Goal: Task Accomplishment & Management: Complete application form

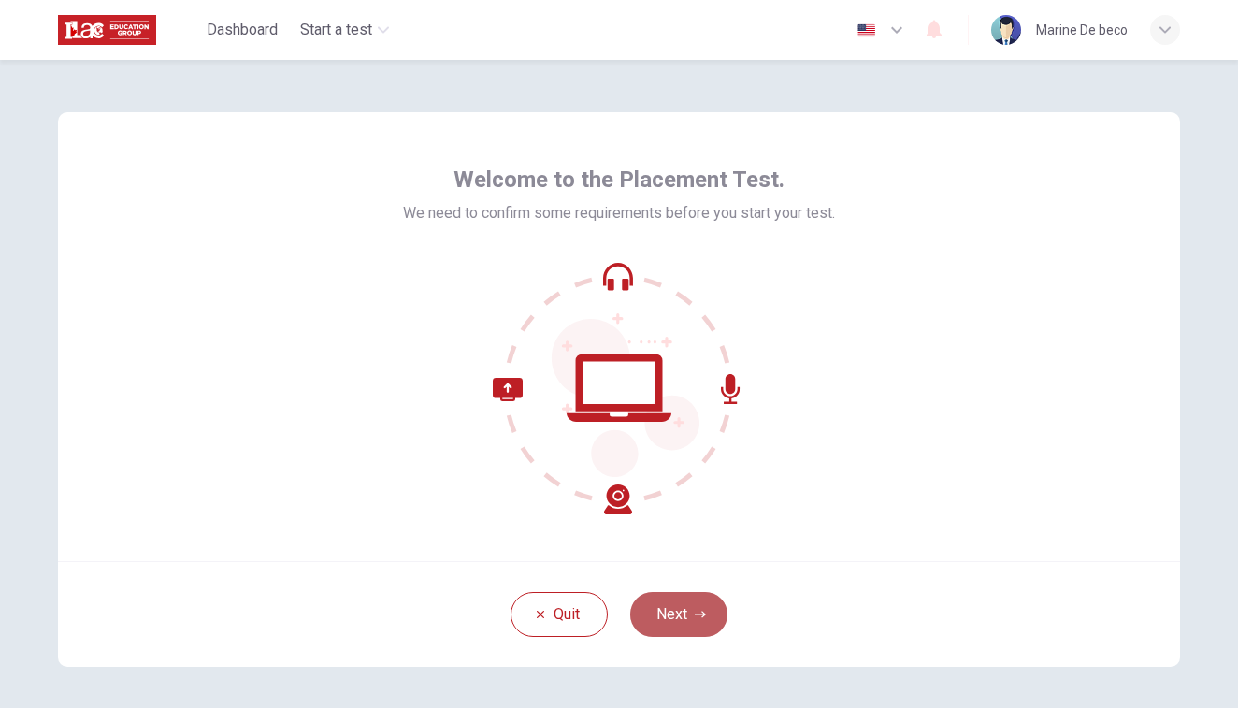
click at [684, 602] on button "Next" at bounding box center [678, 614] width 97 height 45
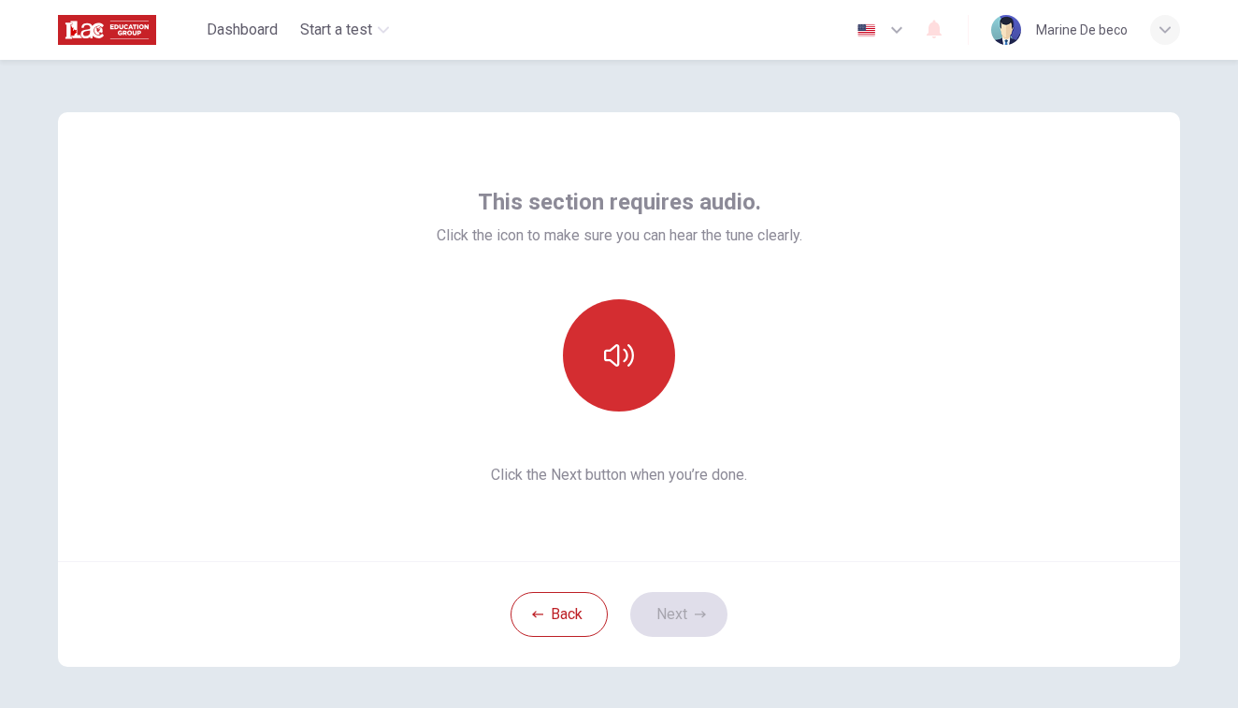
click at [632, 365] on button "button" at bounding box center [619, 355] width 112 height 112
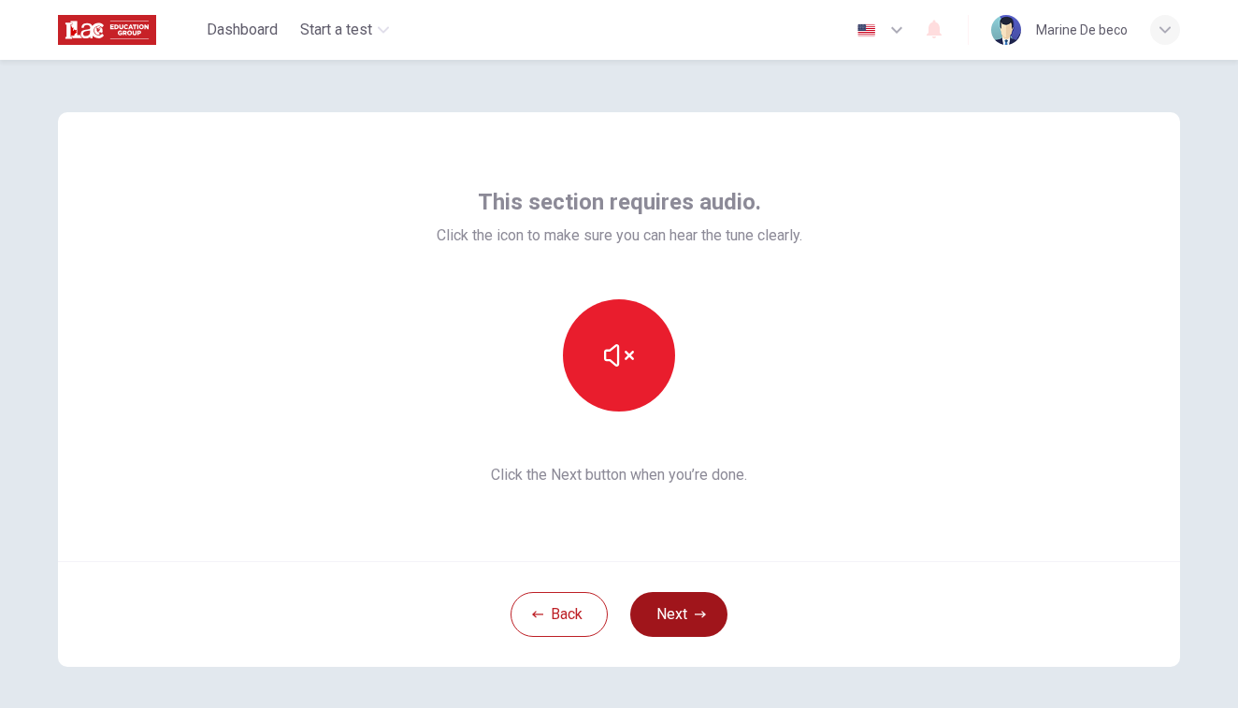
click at [662, 599] on button "Next" at bounding box center [678, 614] width 97 height 45
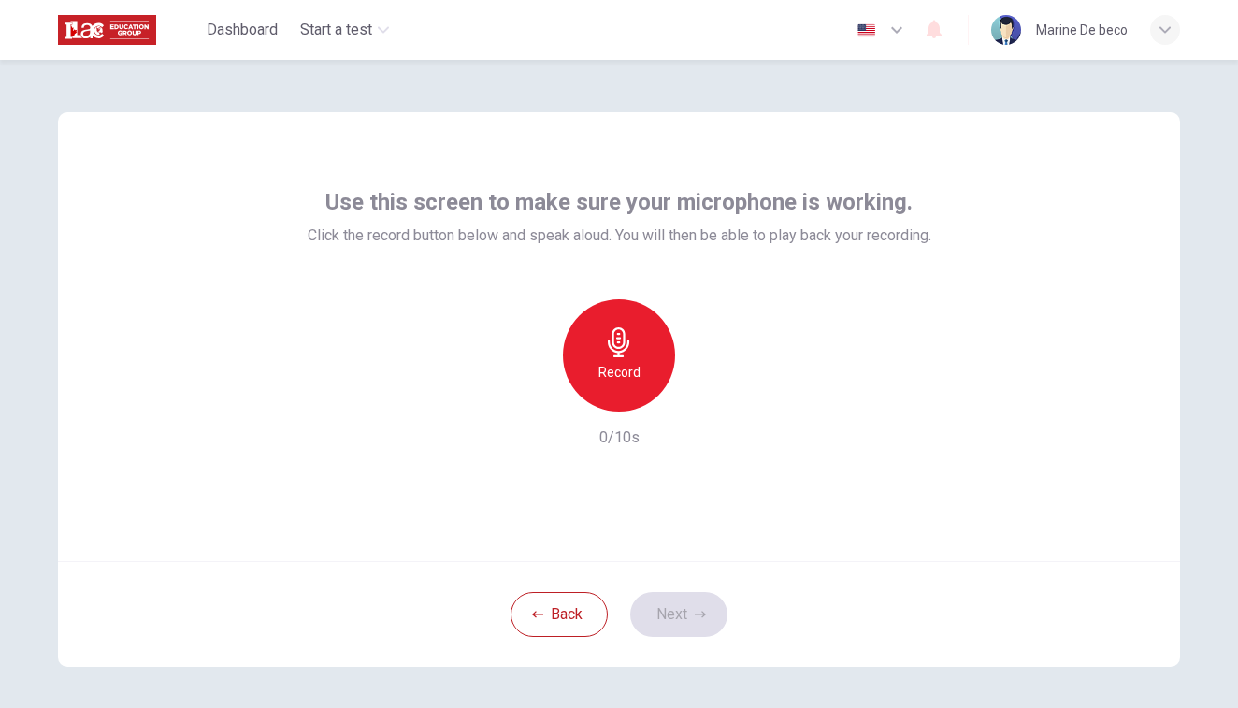
click at [623, 342] on icon "button" at bounding box center [619, 342] width 22 height 30
click at [672, 625] on button "Next" at bounding box center [678, 614] width 97 height 45
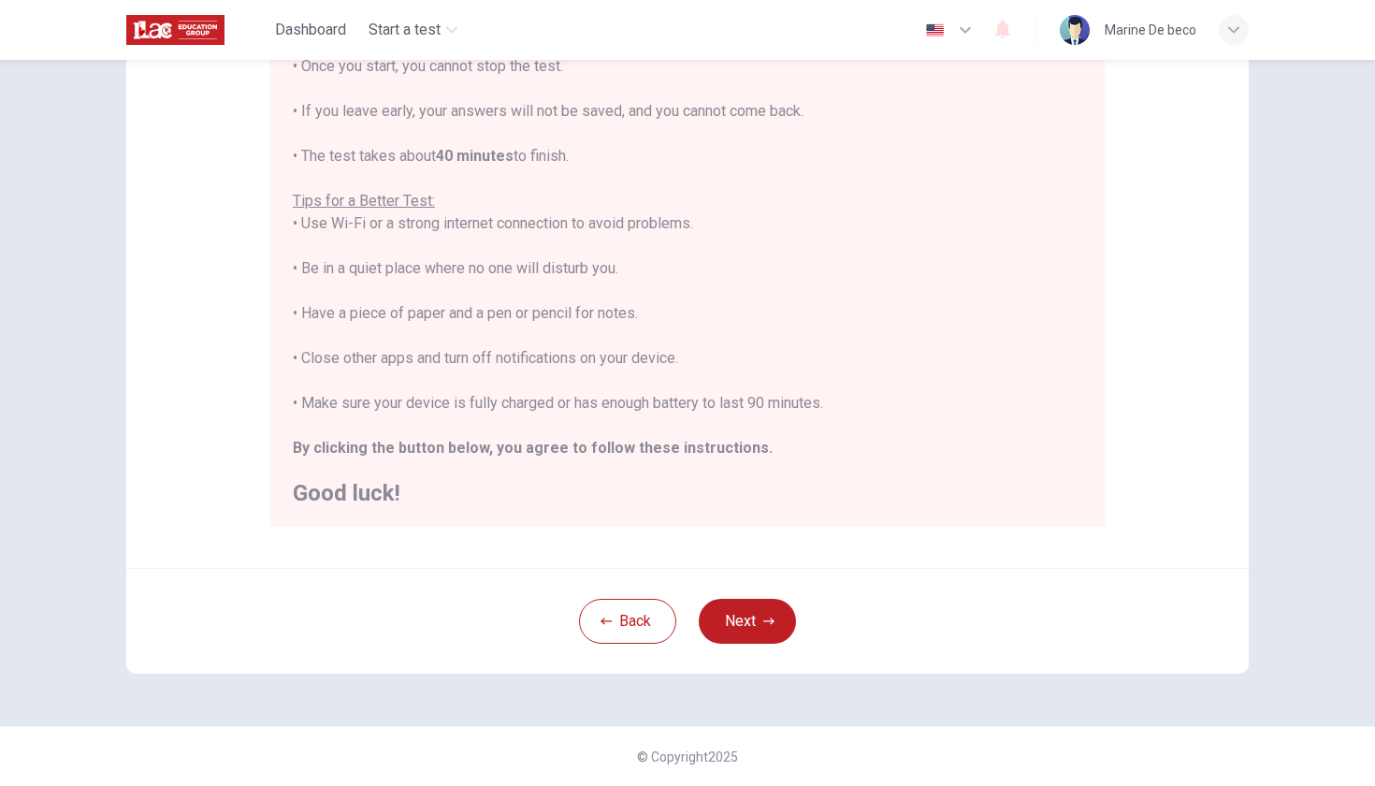
scroll to position [254, 0]
click at [763, 620] on icon "button" at bounding box center [768, 620] width 11 height 11
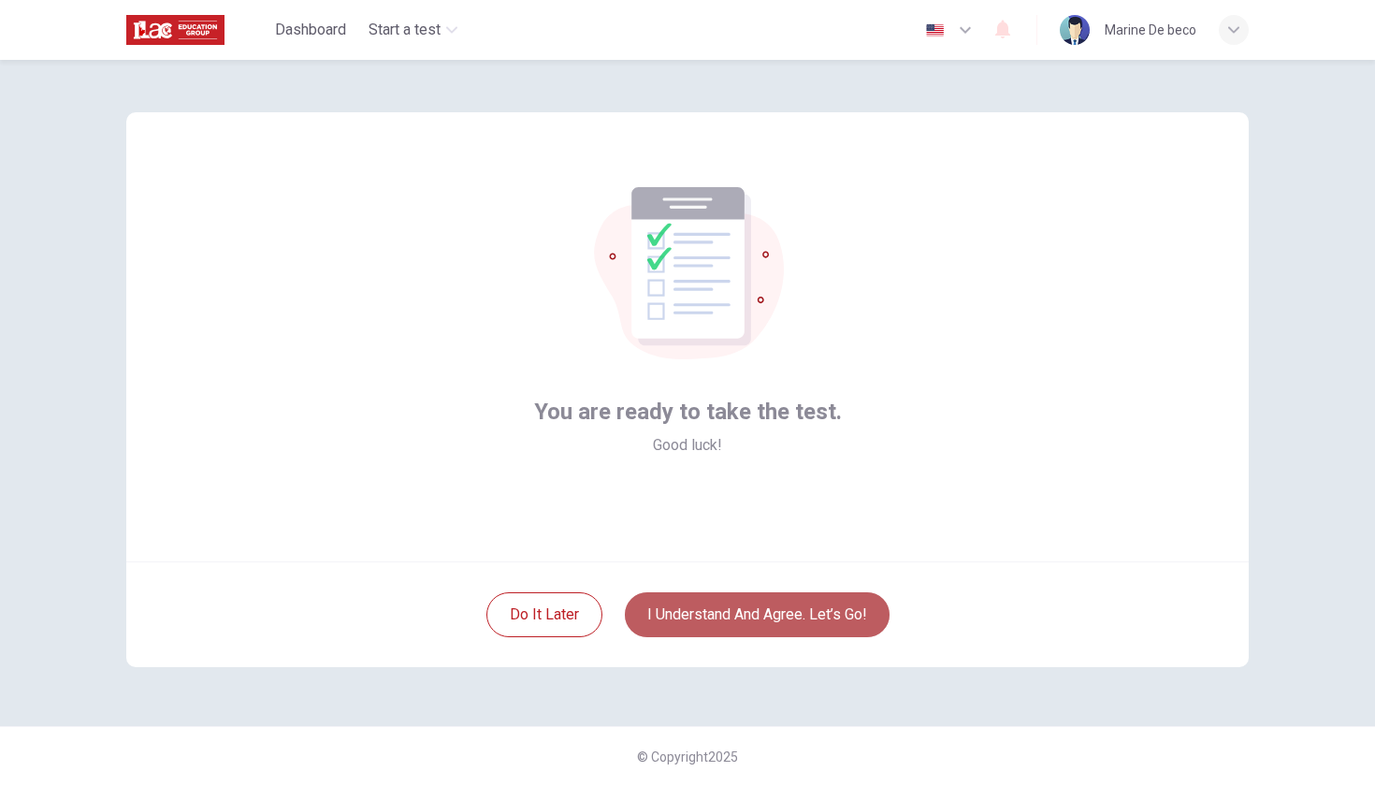
click at [763, 620] on button "I understand and agree. Let’s go!" at bounding box center [757, 614] width 265 height 45
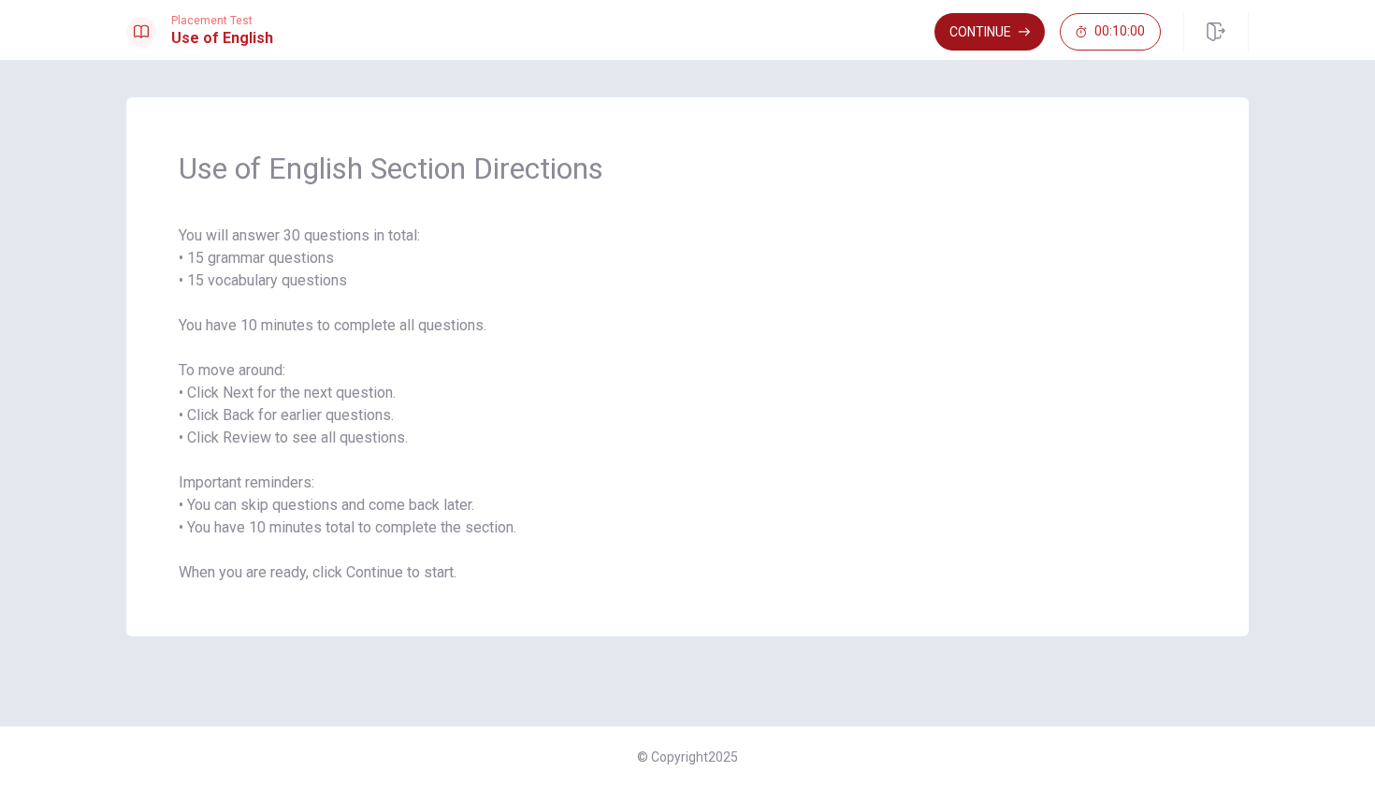
click at [1007, 34] on button "Continue" at bounding box center [989, 31] width 110 height 37
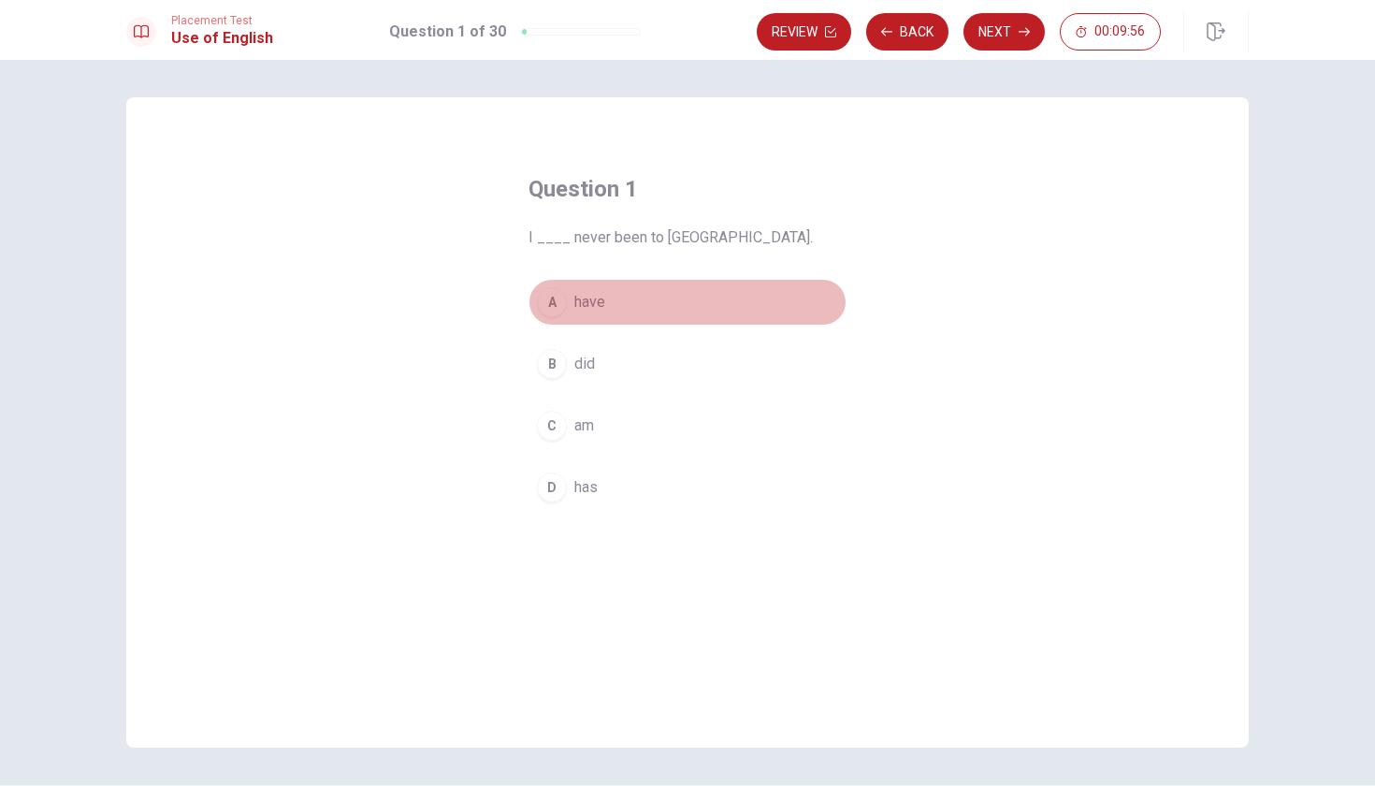
click at [552, 291] on div "A" at bounding box center [552, 302] width 30 height 30
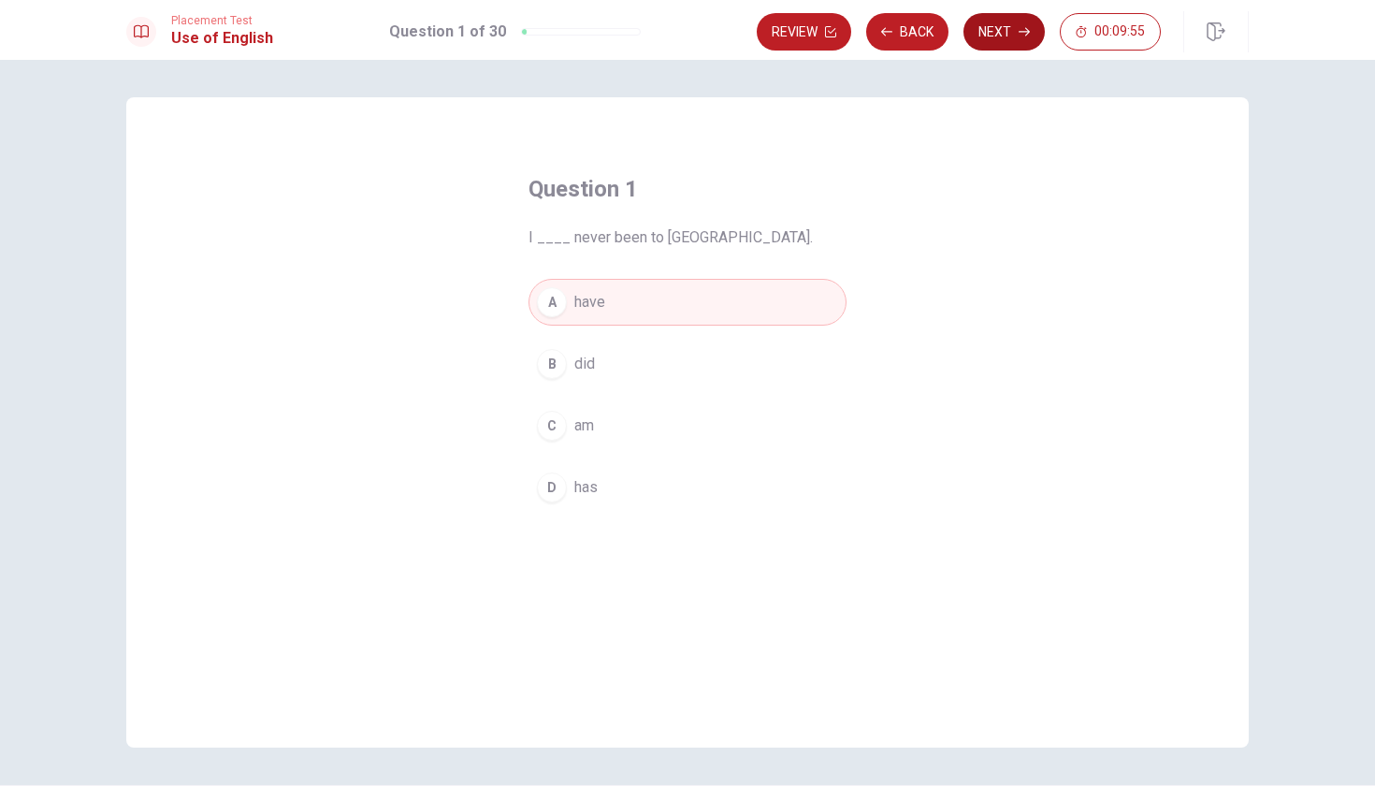
click at [991, 25] on button "Next" at bounding box center [1003, 31] width 81 height 37
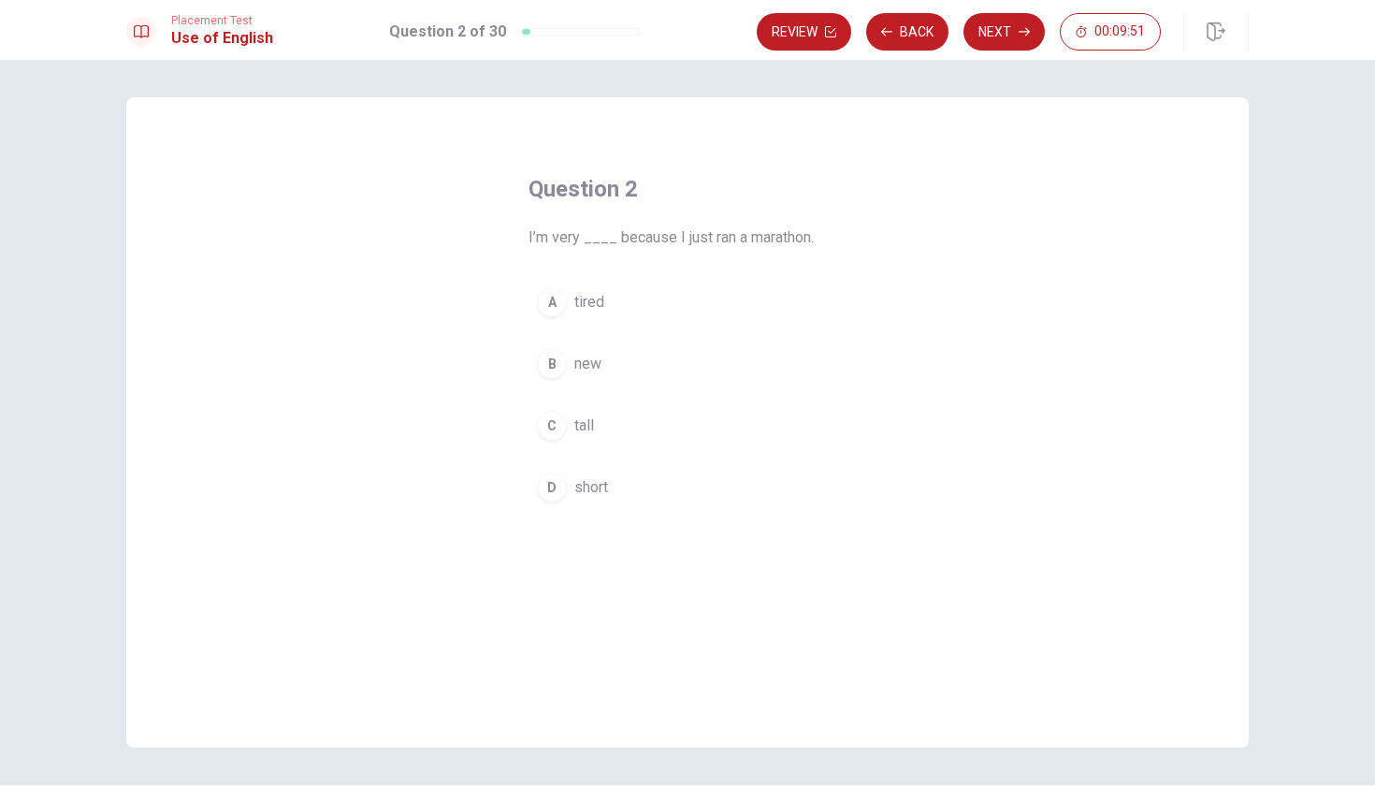
click at [545, 302] on div "A" at bounding box center [552, 302] width 30 height 30
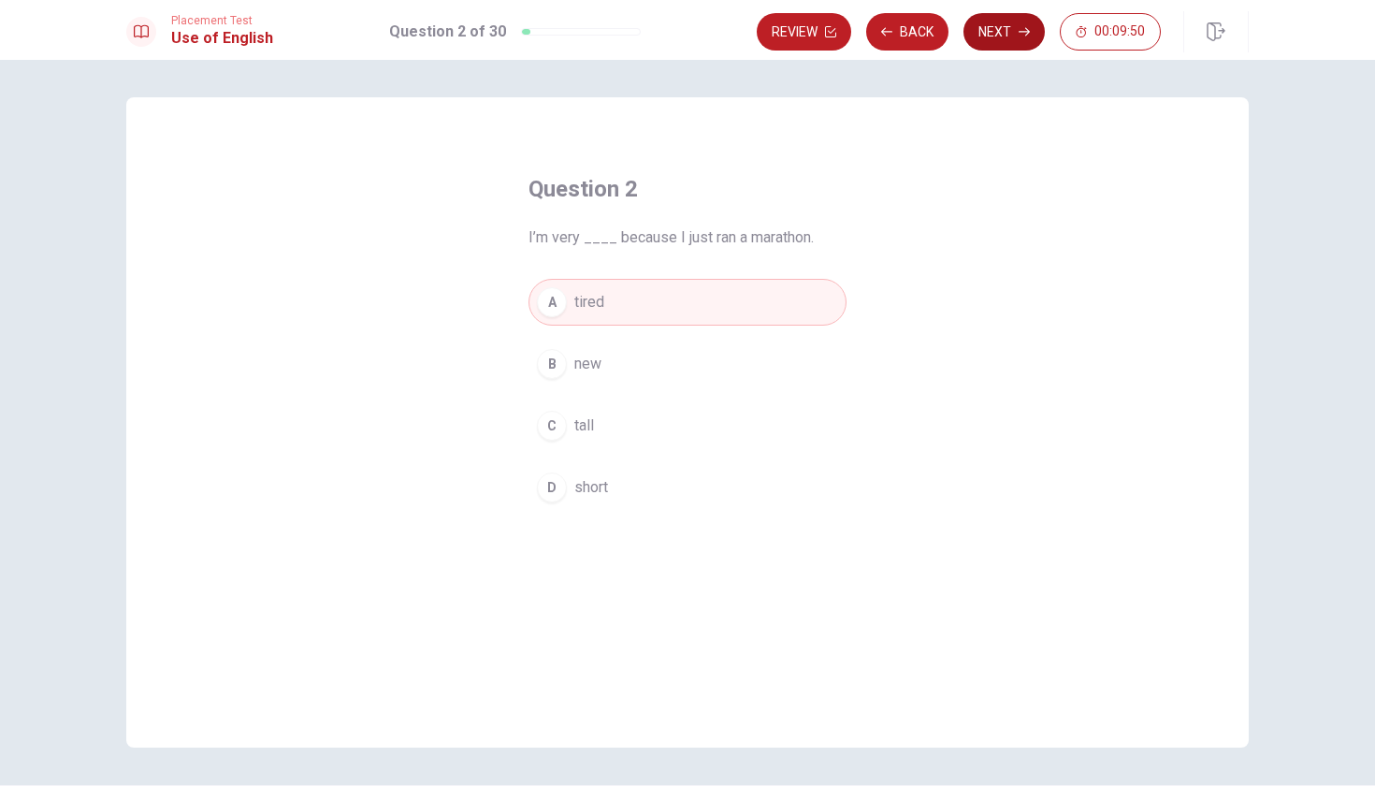
click at [991, 33] on button "Next" at bounding box center [1003, 31] width 81 height 37
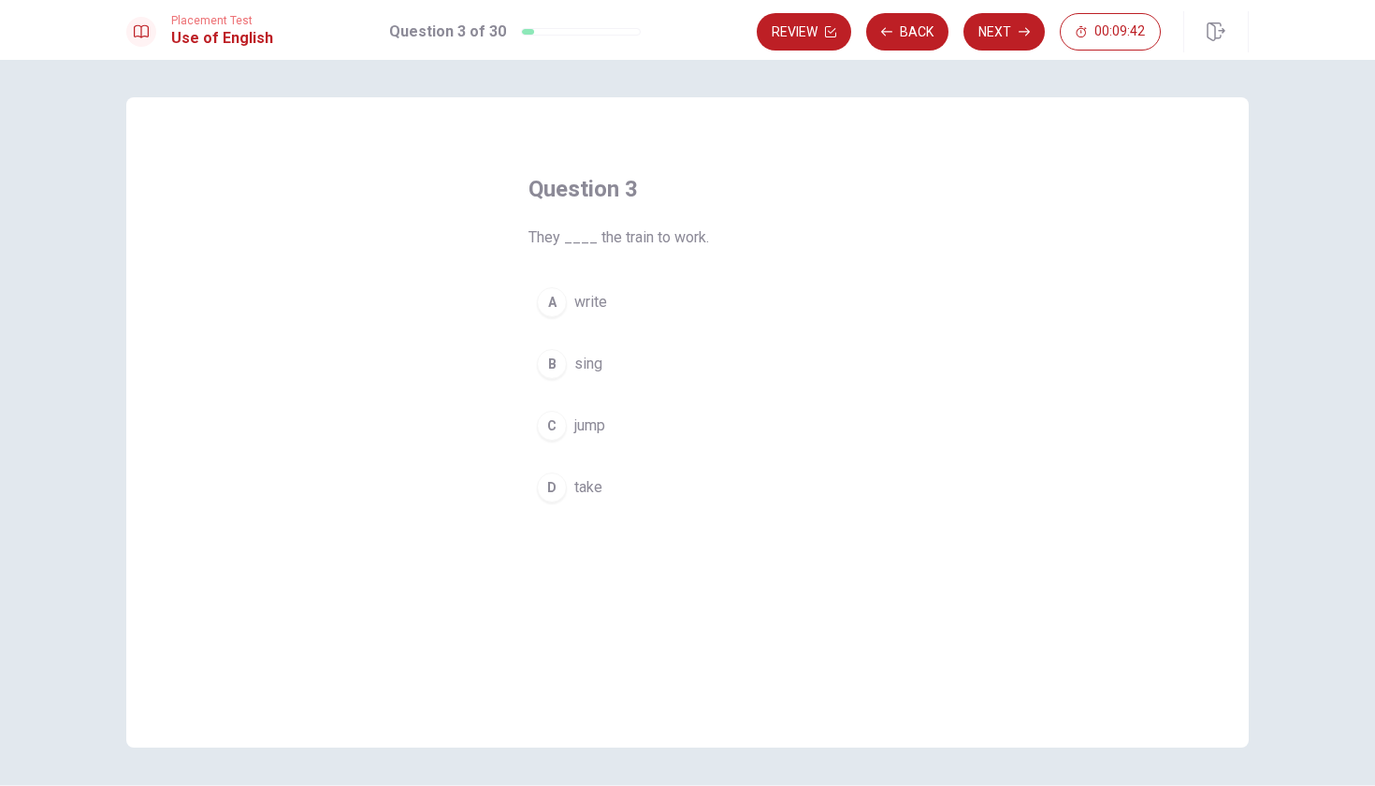
click at [545, 488] on div "D" at bounding box center [552, 487] width 30 height 30
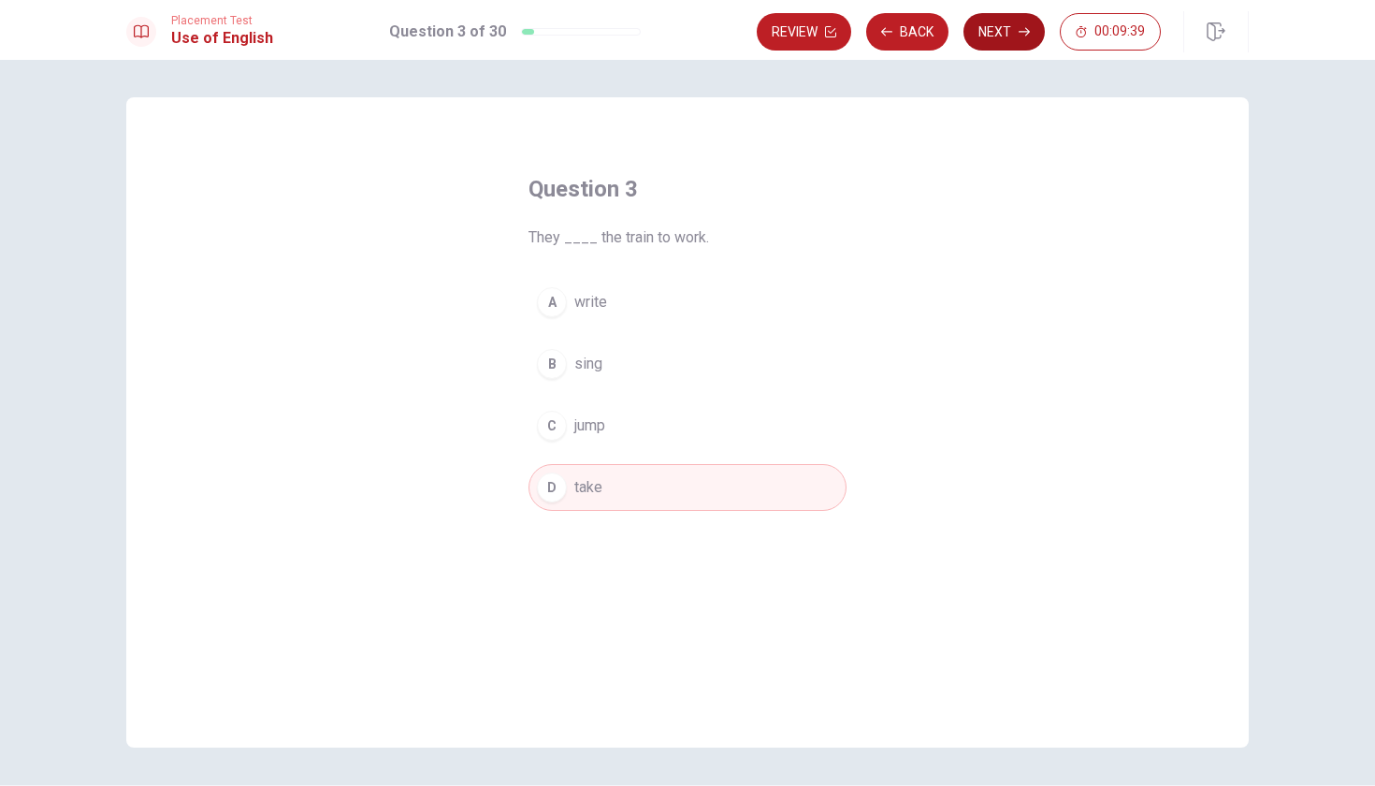
click at [998, 36] on button "Next" at bounding box center [1003, 31] width 81 height 37
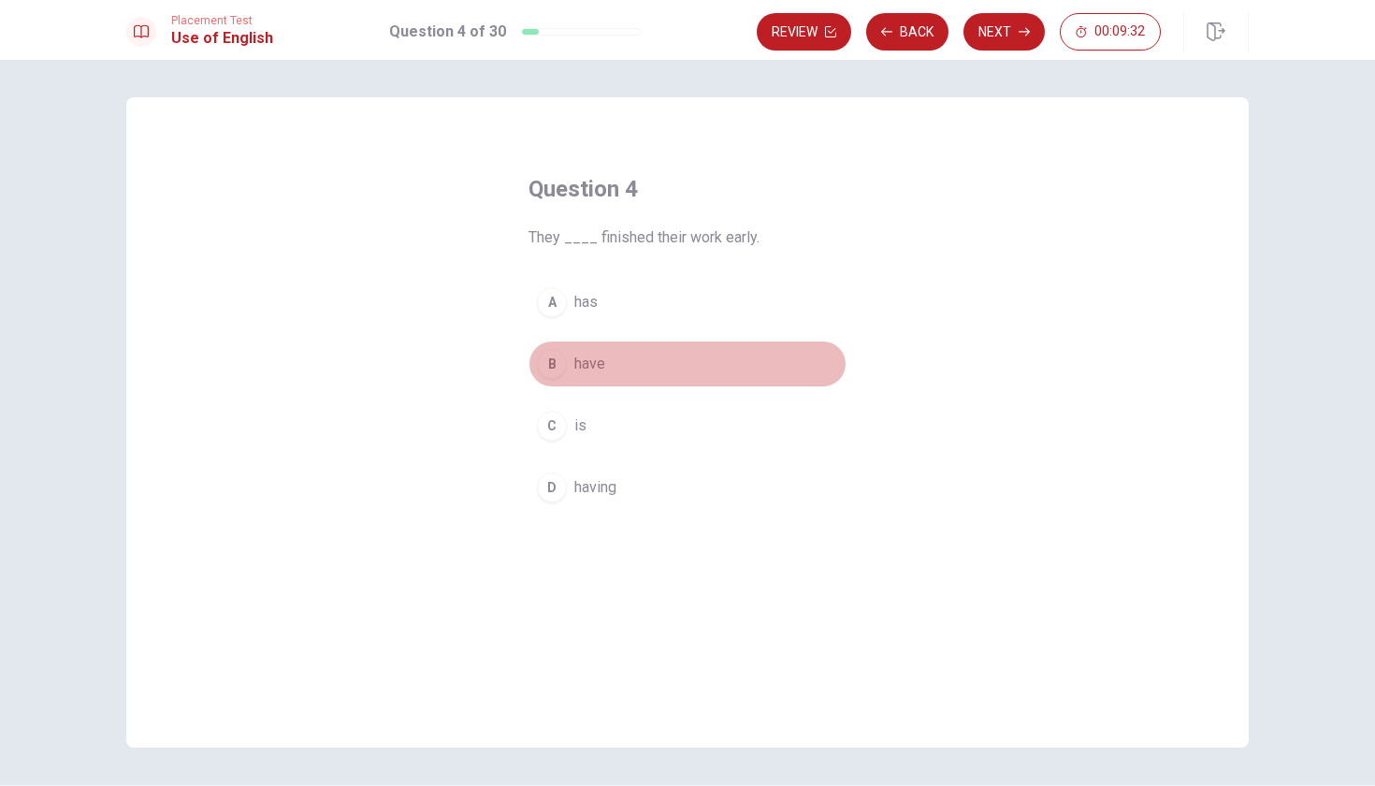
click at [556, 369] on div "B" at bounding box center [552, 364] width 30 height 30
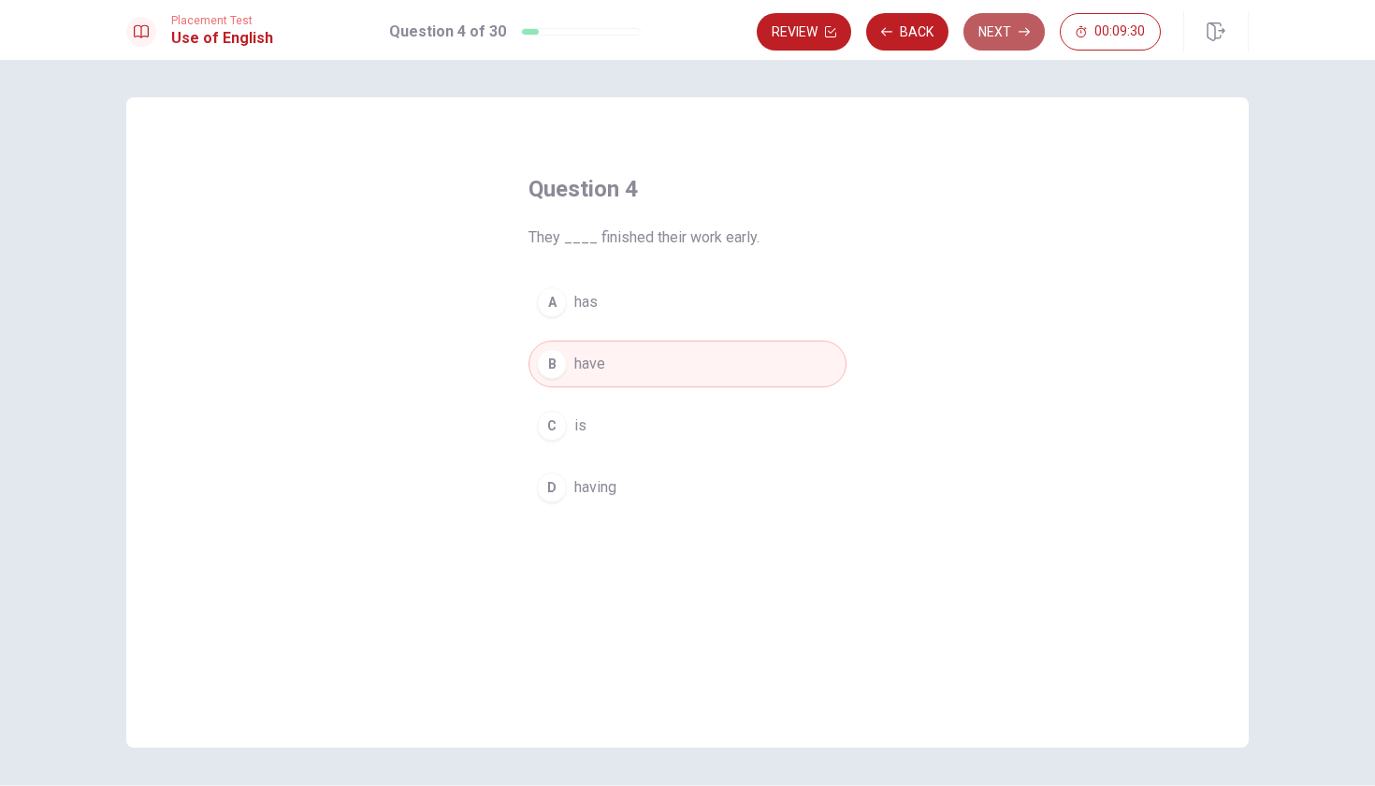
click at [1000, 44] on button "Next" at bounding box center [1003, 31] width 81 height 37
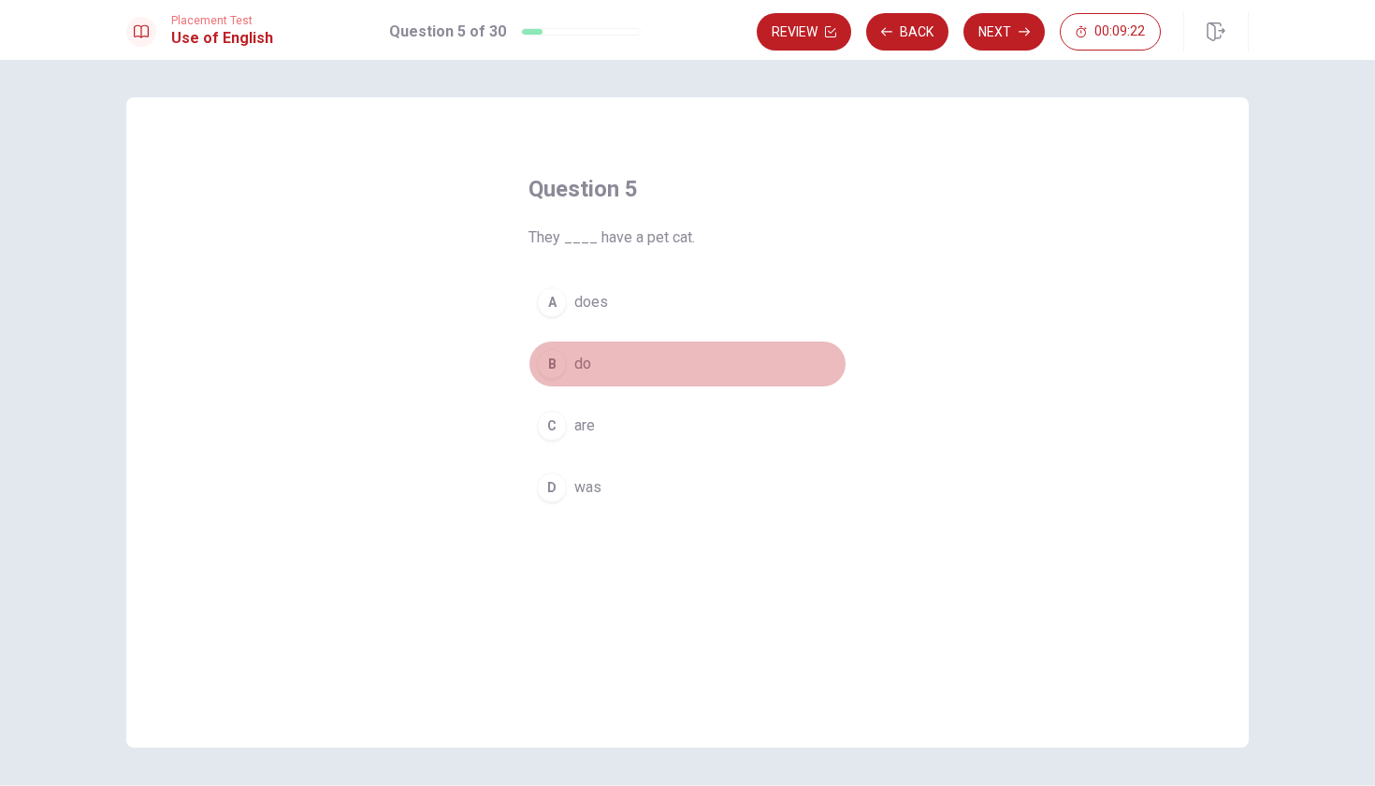
click at [550, 365] on div "B" at bounding box center [552, 364] width 30 height 30
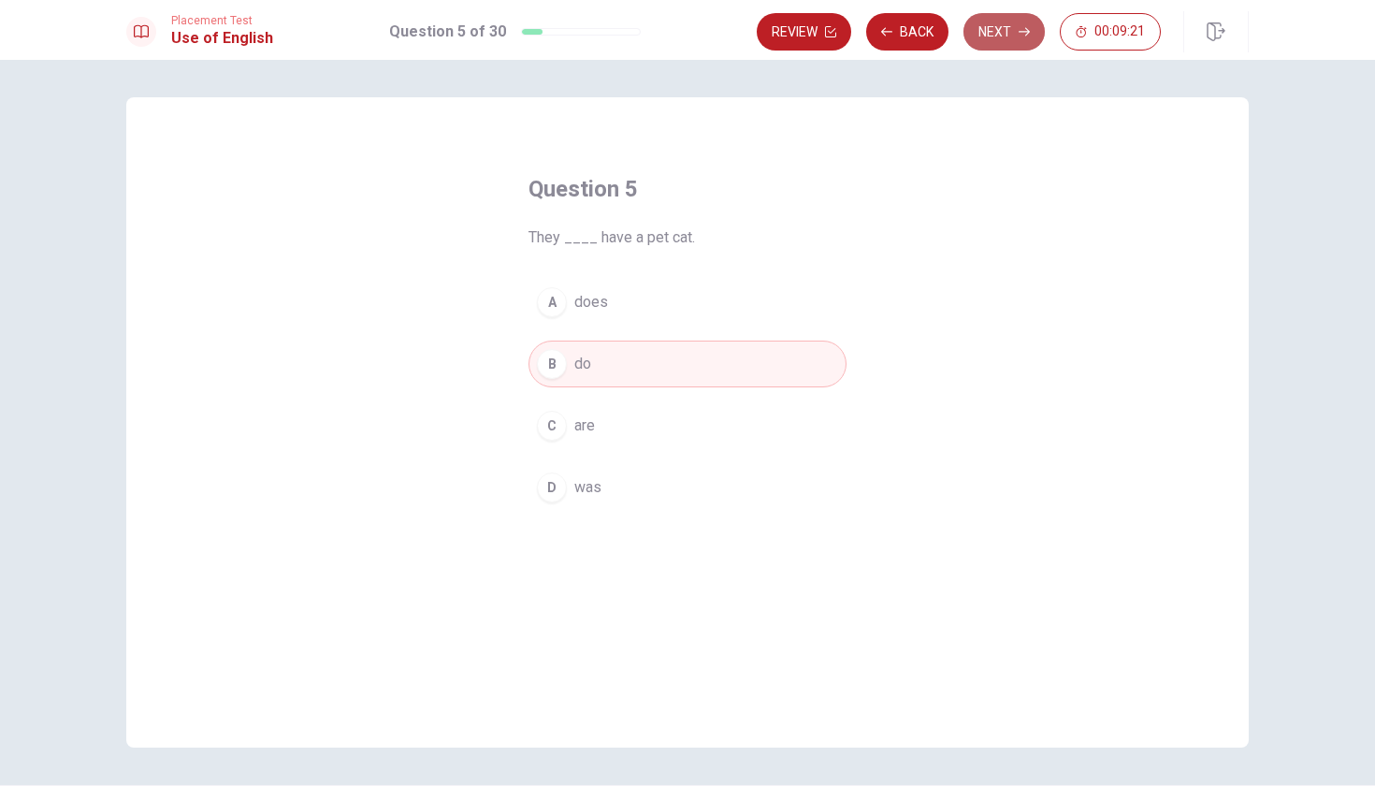
click at [1002, 33] on button "Next" at bounding box center [1003, 31] width 81 height 37
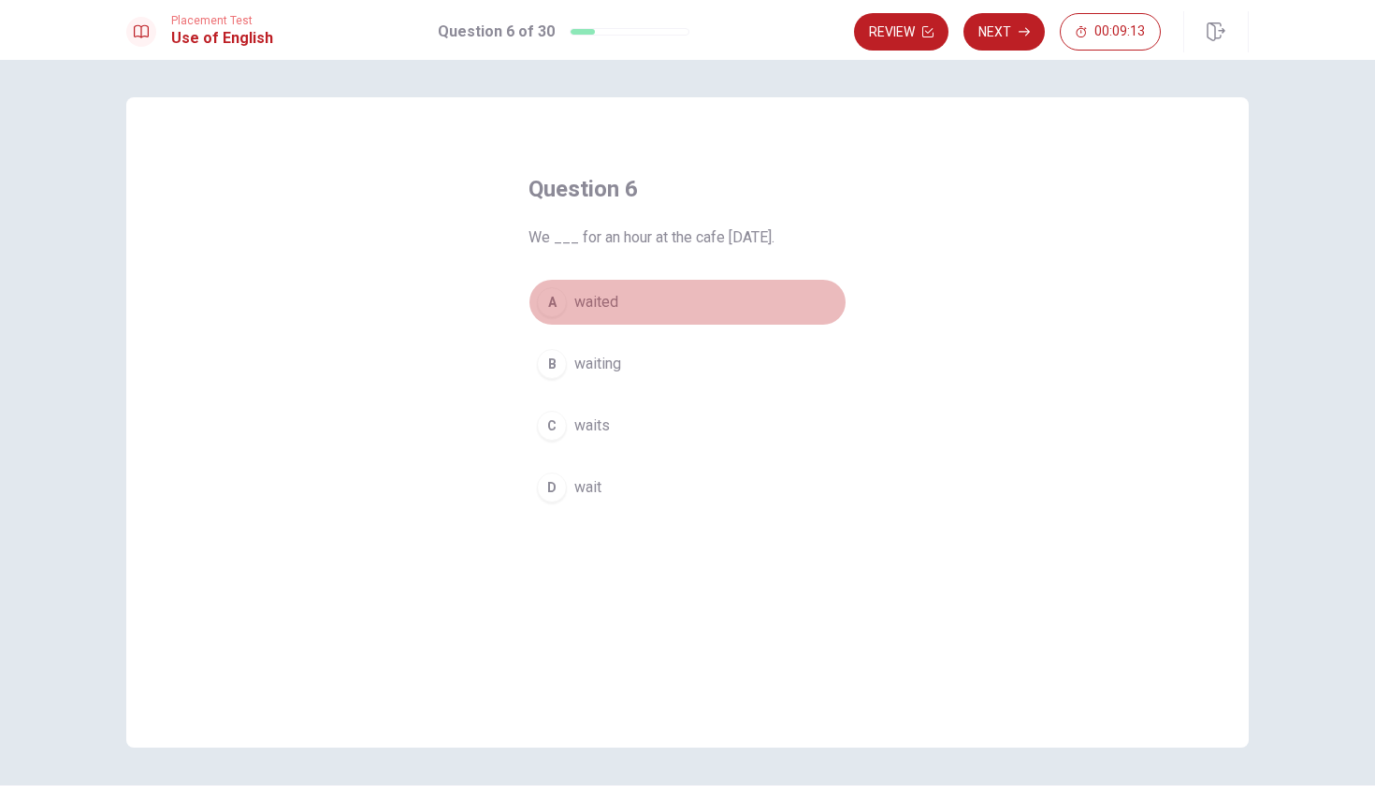
click at [551, 305] on div "A" at bounding box center [552, 302] width 30 height 30
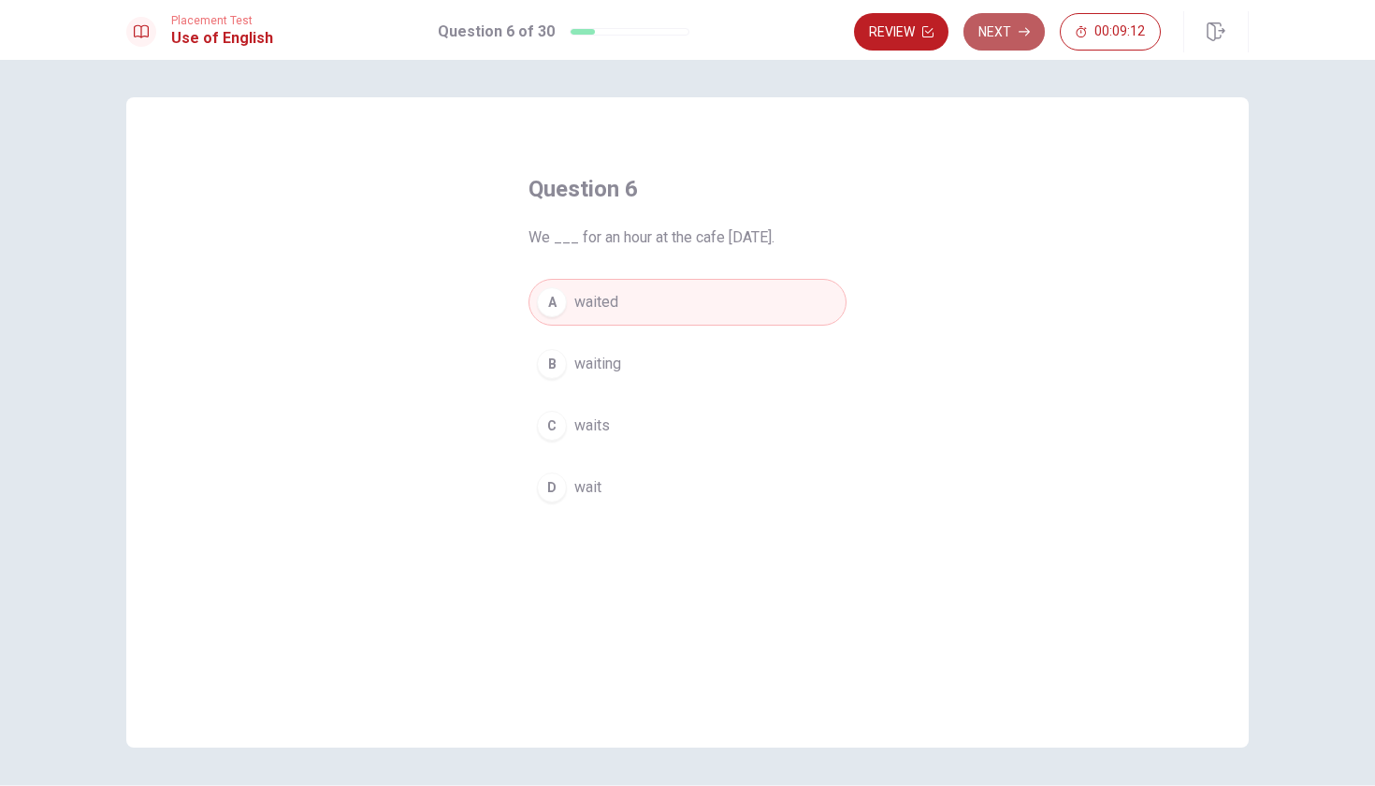
click at [1015, 22] on button "Next" at bounding box center [1003, 31] width 81 height 37
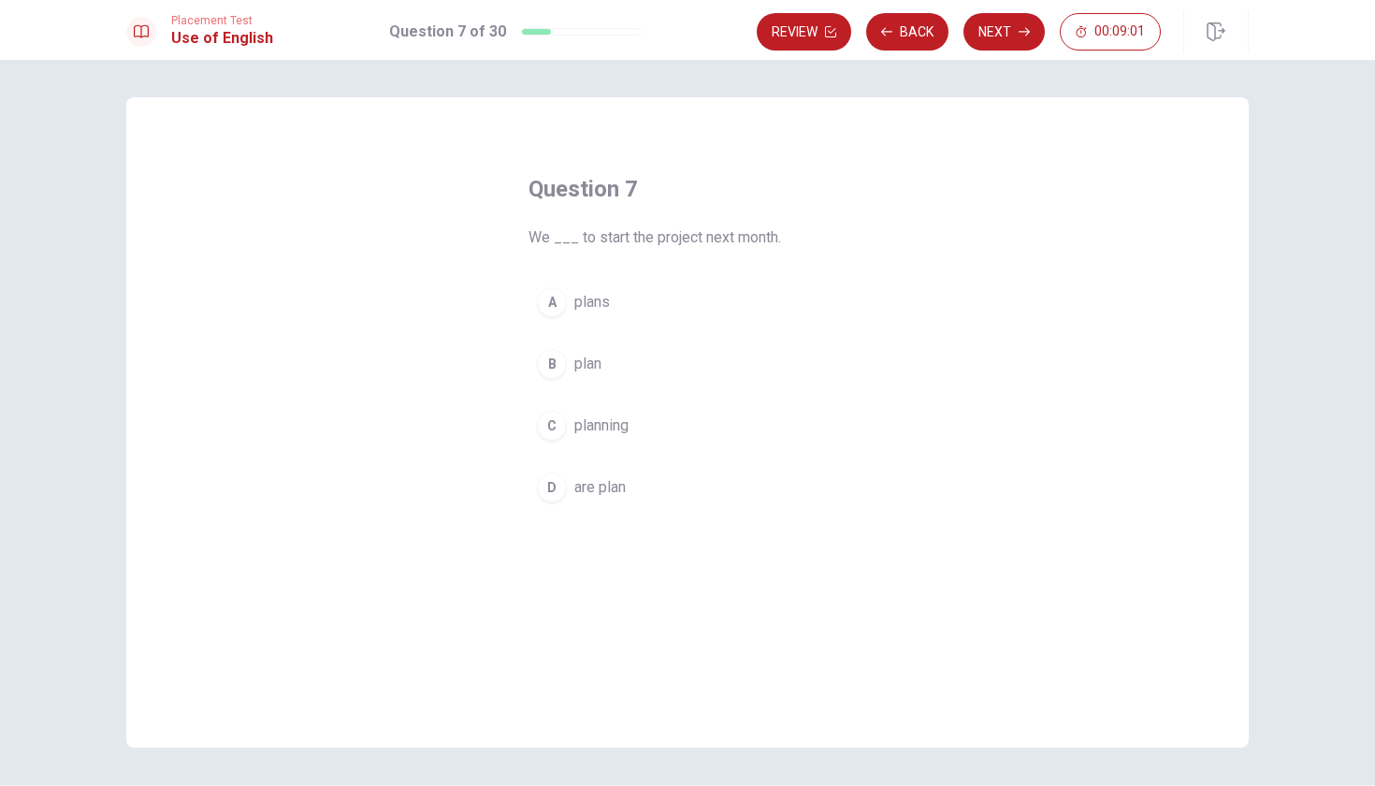
click at [547, 361] on div "B" at bounding box center [552, 364] width 30 height 30
click at [548, 426] on div "C" at bounding box center [552, 426] width 30 height 30
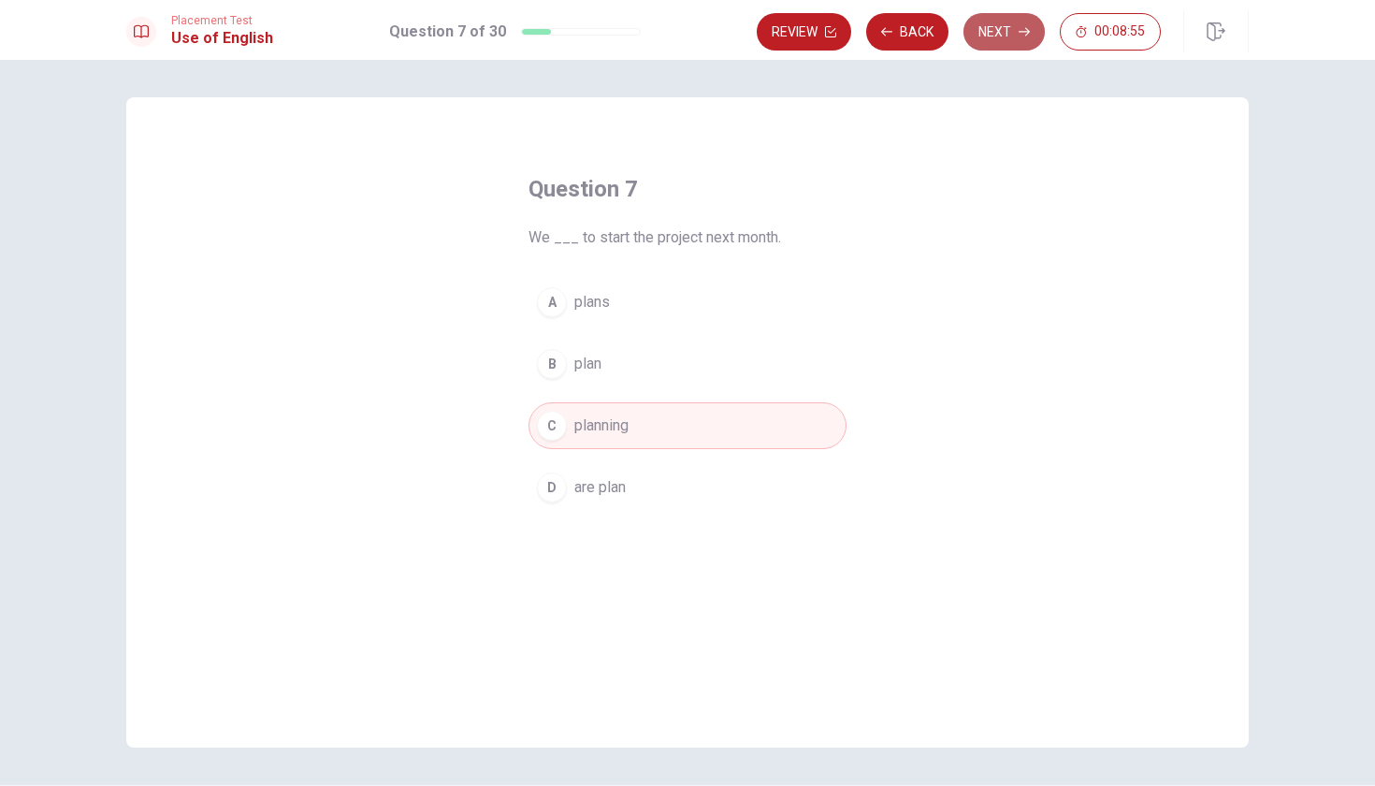
click at [990, 42] on button "Next" at bounding box center [1003, 31] width 81 height 37
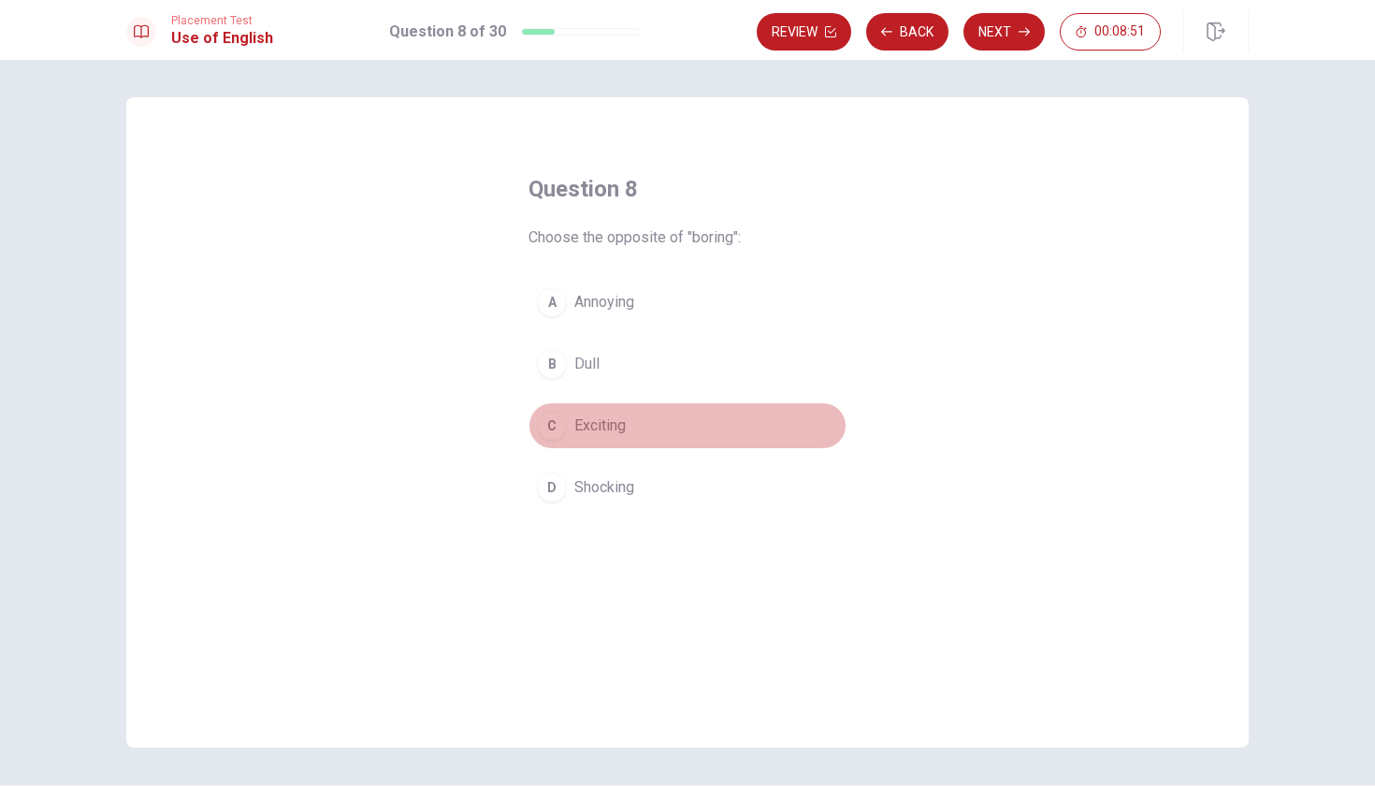
click at [545, 419] on div "C" at bounding box center [552, 426] width 30 height 30
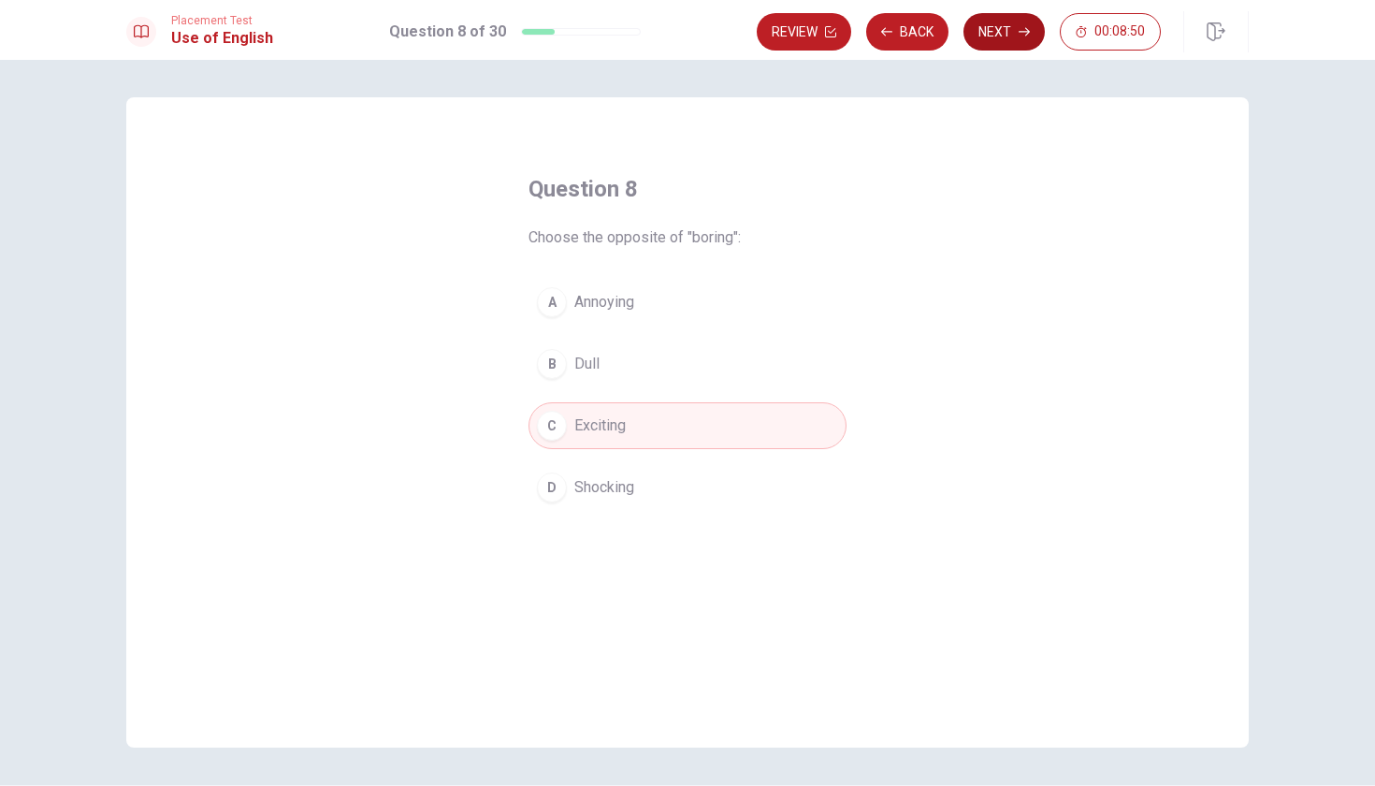
click at [990, 37] on button "Next" at bounding box center [1003, 31] width 81 height 37
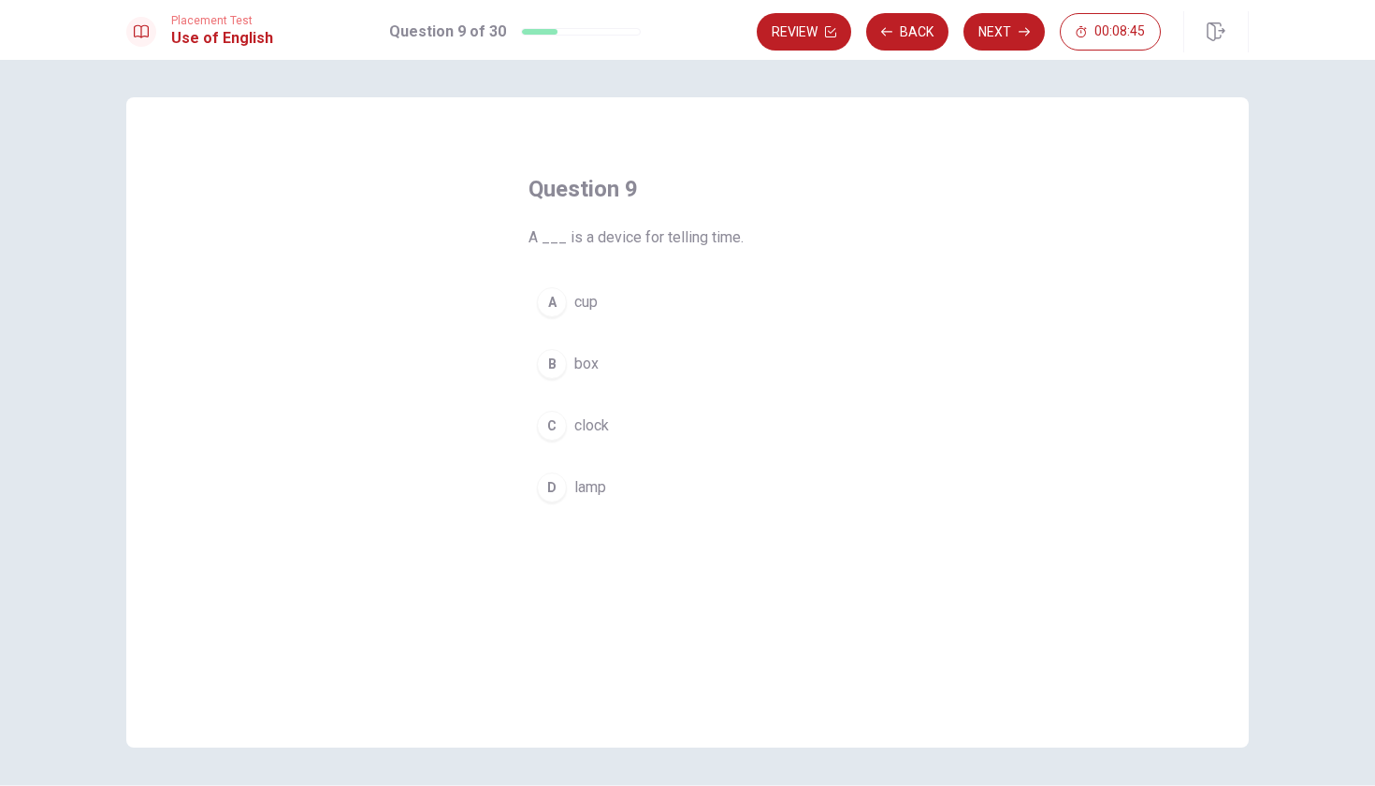
click at [553, 419] on div "C" at bounding box center [552, 426] width 30 height 30
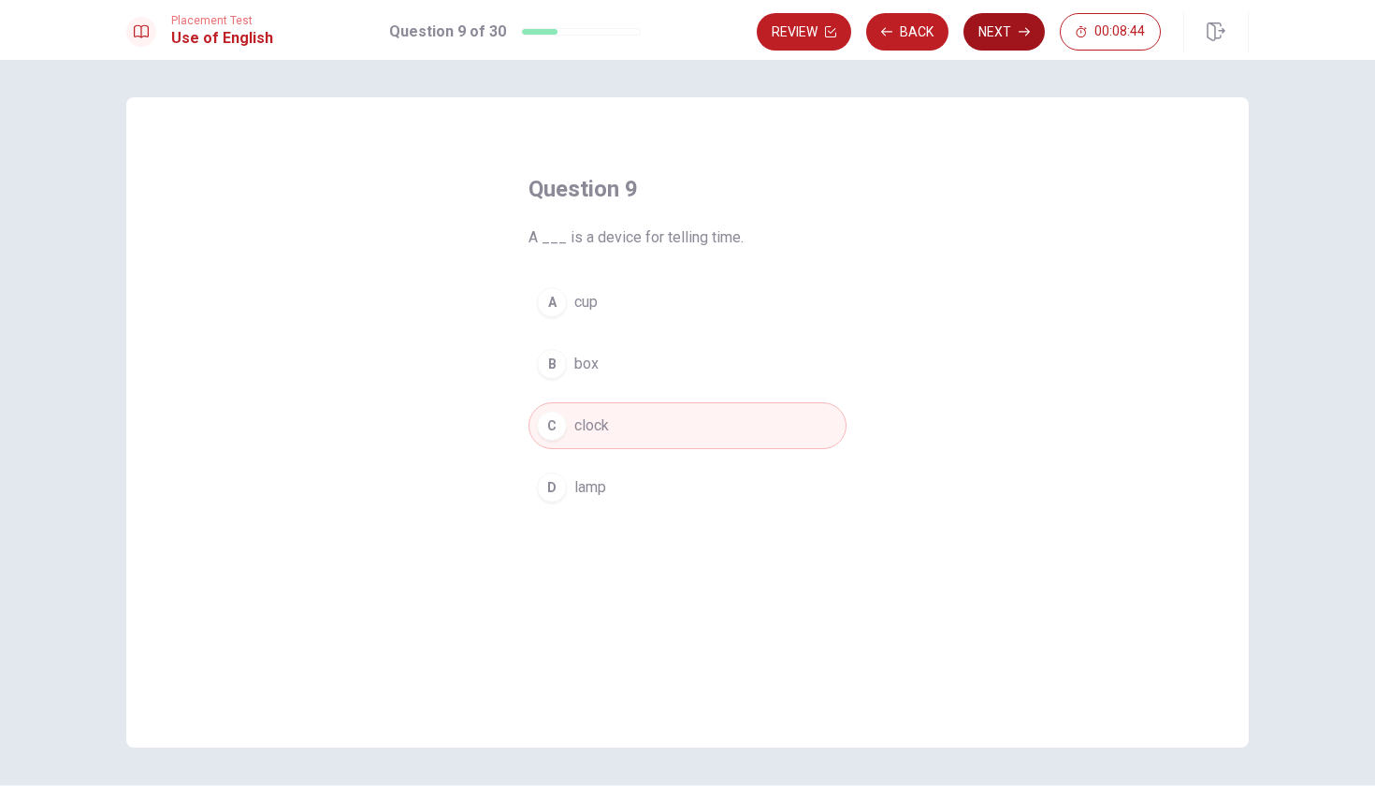
click at [997, 29] on button "Next" at bounding box center [1003, 31] width 81 height 37
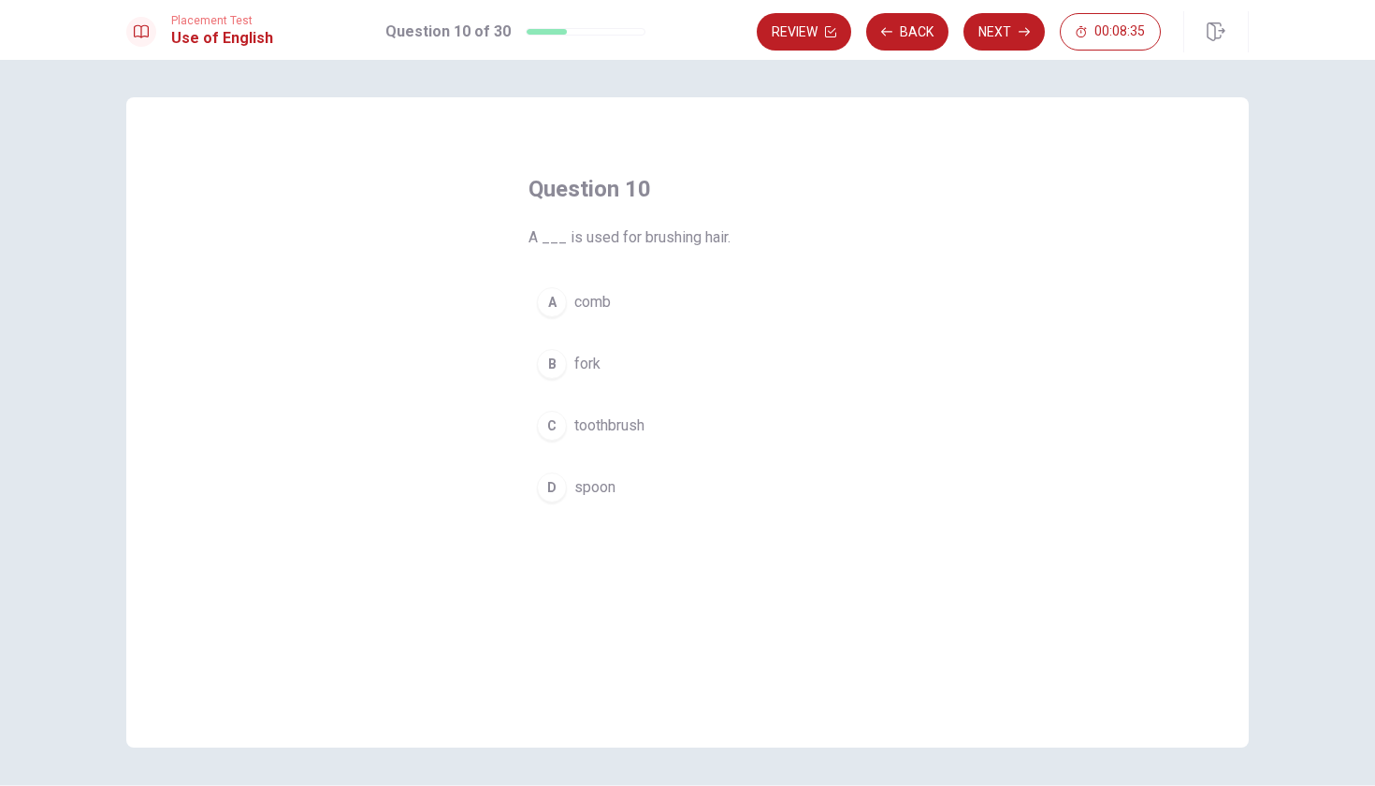
click at [561, 302] on div "A" at bounding box center [552, 302] width 30 height 30
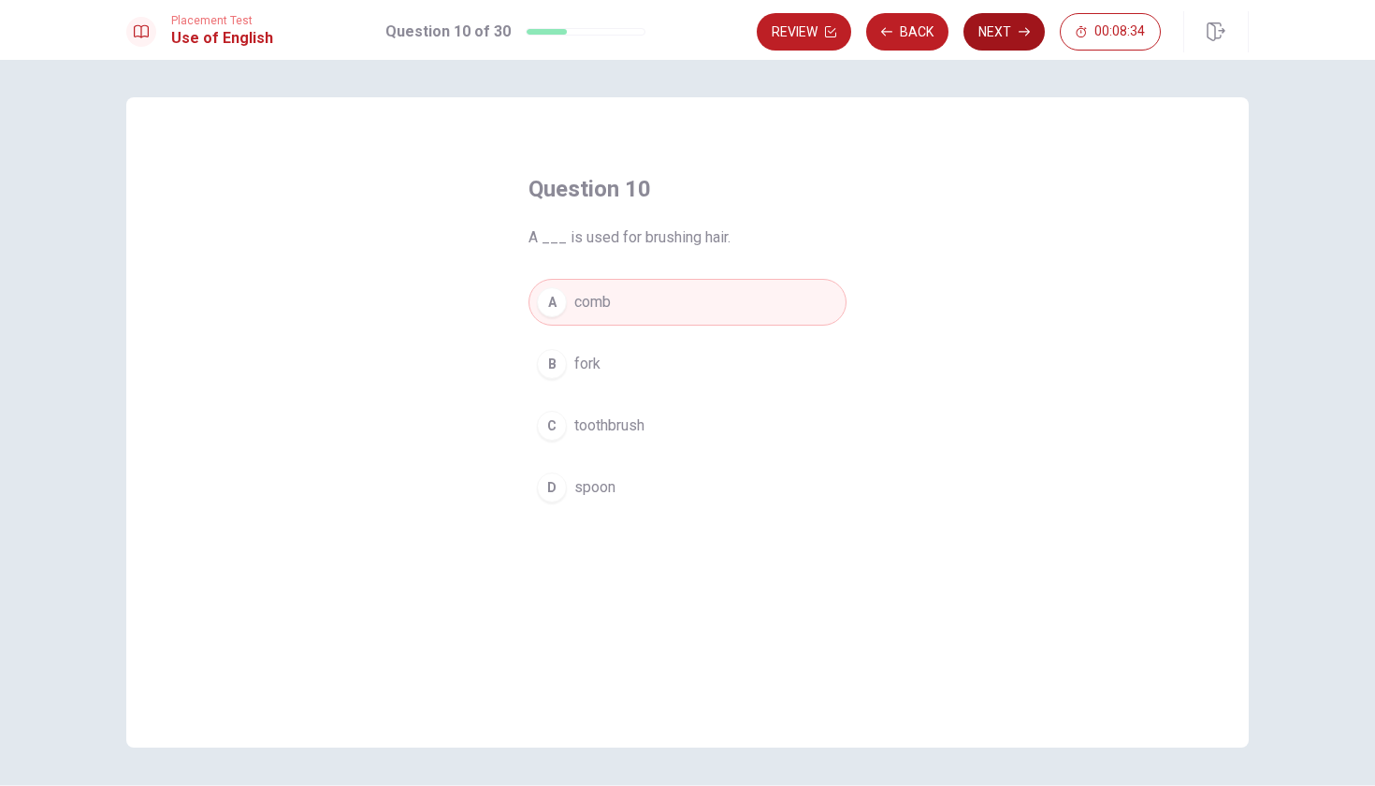
click at [993, 27] on button "Next" at bounding box center [1003, 31] width 81 height 37
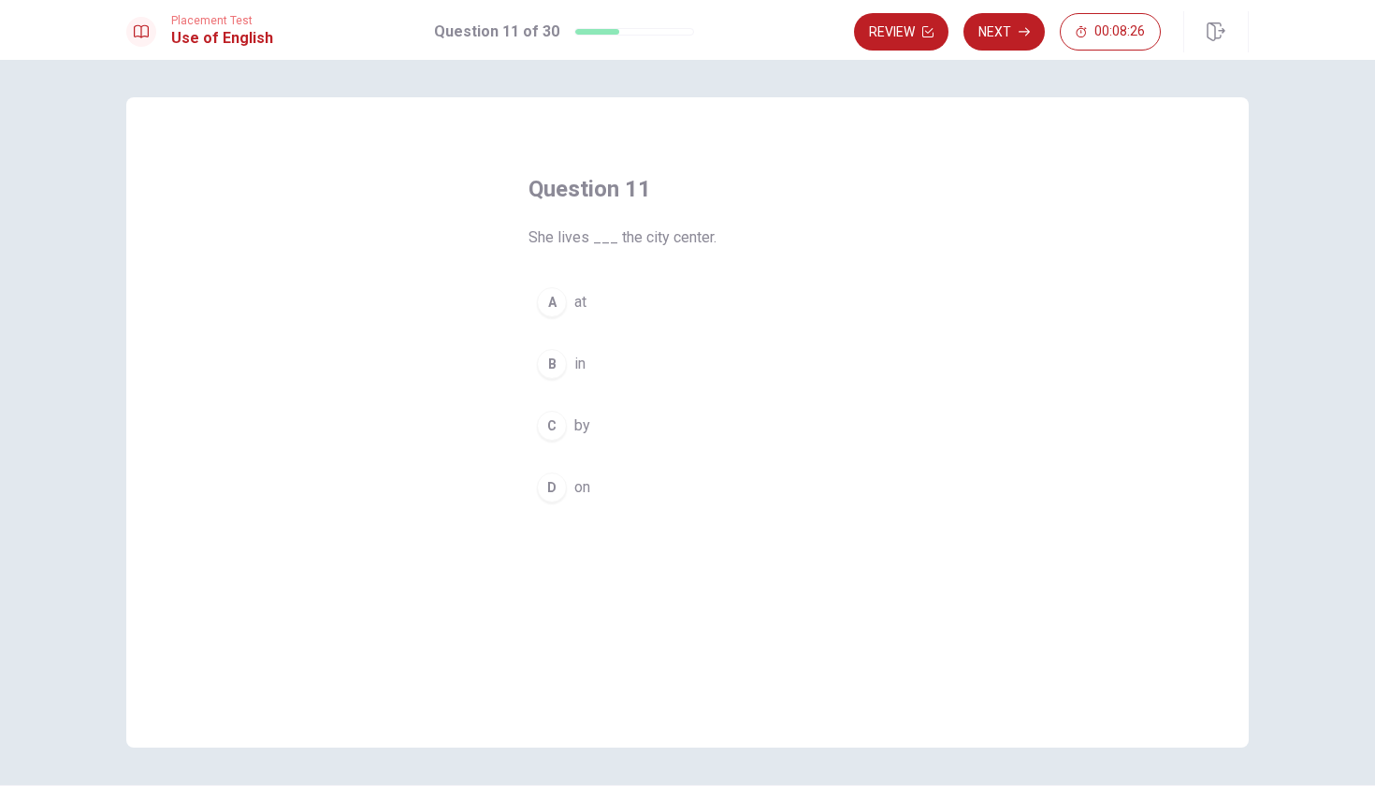
click at [556, 359] on div "B" at bounding box center [552, 364] width 30 height 30
click at [1025, 37] on button "Next" at bounding box center [1003, 31] width 81 height 37
click at [553, 358] on div "B" at bounding box center [552, 364] width 30 height 30
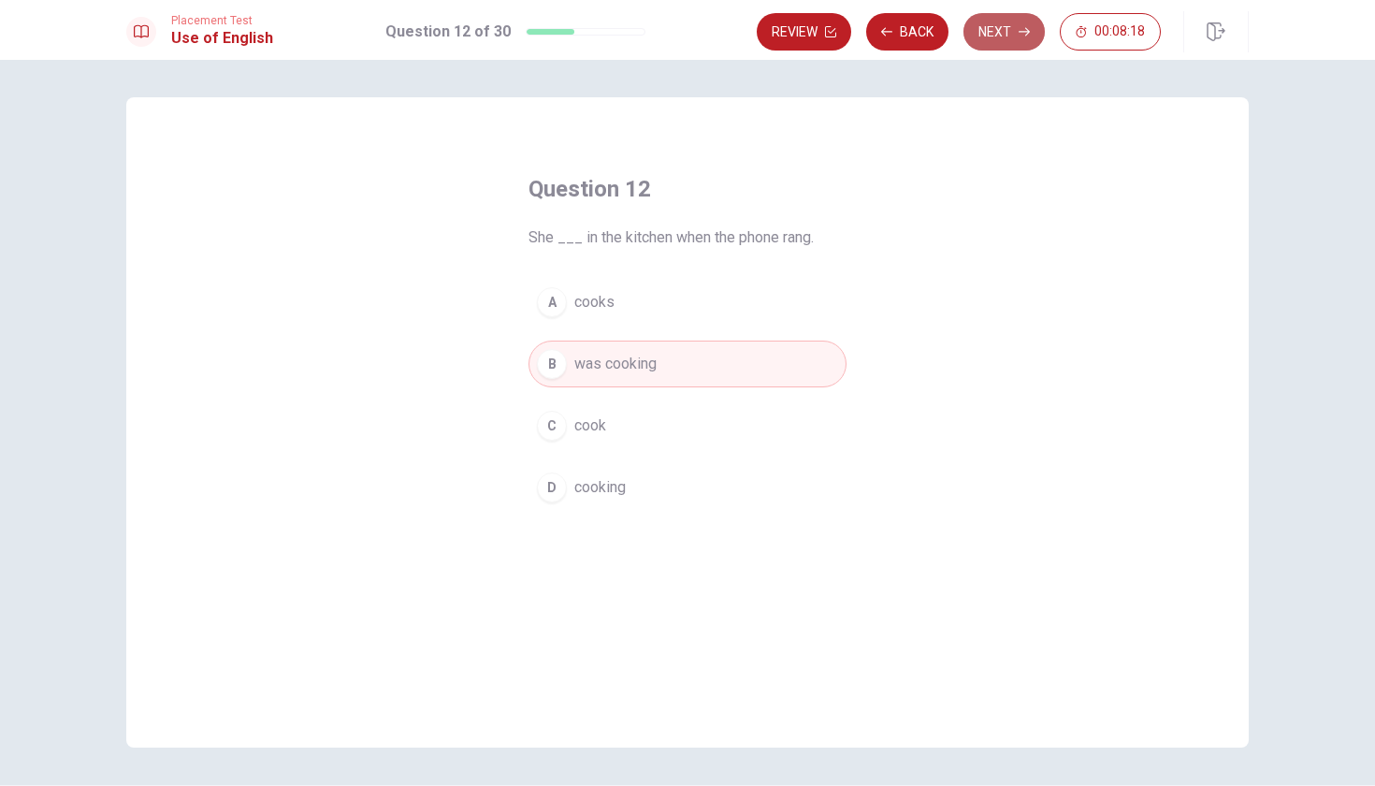
click at [976, 31] on button "Next" at bounding box center [1003, 31] width 81 height 37
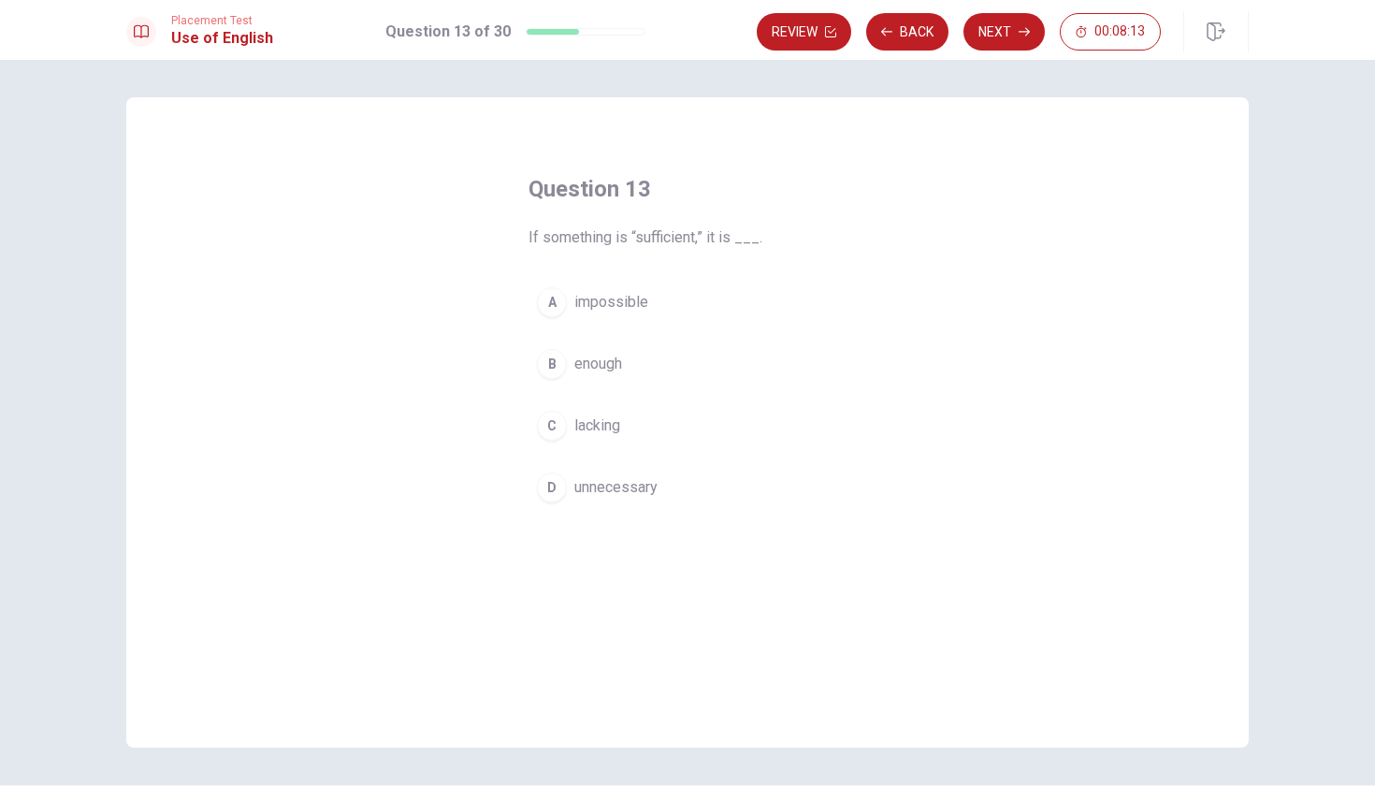
click at [550, 366] on div "B" at bounding box center [552, 364] width 30 height 30
click at [986, 34] on button "Next" at bounding box center [1003, 31] width 81 height 37
click at [549, 296] on div "A" at bounding box center [552, 302] width 30 height 30
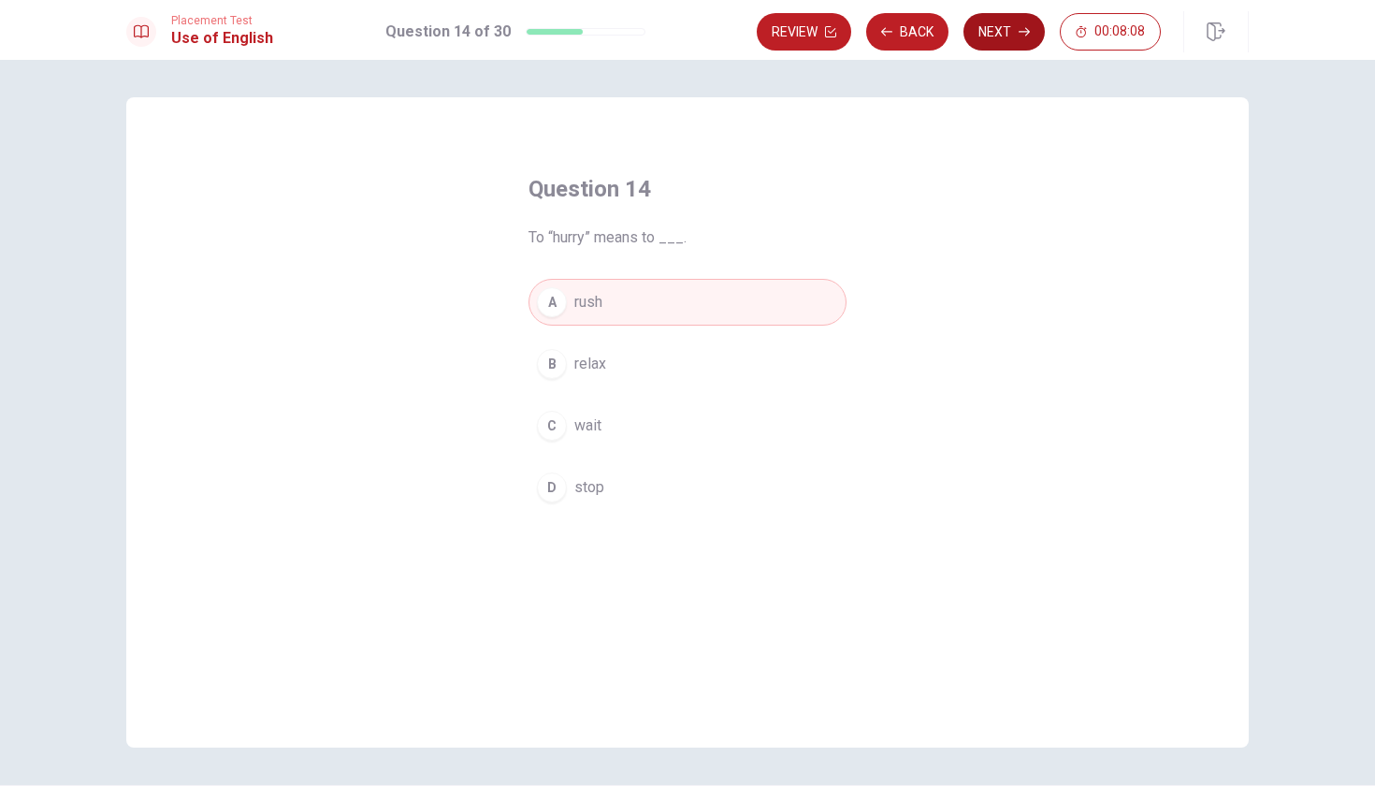
click at [1000, 26] on button "Next" at bounding box center [1003, 31] width 81 height 37
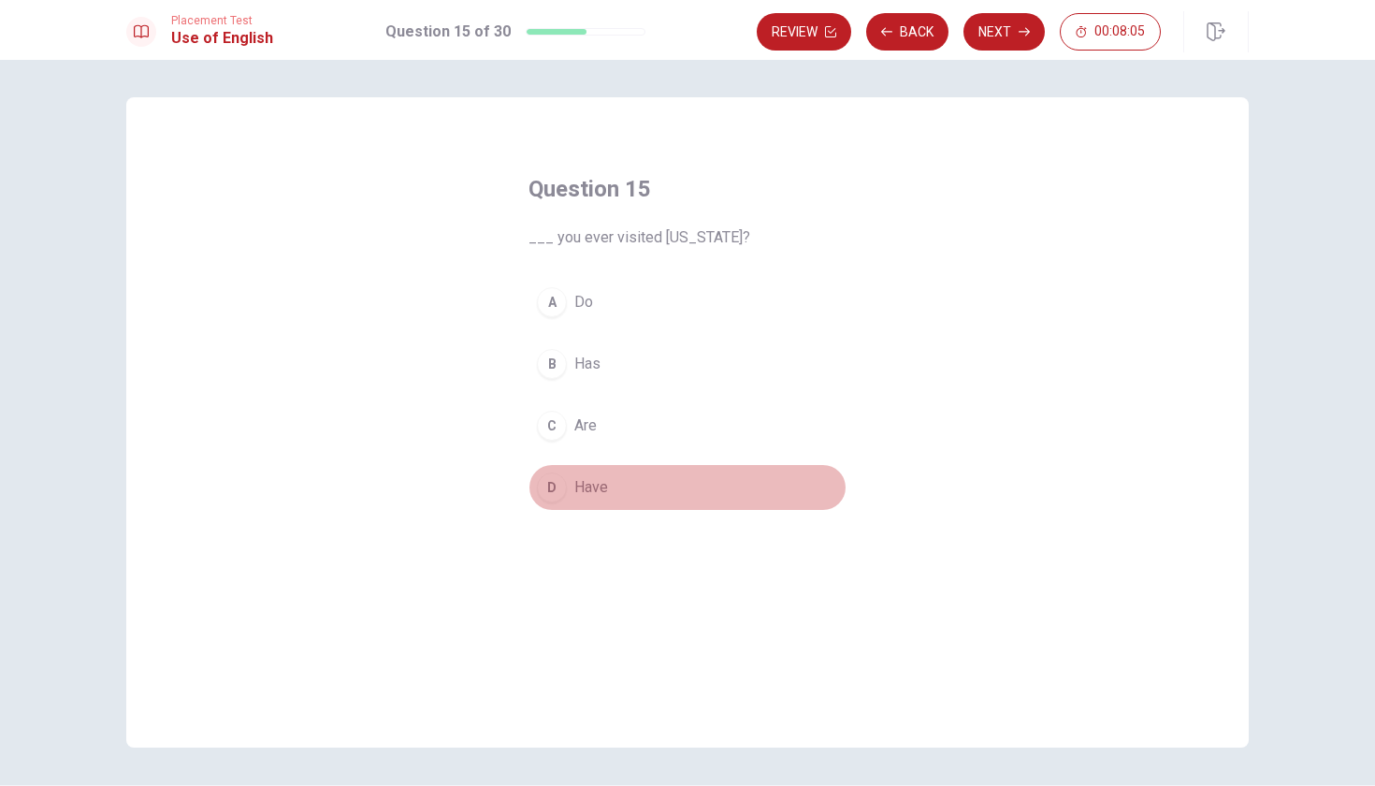
click at [546, 499] on div "D" at bounding box center [552, 487] width 30 height 30
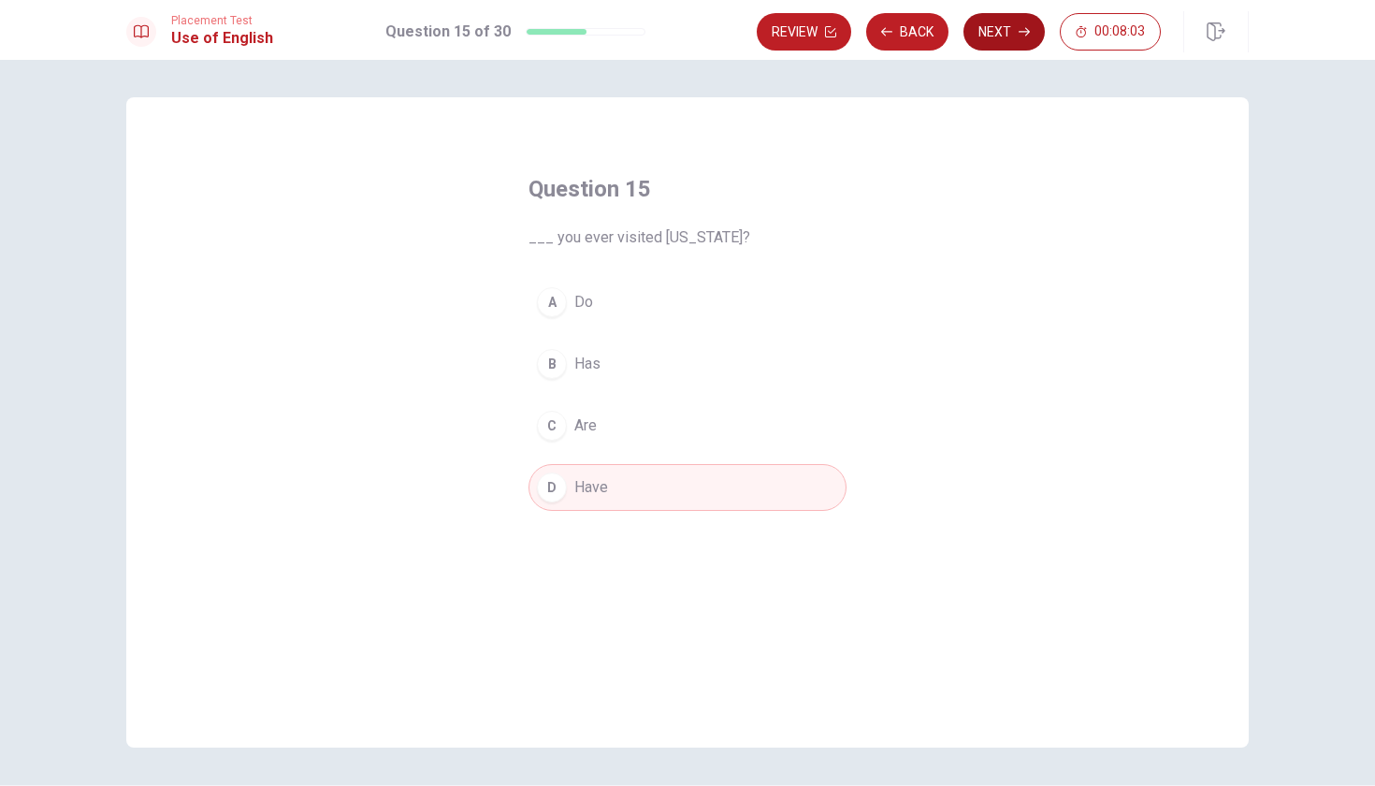
click at [989, 27] on button "Next" at bounding box center [1003, 31] width 81 height 37
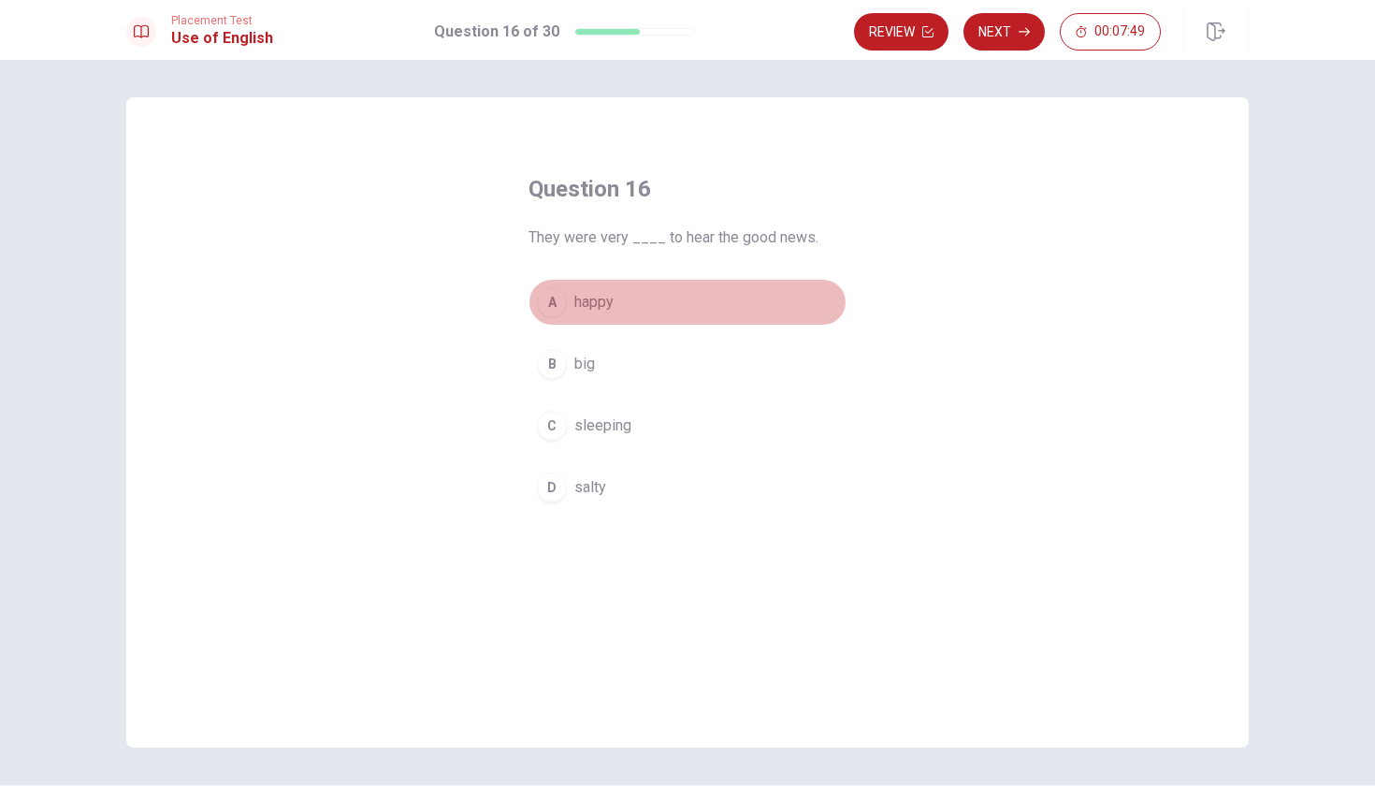
click at [561, 318] on button "A happy" at bounding box center [687, 302] width 318 height 47
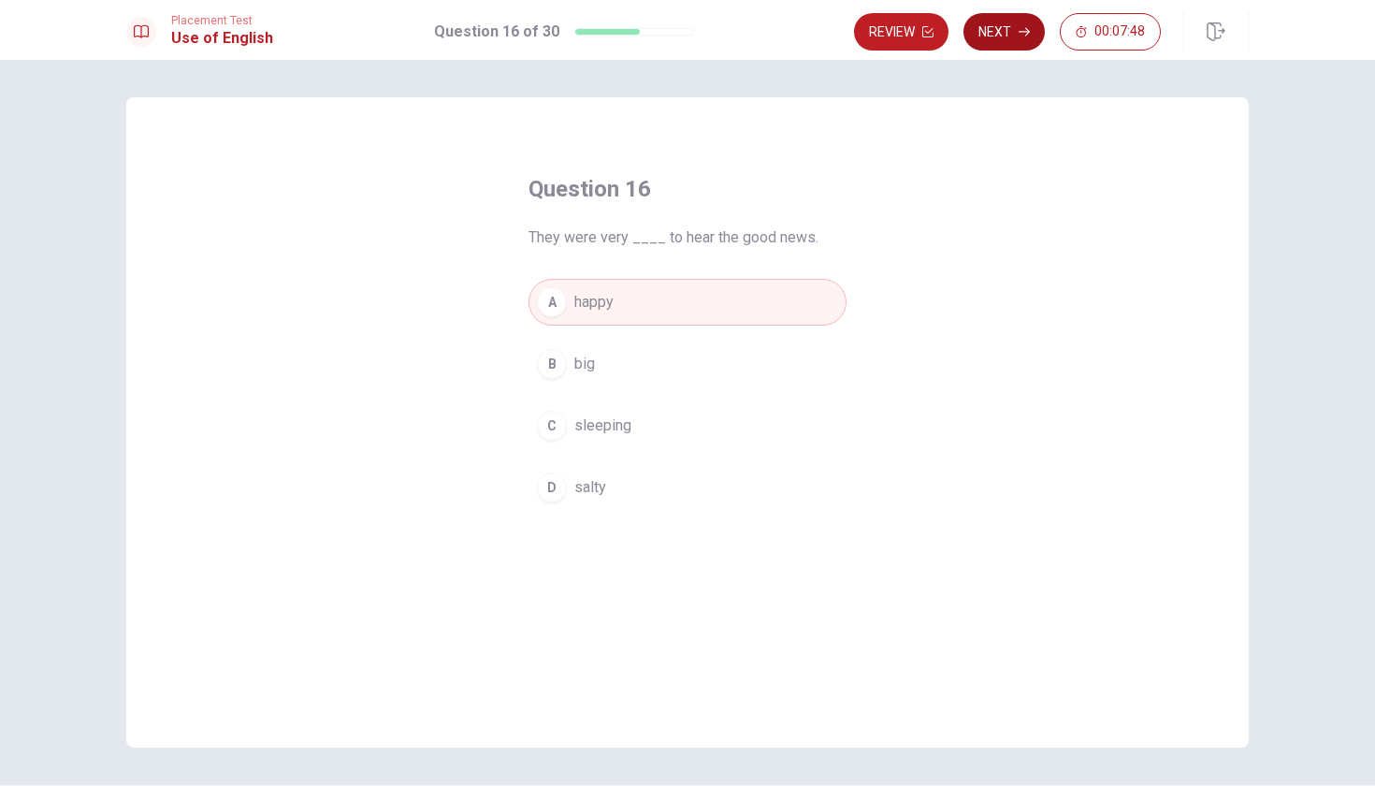
click at [996, 43] on button "Next" at bounding box center [1003, 31] width 81 height 37
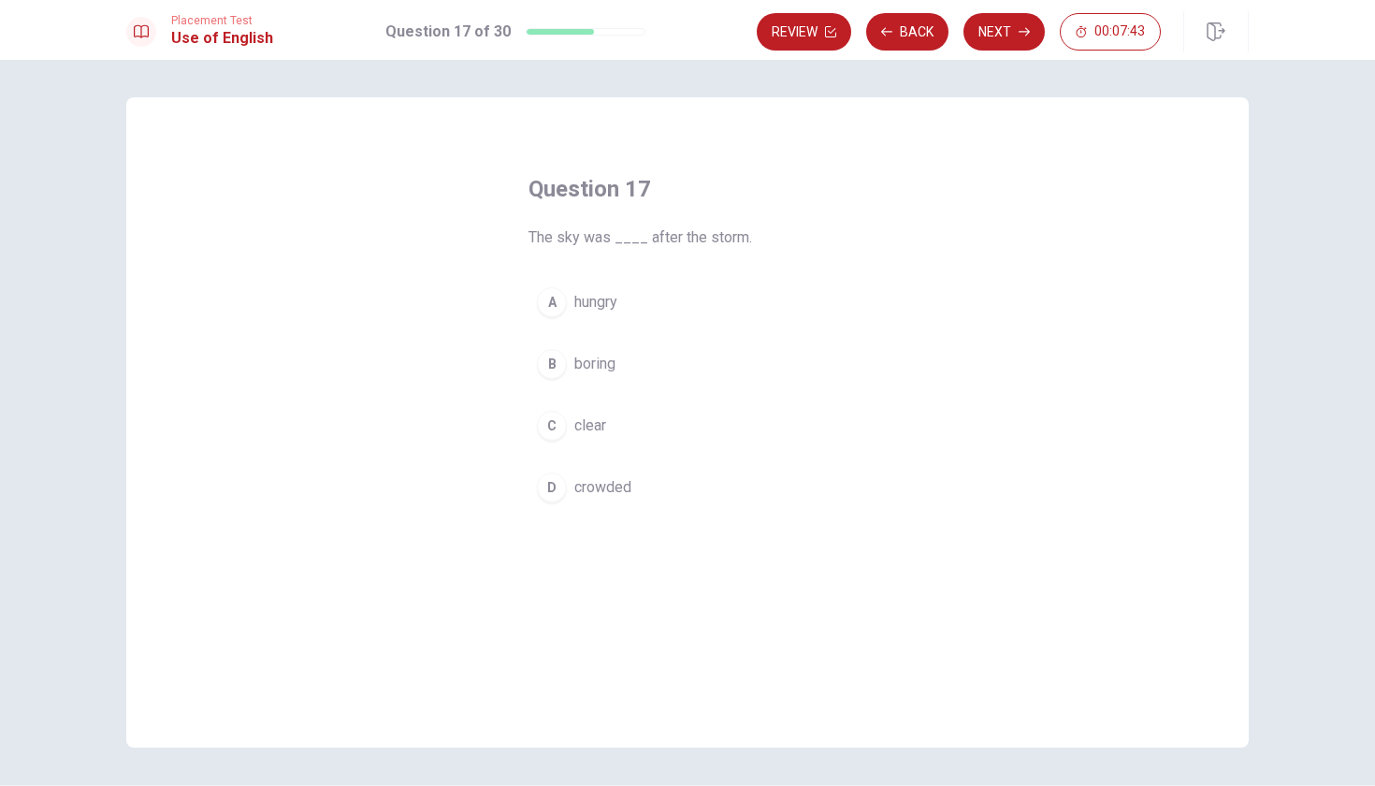
click at [547, 491] on div "D" at bounding box center [552, 487] width 30 height 30
click at [542, 421] on div "C" at bounding box center [552, 426] width 30 height 30
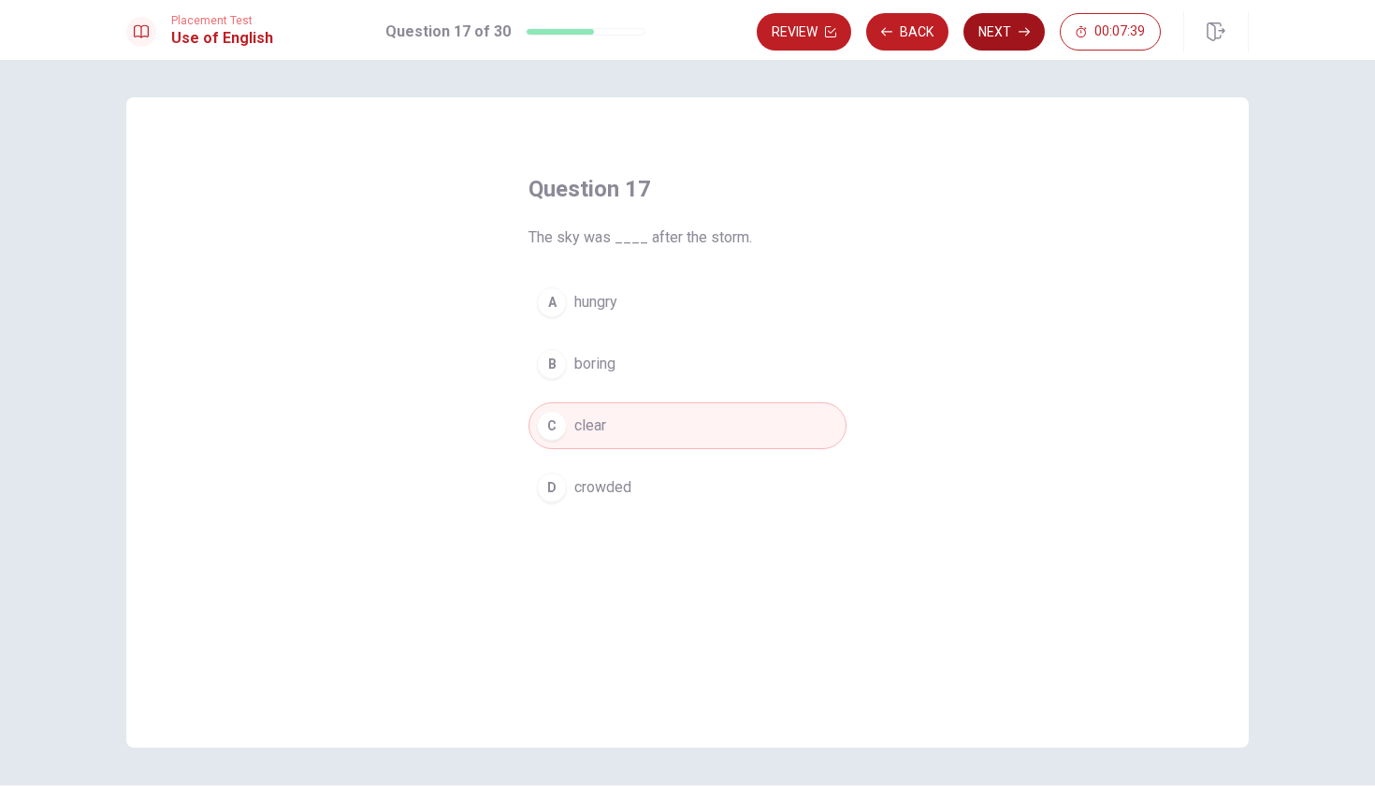
click at [988, 27] on button "Next" at bounding box center [1003, 31] width 81 height 37
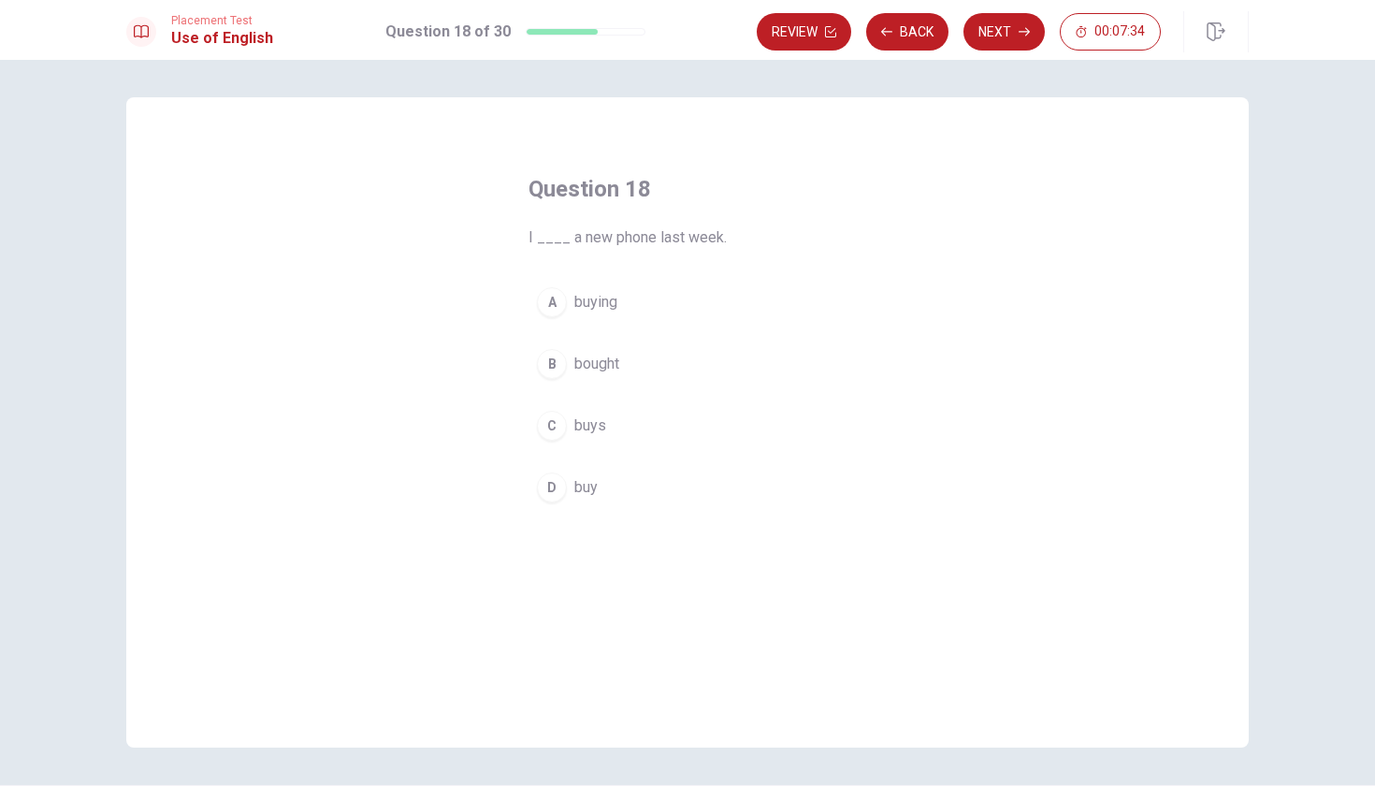
click at [551, 369] on div "B" at bounding box center [552, 364] width 30 height 30
click at [984, 28] on button "Next" at bounding box center [1003, 31] width 81 height 37
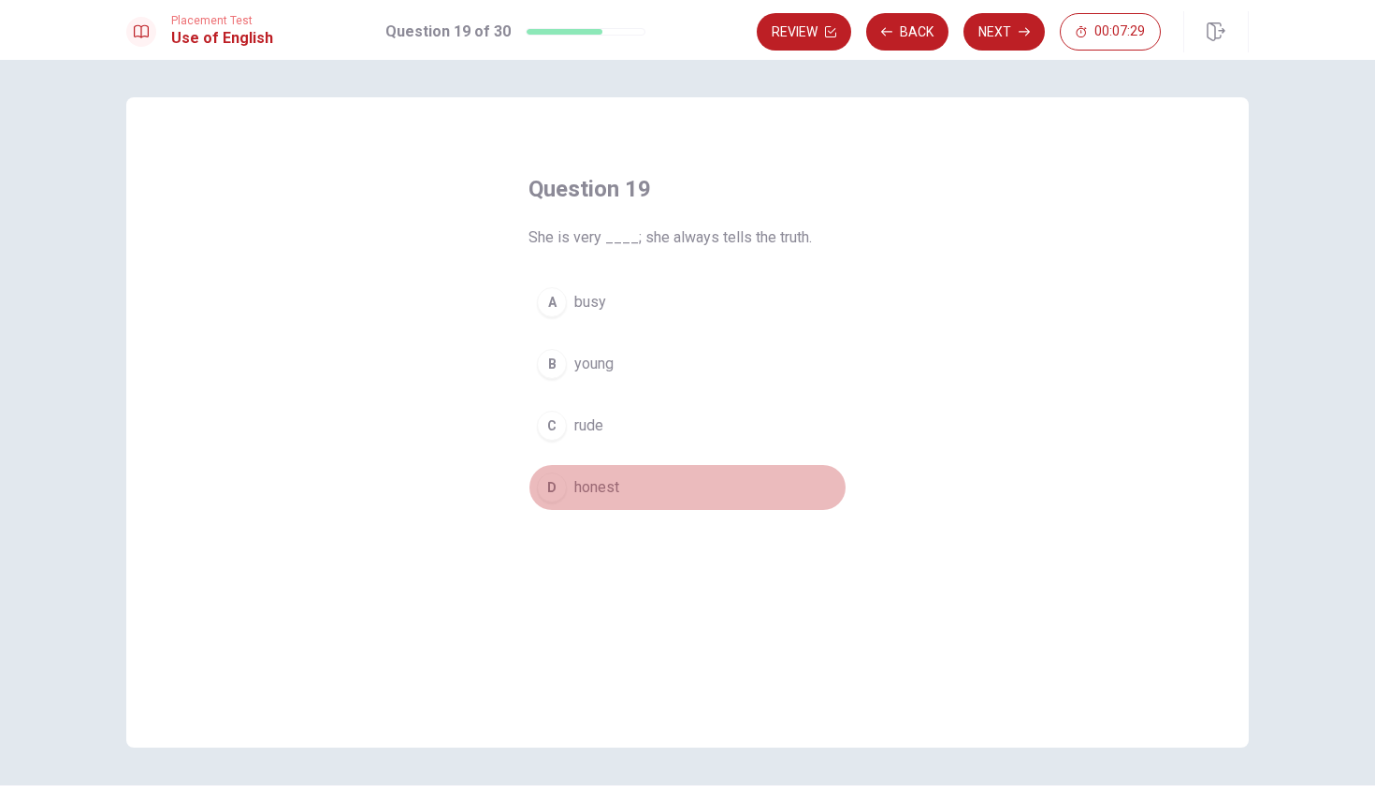
click at [533, 494] on button "D honest" at bounding box center [687, 487] width 318 height 47
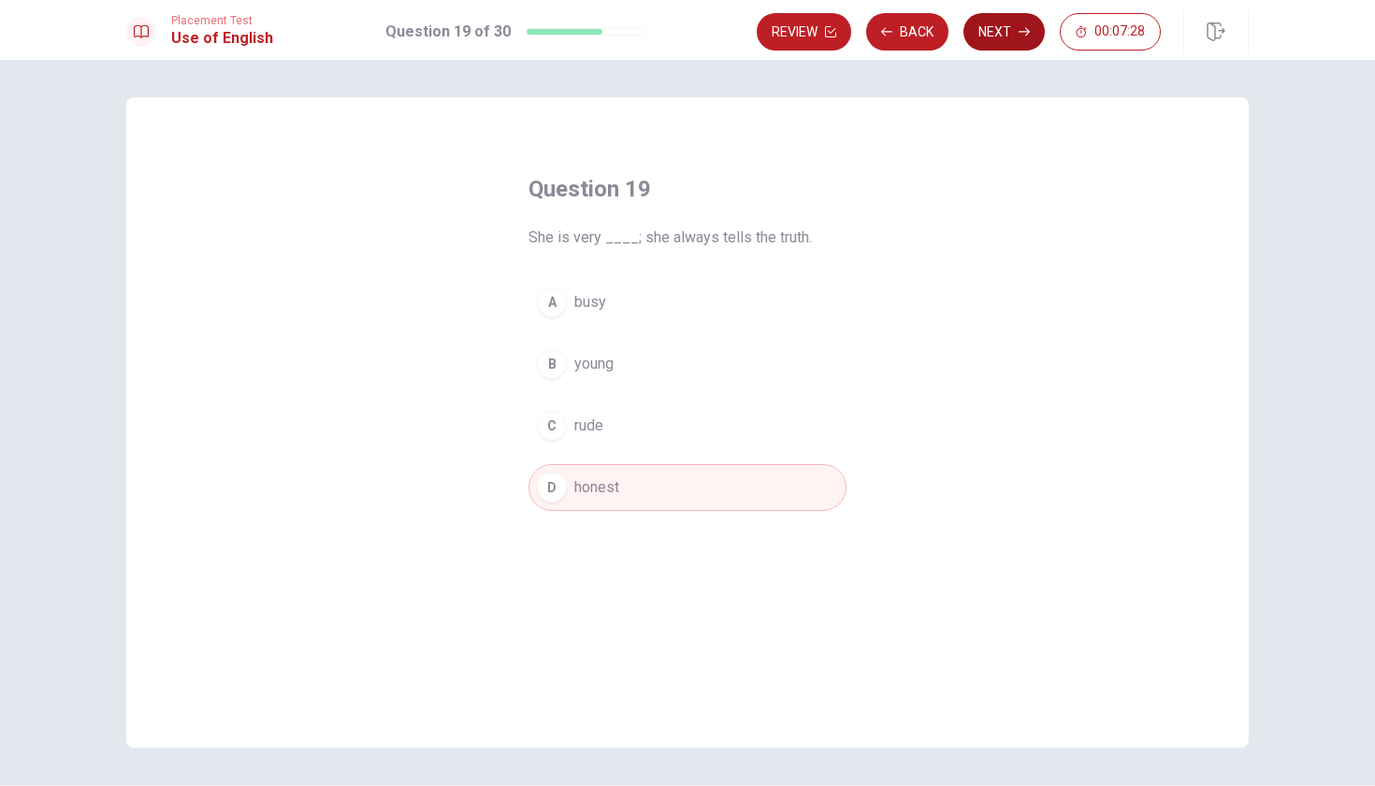
click at [996, 35] on button "Next" at bounding box center [1003, 31] width 81 height 37
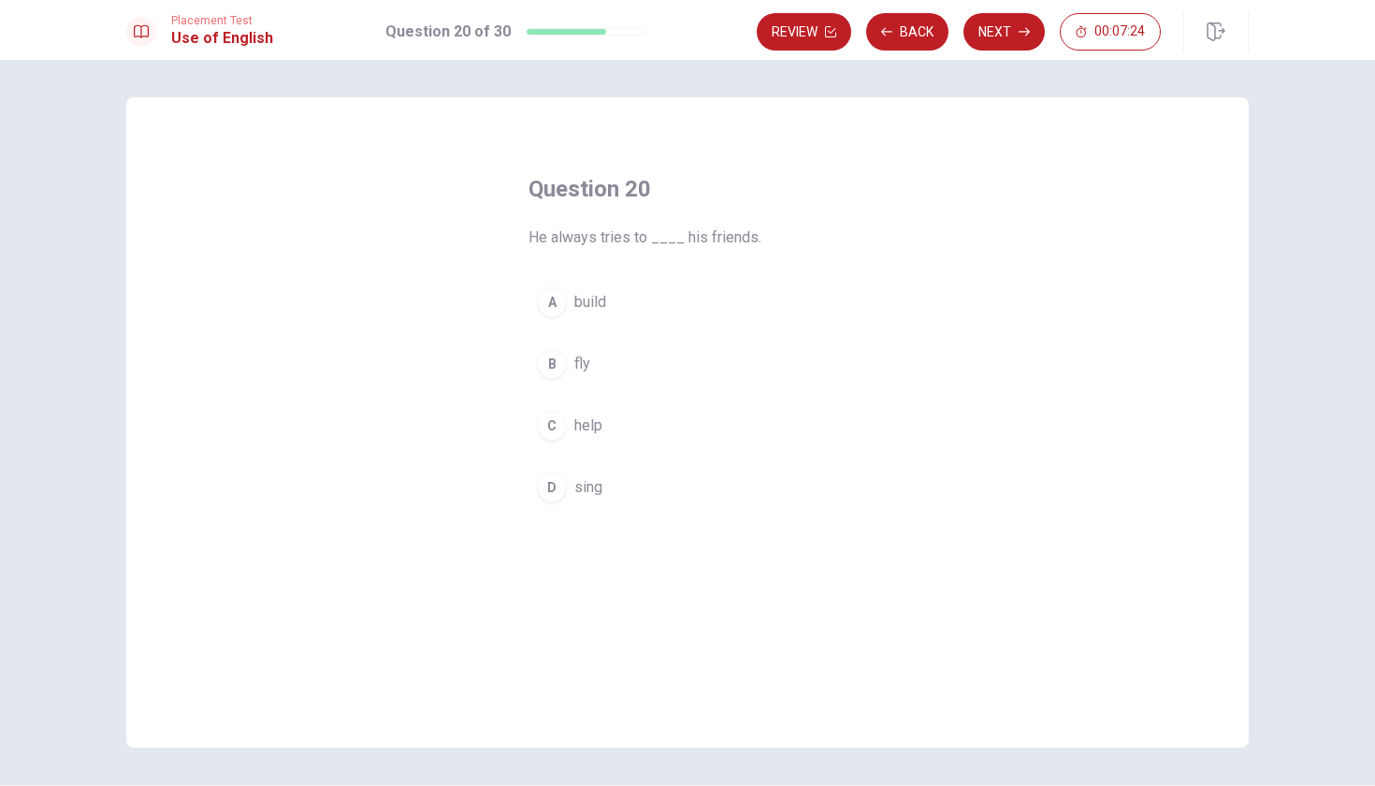
click at [557, 418] on div "C" at bounding box center [552, 426] width 30 height 30
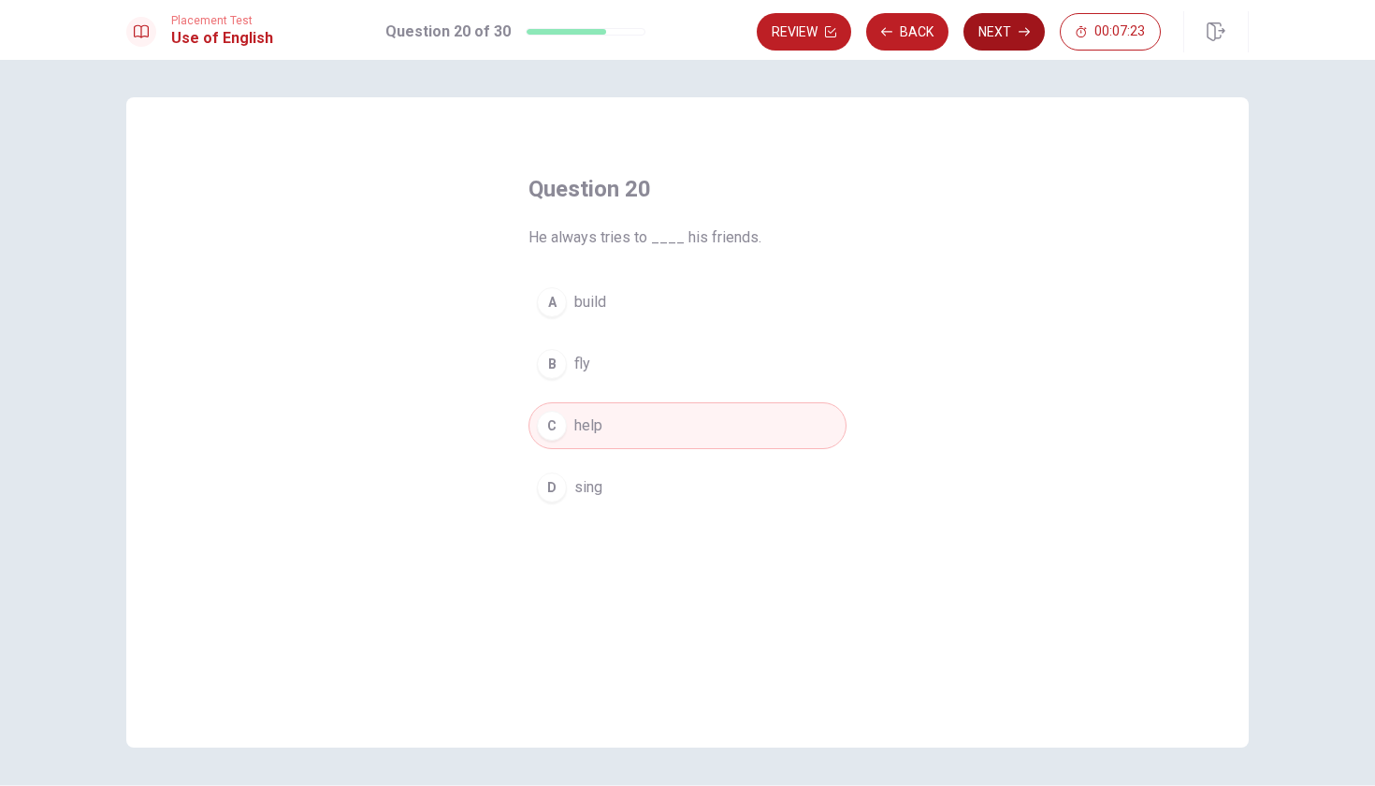
click at [985, 27] on button "Next" at bounding box center [1003, 31] width 81 height 37
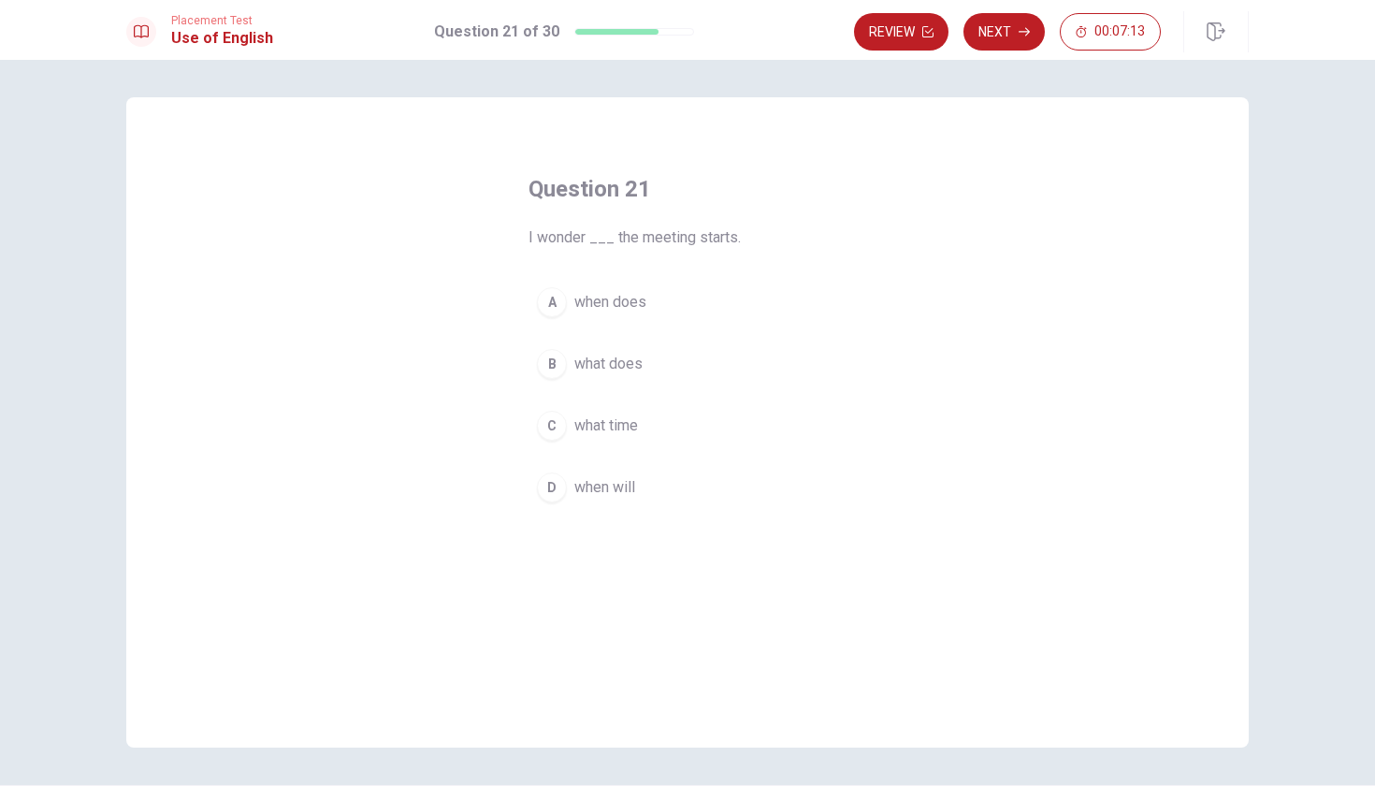
click at [549, 489] on div "D" at bounding box center [552, 487] width 30 height 30
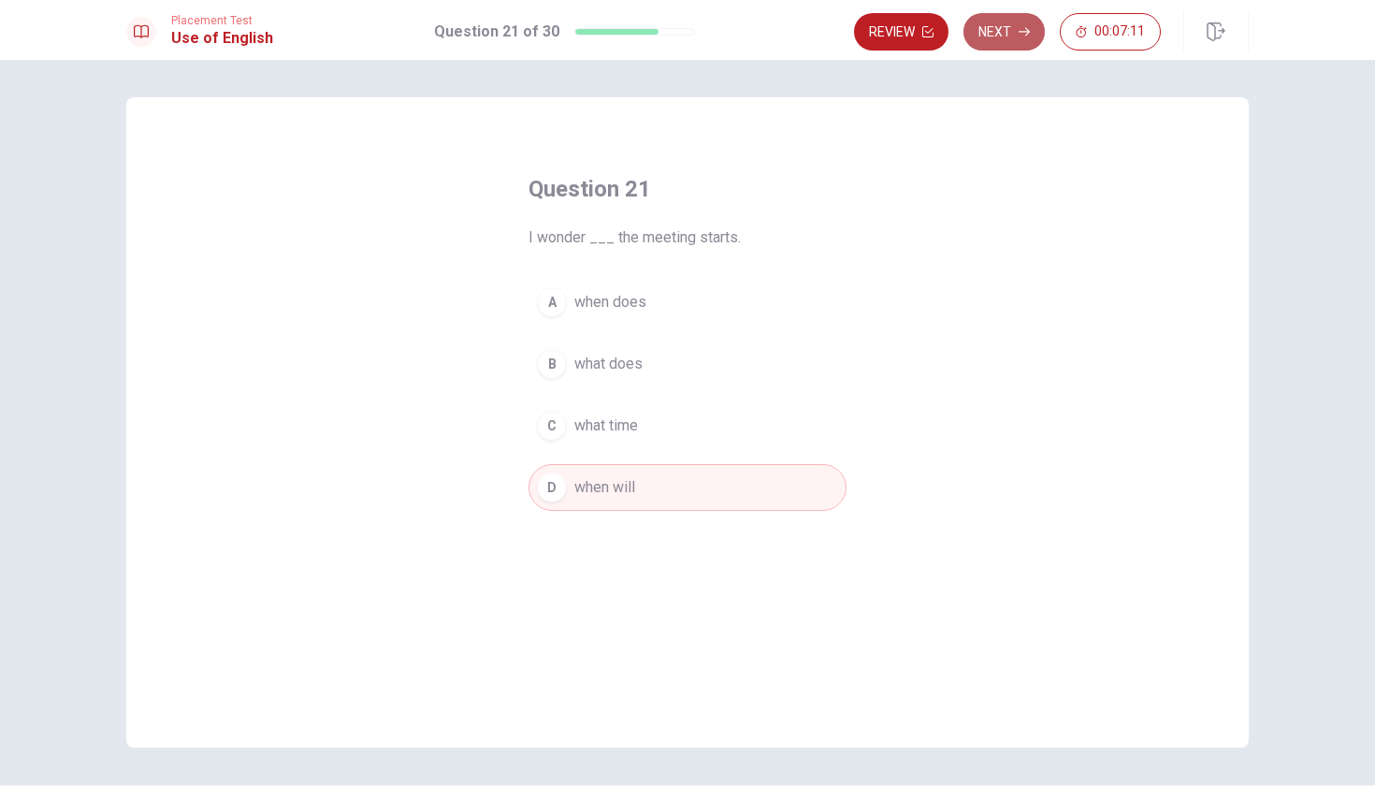
click at [1002, 36] on button "Next" at bounding box center [1003, 31] width 81 height 37
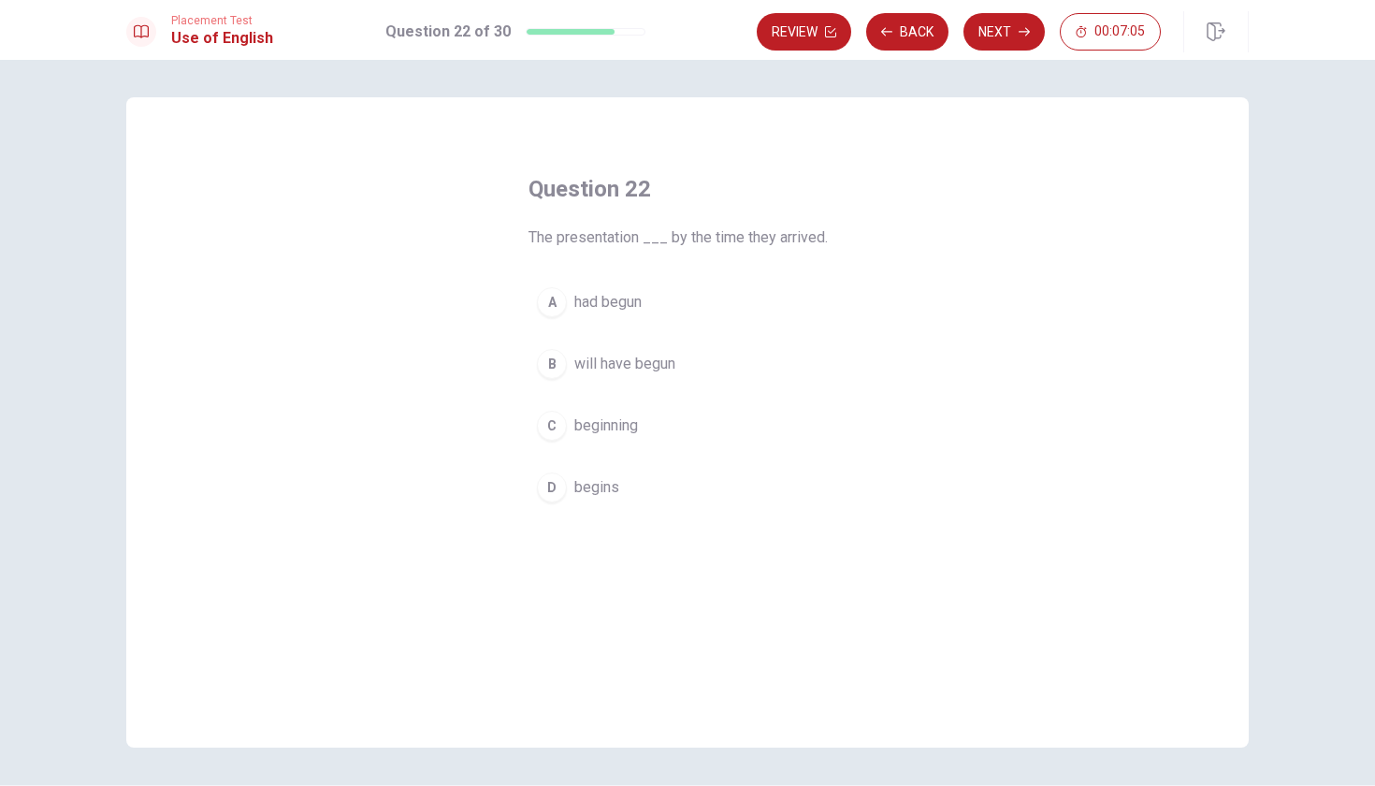
click at [547, 306] on div "A" at bounding box center [552, 302] width 30 height 30
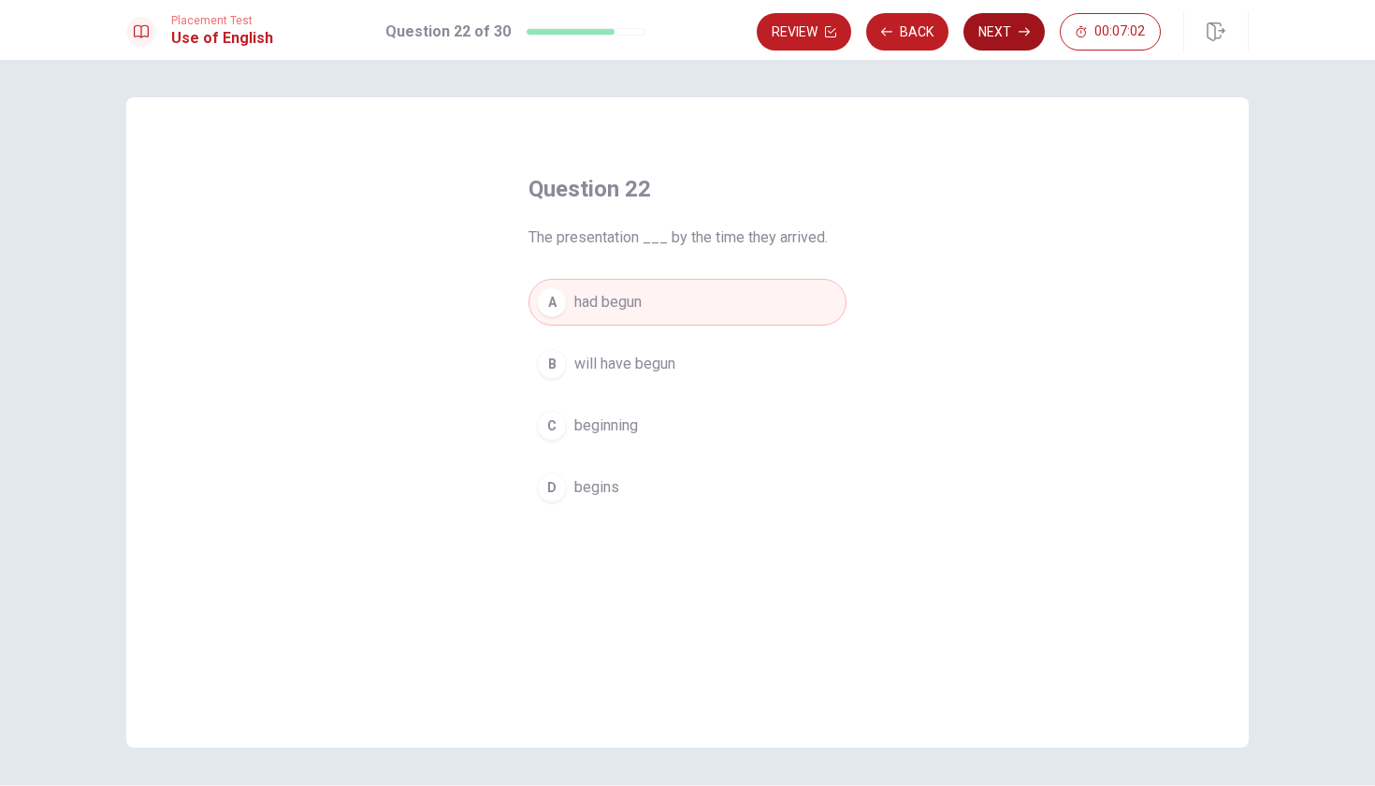
click at [999, 25] on button "Next" at bounding box center [1003, 31] width 81 height 37
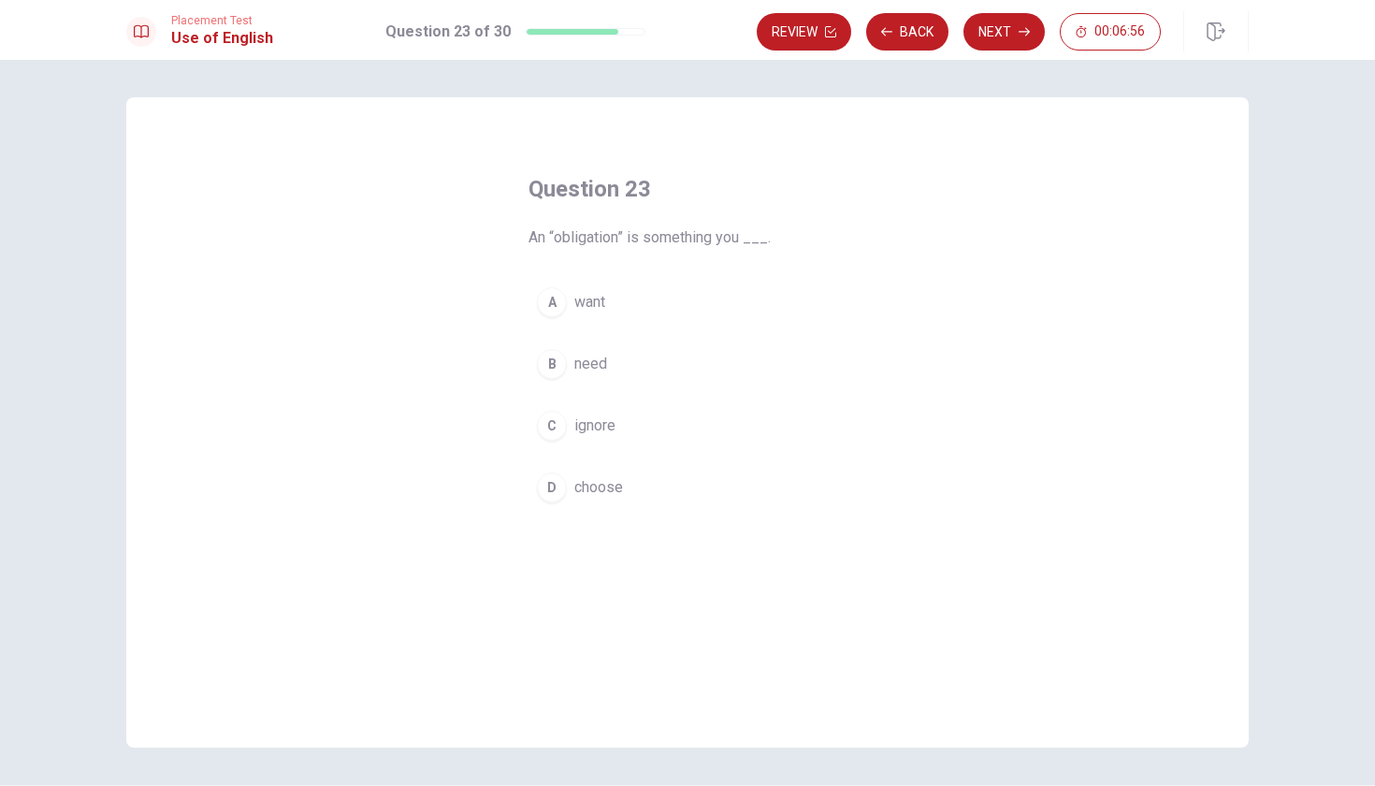
click at [555, 370] on div "B" at bounding box center [552, 364] width 30 height 30
click at [1002, 24] on button "Next" at bounding box center [1003, 31] width 81 height 37
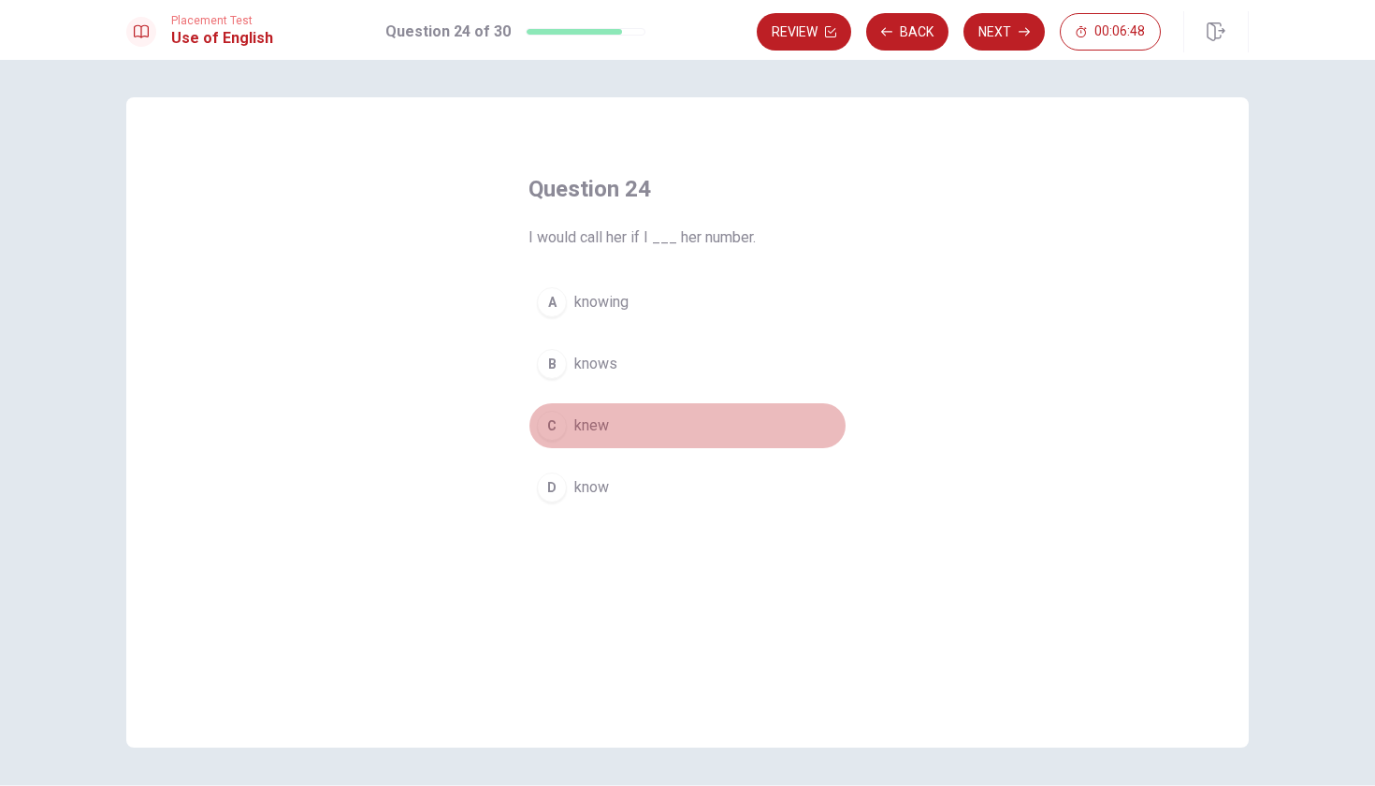
click at [555, 430] on div "C" at bounding box center [552, 426] width 30 height 30
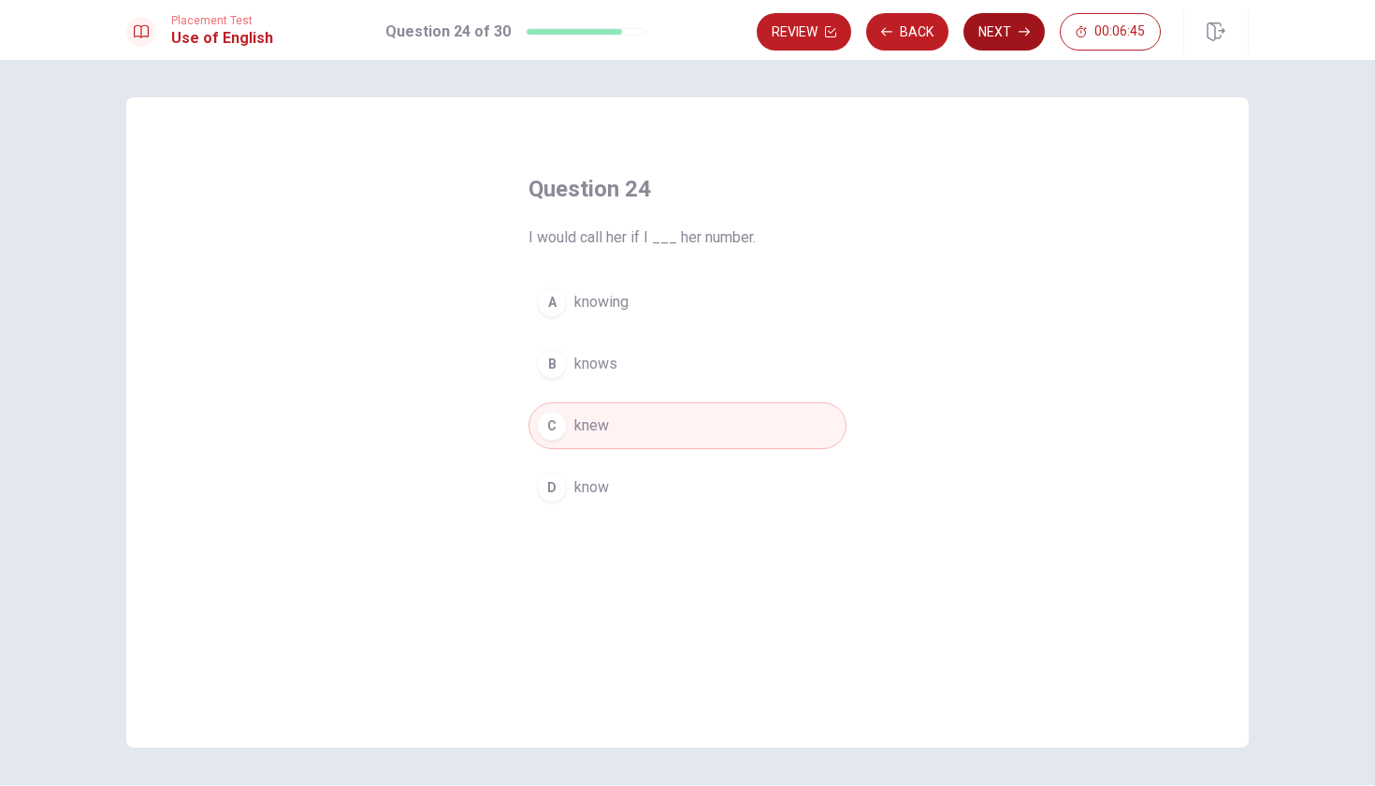
click at [988, 44] on button "Next" at bounding box center [1003, 31] width 81 height 37
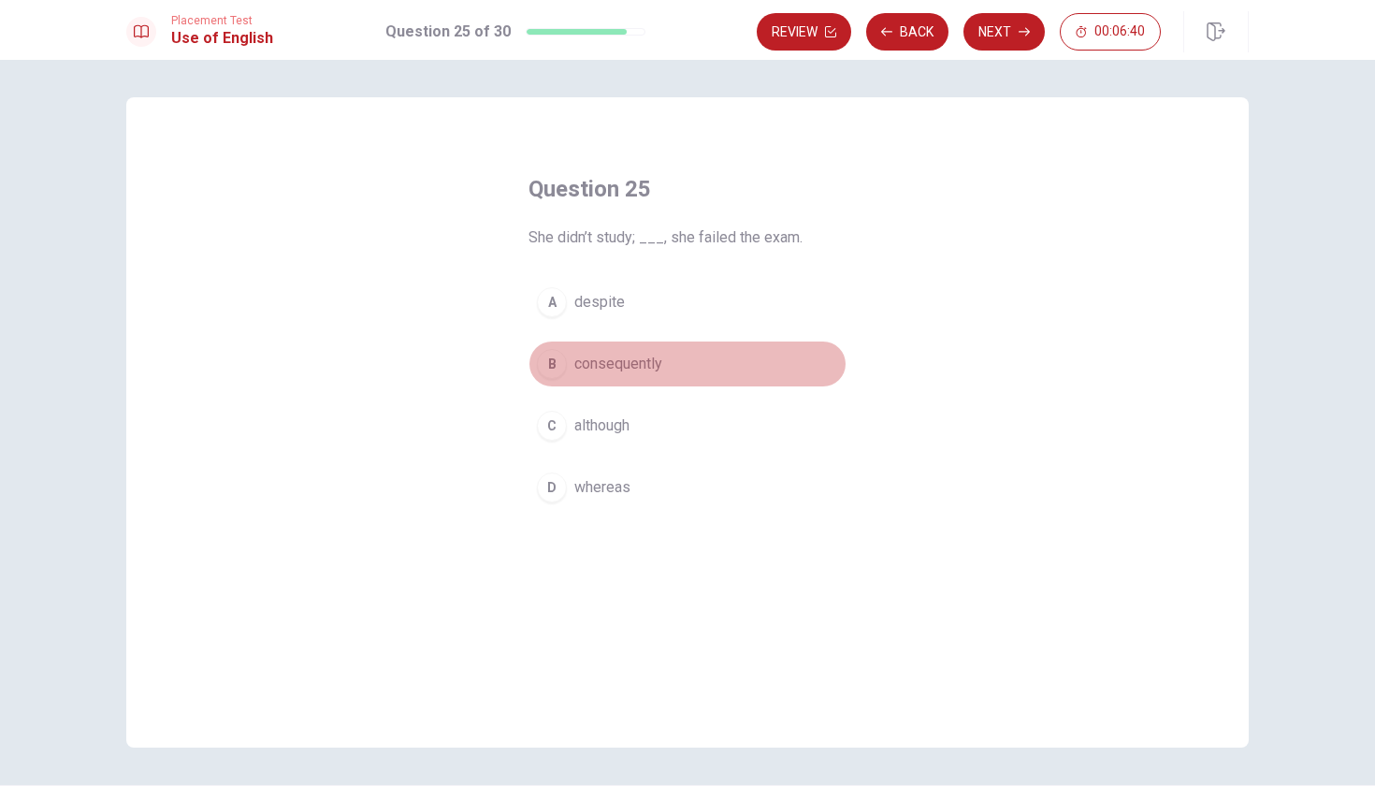
click at [552, 371] on div "B" at bounding box center [552, 364] width 30 height 30
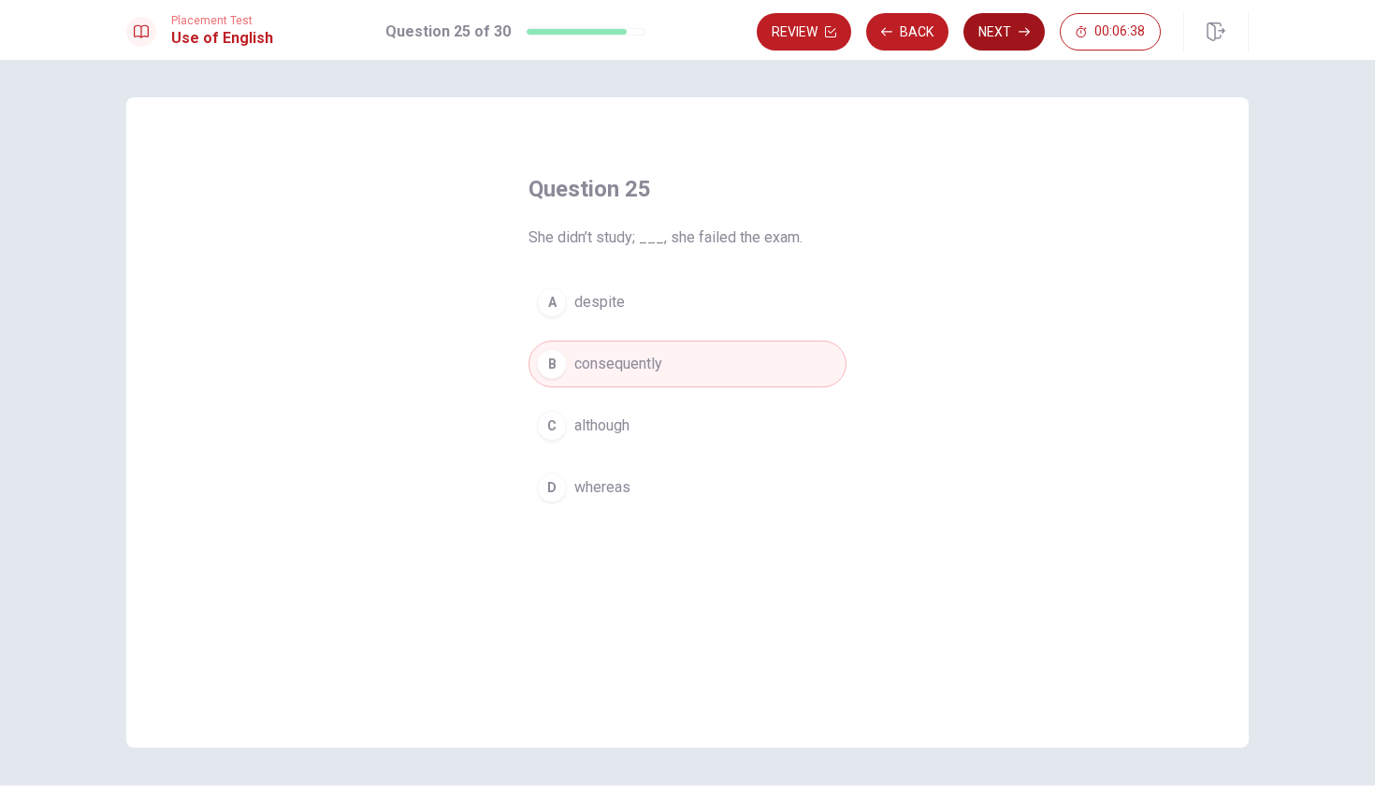
click at [999, 30] on button "Next" at bounding box center [1003, 31] width 81 height 37
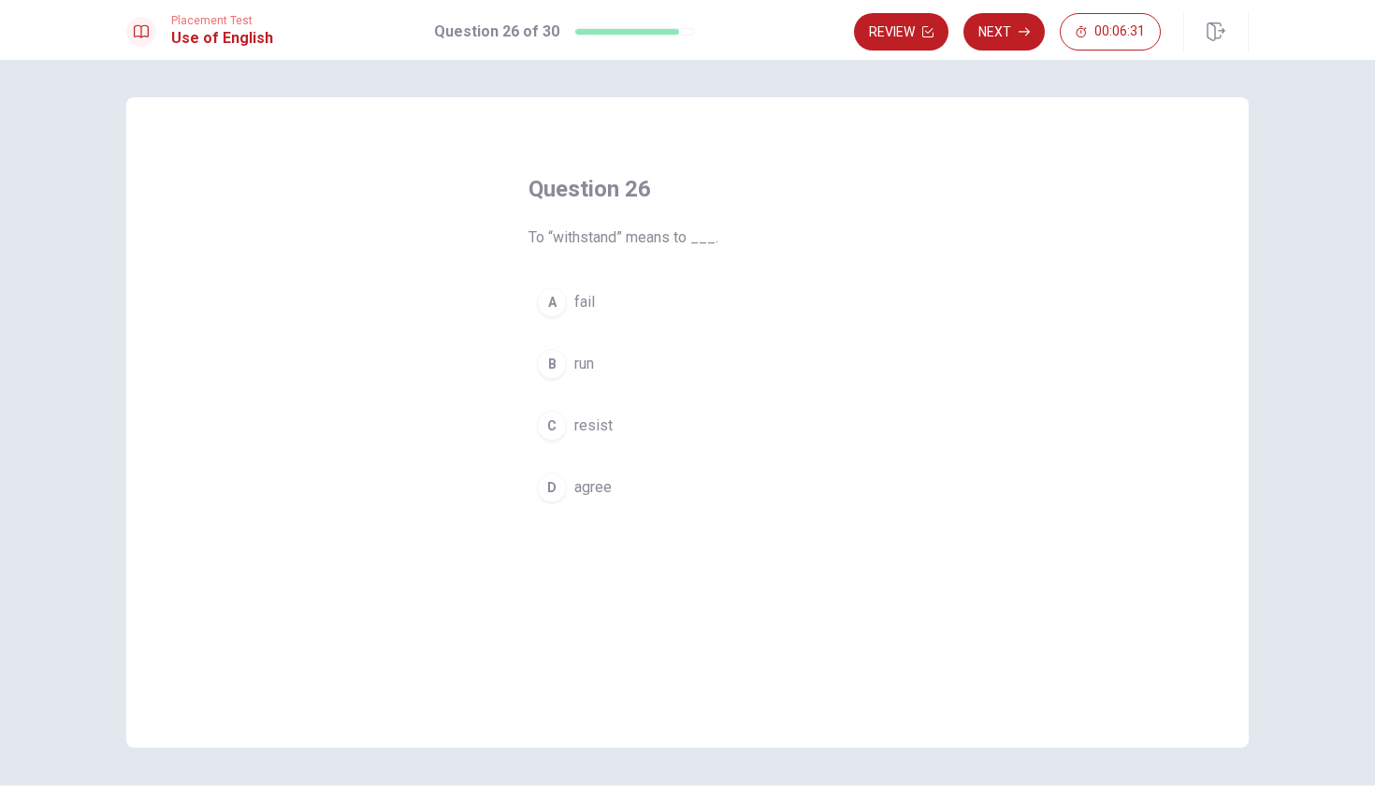
click at [552, 424] on div "C" at bounding box center [552, 426] width 30 height 30
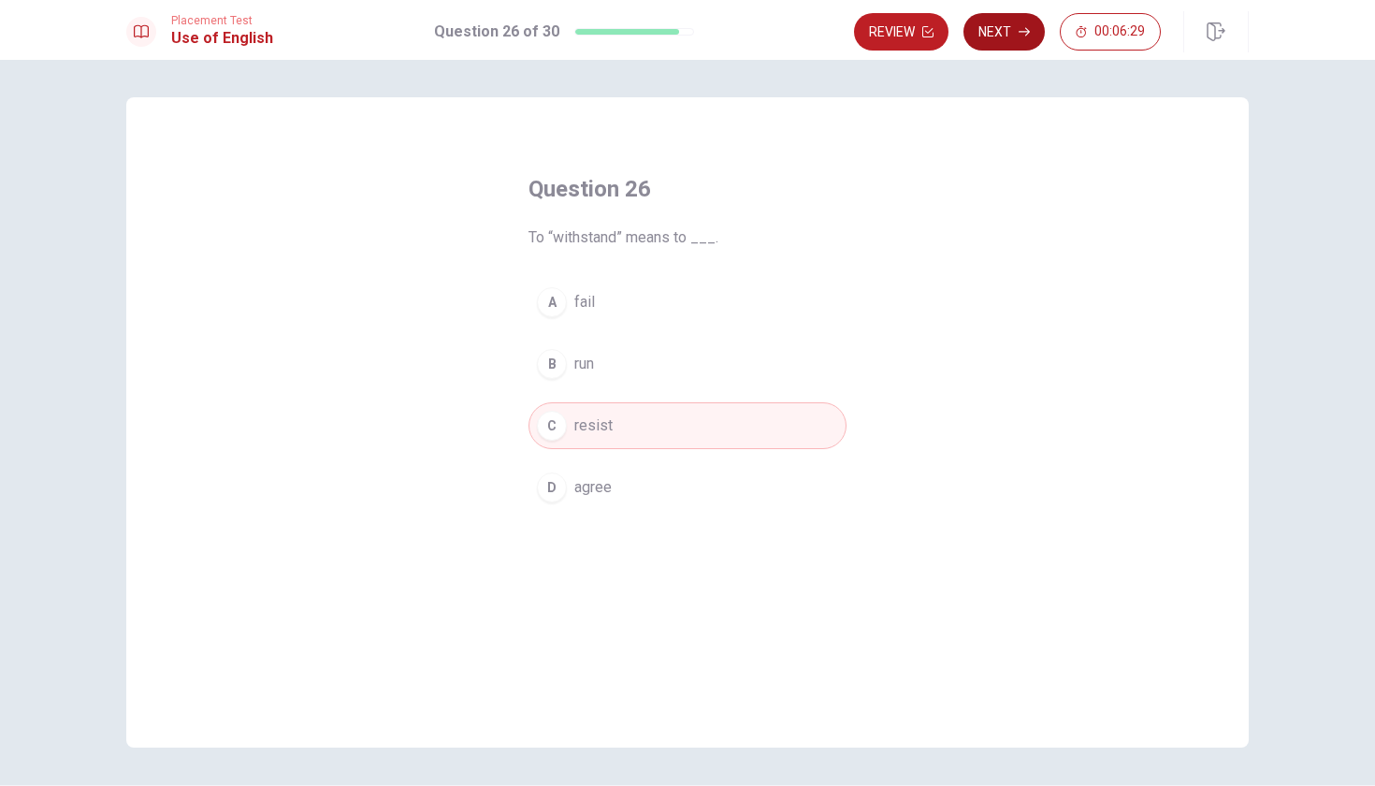
click at [1000, 34] on button "Next" at bounding box center [1003, 31] width 81 height 37
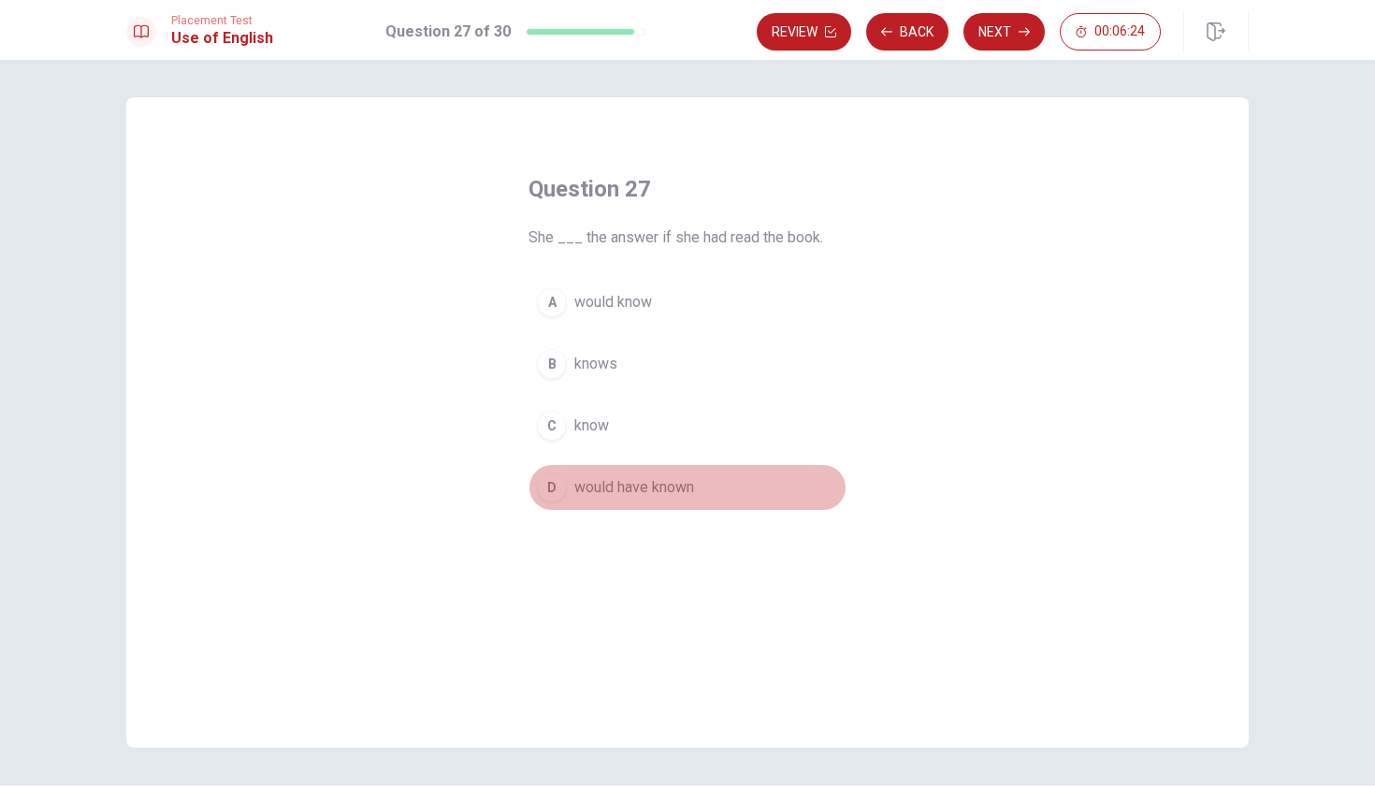
click at [557, 500] on button "D would have known" at bounding box center [687, 487] width 318 height 47
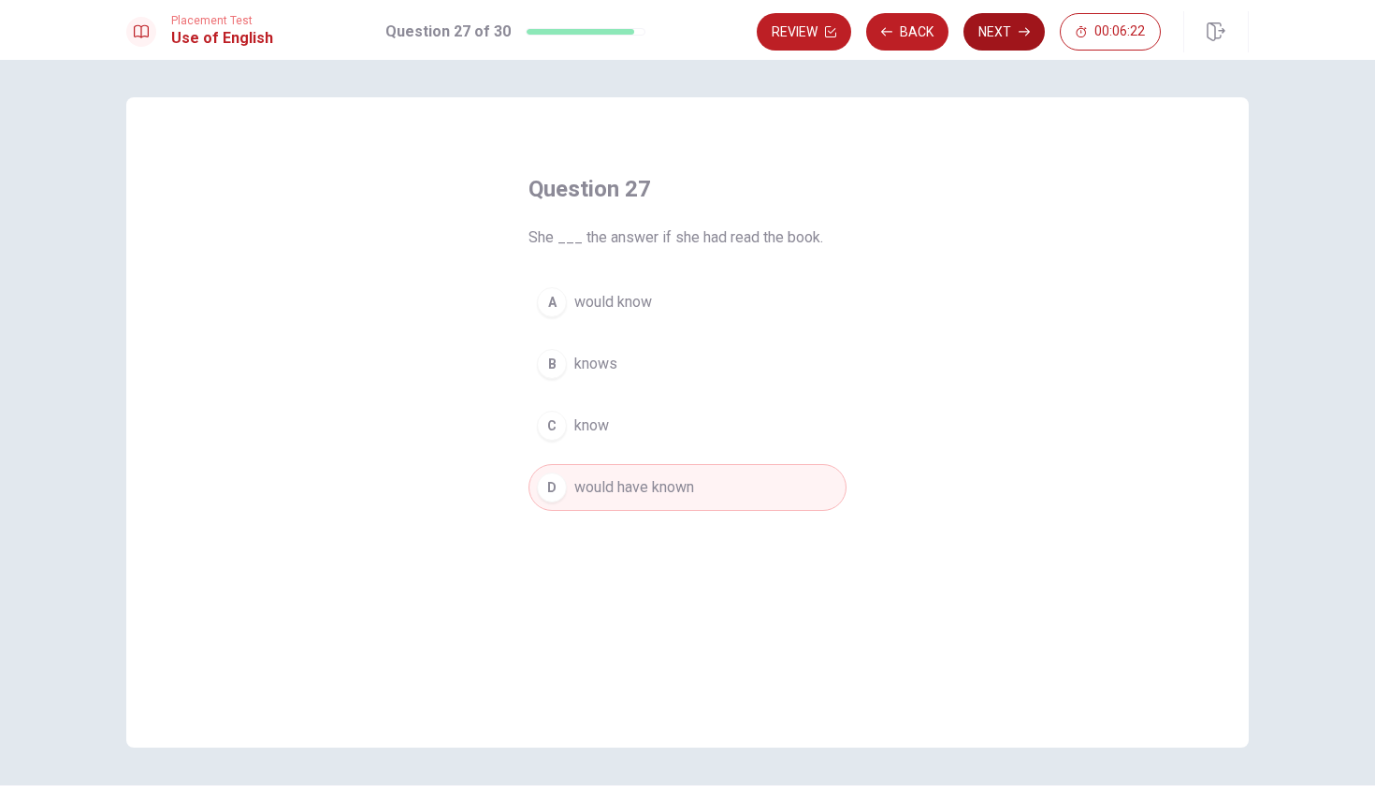
click at [976, 44] on button "Next" at bounding box center [1003, 31] width 81 height 37
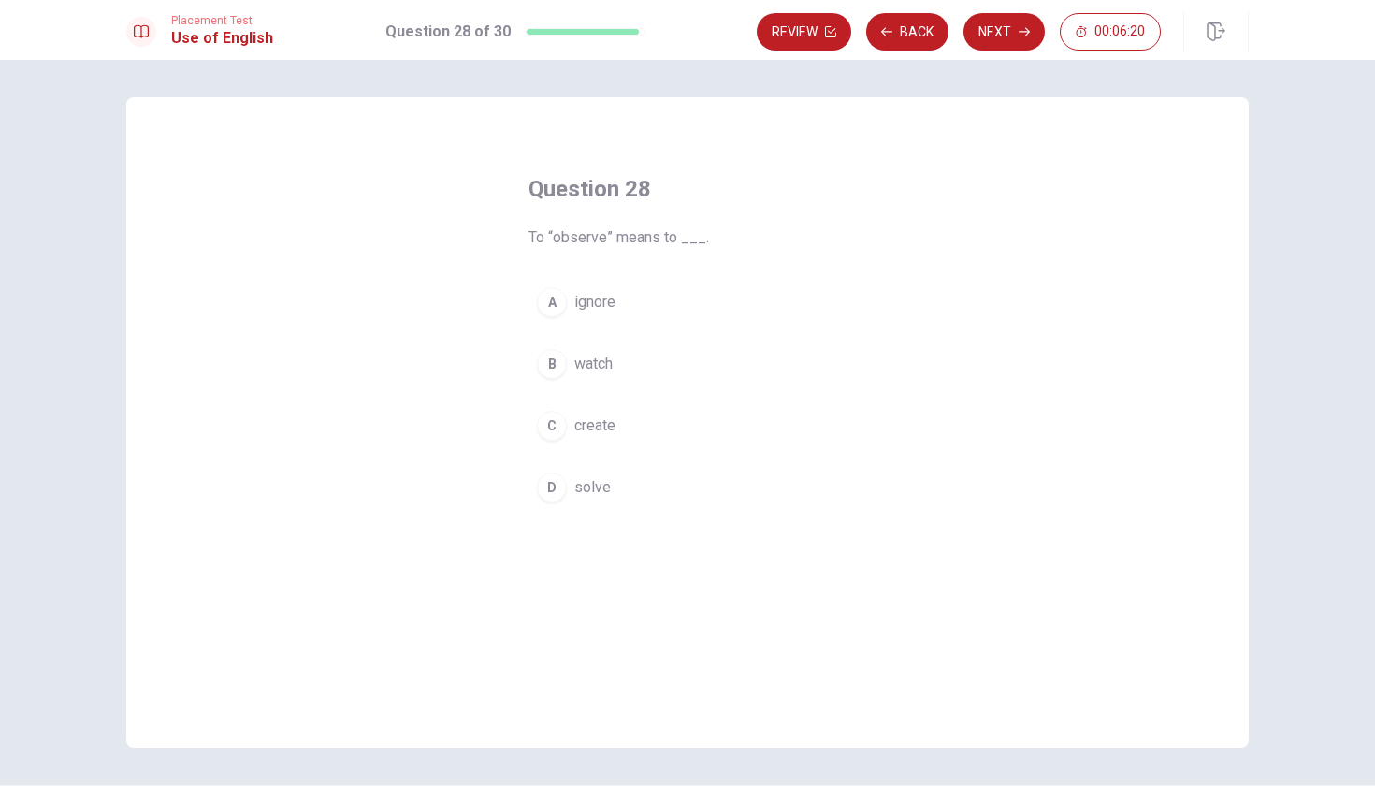
click at [564, 358] on button "B watch" at bounding box center [687, 363] width 318 height 47
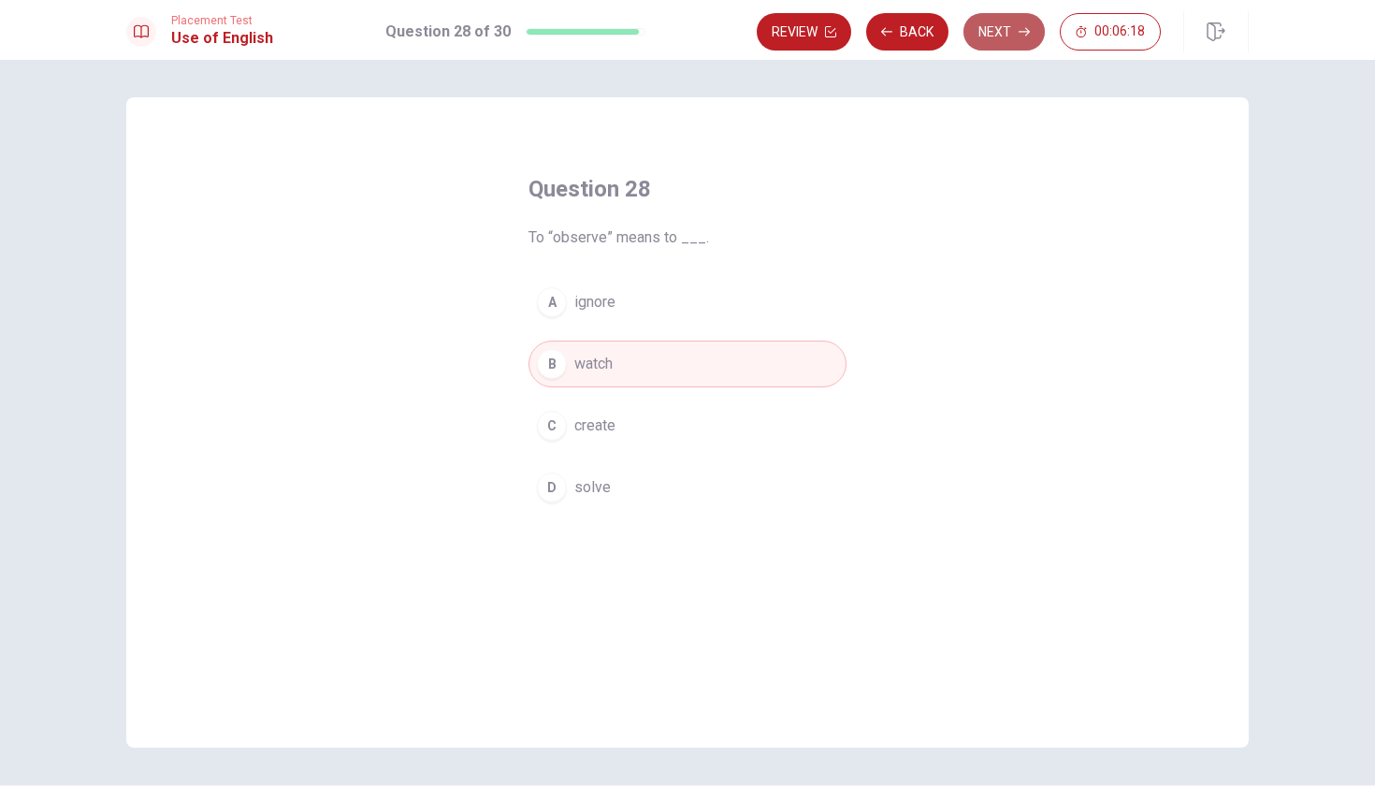
click at [995, 36] on button "Next" at bounding box center [1003, 31] width 81 height 37
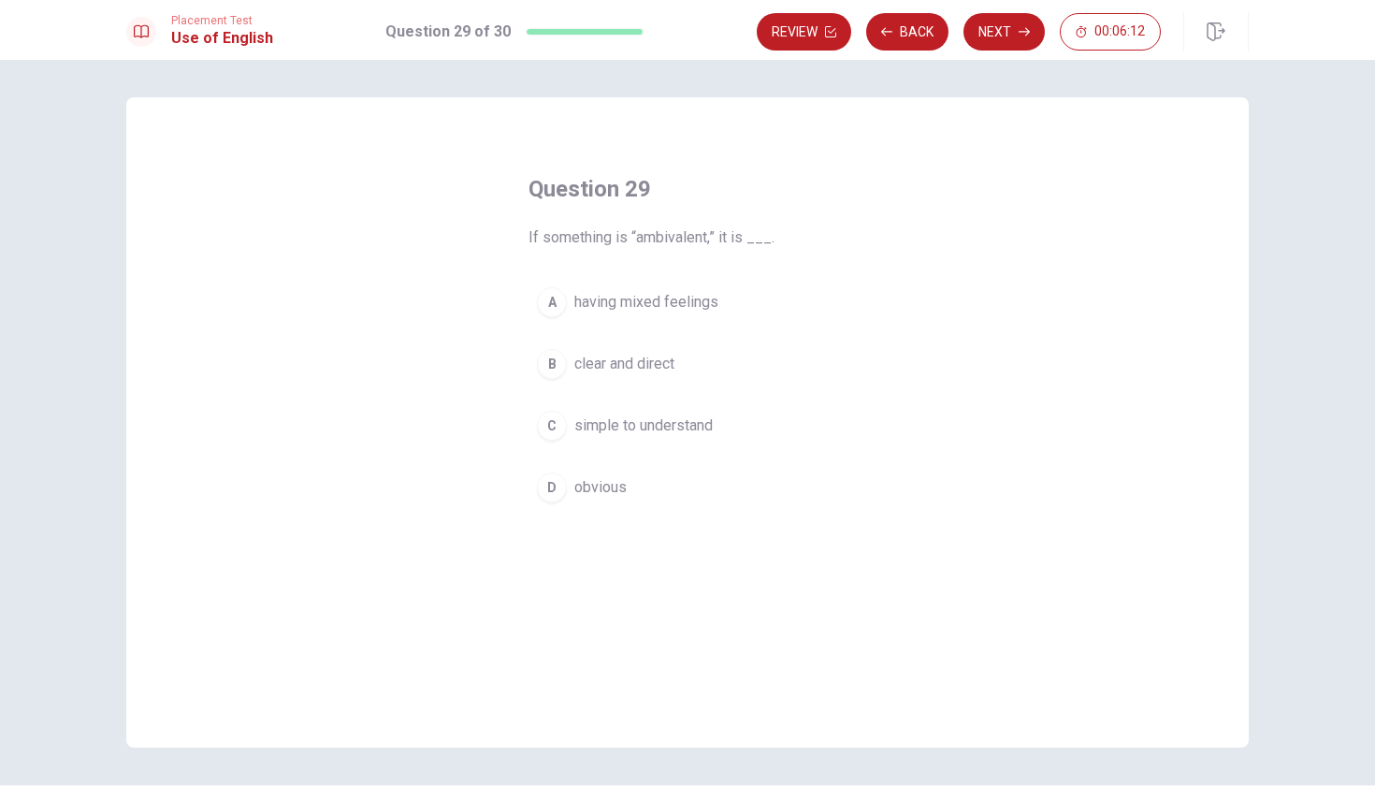
click at [547, 300] on div "A" at bounding box center [552, 302] width 30 height 30
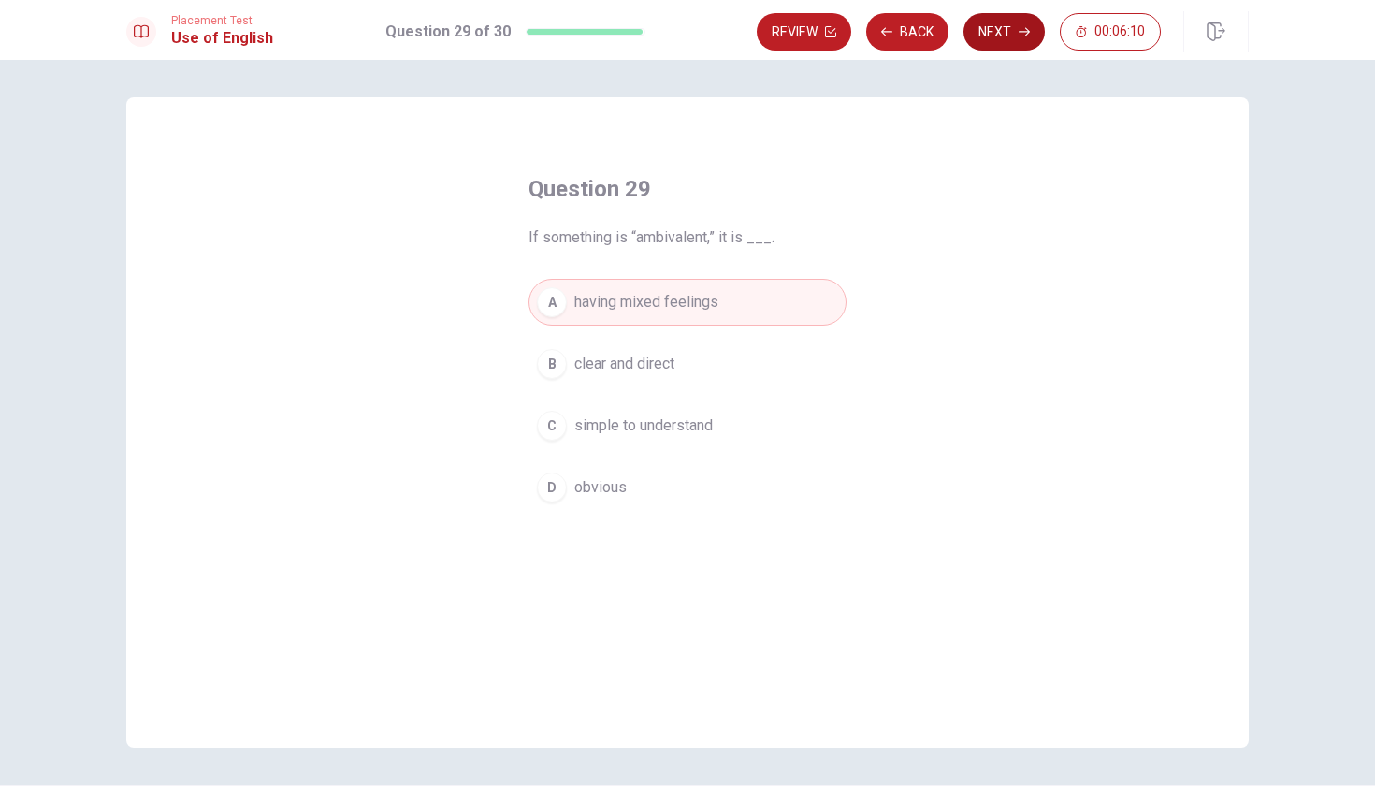
click at [1012, 35] on button "Next" at bounding box center [1003, 31] width 81 height 37
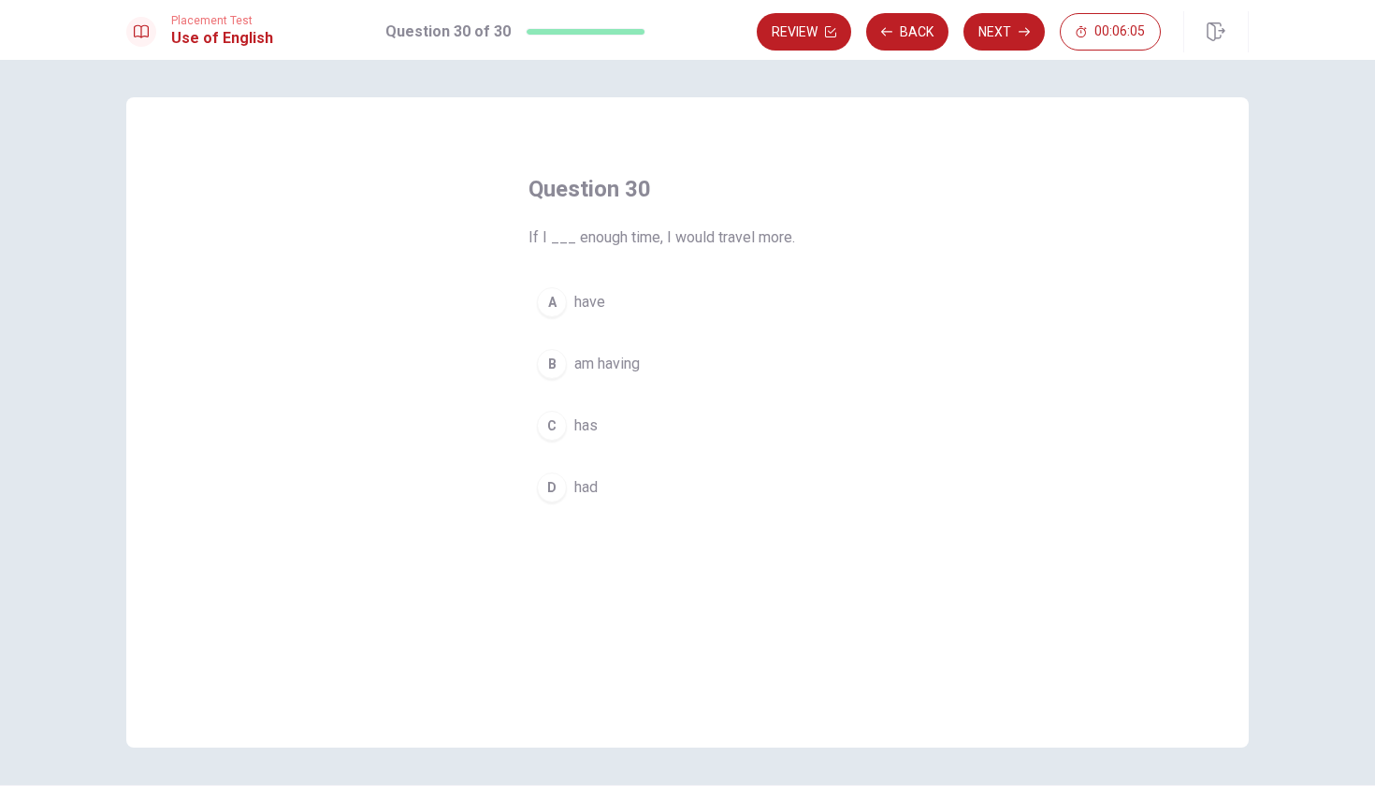
click at [548, 484] on div "D" at bounding box center [552, 487] width 30 height 30
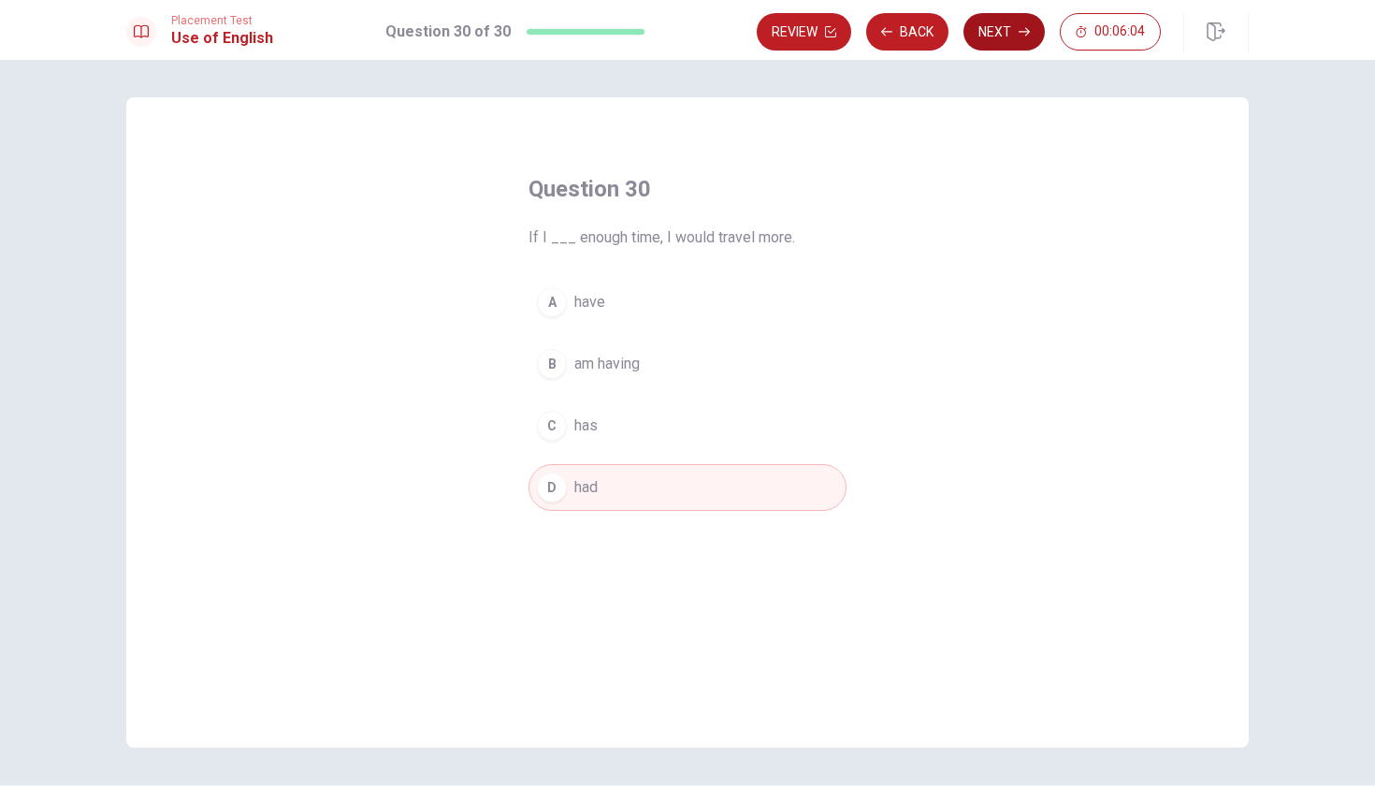
click at [978, 31] on button "Next" at bounding box center [1003, 31] width 81 height 37
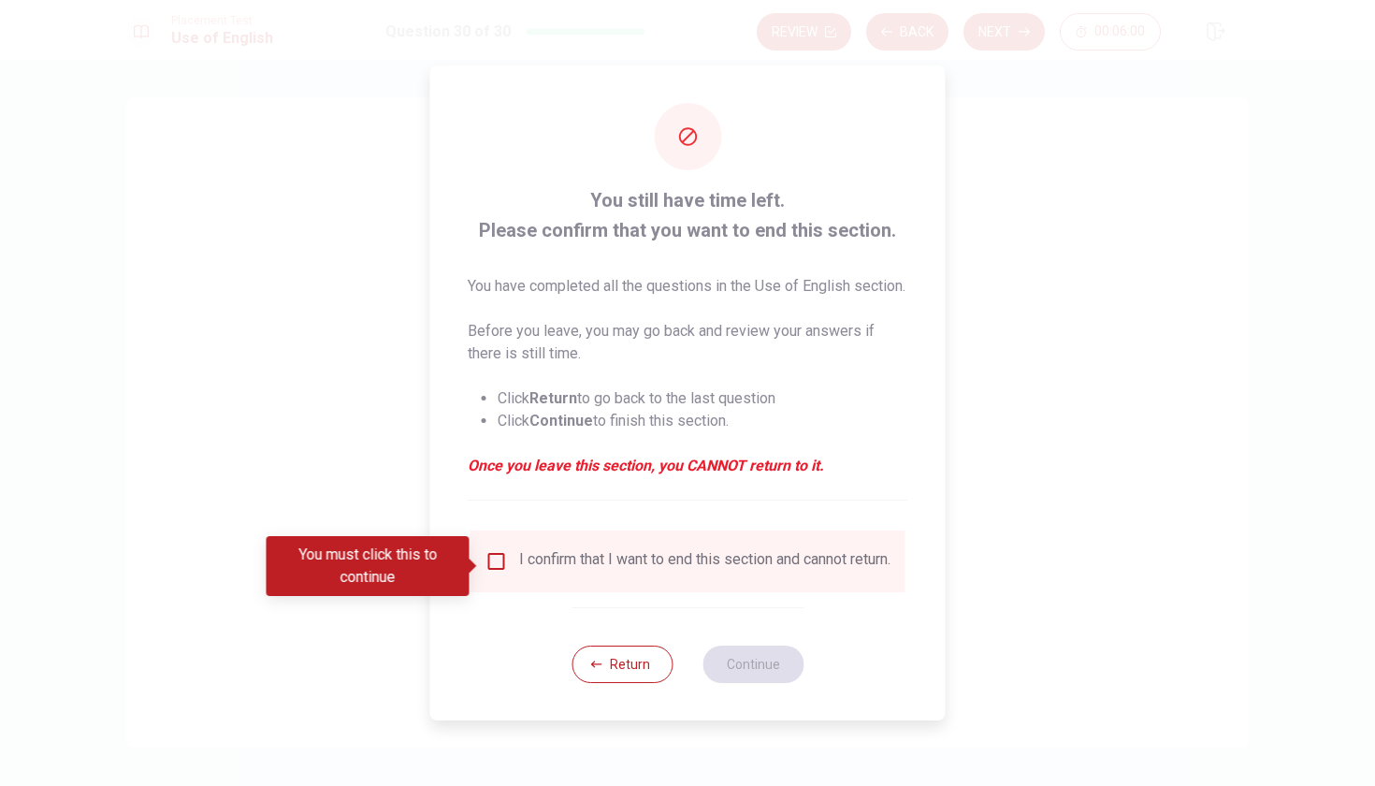
click at [490, 565] on input "You must click this to continue" at bounding box center [496, 561] width 22 height 22
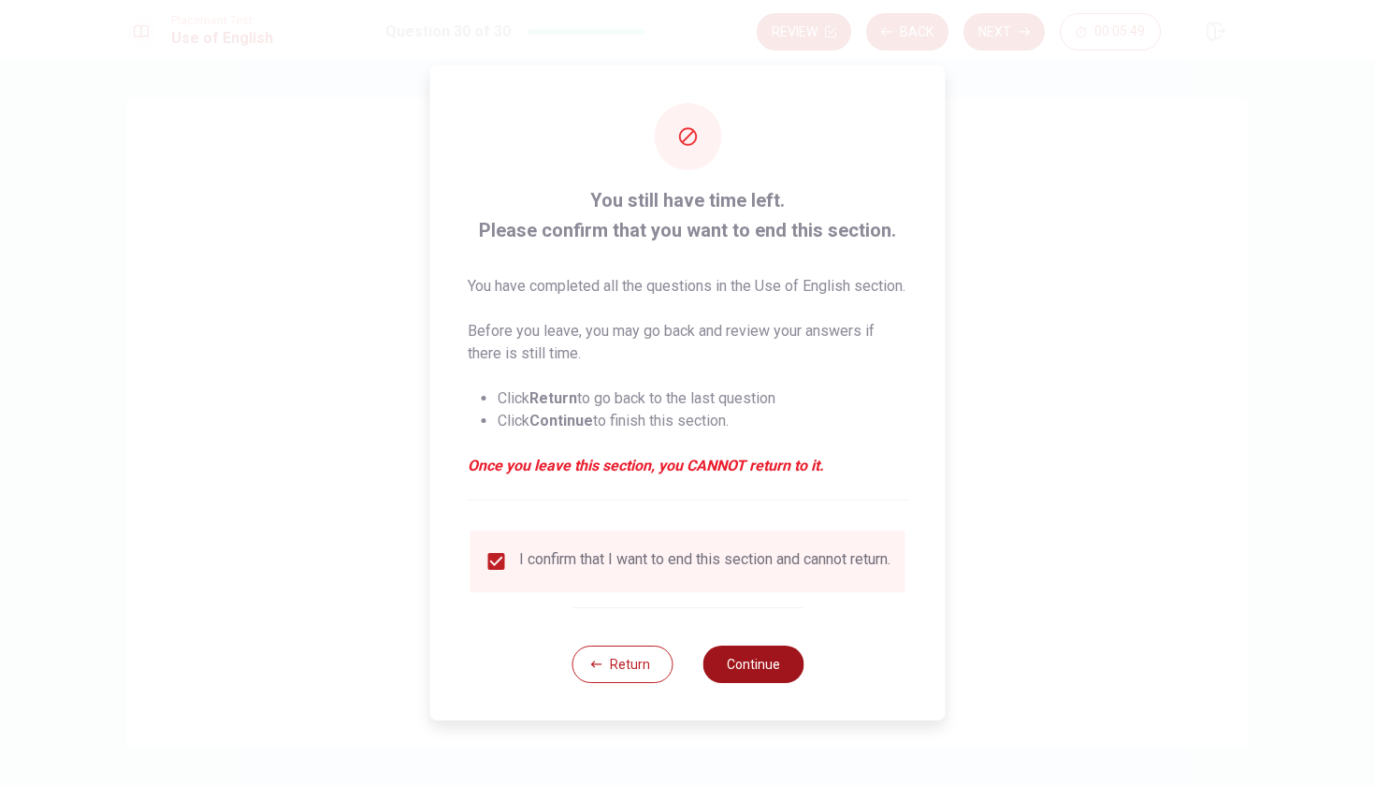
click at [730, 683] on button "Continue" at bounding box center [752, 663] width 101 height 37
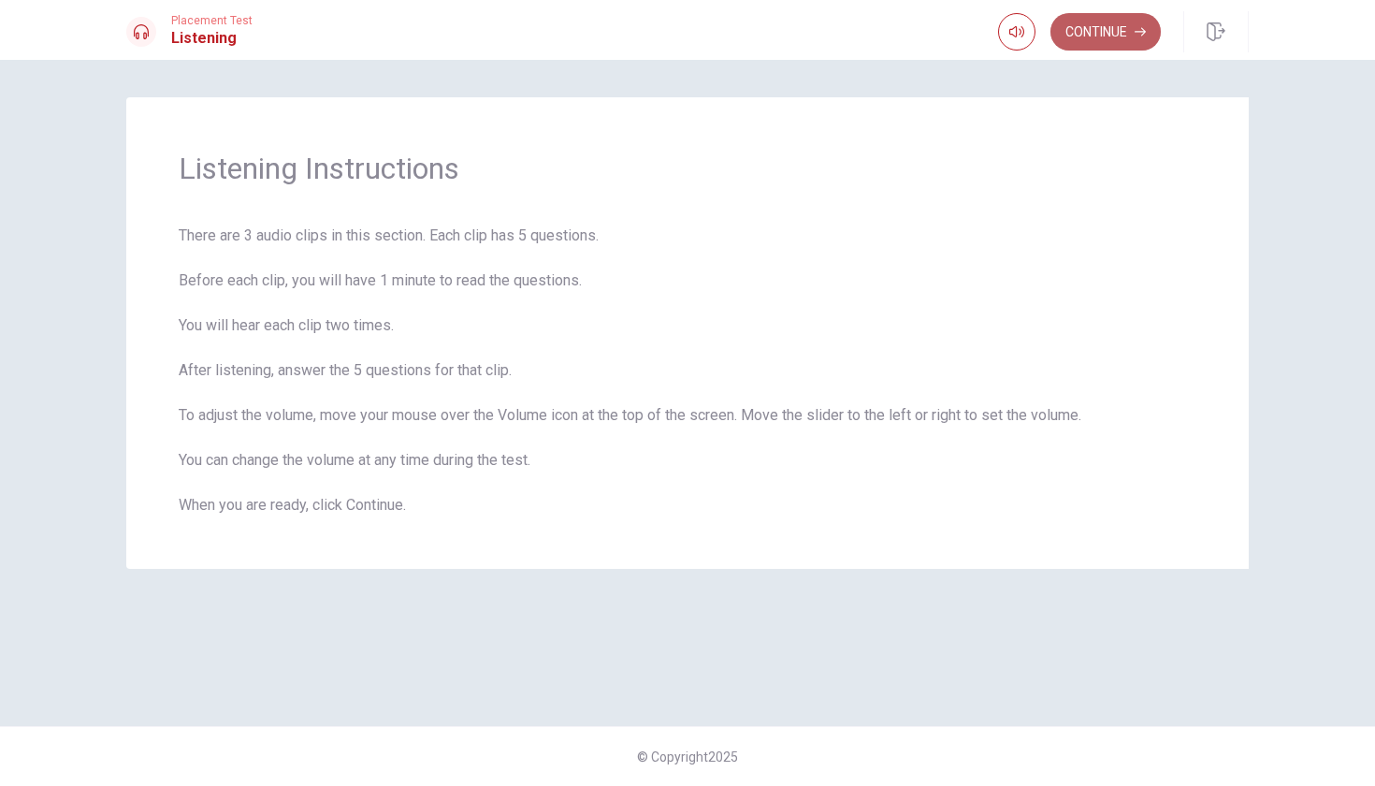
click at [1110, 39] on button "Continue" at bounding box center [1105, 31] width 110 height 37
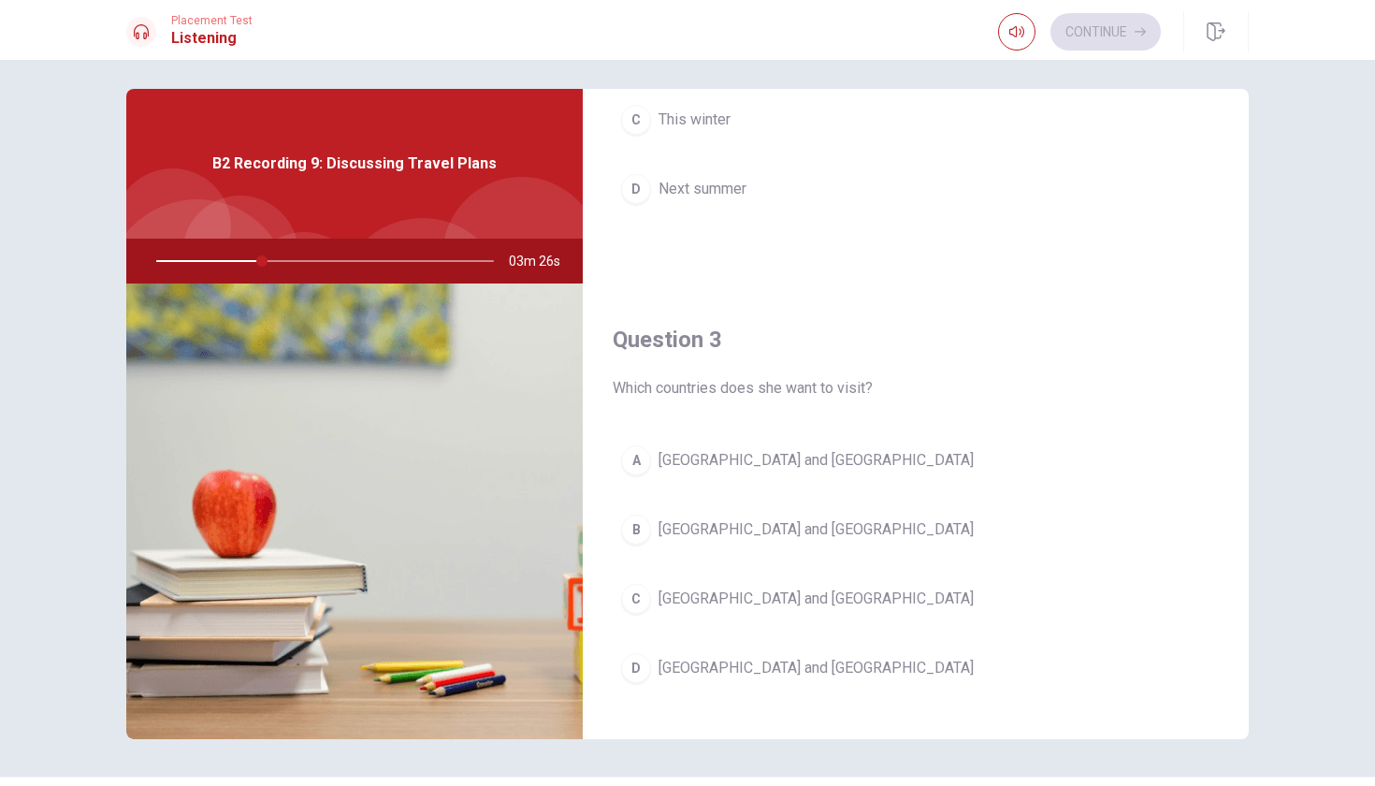
scroll to position [809, 0]
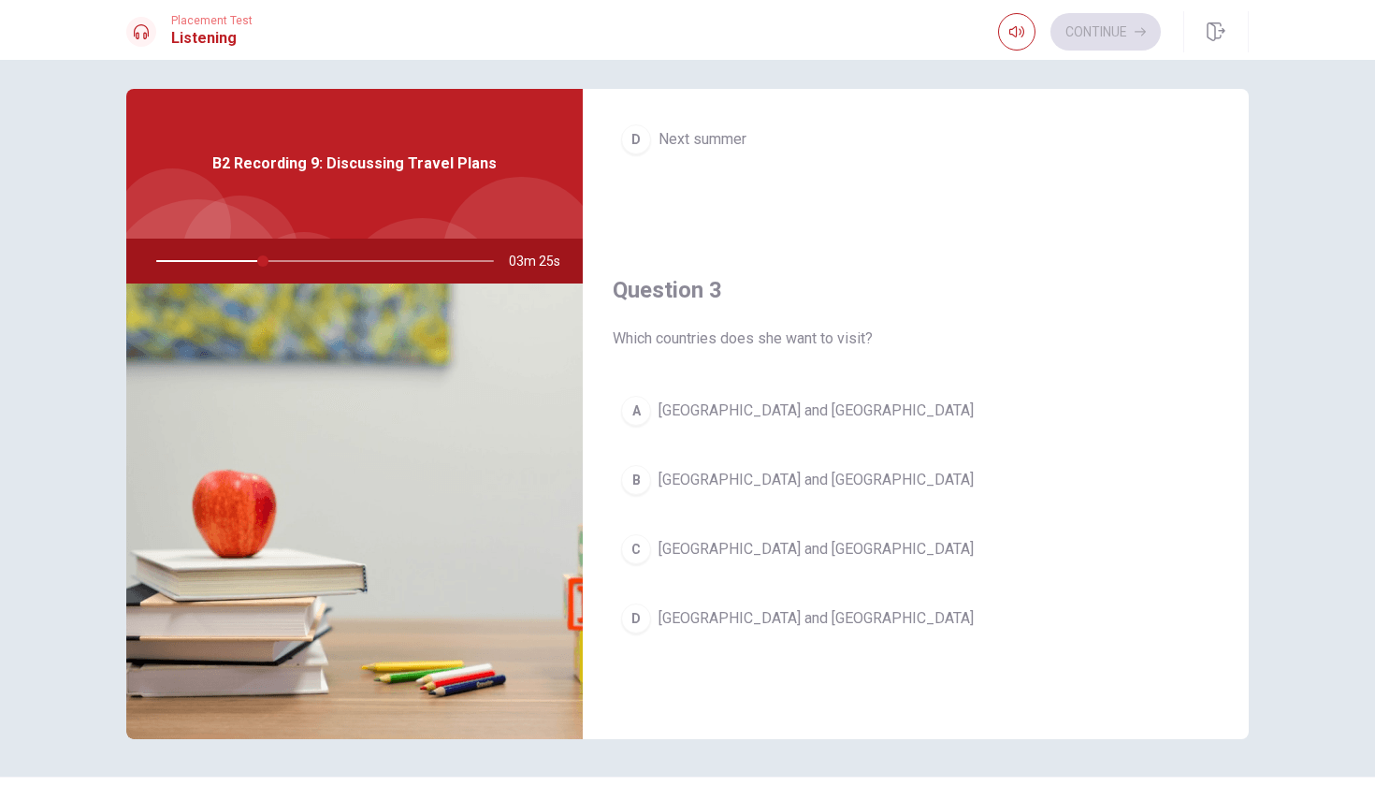
click at [639, 408] on div "A" at bounding box center [636, 411] width 30 height 30
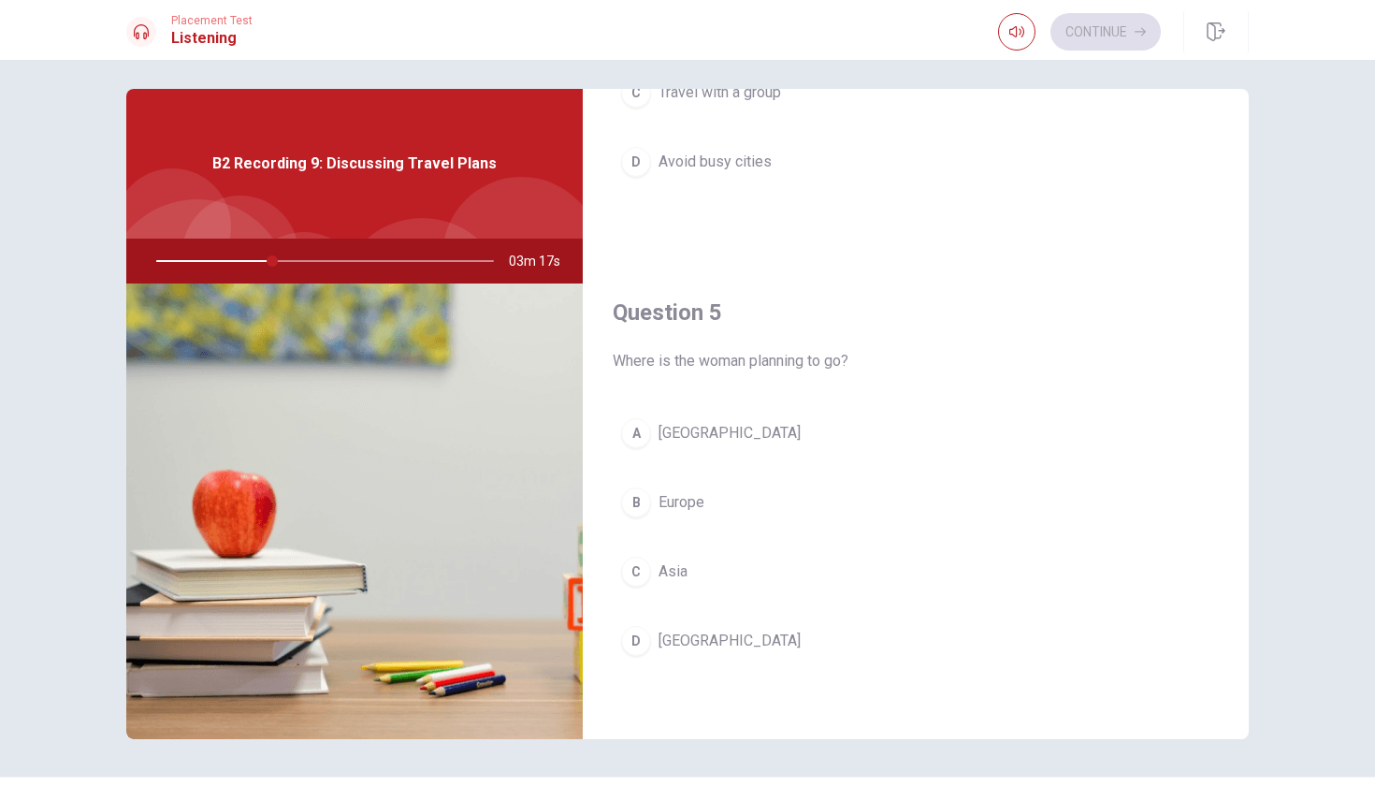
scroll to position [1737, 0]
click at [642, 506] on div "B" at bounding box center [636, 510] width 30 height 30
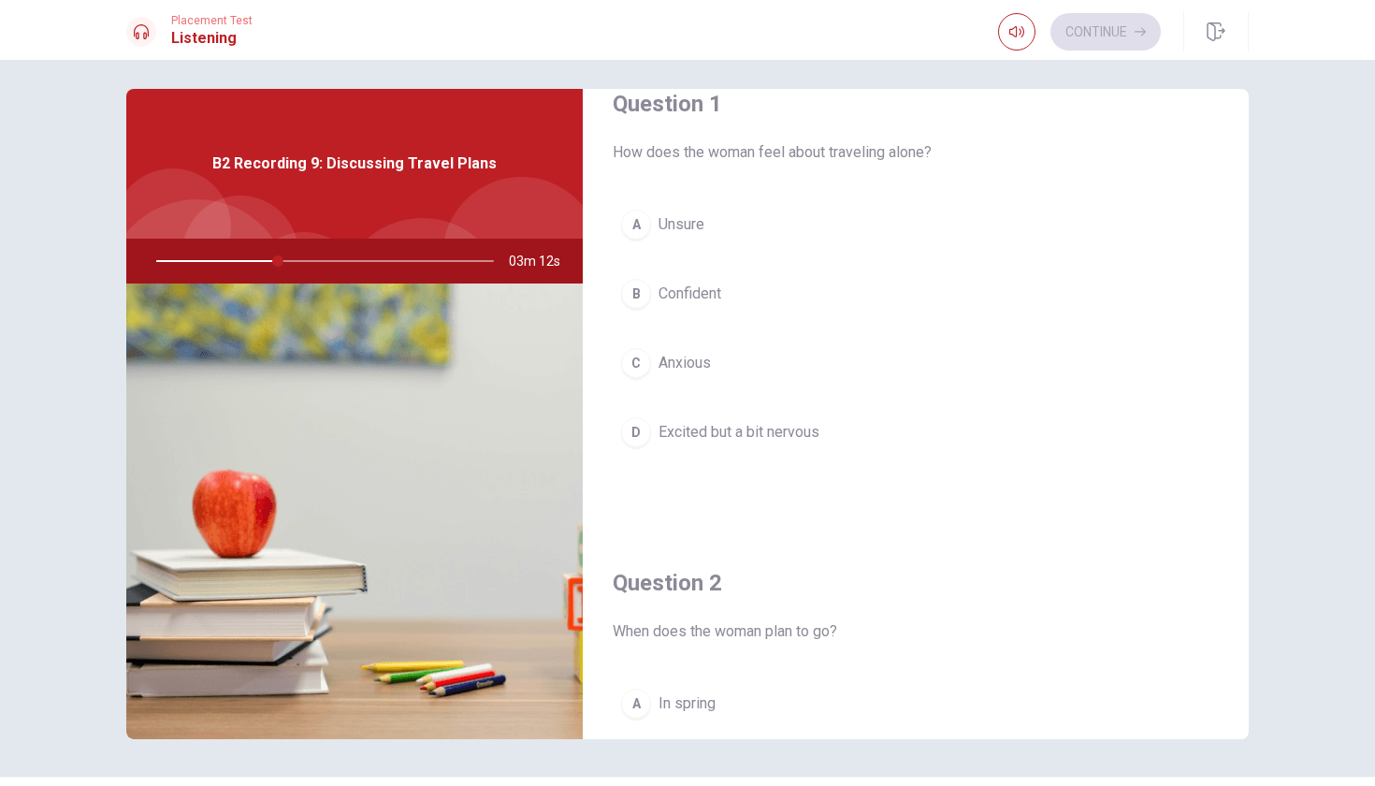
scroll to position [37, 0]
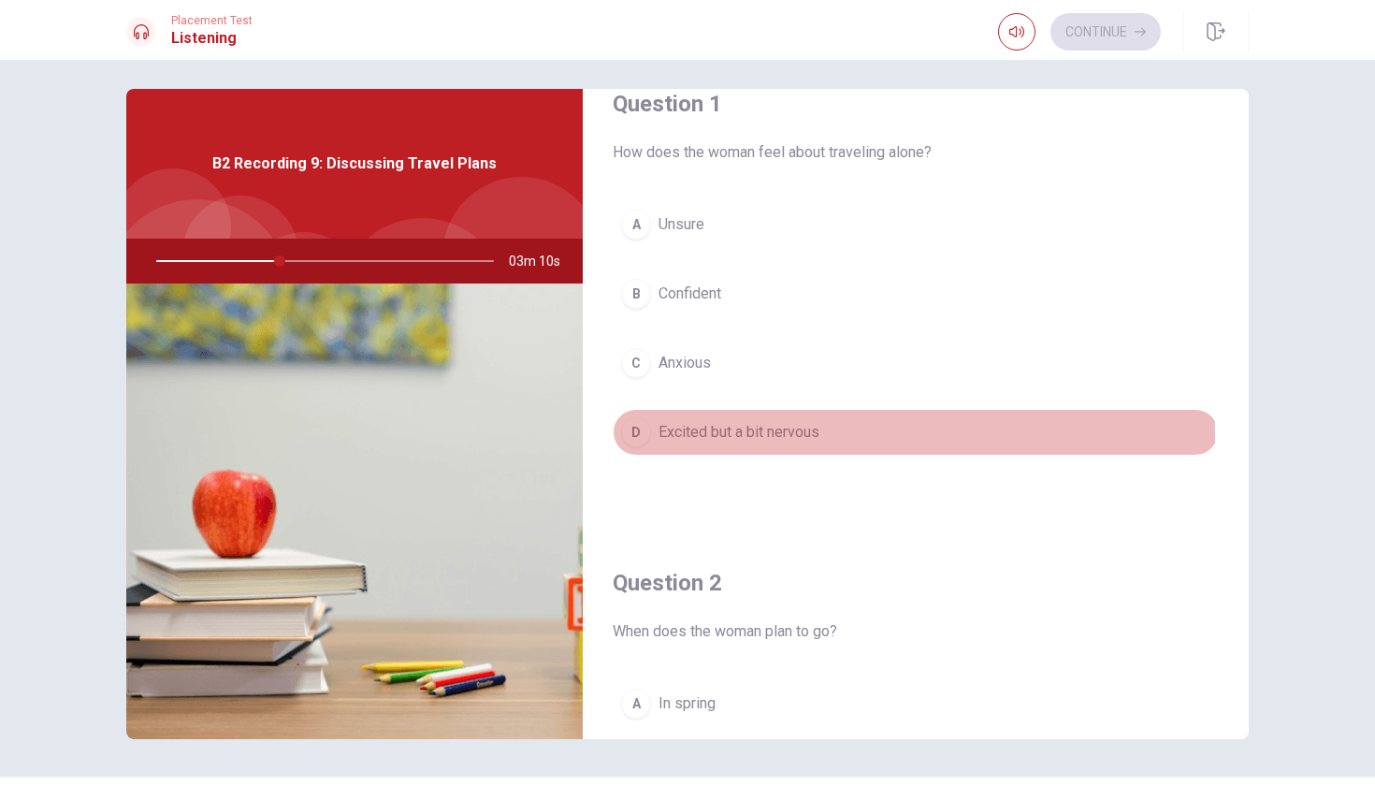
click at [629, 435] on div "D" at bounding box center [636, 432] width 30 height 30
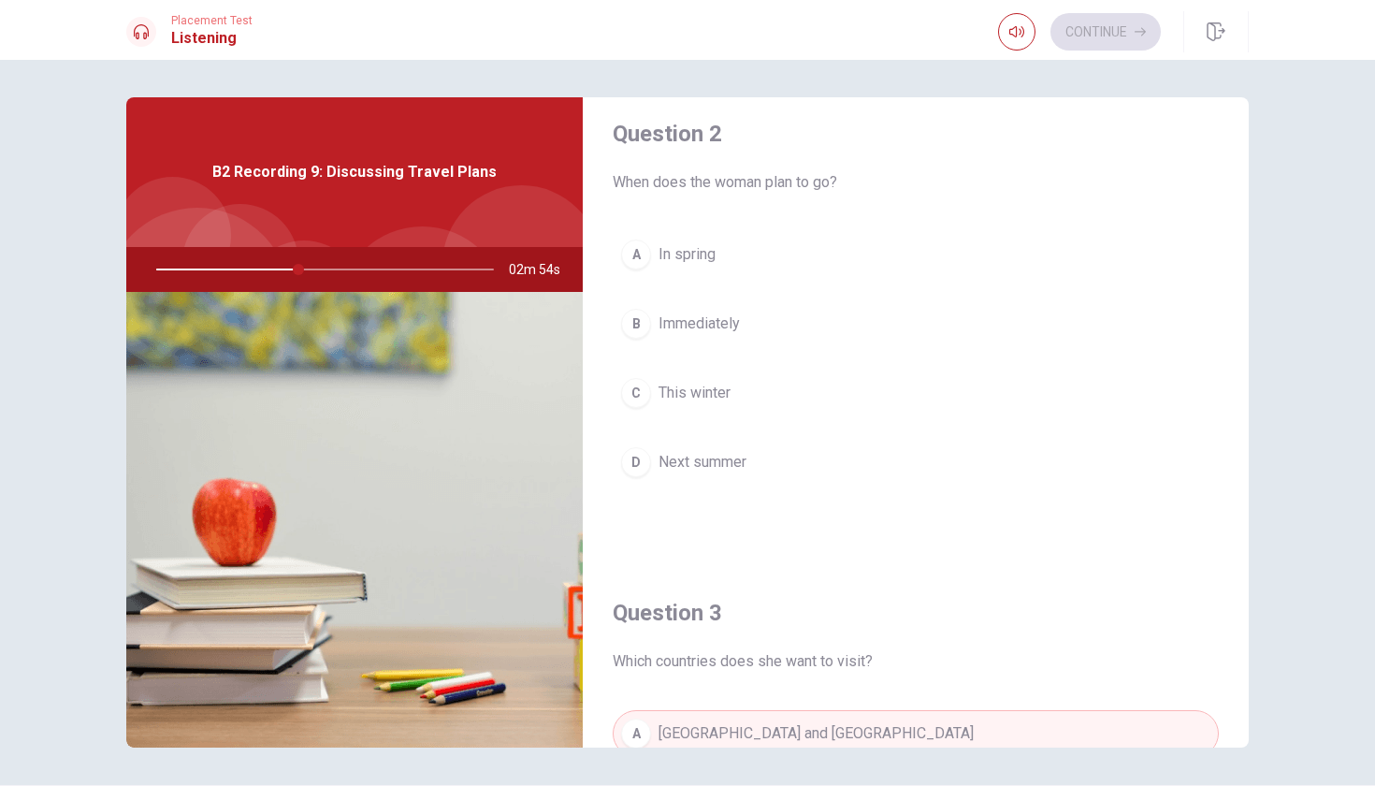
scroll to position [487, 0]
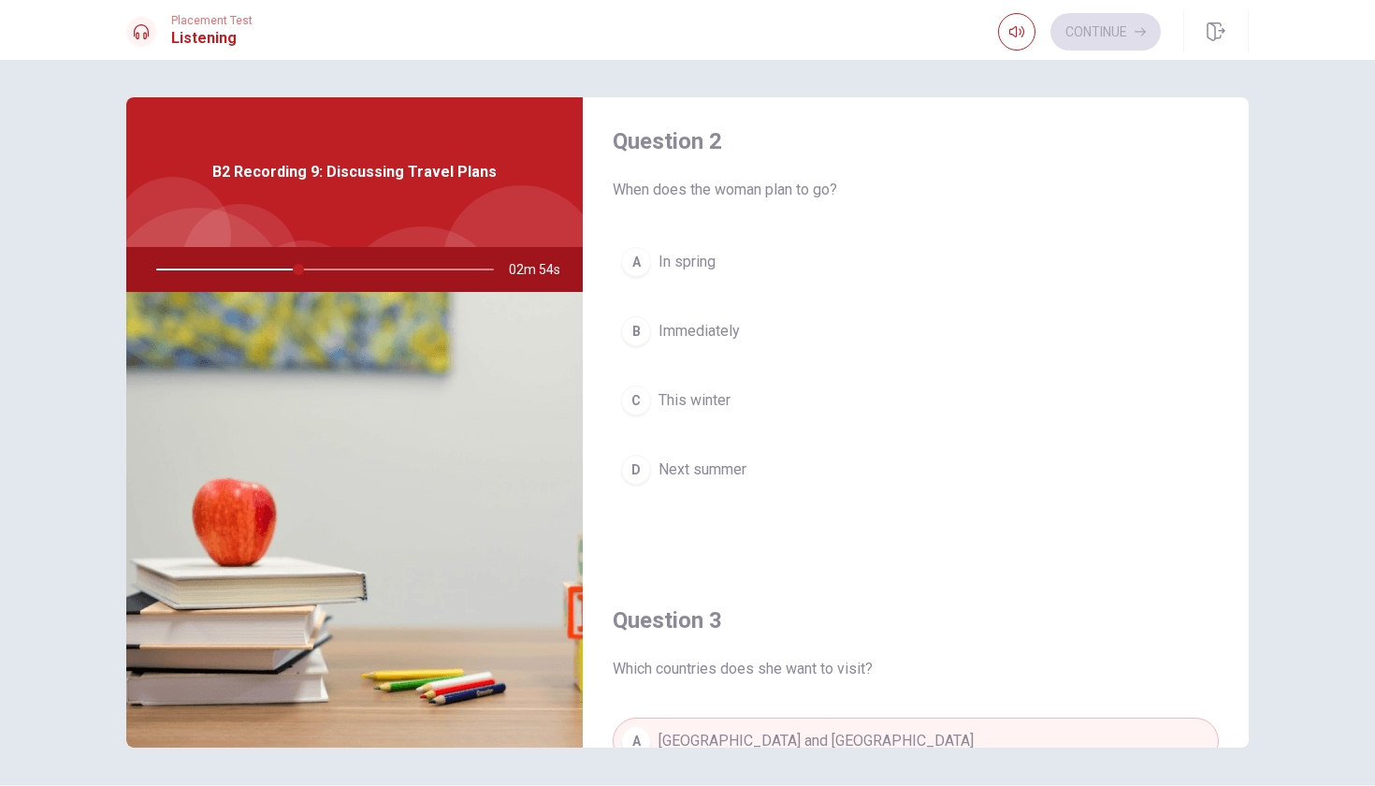
click at [643, 479] on div "D" at bounding box center [636, 470] width 30 height 30
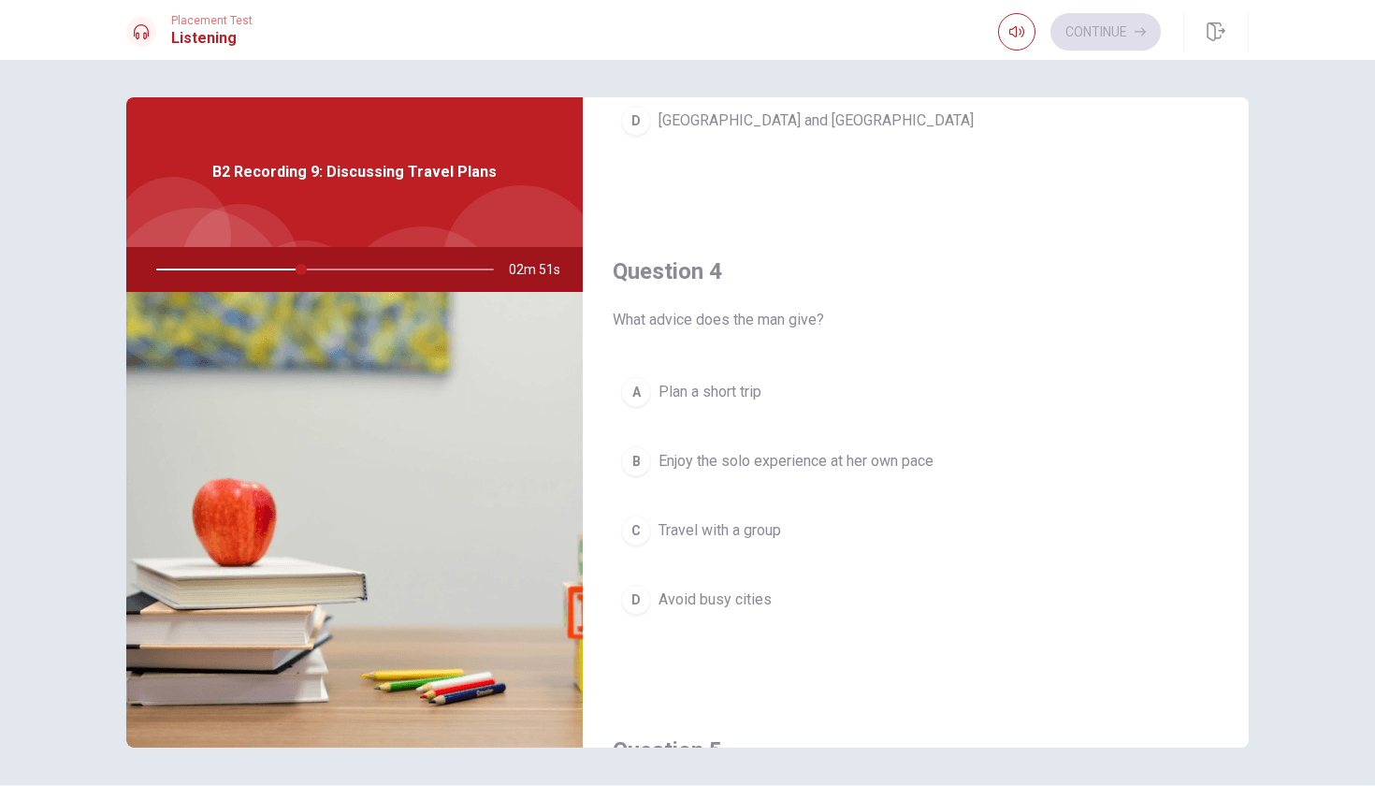
scroll to position [1316, 0]
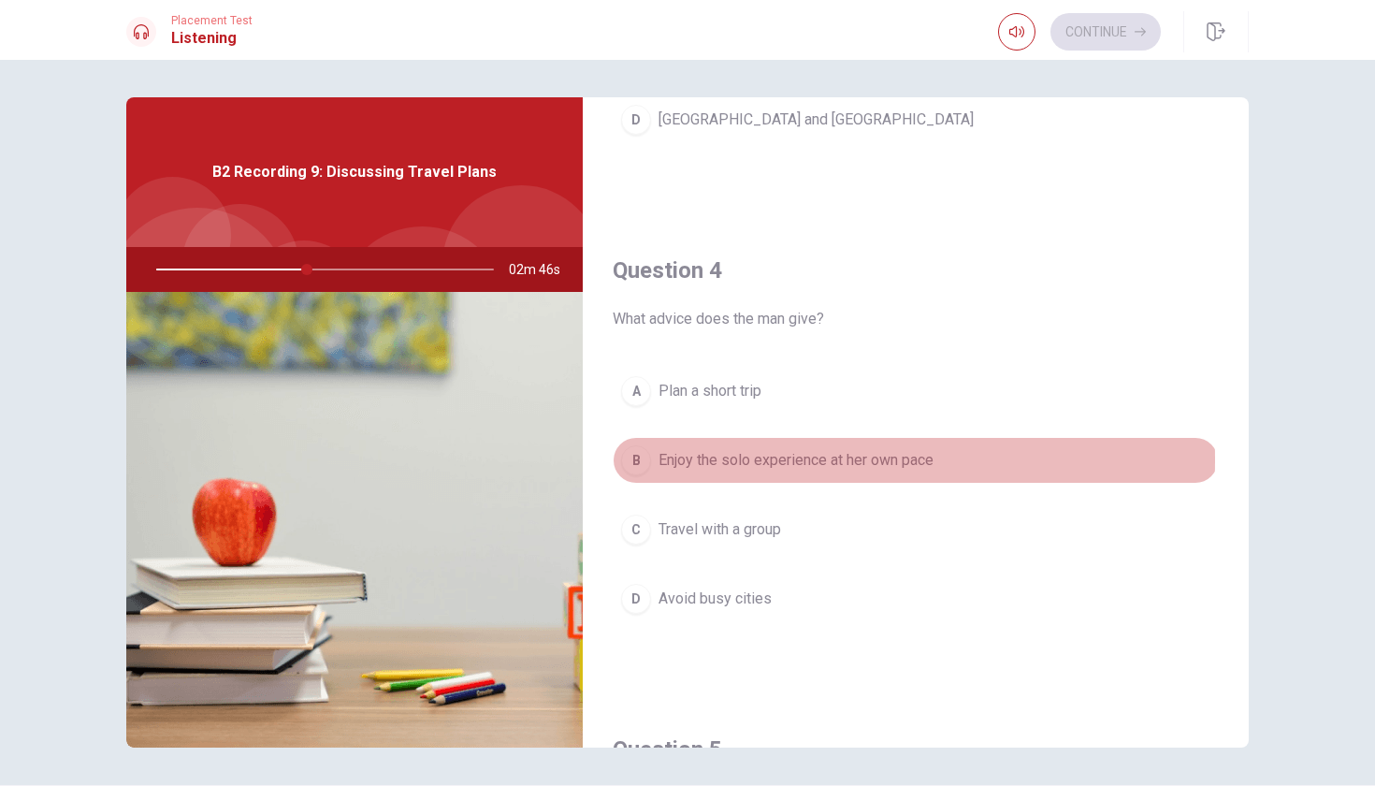
click at [651, 459] on button "B Enjoy the solo experience at her own pace" at bounding box center [916, 460] width 606 height 47
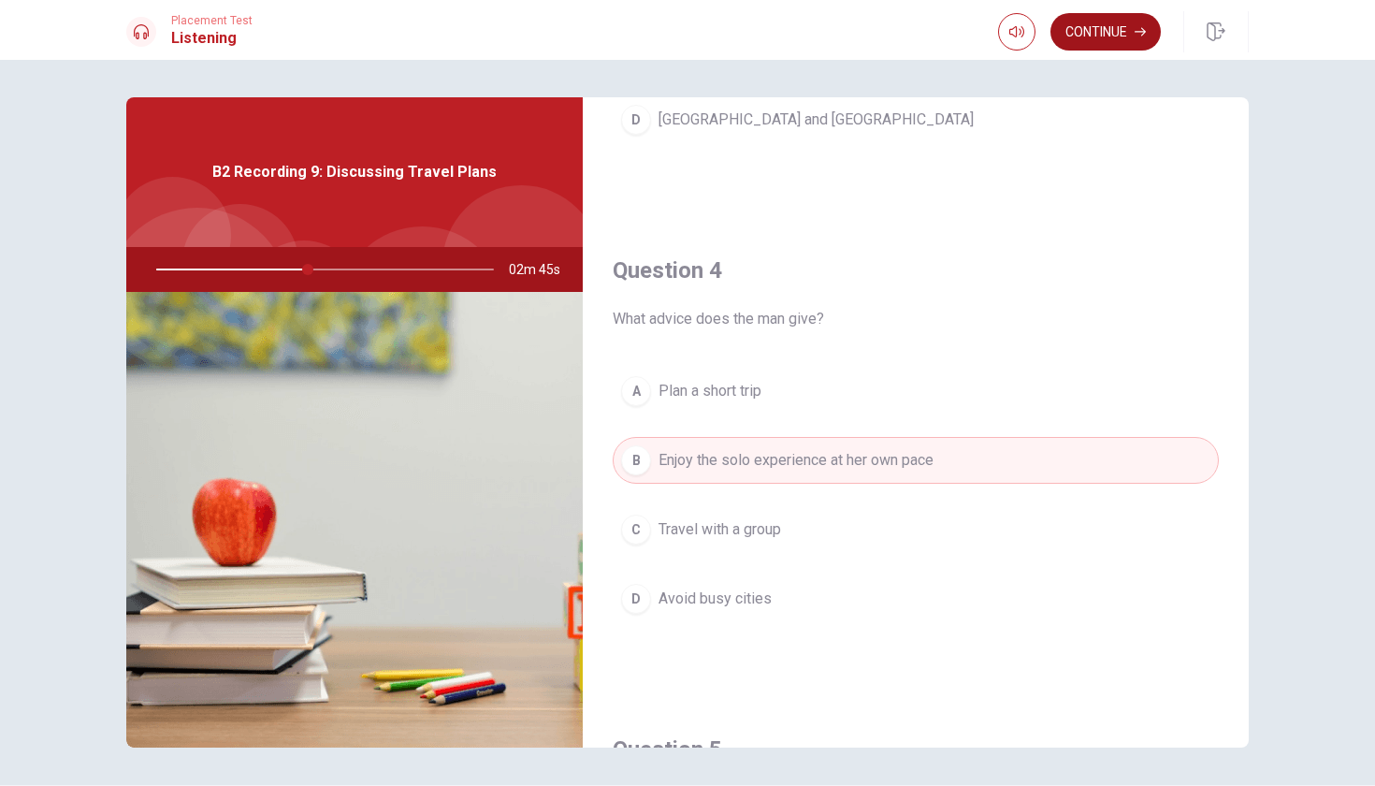
click at [1102, 16] on button "Continue" at bounding box center [1105, 31] width 110 height 37
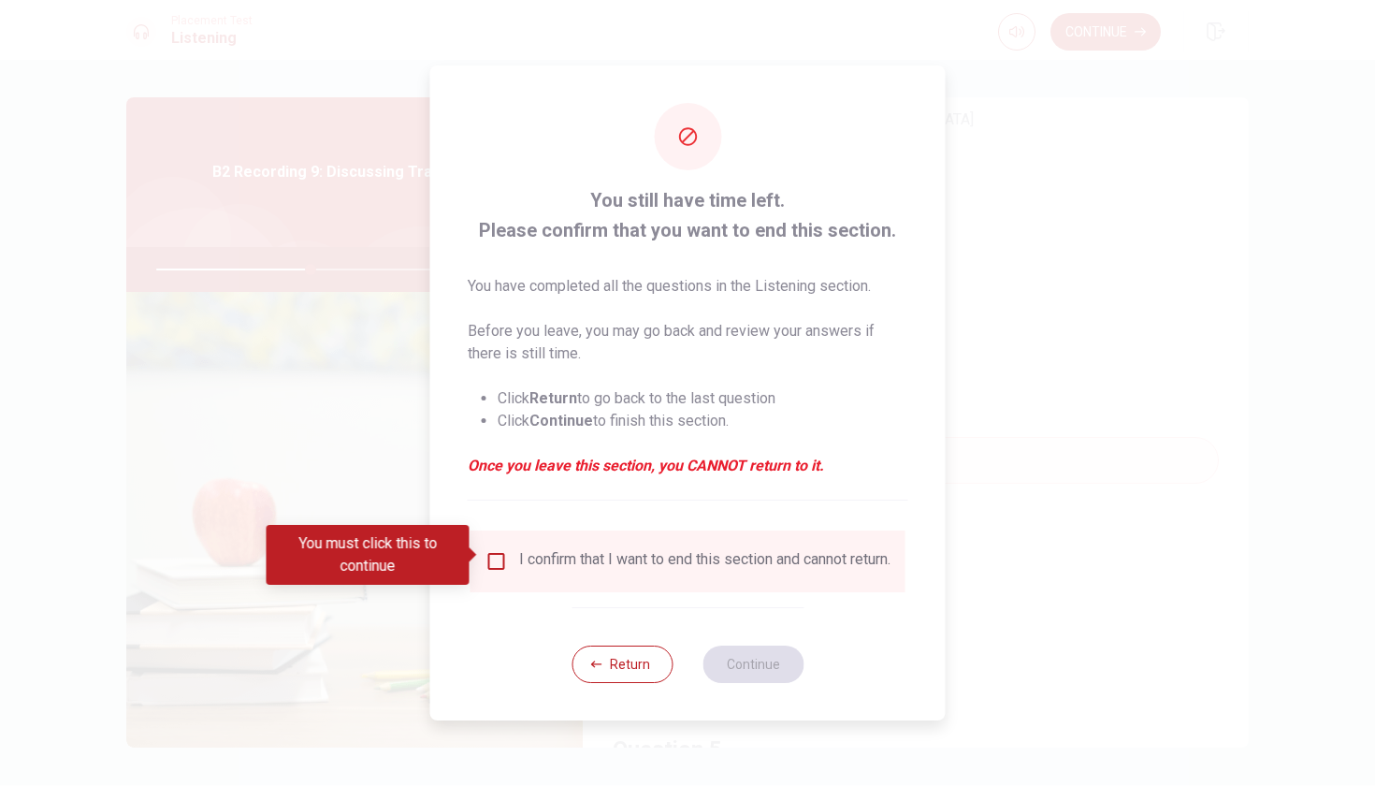
click at [497, 556] on input "You must click this to continue" at bounding box center [496, 561] width 22 height 22
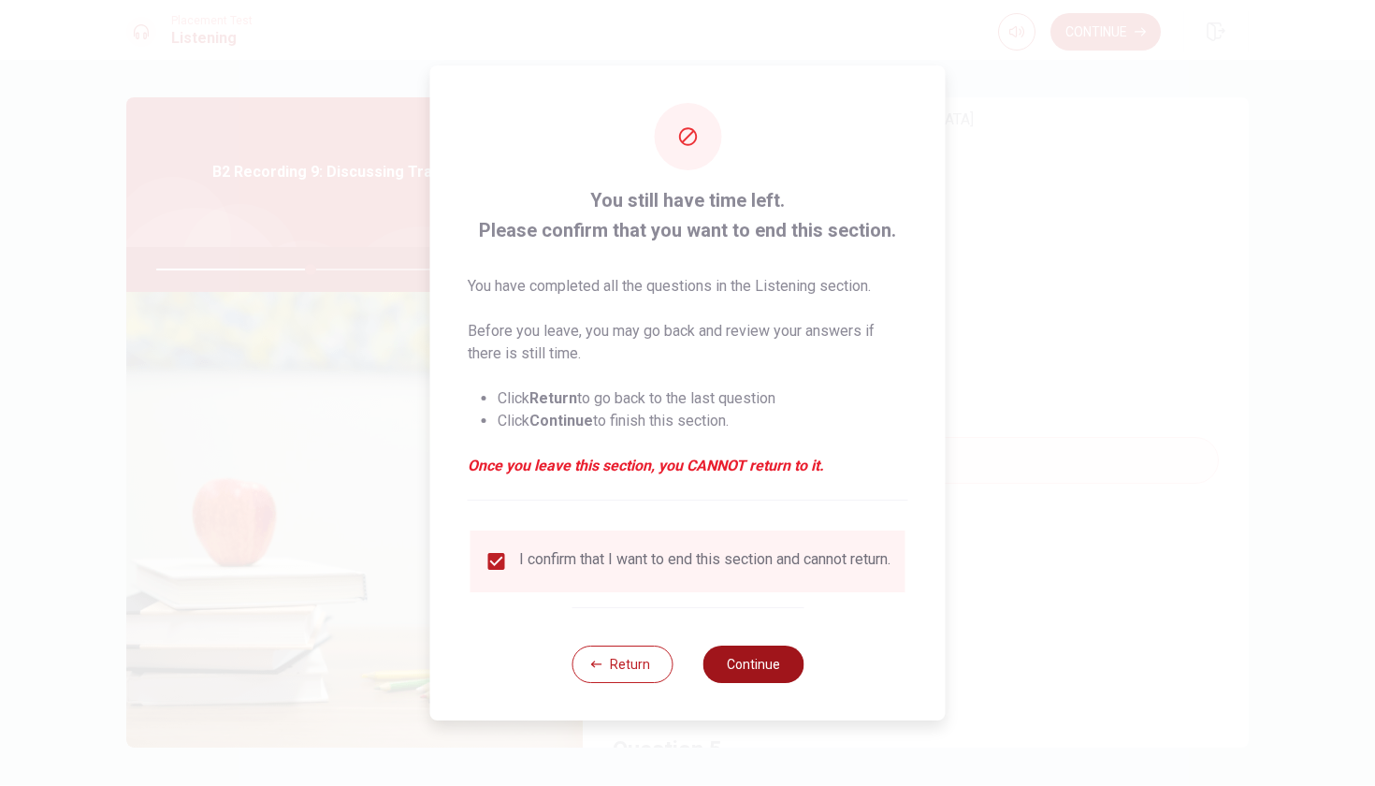
click at [741, 674] on button "Continue" at bounding box center [752, 663] width 101 height 37
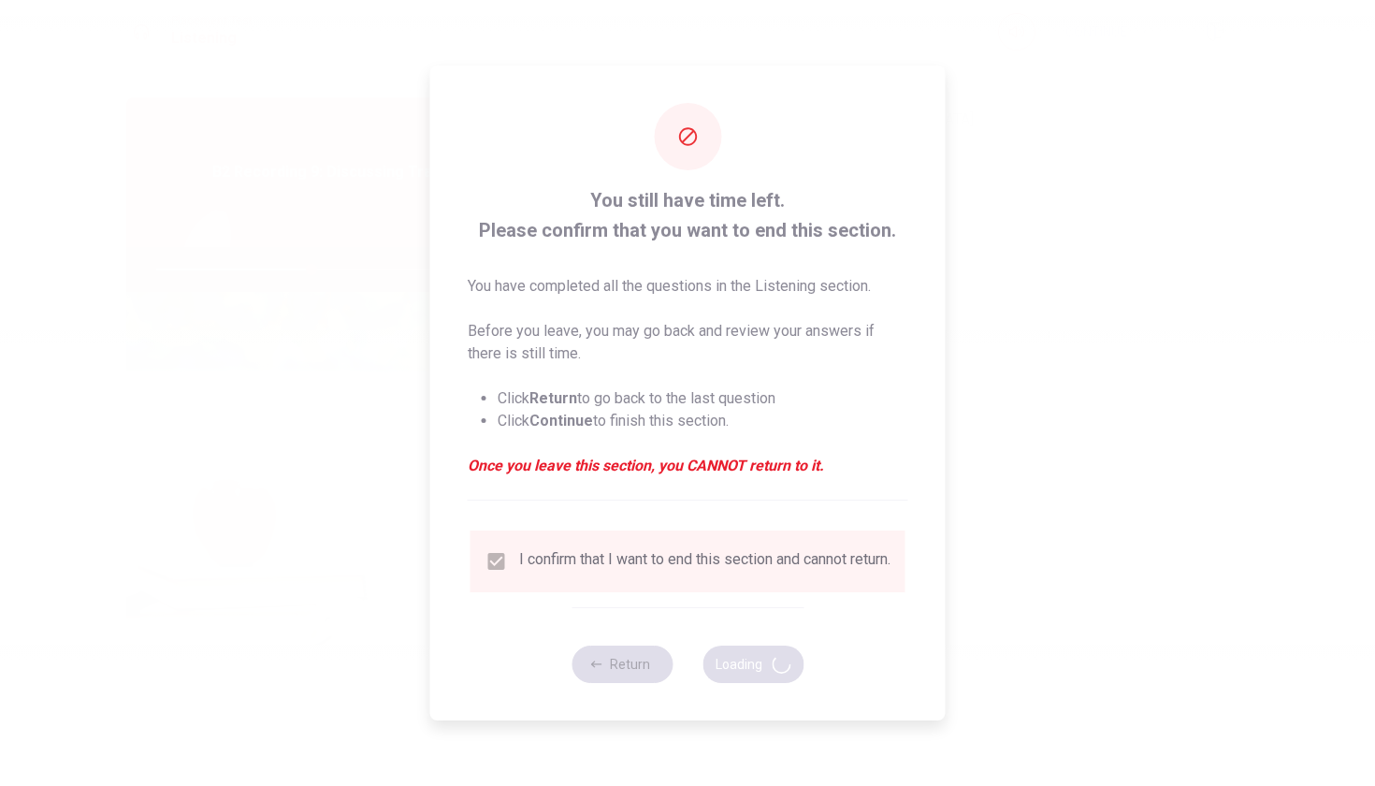
type input "46"
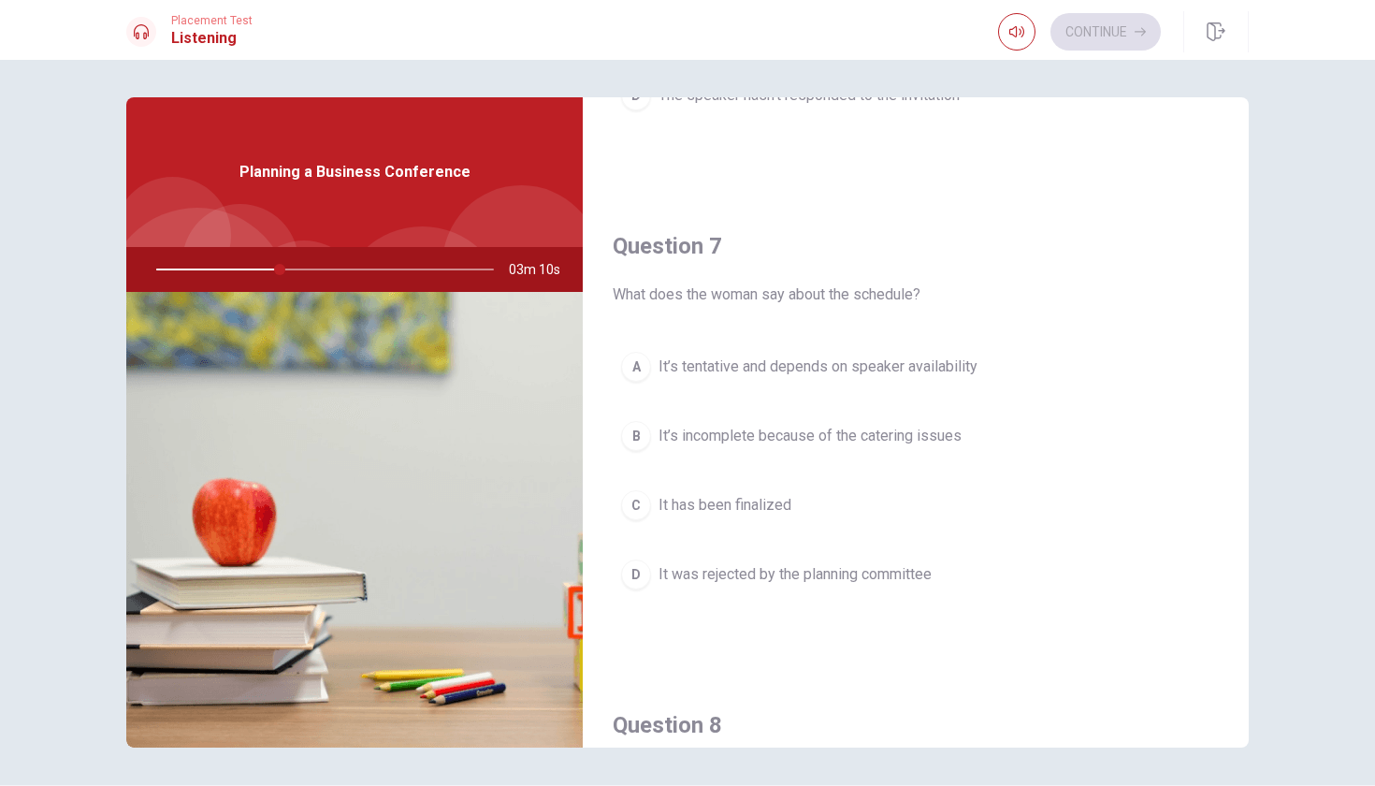
scroll to position [404, 0]
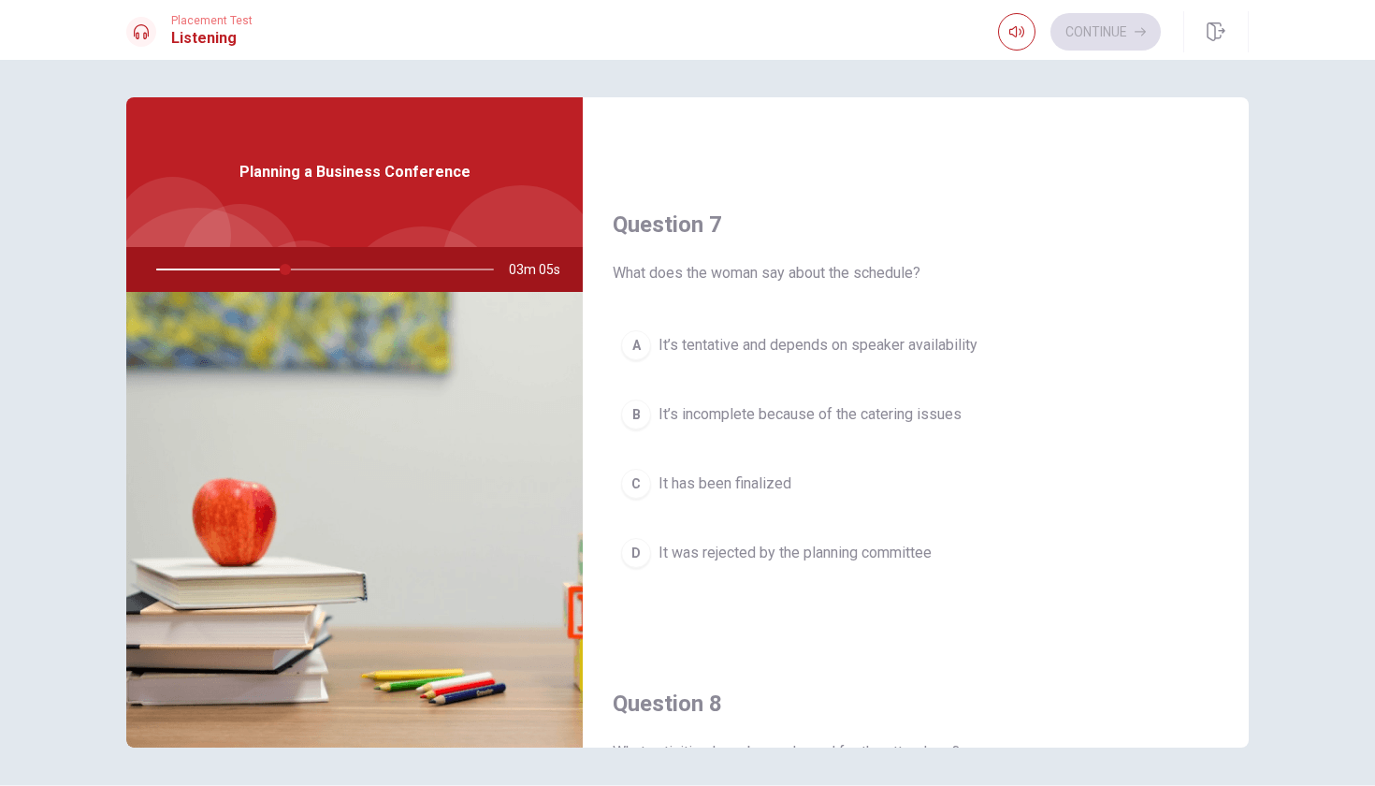
click at [635, 344] on div "A" at bounding box center [636, 345] width 30 height 30
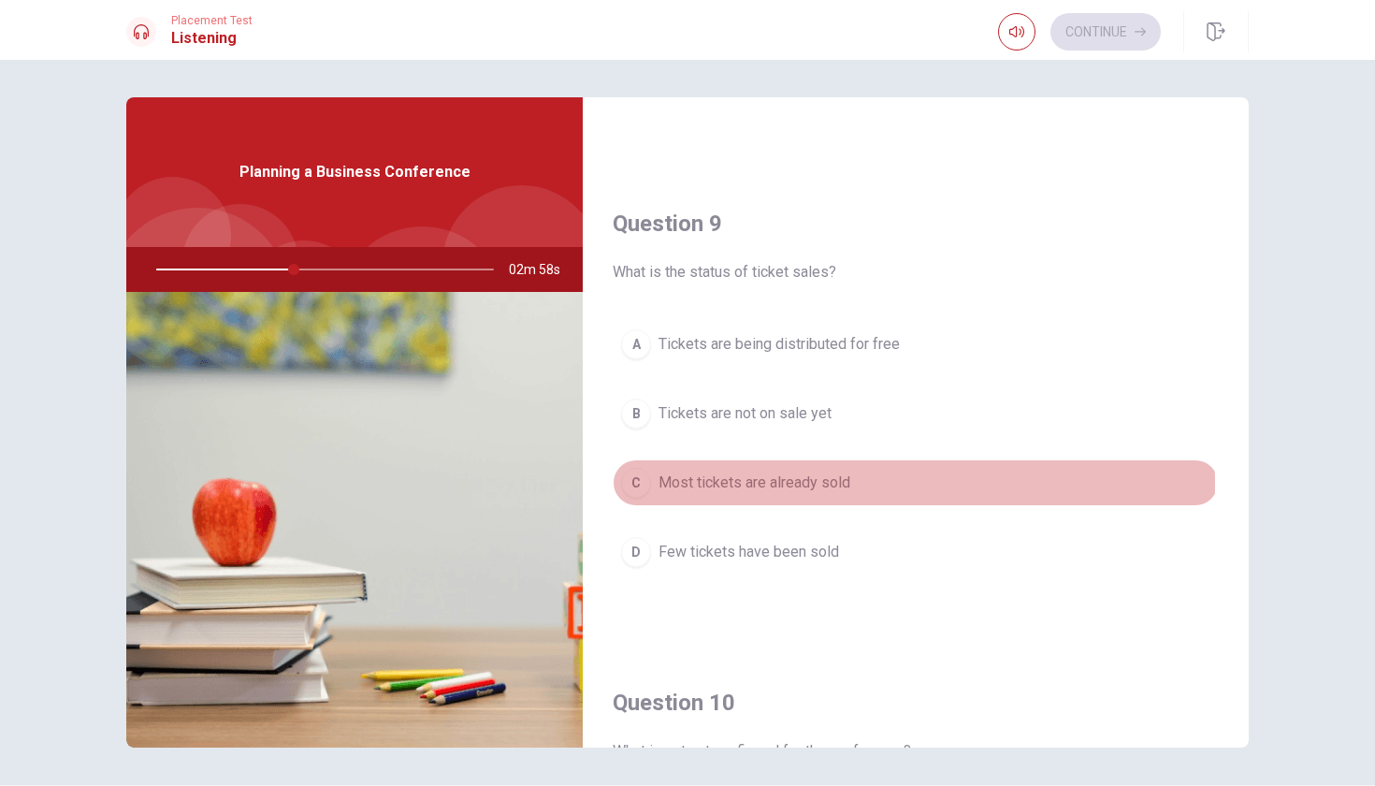
click at [775, 484] on span "Most tickets are already sold" at bounding box center [754, 482] width 192 height 22
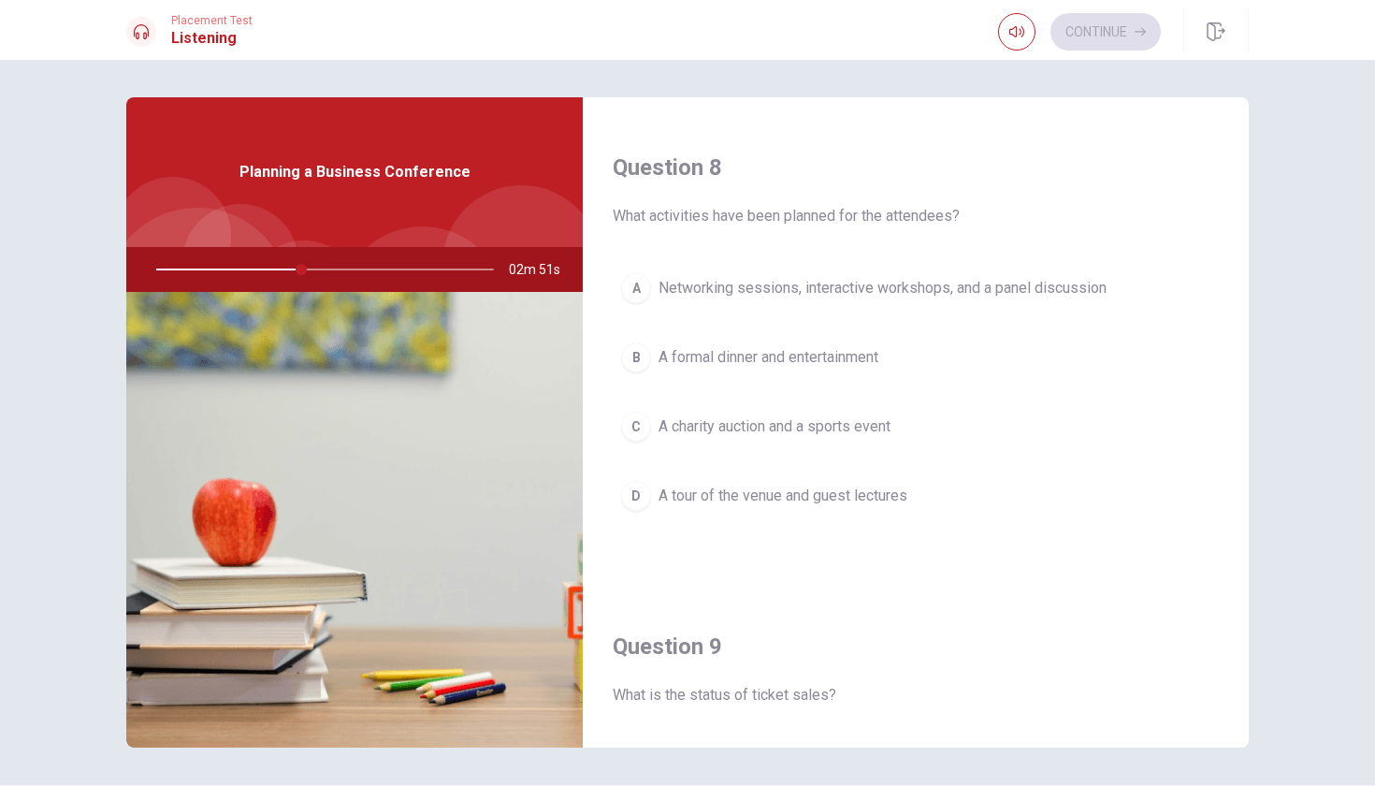
scroll to position [874, 0]
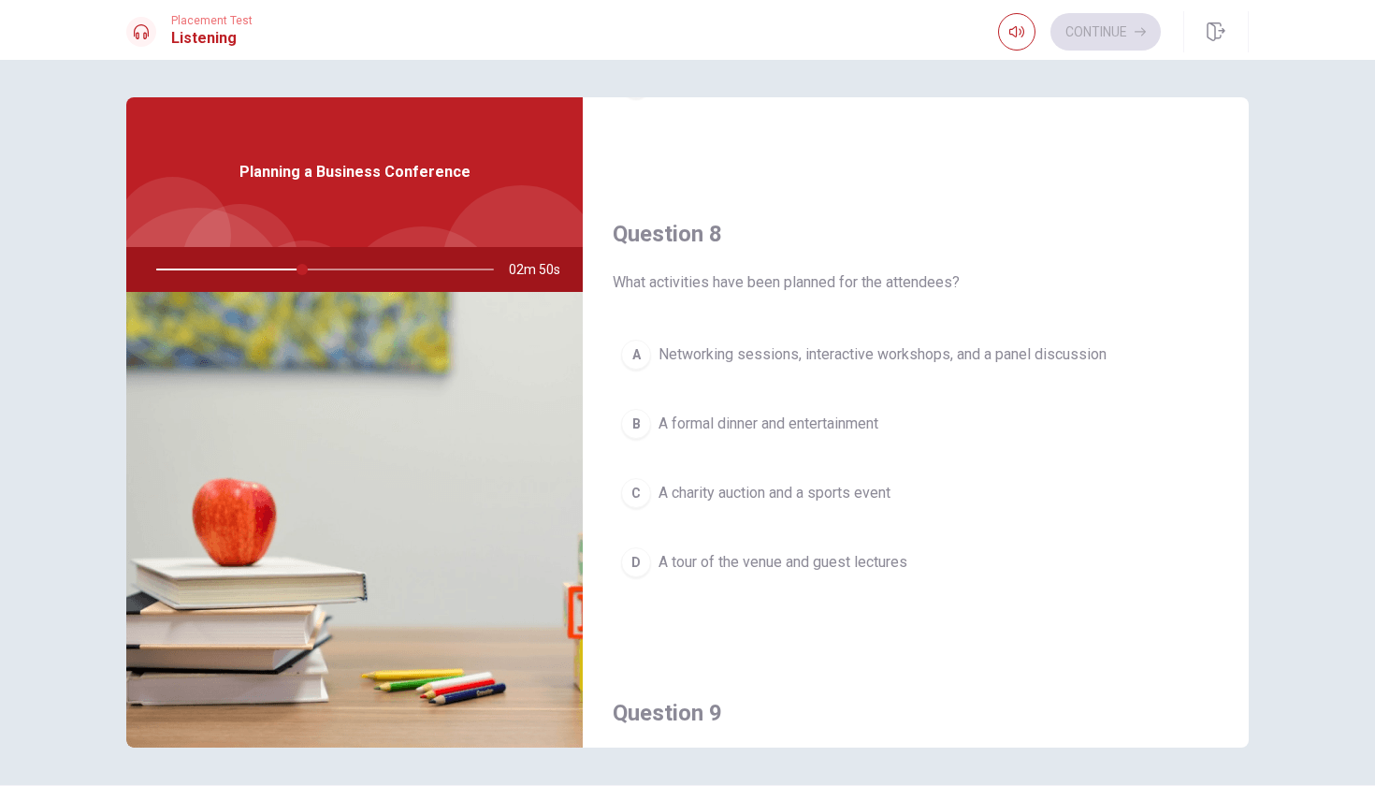
click at [815, 350] on span "Networking sessions, interactive workshops, and a panel discussion" at bounding box center [882, 354] width 448 height 22
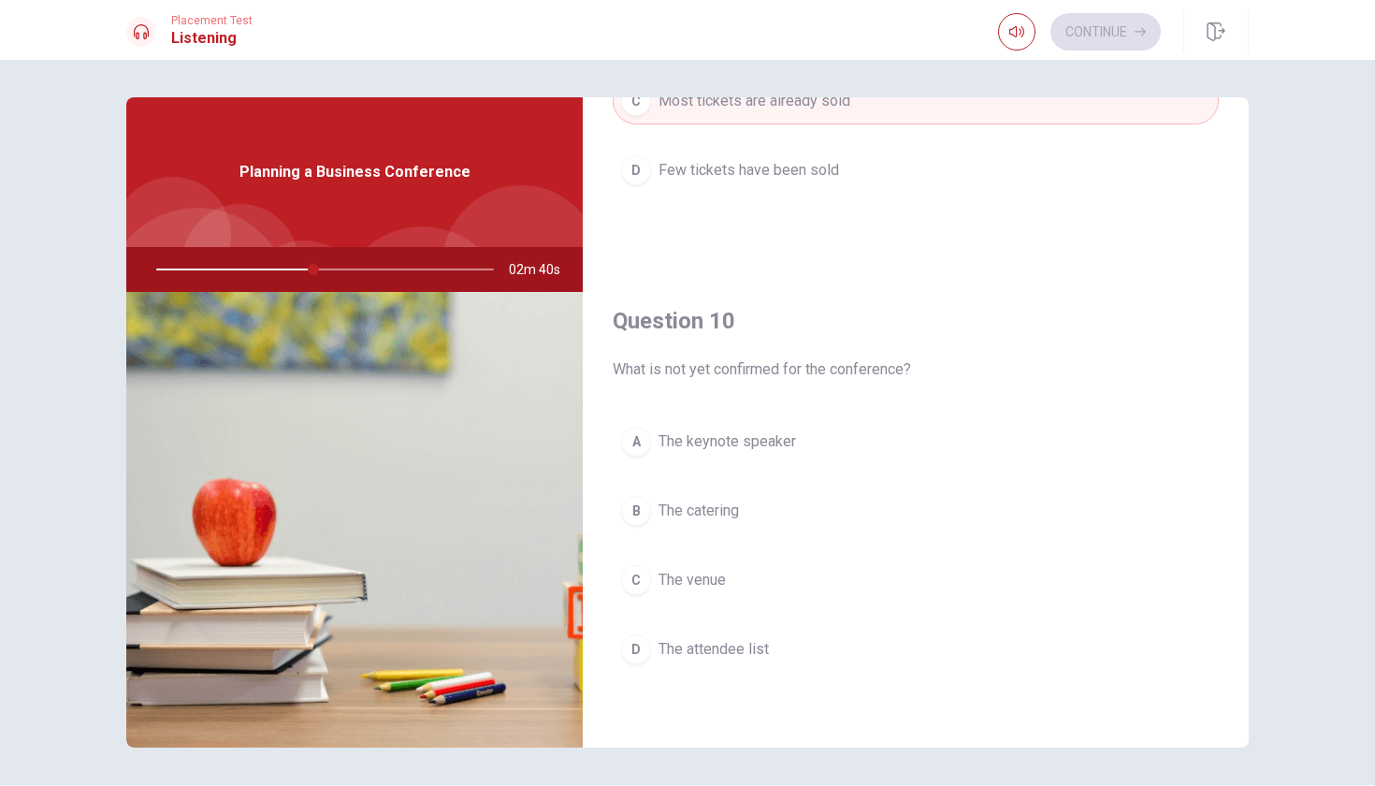
scroll to position [1744, 0]
click at [774, 435] on span "The keynote speaker" at bounding box center [726, 441] width 137 height 22
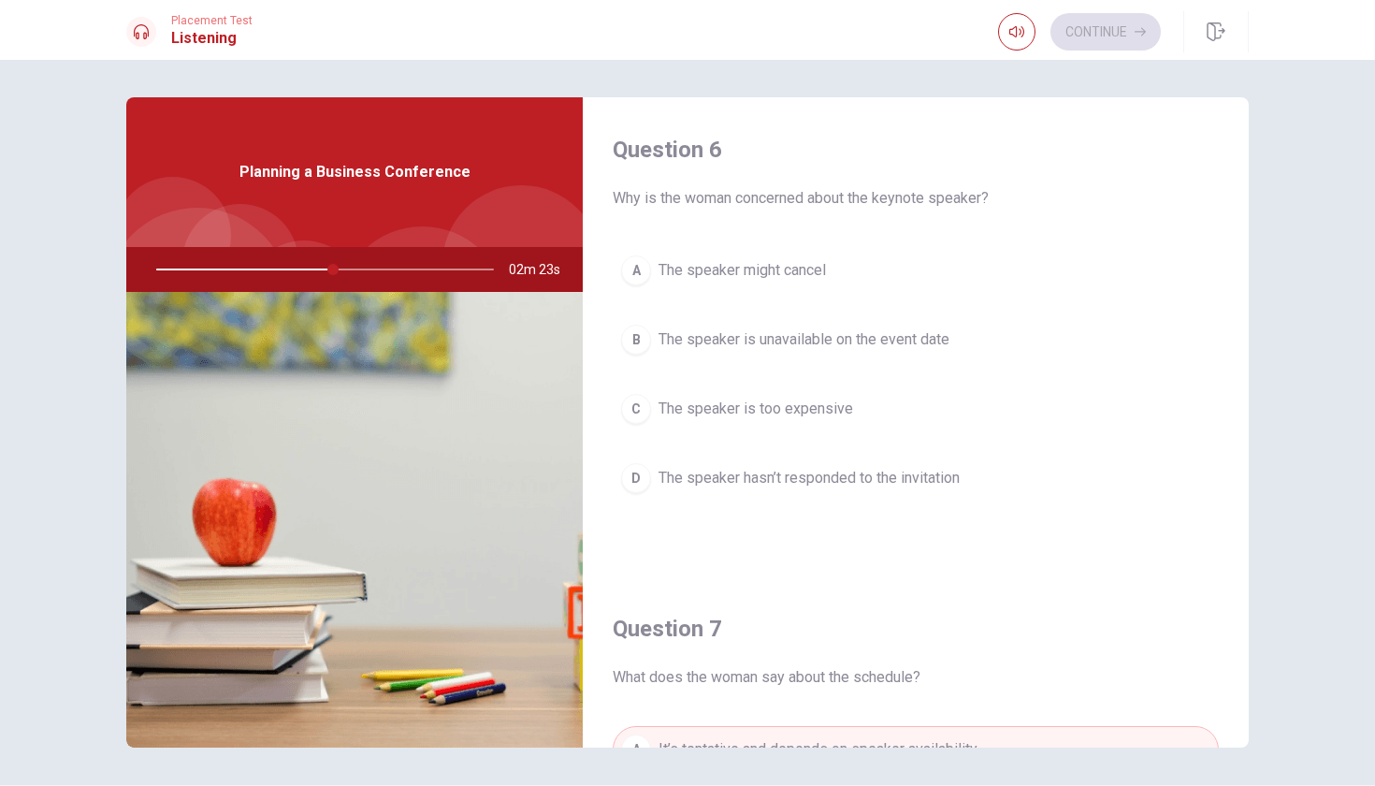
scroll to position [0, 0]
click at [849, 398] on button "C The speaker is too expensive" at bounding box center [916, 408] width 606 height 47
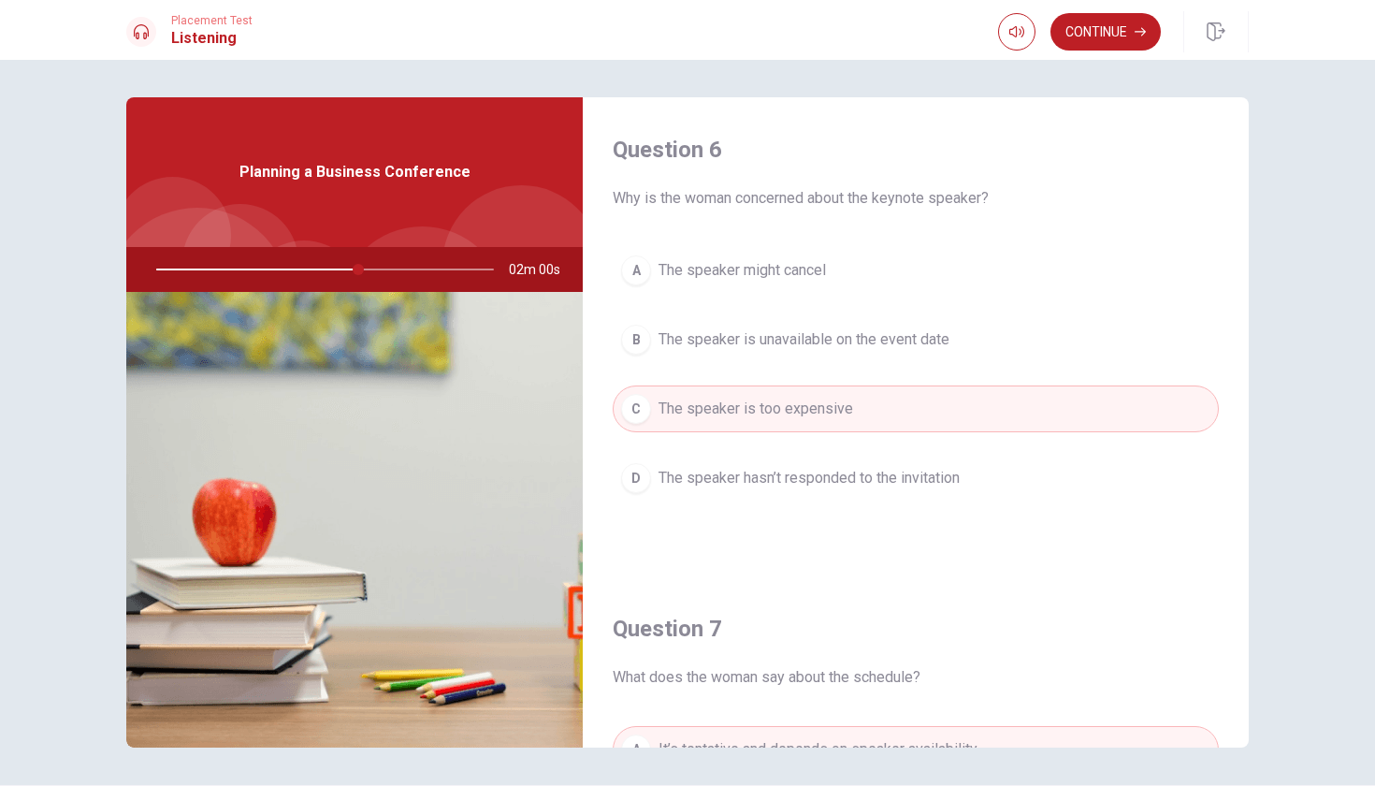
click at [849, 335] on span "The speaker is unavailable on the event date" at bounding box center [803, 339] width 291 height 22
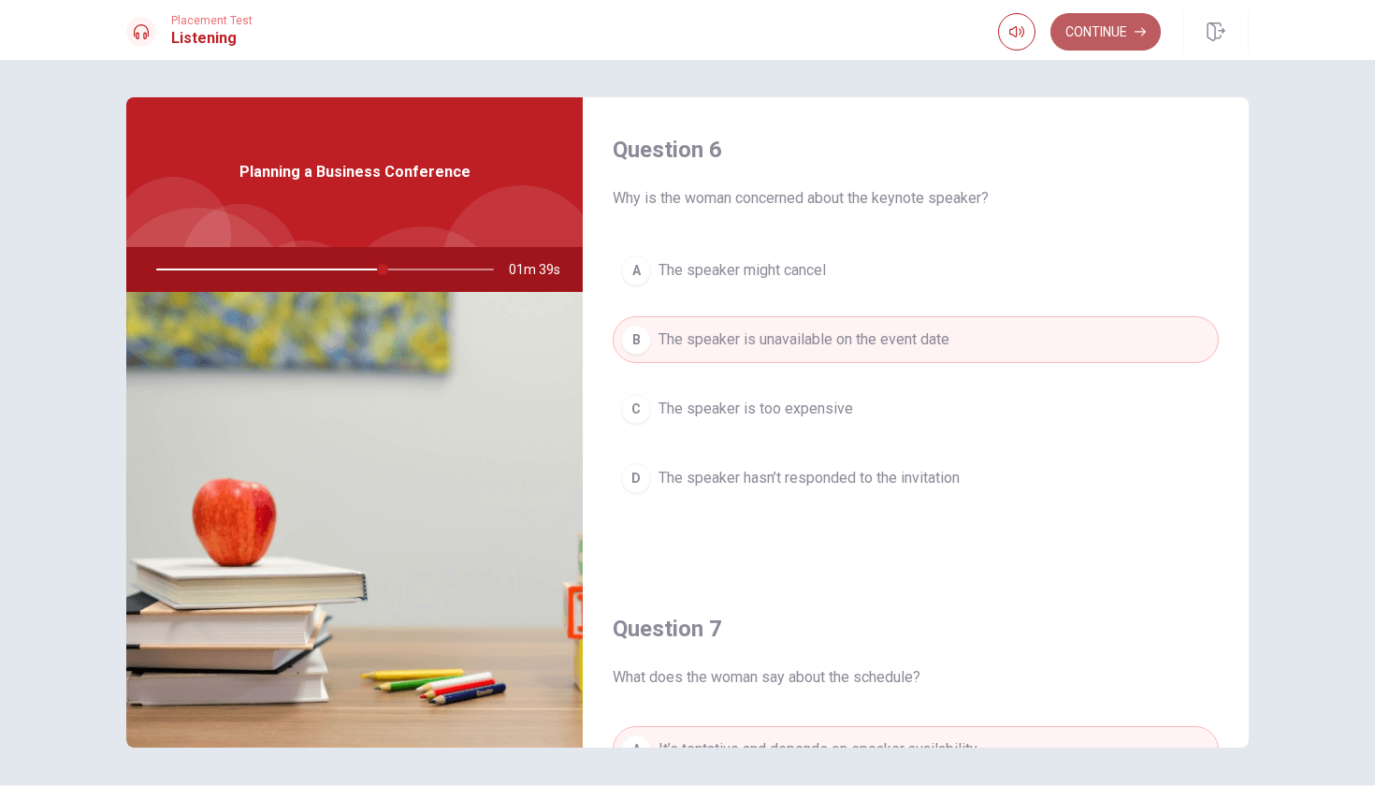
click at [1083, 27] on button "Continue" at bounding box center [1105, 31] width 110 height 37
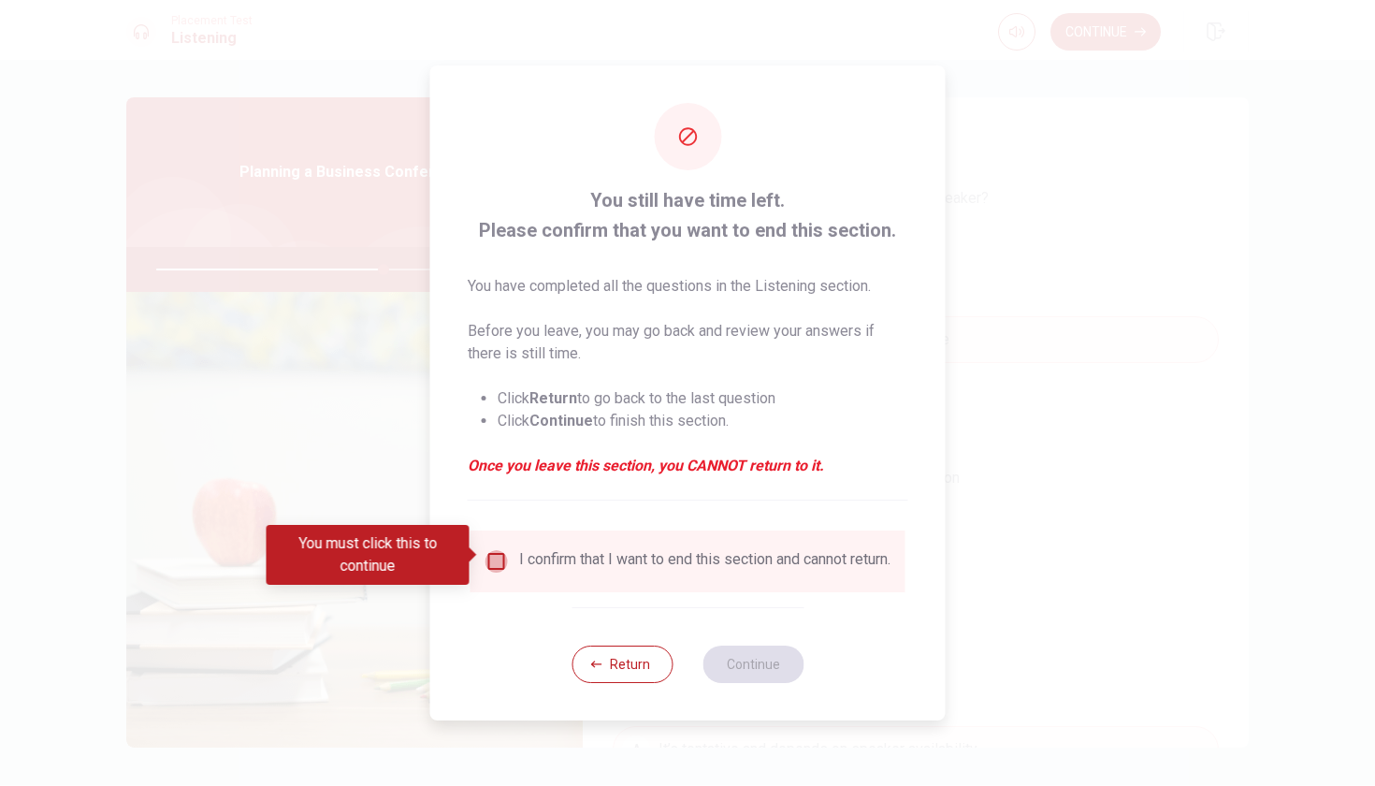
click at [501, 557] on input "You must click this to continue" at bounding box center [496, 561] width 22 height 22
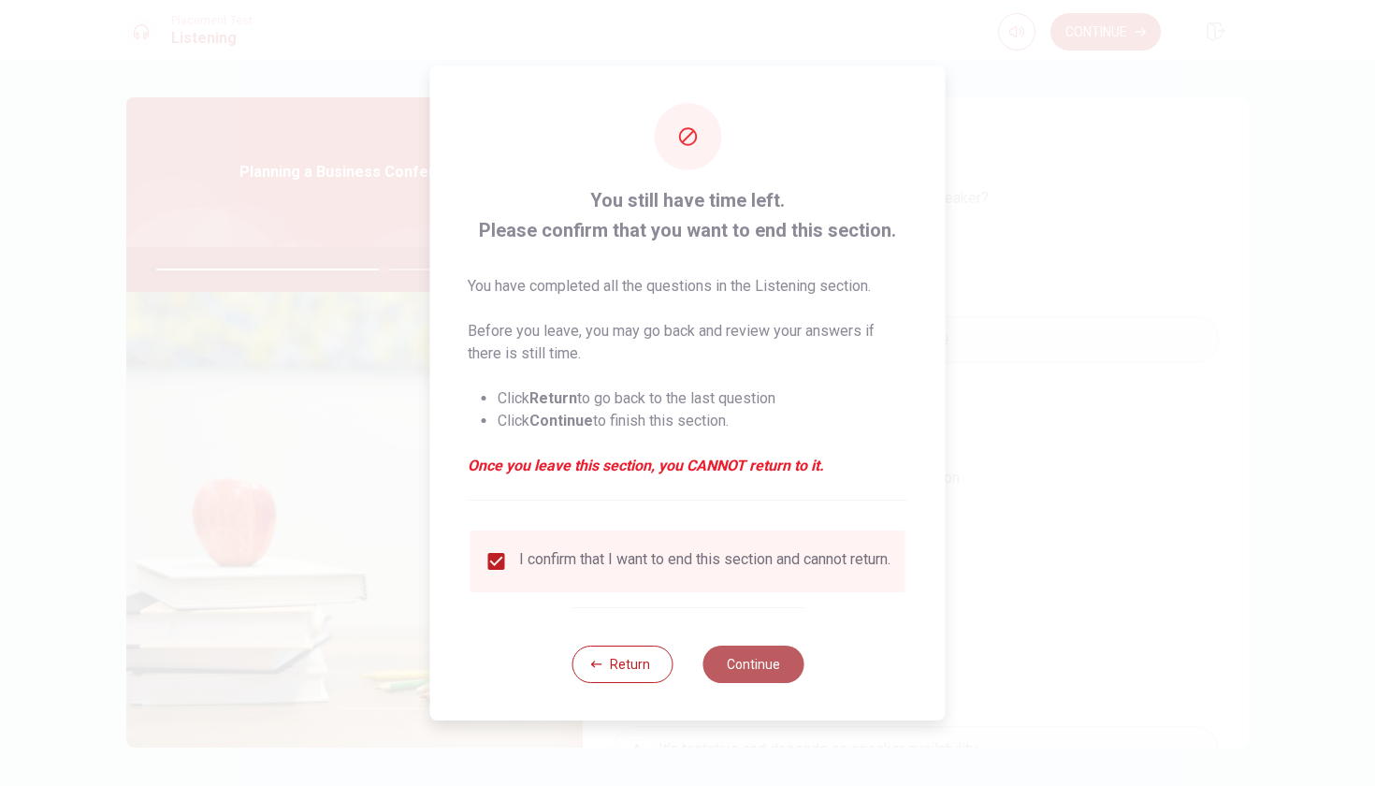
click at [740, 660] on button "Continue" at bounding box center [752, 663] width 101 height 37
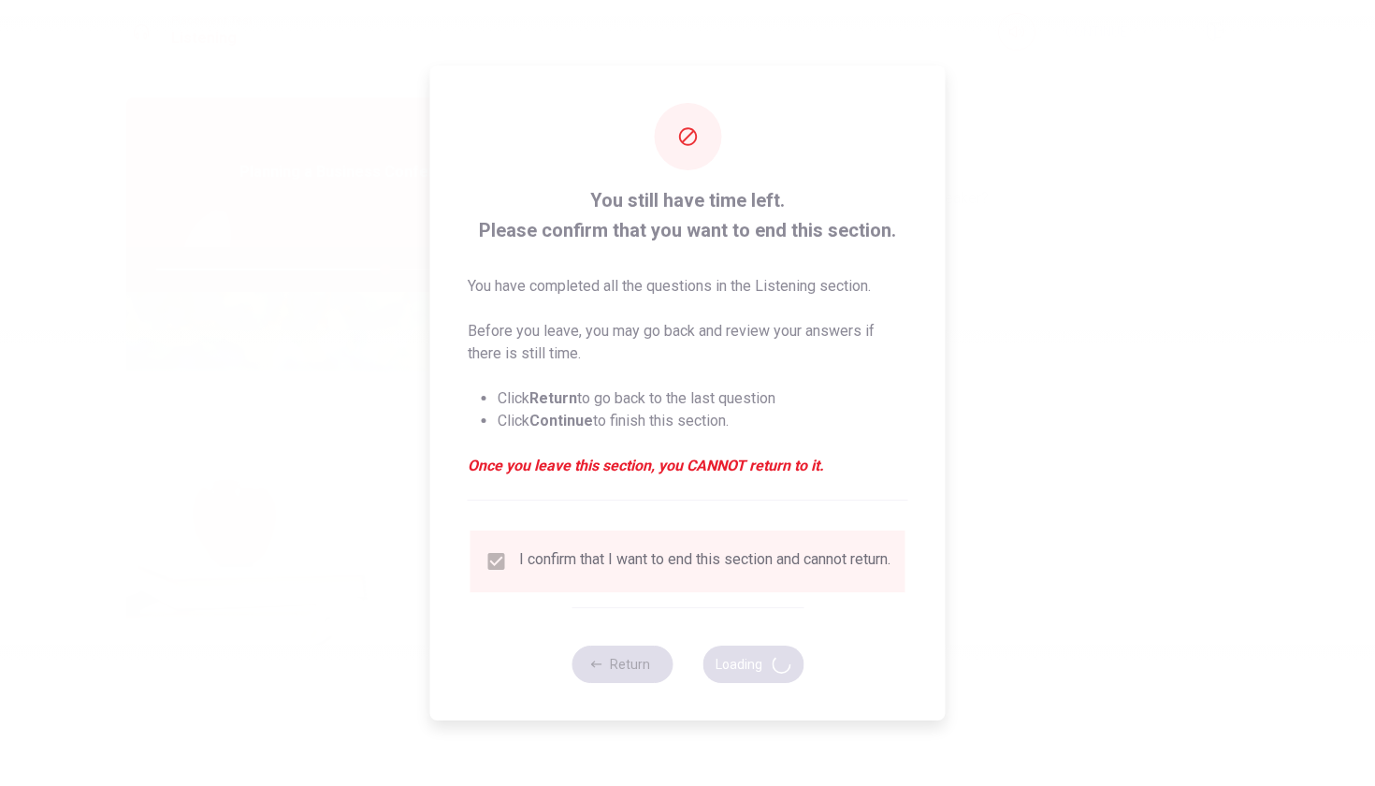
type input "68"
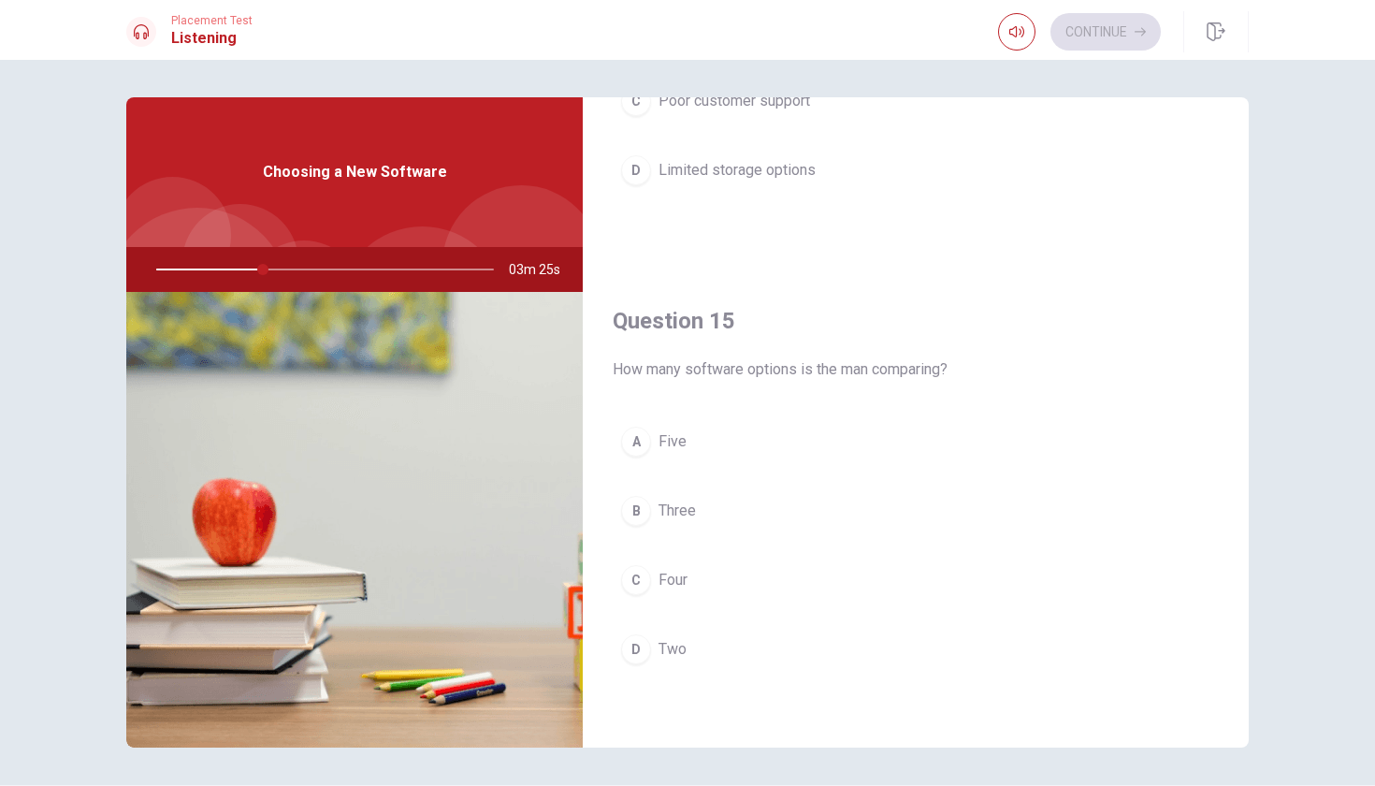
scroll to position [1744, 0]
click at [649, 505] on button "B Three" at bounding box center [916, 510] width 606 height 47
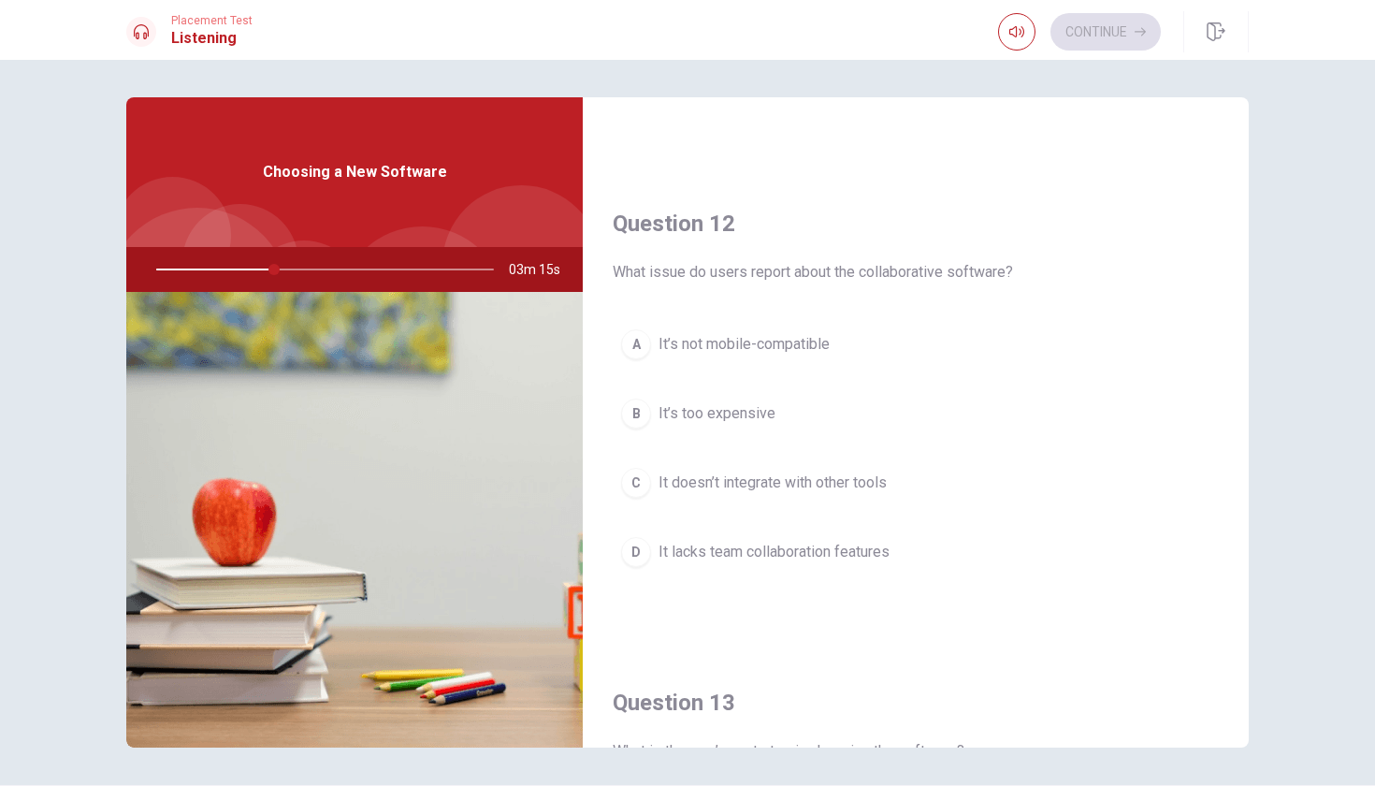
scroll to position [402, 0]
click at [629, 403] on div "B" at bounding box center [636, 416] width 30 height 30
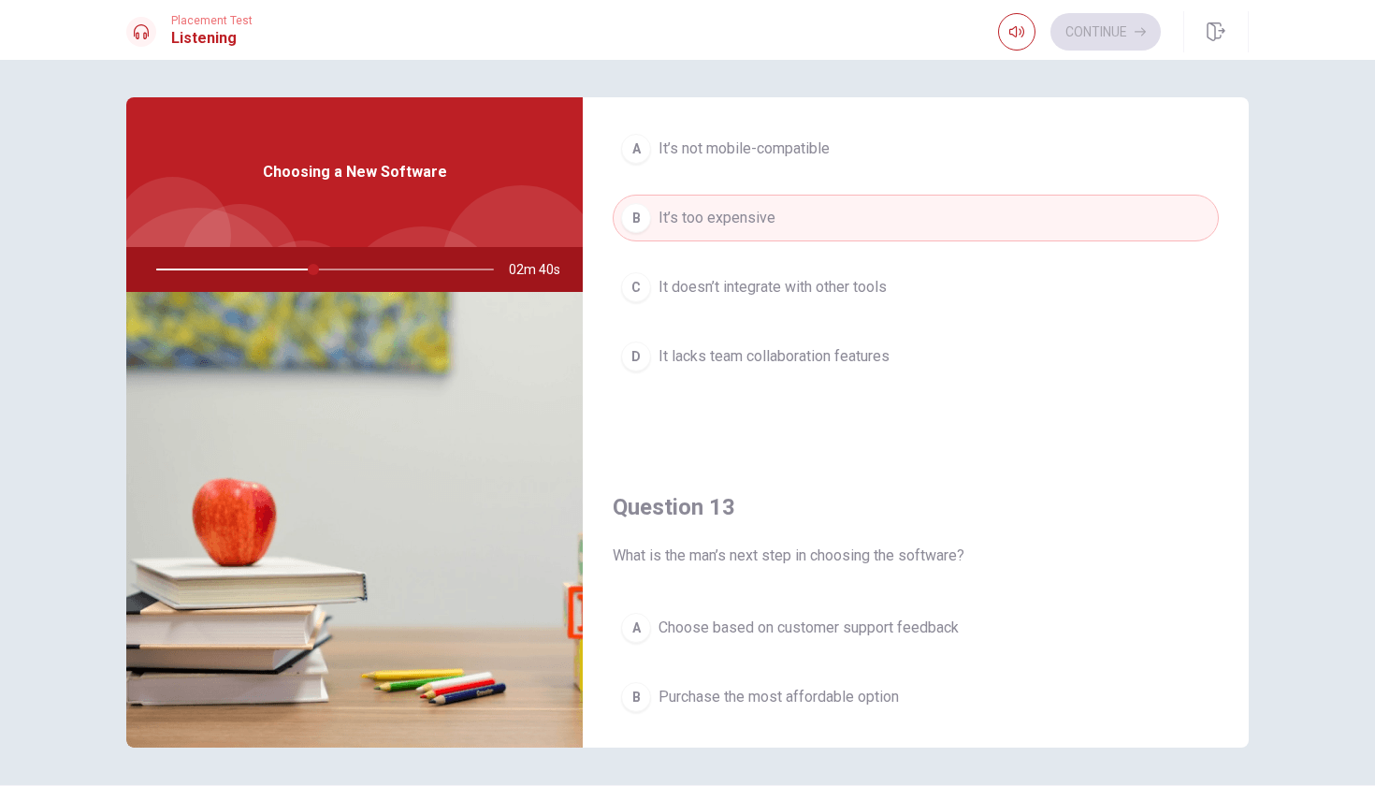
scroll to position [707, 0]
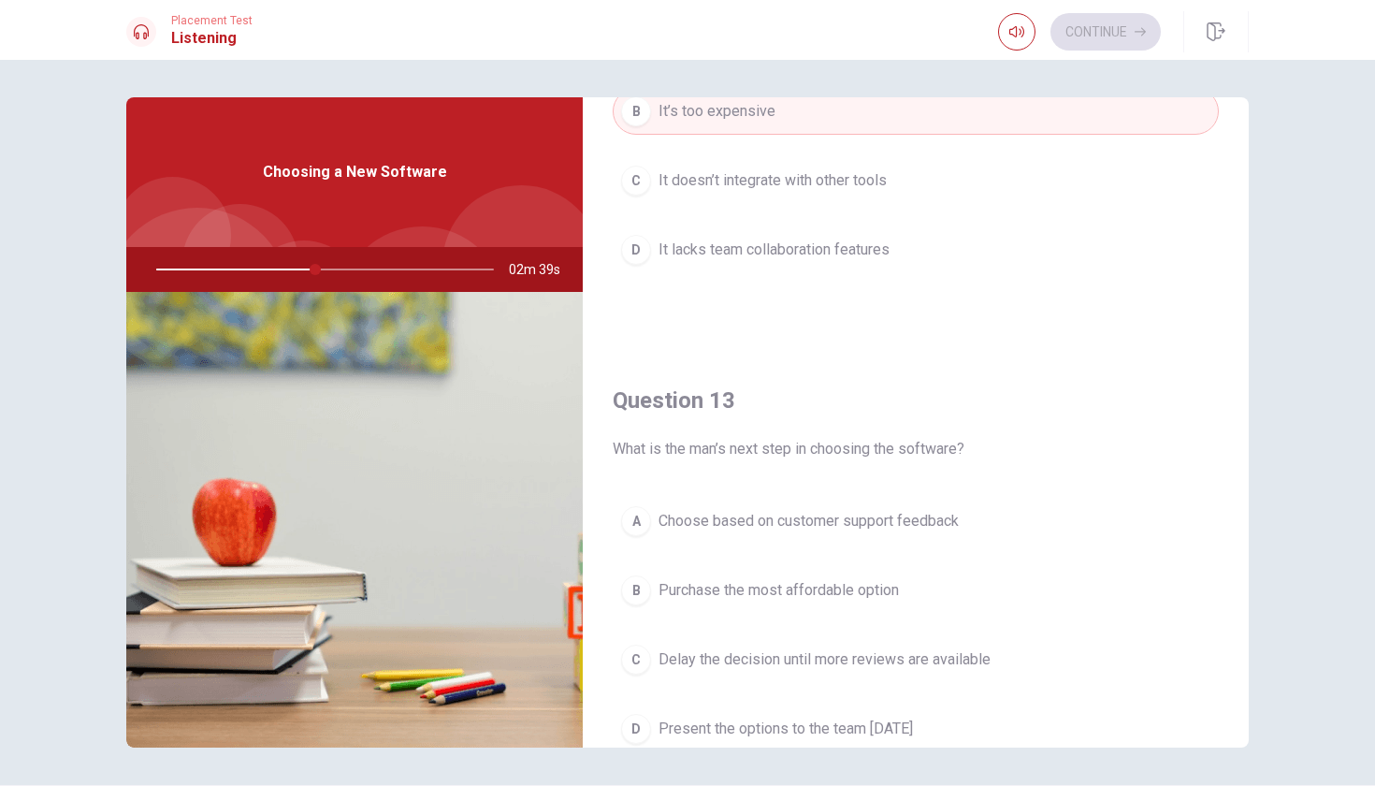
click at [918, 528] on span "Choose based on customer support feedback" at bounding box center [808, 521] width 300 height 22
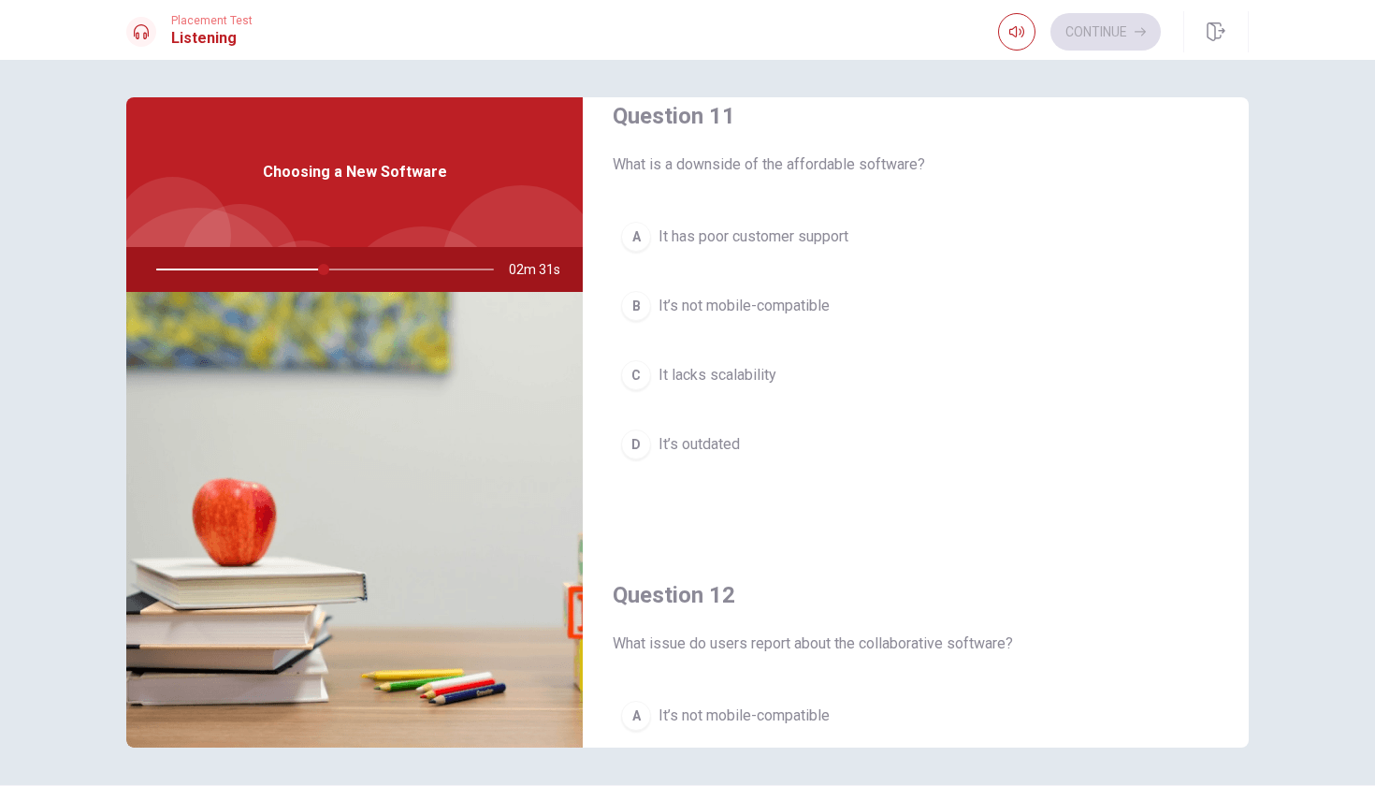
scroll to position [38, 0]
click at [798, 297] on span "It’s not mobile-compatible" at bounding box center [743, 301] width 171 height 22
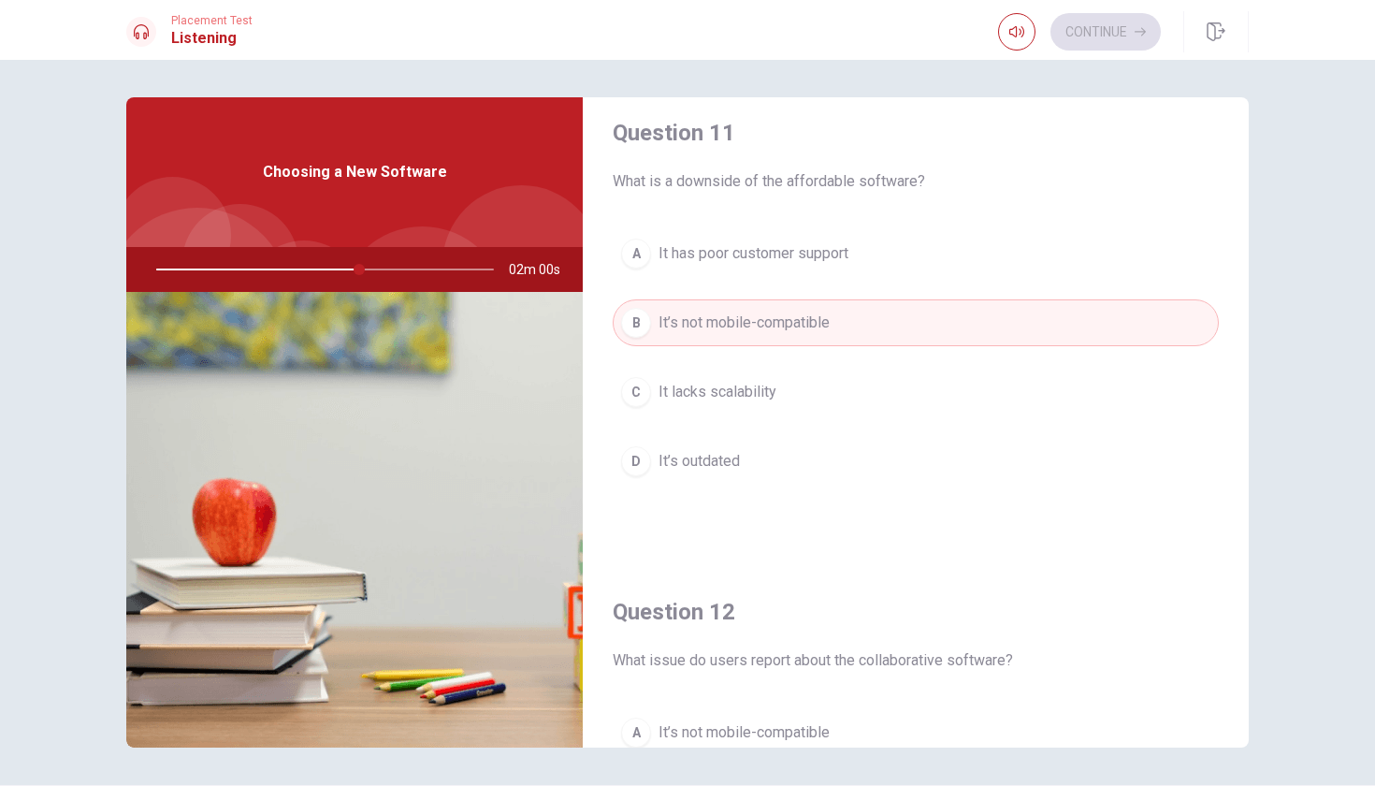
scroll to position [7, 0]
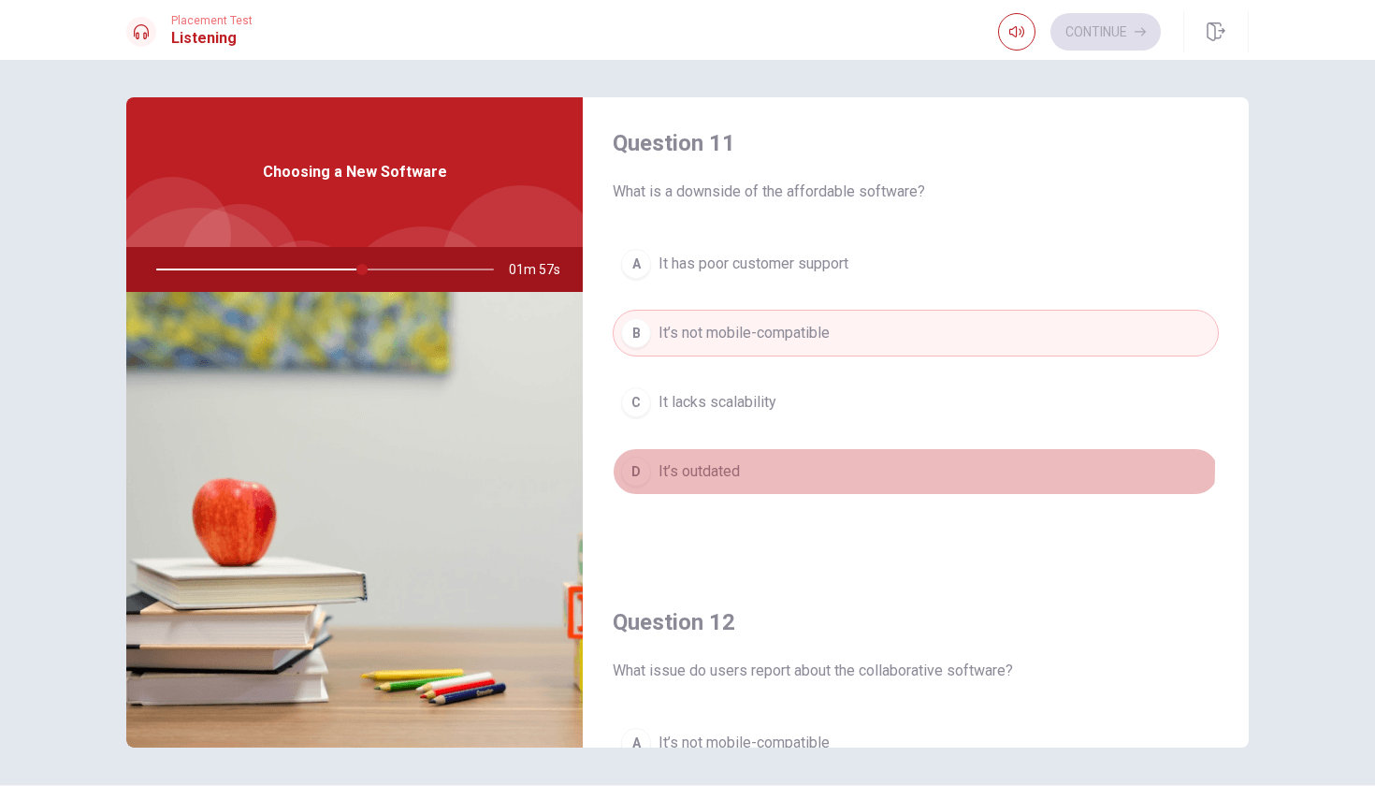
click at [787, 465] on button "D It’s outdated" at bounding box center [916, 471] width 606 height 47
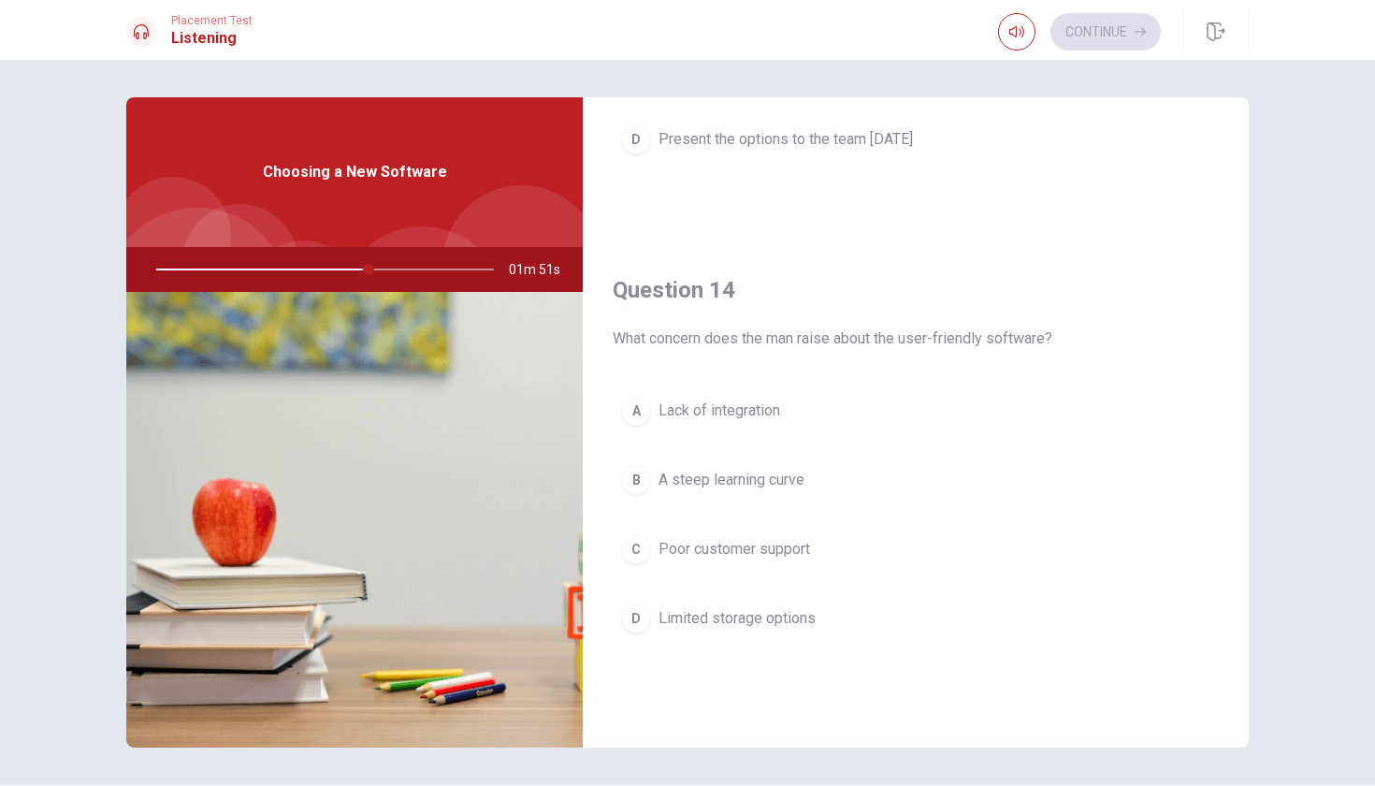
scroll to position [1297, 0]
click at [818, 413] on button "A Lack of integration" at bounding box center [916, 409] width 606 height 47
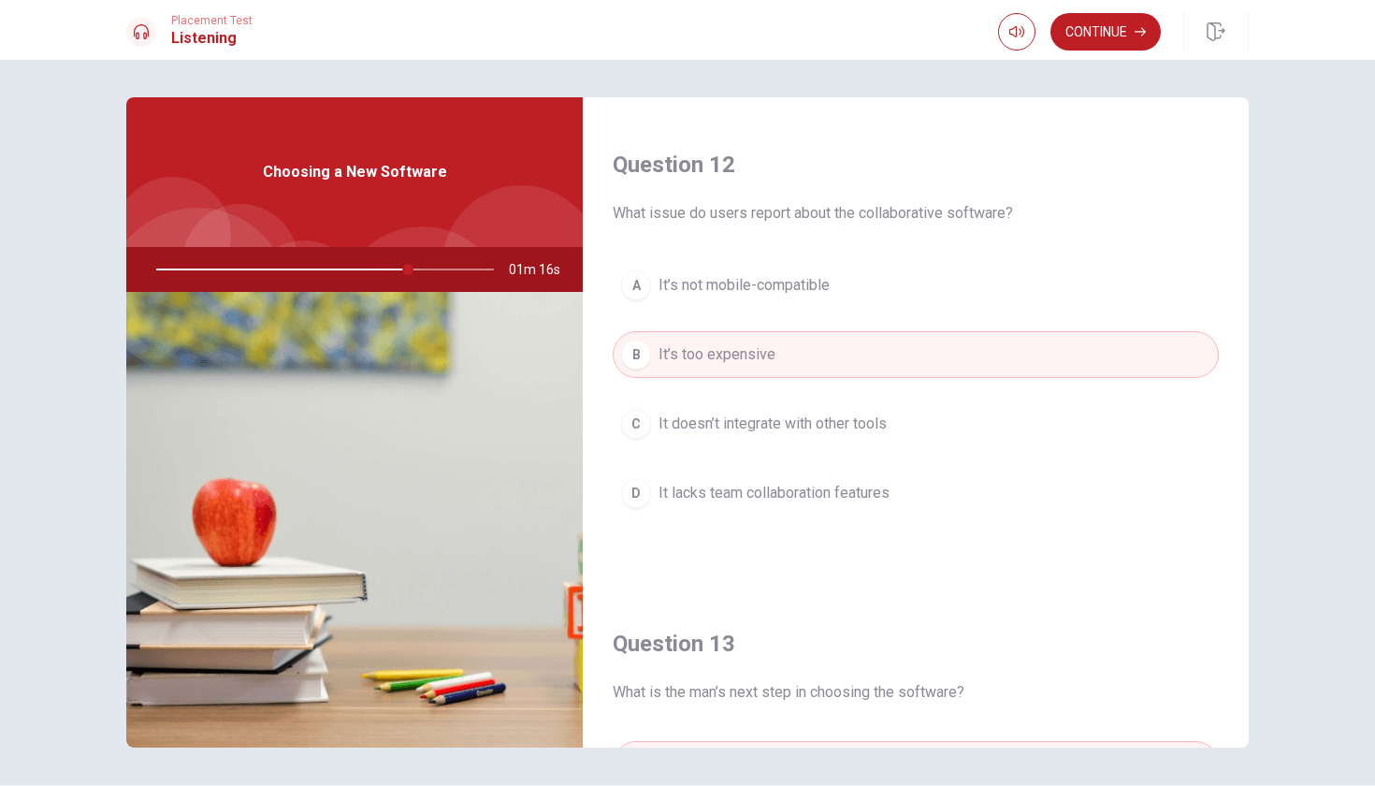
scroll to position [454, 0]
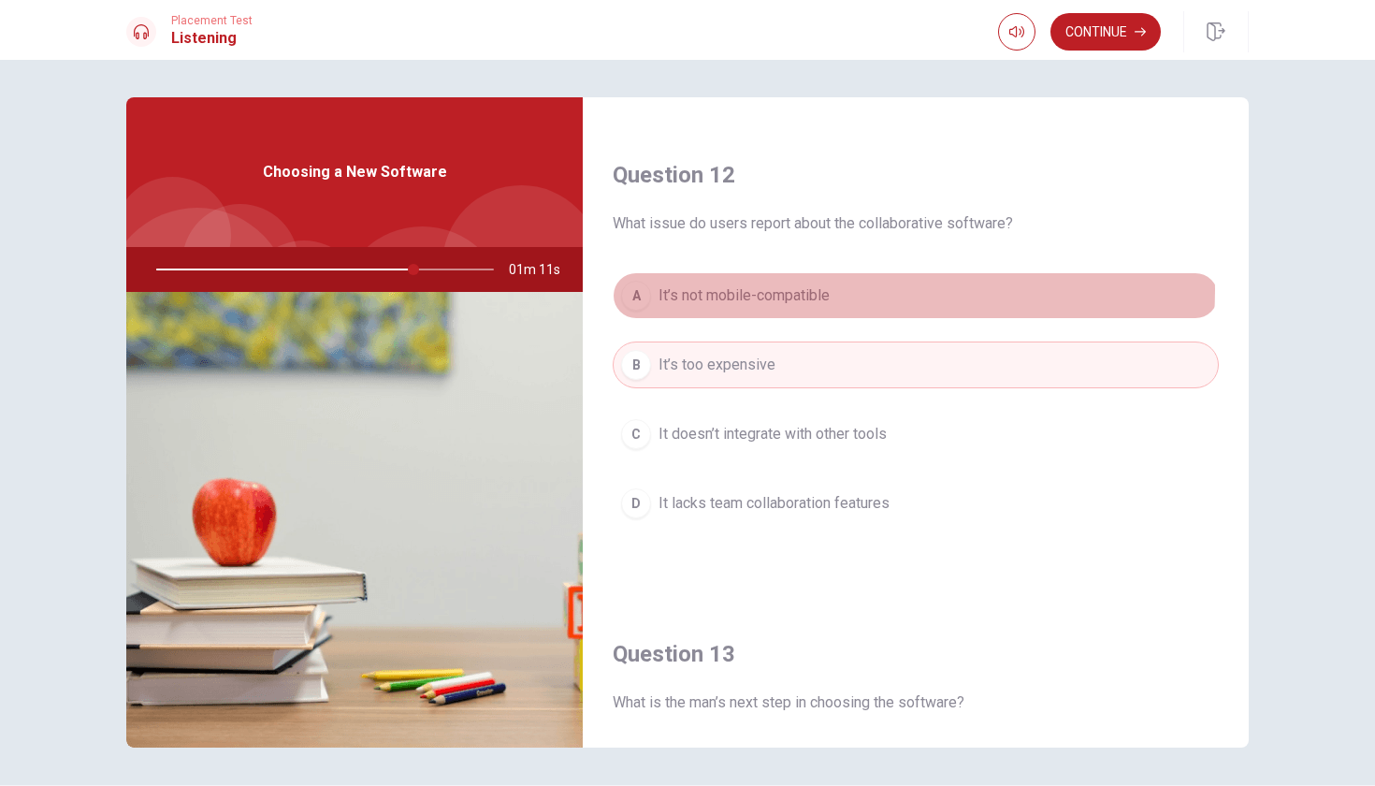
click at [874, 290] on button "A It’s not mobile-compatible" at bounding box center [916, 295] width 606 height 47
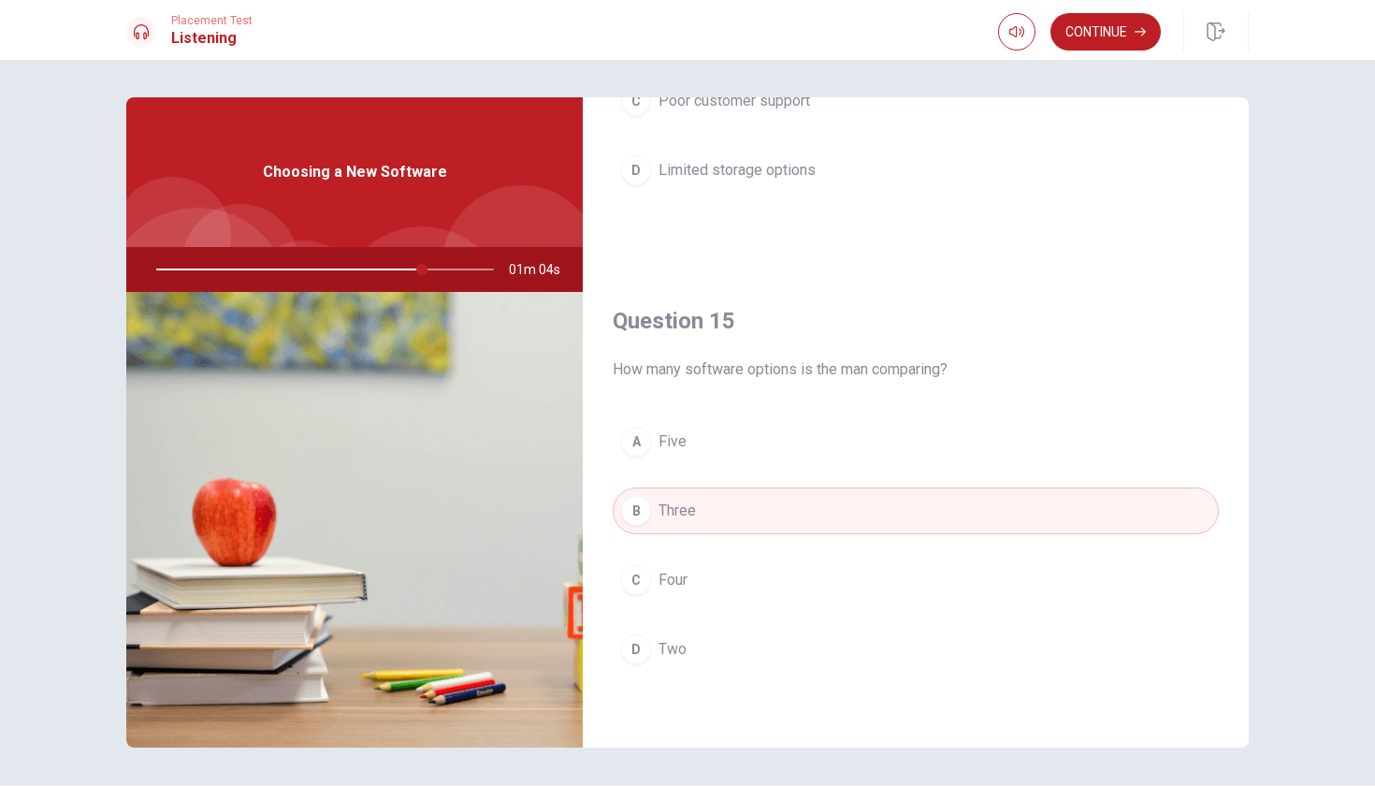
scroll to position [1744, 0]
click at [1081, 30] on button "Continue" at bounding box center [1105, 31] width 110 height 37
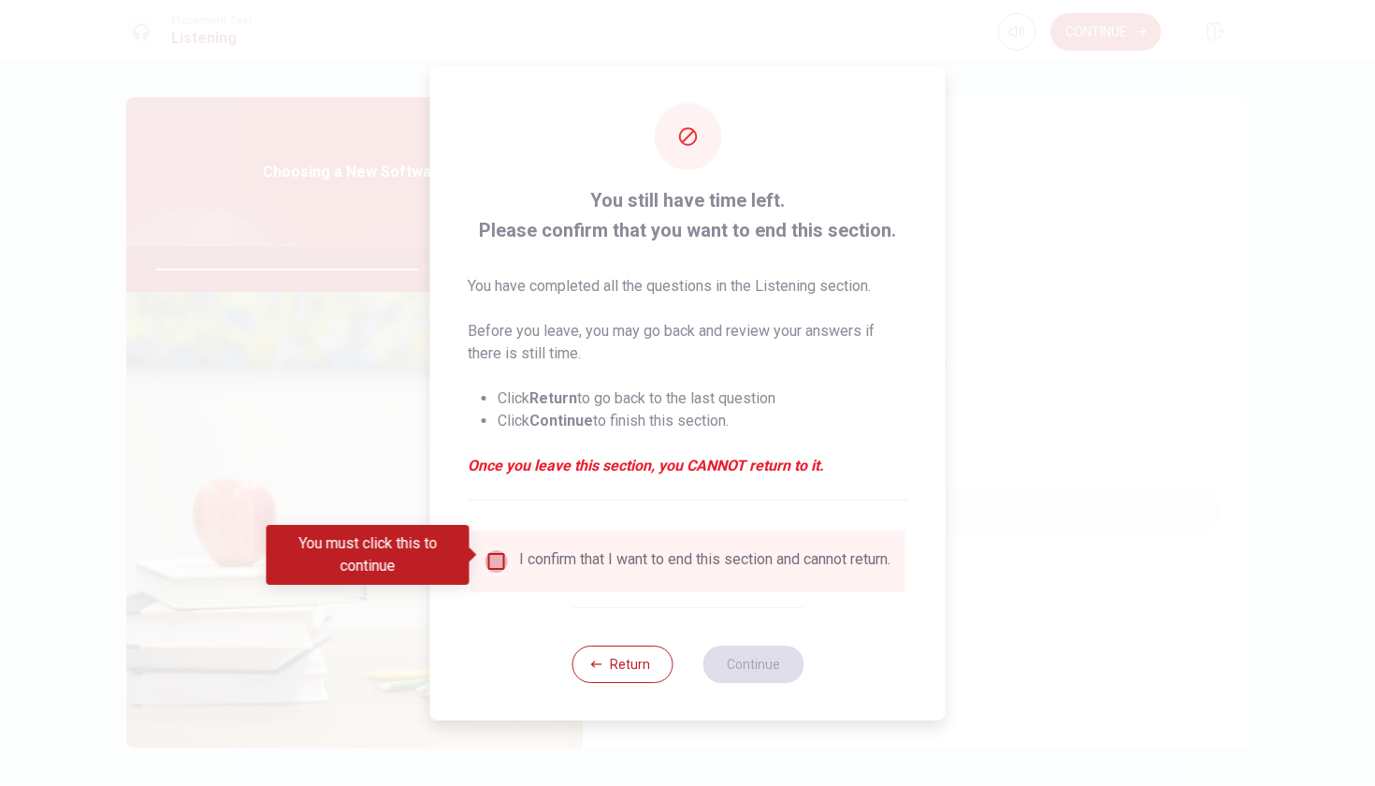
click at [500, 554] on input "You must click this to continue" at bounding box center [496, 561] width 22 height 22
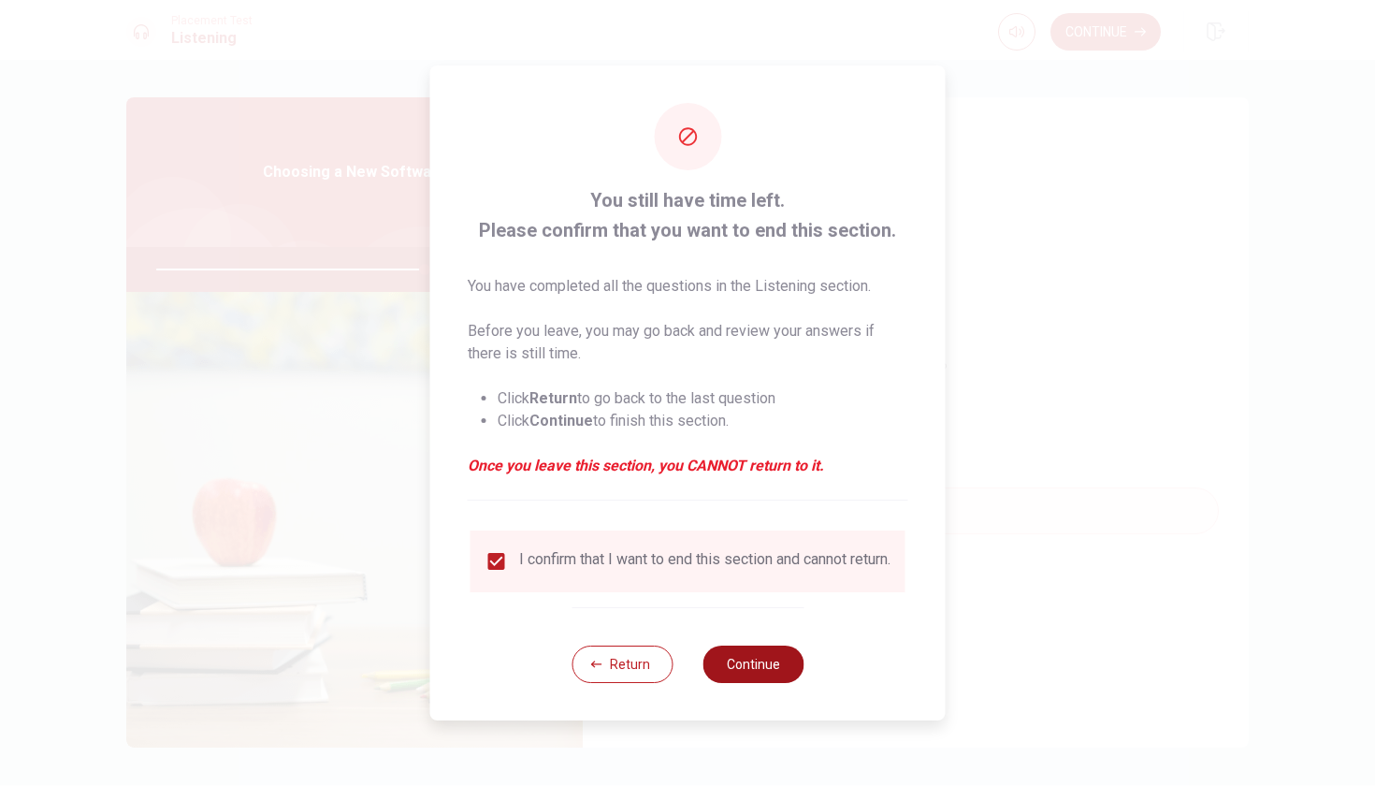
click at [734, 664] on button "Continue" at bounding box center [752, 663] width 101 height 37
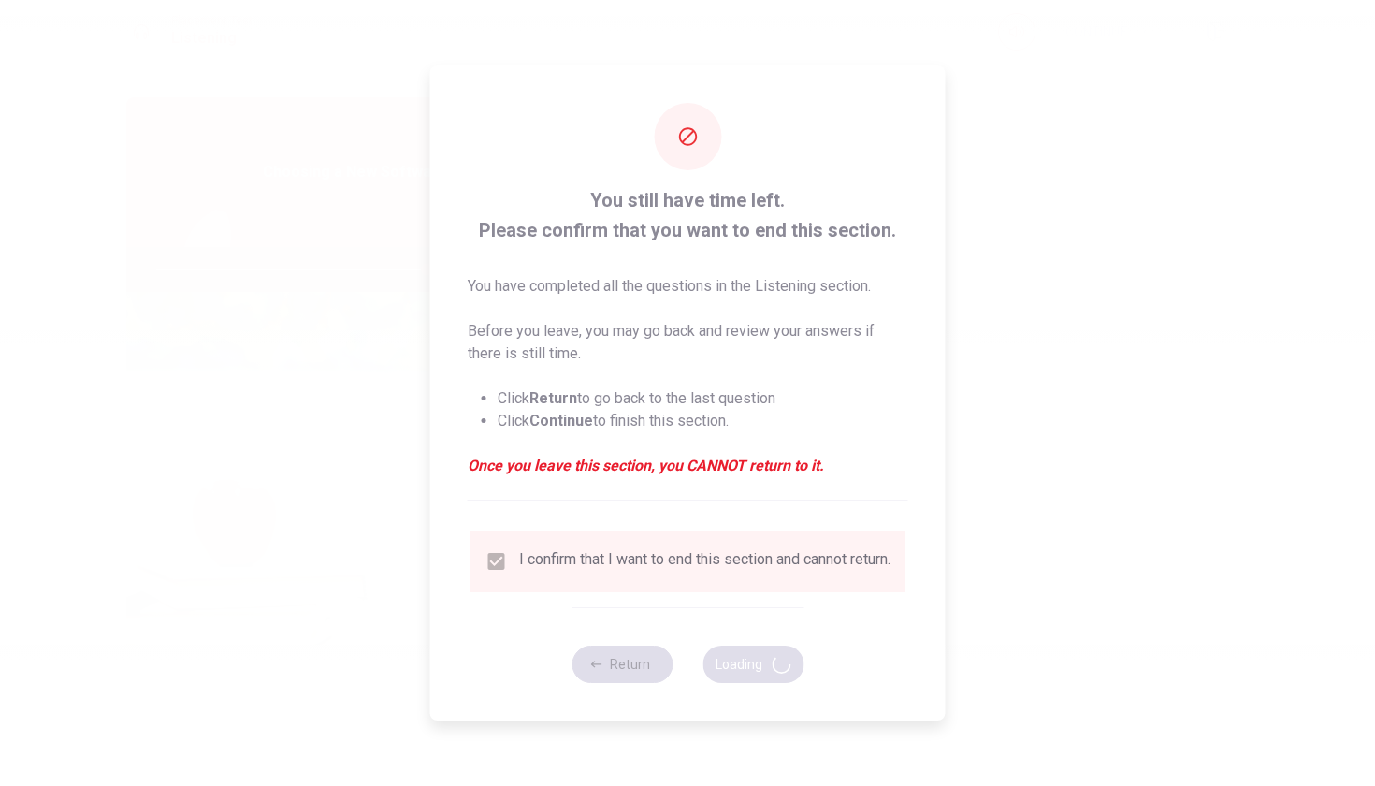
type input "80"
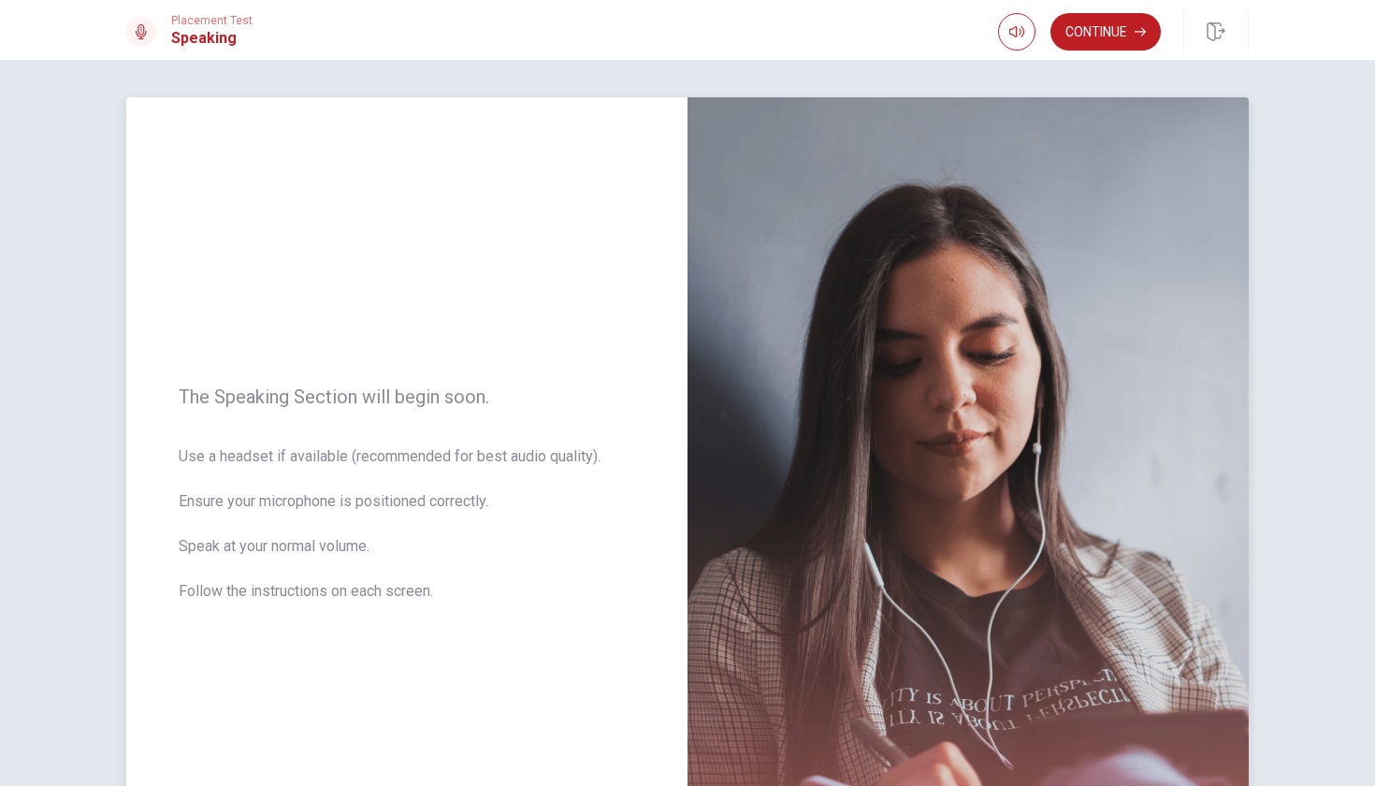
scroll to position [0, 0]
click at [1111, 29] on button "Continue" at bounding box center [1105, 31] width 110 height 37
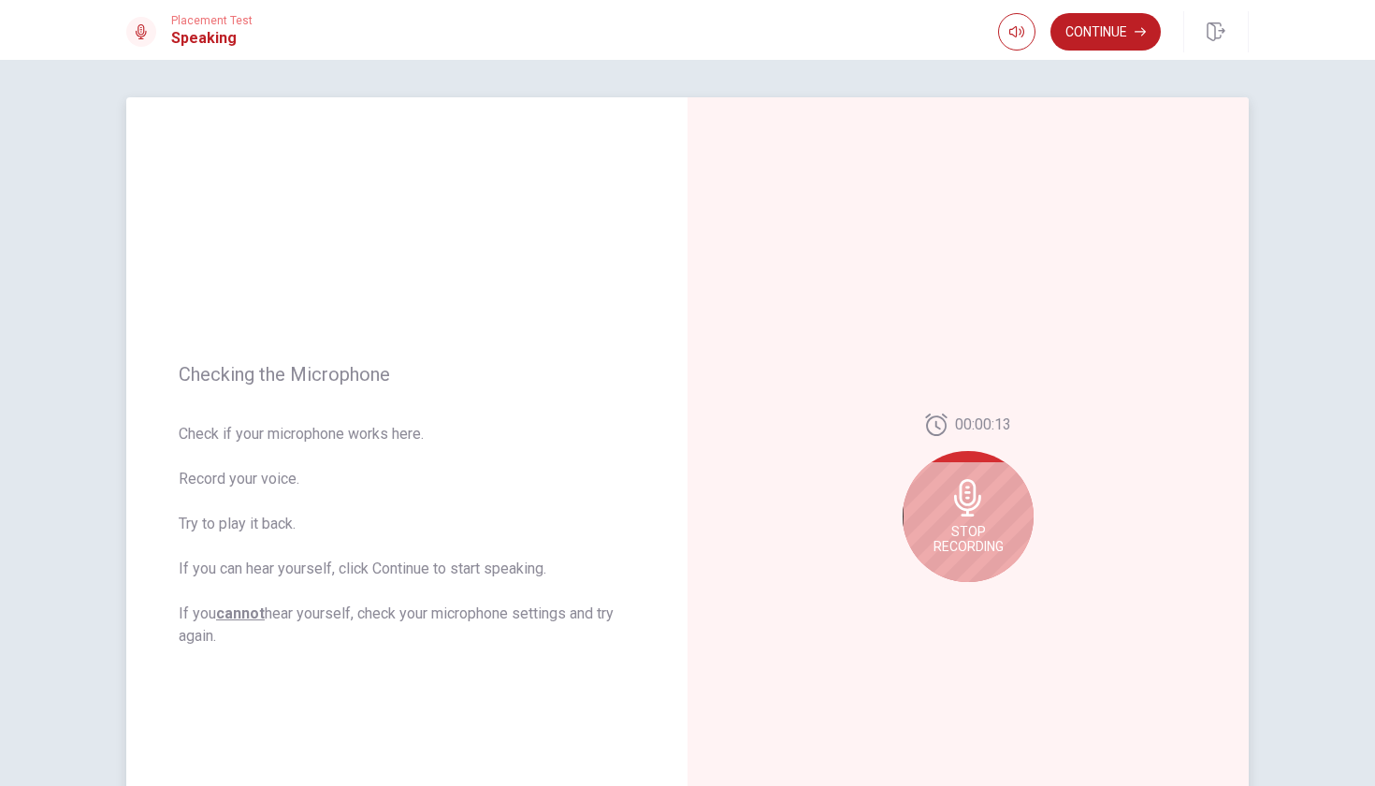
click at [968, 504] on icon at bounding box center [967, 497] width 27 height 37
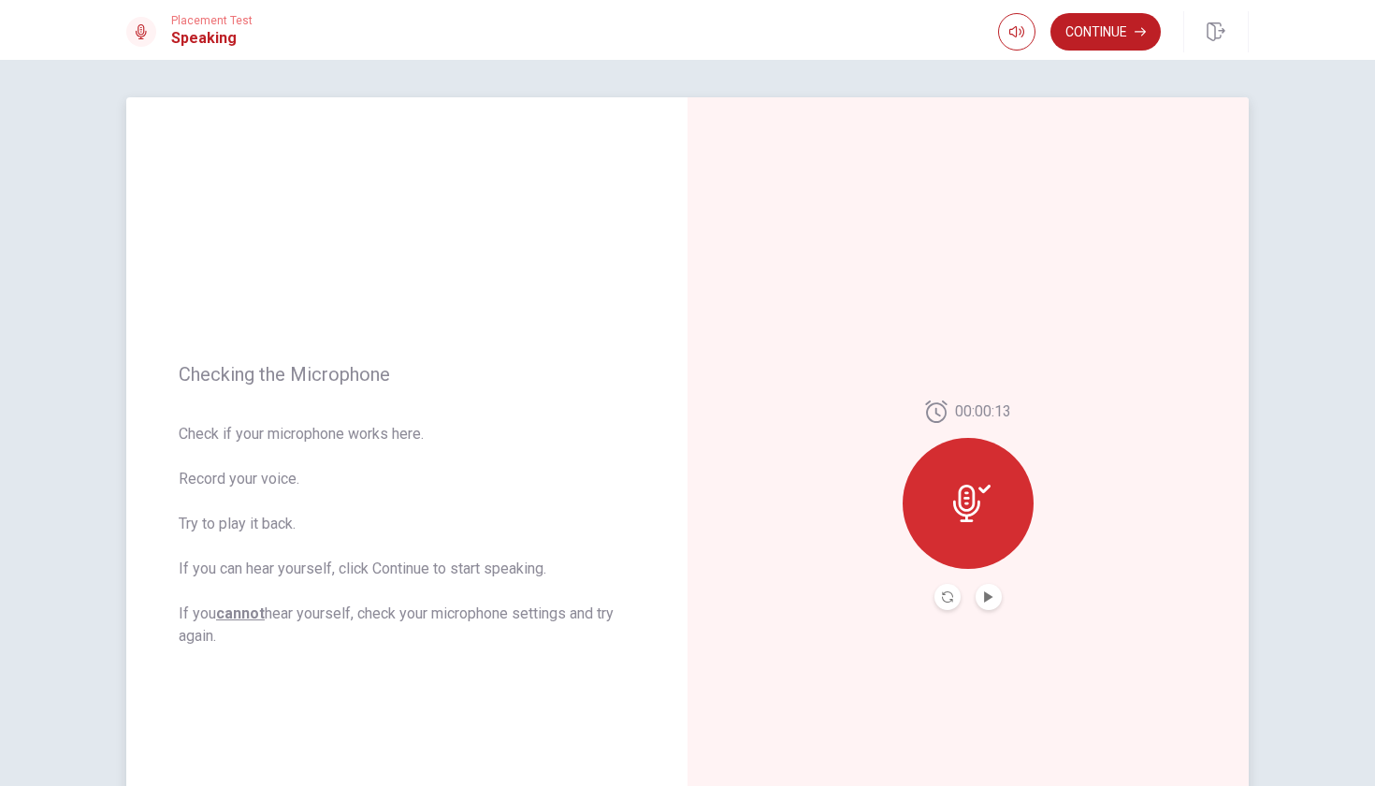
click at [984, 510] on icon at bounding box center [971, 502] width 37 height 37
click at [959, 491] on icon at bounding box center [966, 502] width 27 height 37
click at [990, 611] on div "00:00:13" at bounding box center [967, 505] width 561 height 816
click at [990, 609] on button "Play Audio" at bounding box center [989, 597] width 26 height 26
click at [990, 601] on icon "Play Audio" at bounding box center [988, 596] width 11 height 11
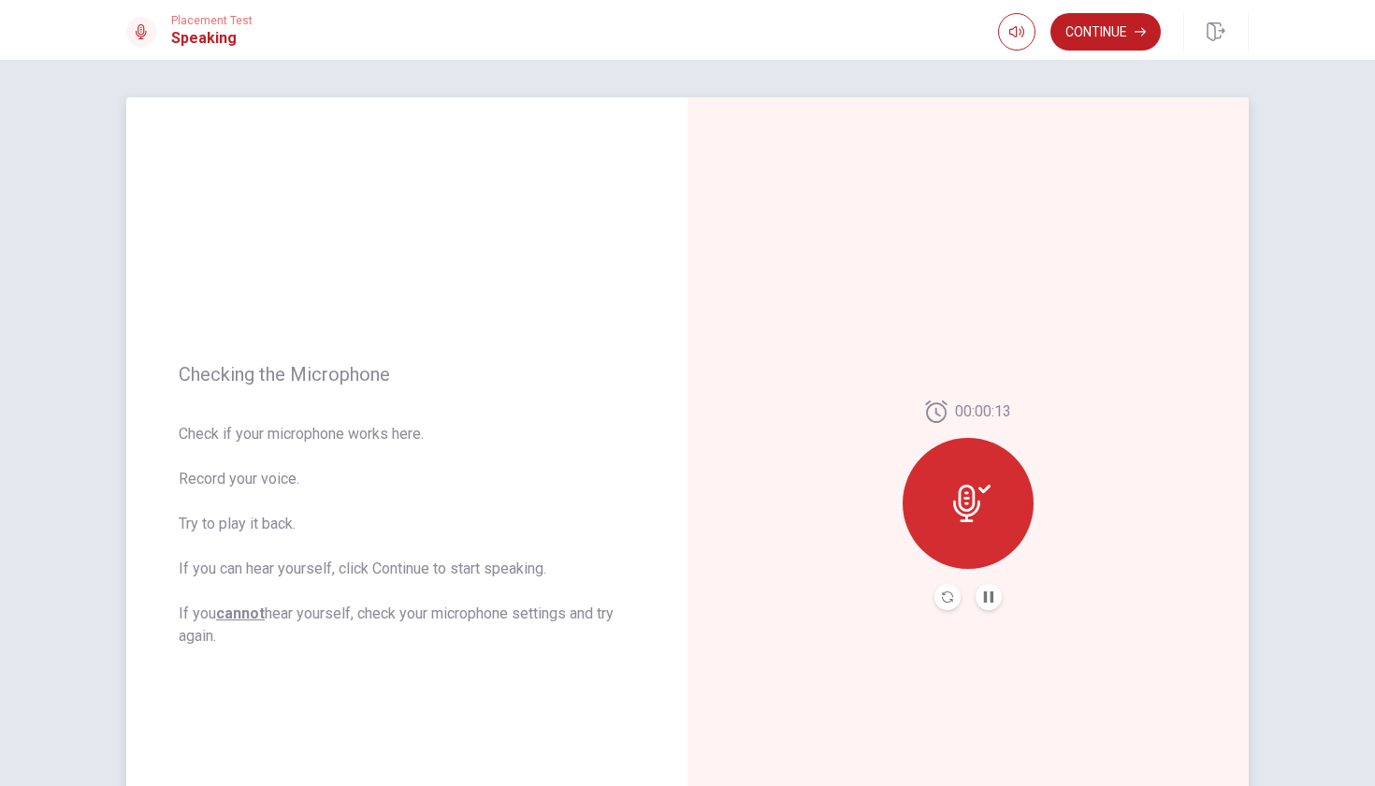
click at [939, 590] on button "Record Again" at bounding box center [947, 597] width 26 height 26
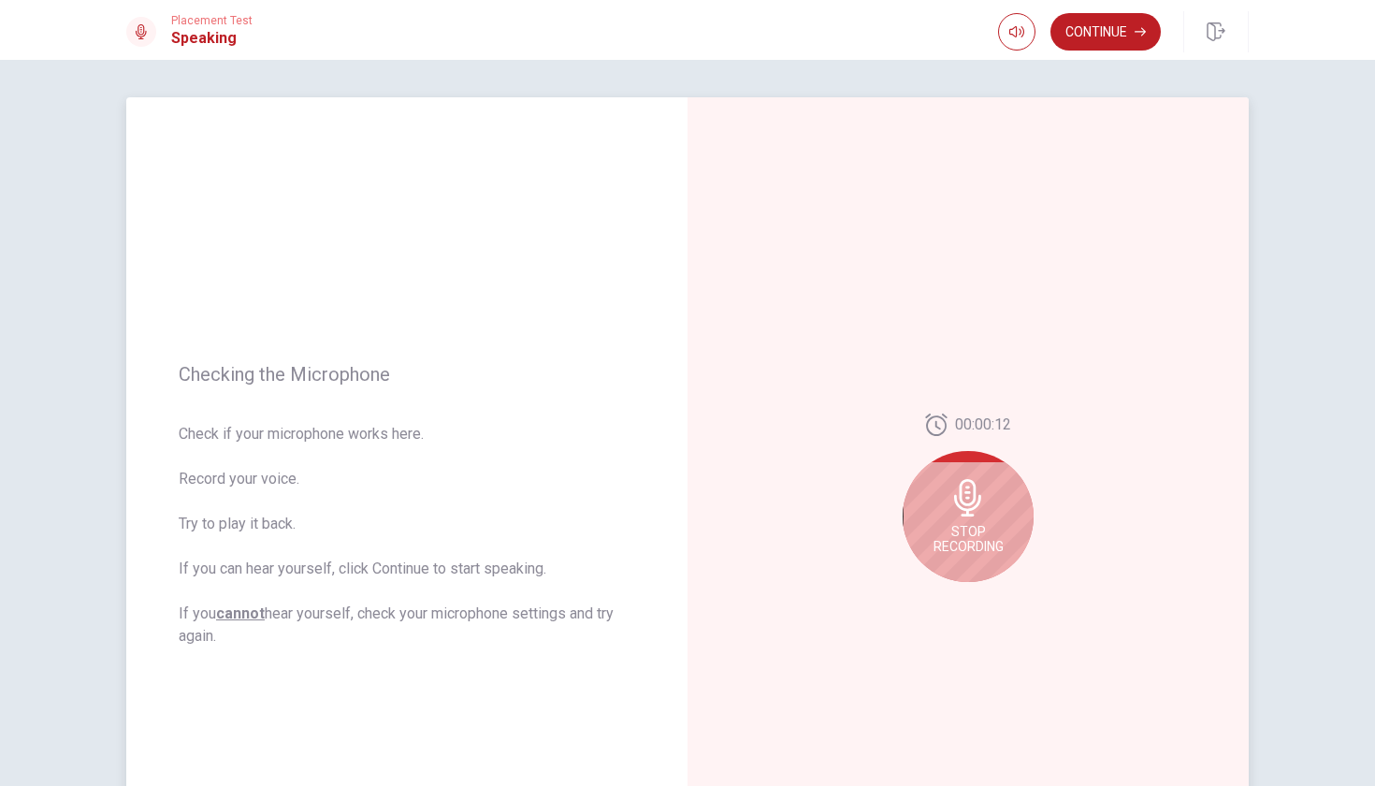
click at [966, 494] on icon at bounding box center [967, 497] width 27 height 37
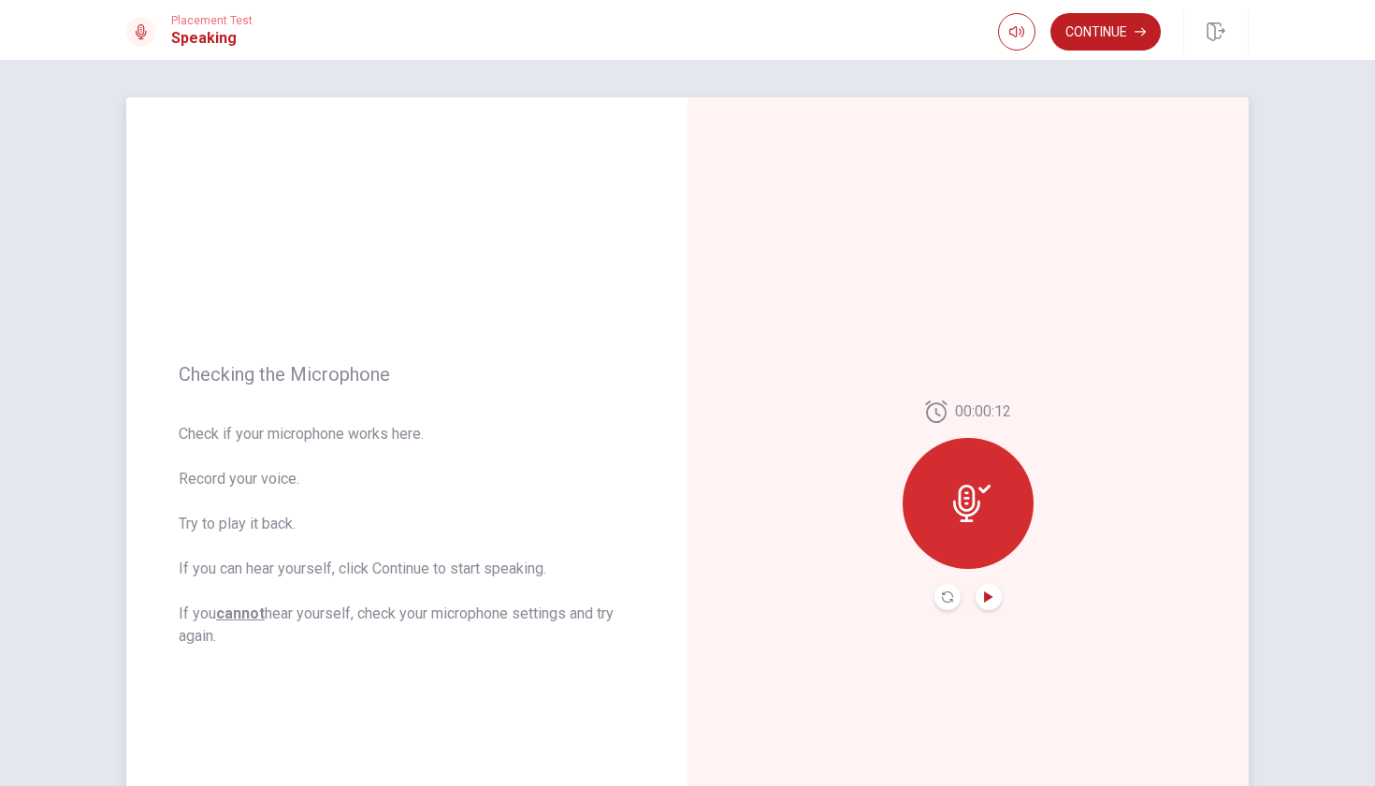
click at [984, 601] on icon "Play Audio" at bounding box center [988, 596] width 8 height 11
click at [1099, 22] on button "Continue" at bounding box center [1105, 31] width 110 height 37
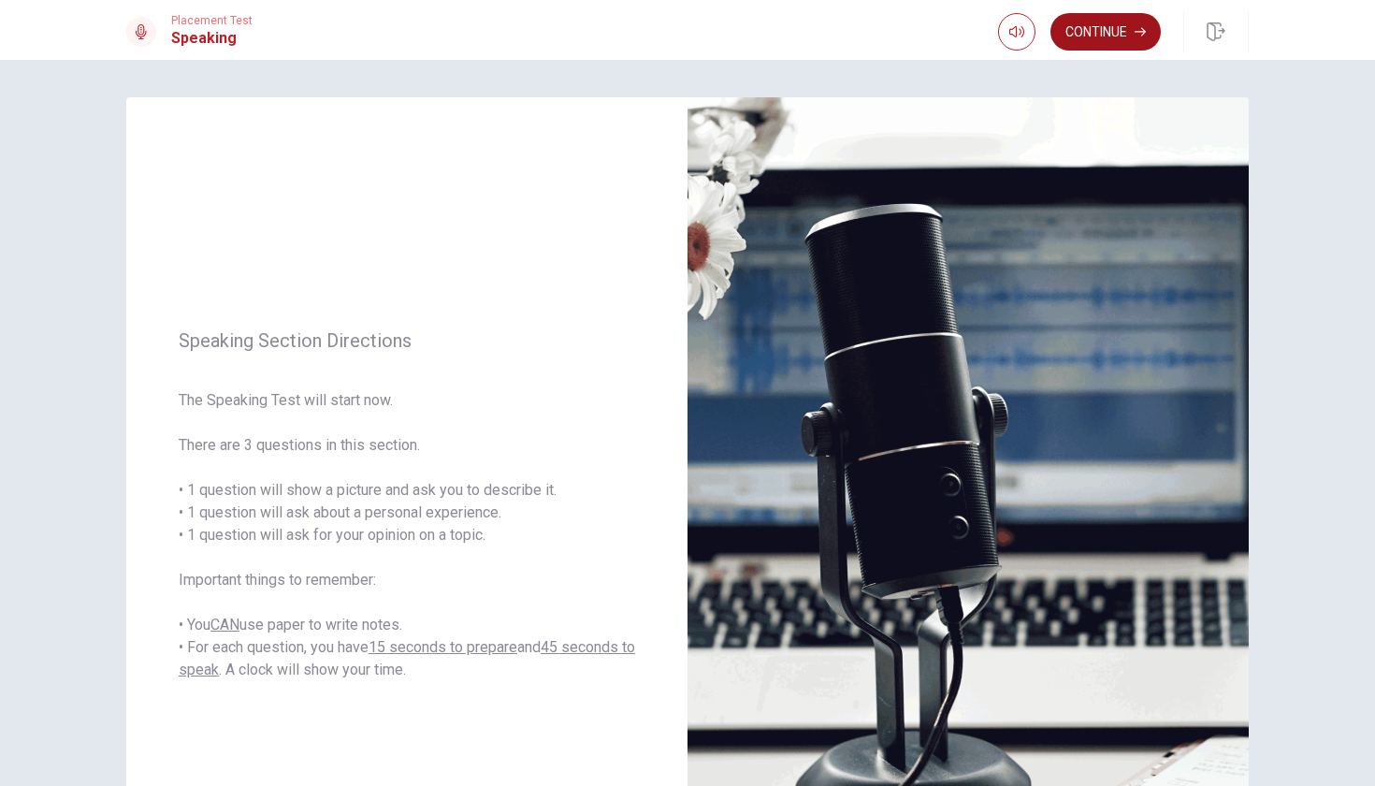
click at [1079, 37] on button "Continue" at bounding box center [1105, 31] width 110 height 37
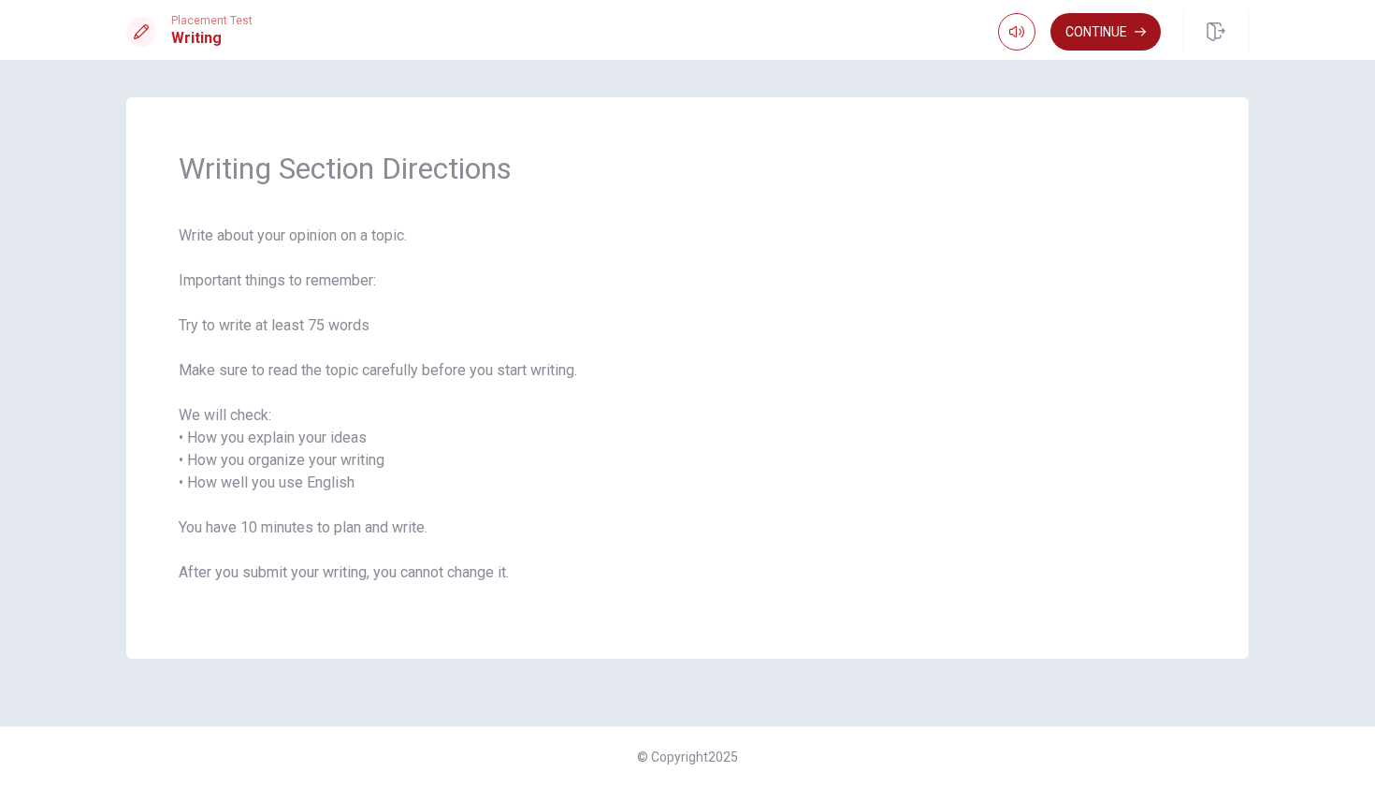
click at [1102, 35] on button "Continue" at bounding box center [1105, 31] width 110 height 37
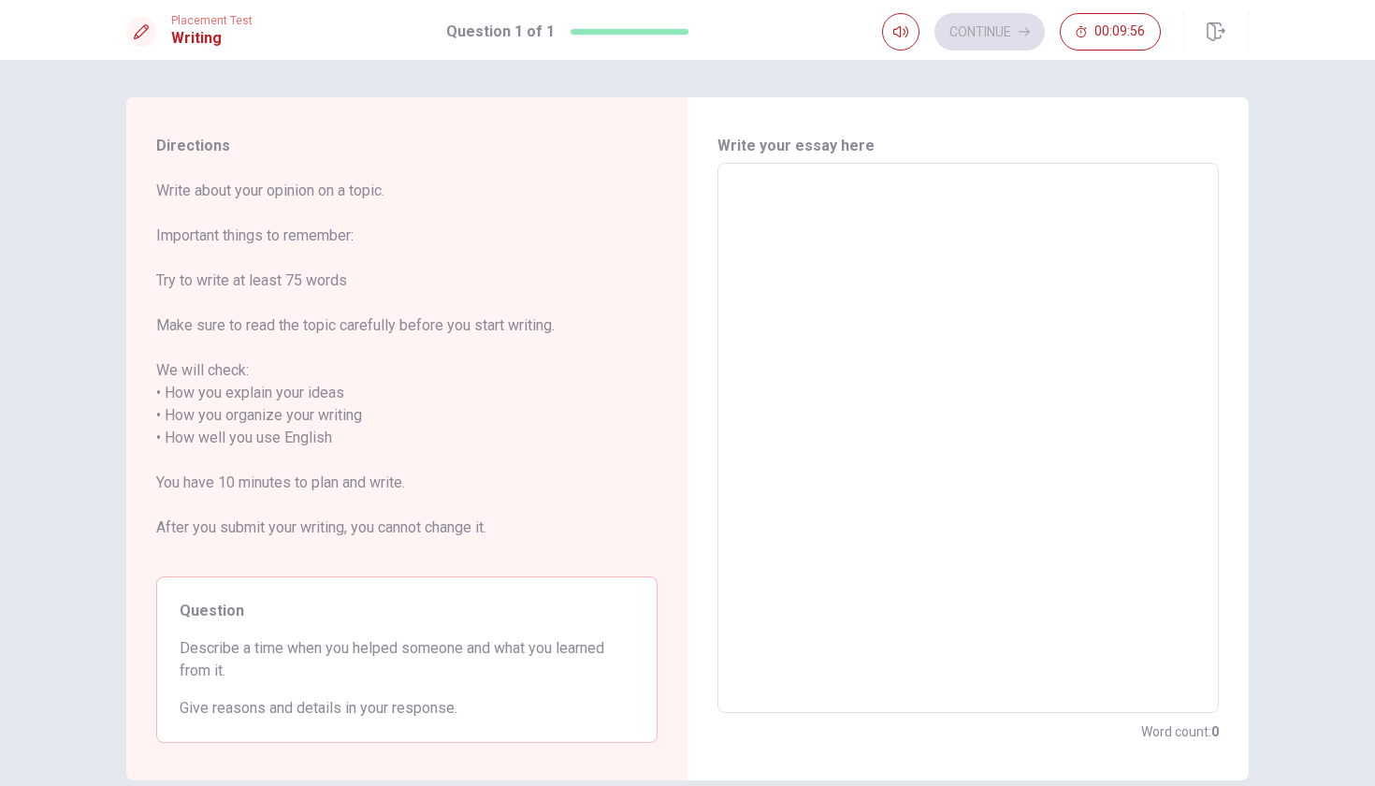
click at [755, 237] on textarea at bounding box center [967, 438] width 475 height 519
type textarea "I"
type textarea "x"
type textarea "I"
type textarea "x"
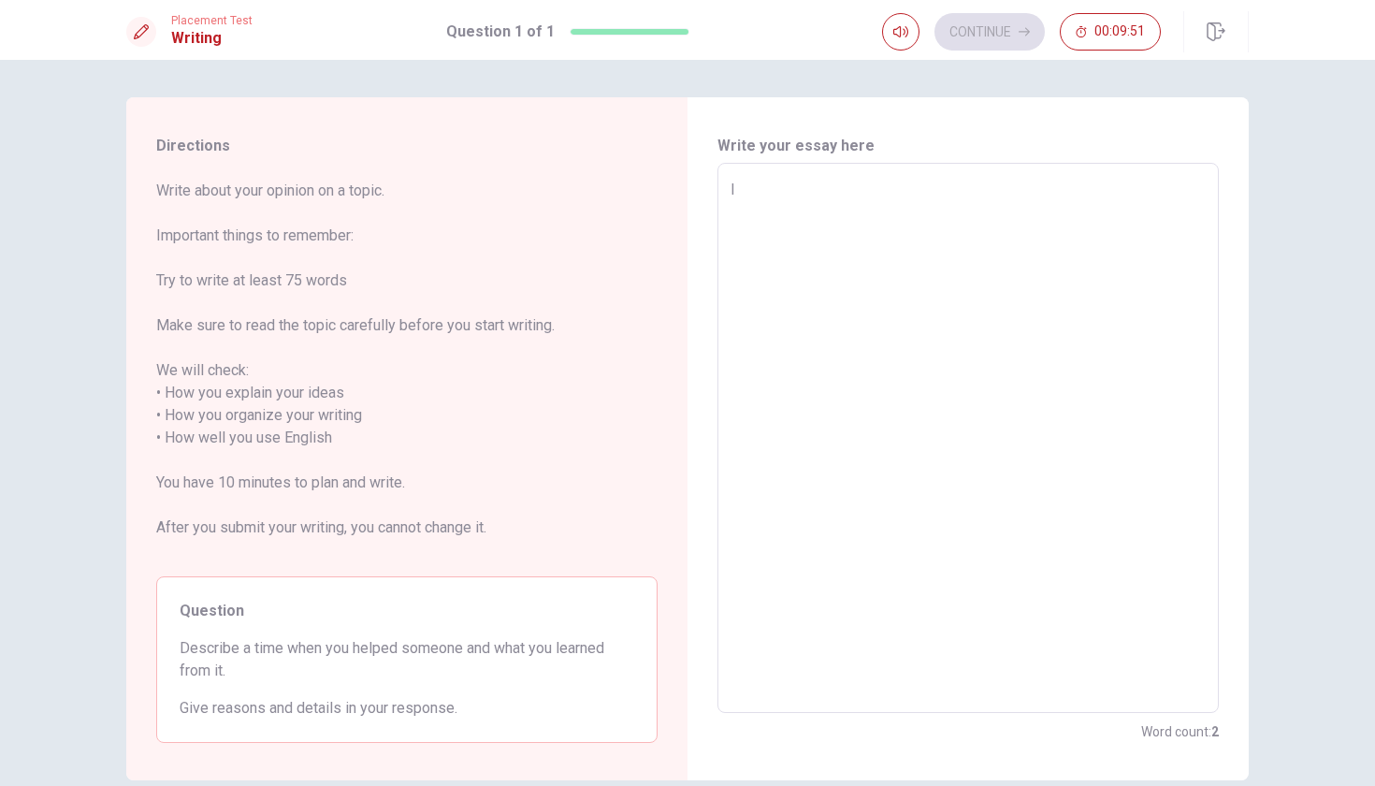
type textarea "I w"
type textarea "x"
type textarea "I wi"
type textarea "x"
type textarea "I wil"
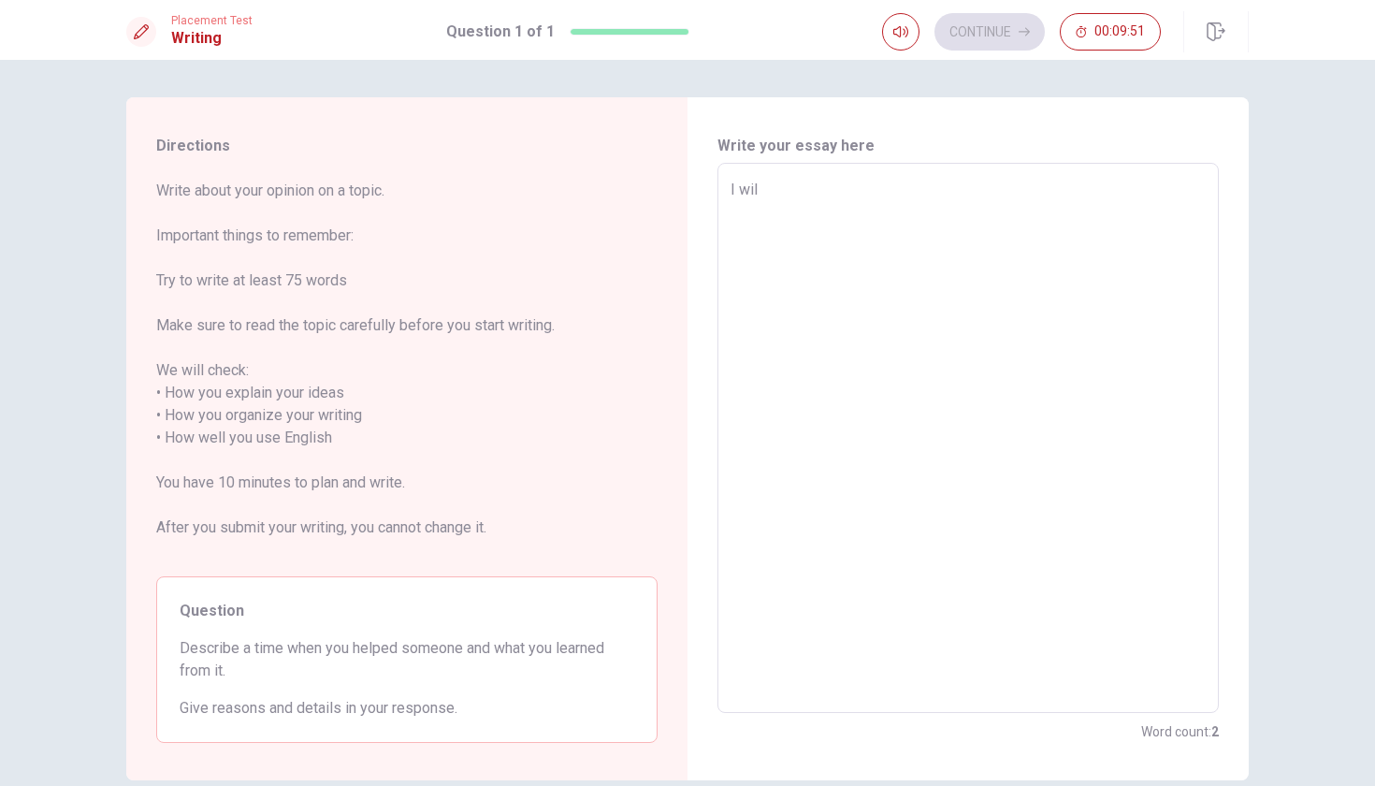
type textarea "x"
type textarea "I will"
type textarea "x"
type textarea "I will"
type textarea "x"
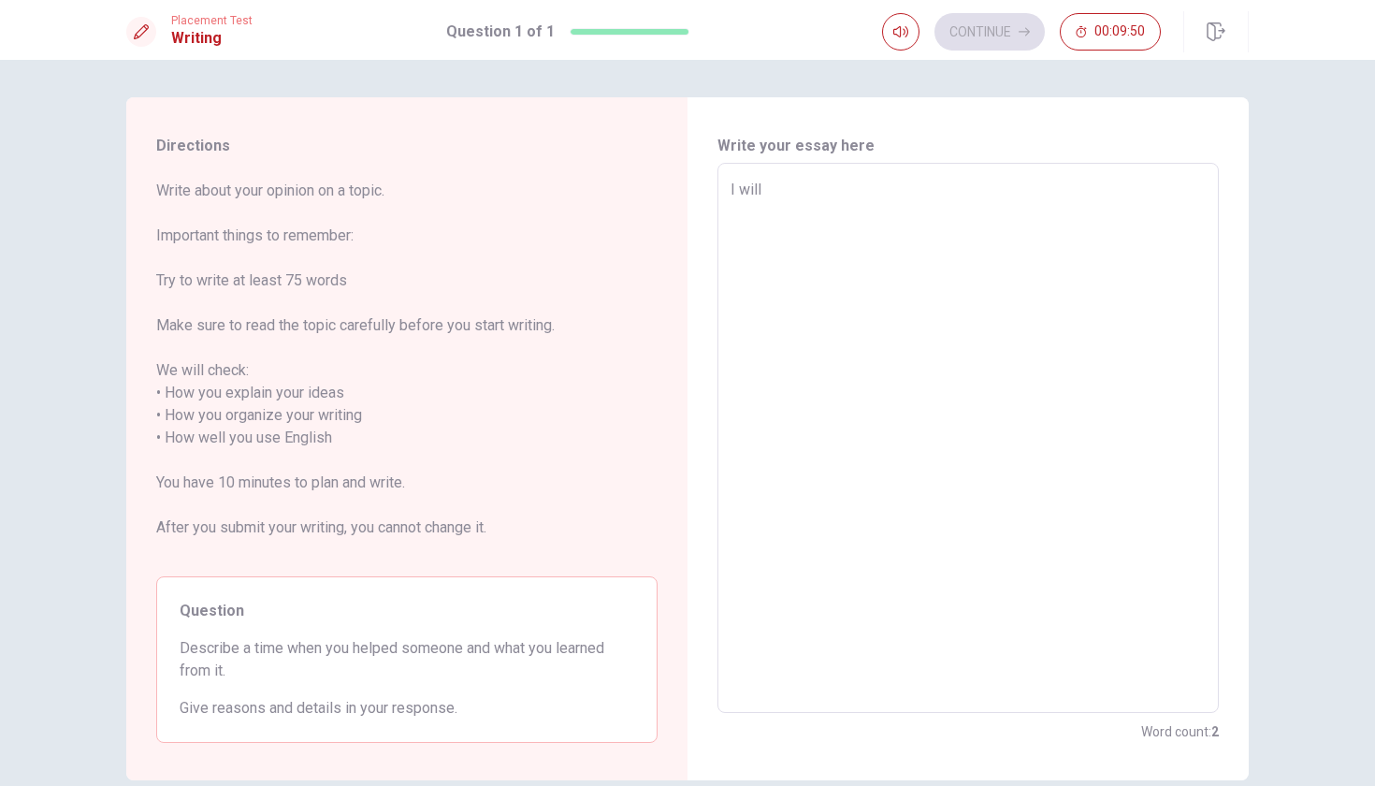
type textarea "I will t"
type textarea "x"
type textarea "I will ta"
type textarea "x"
type textarea "I will tal"
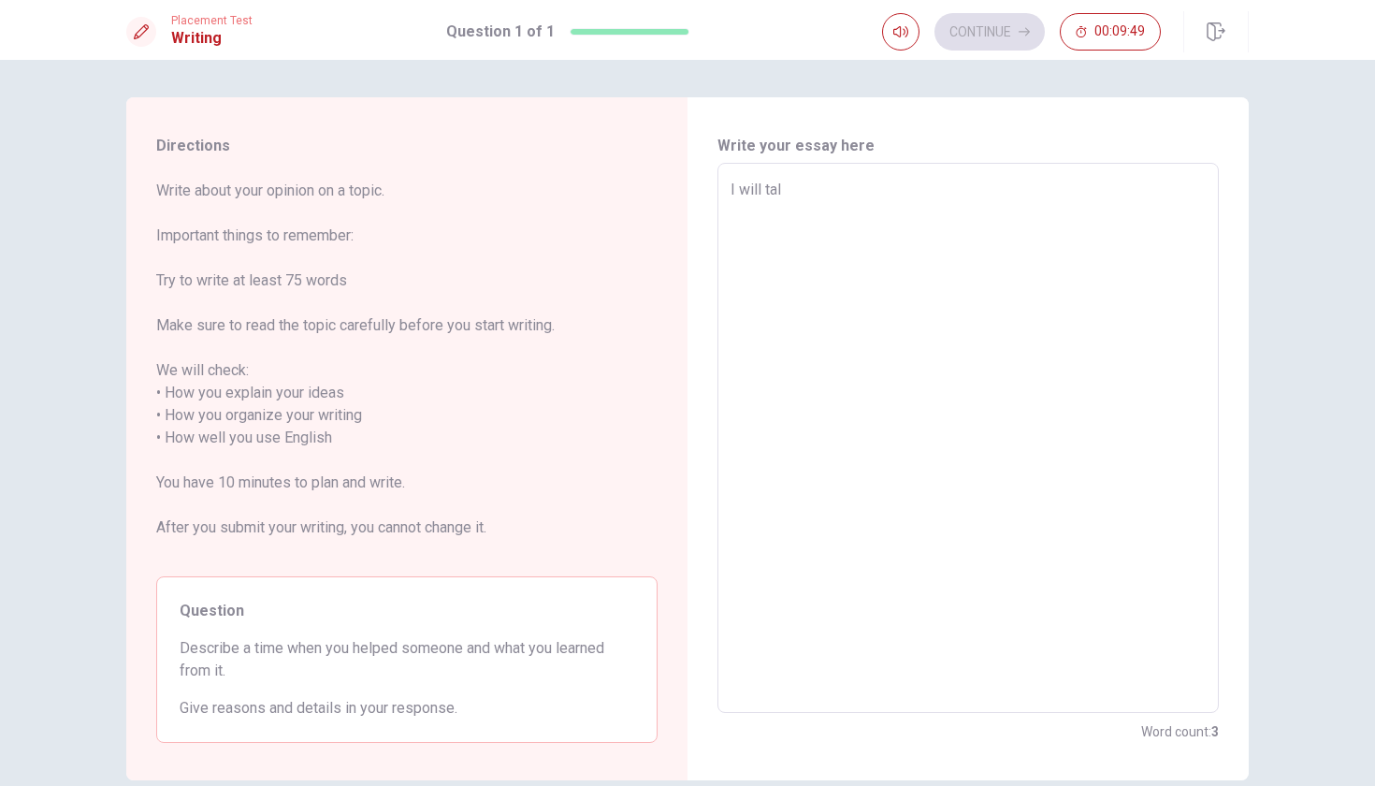
type textarea "x"
type textarea "I will talk"
type textarea "x"
type textarea "I will talk"
type textarea "x"
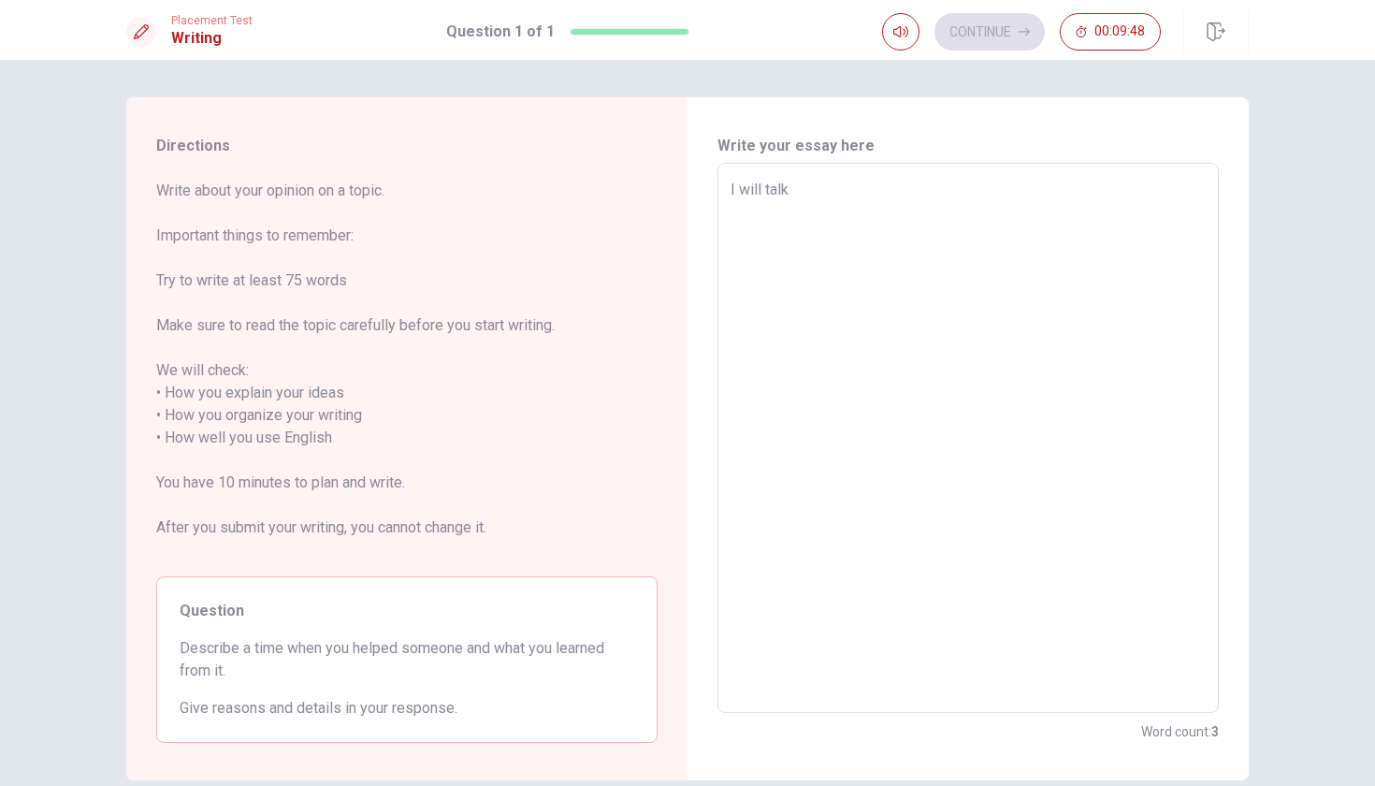
type textarea "I will talk a"
type textarea "x"
type textarea "I will talk ab"
type textarea "x"
type textarea "I will talk abo"
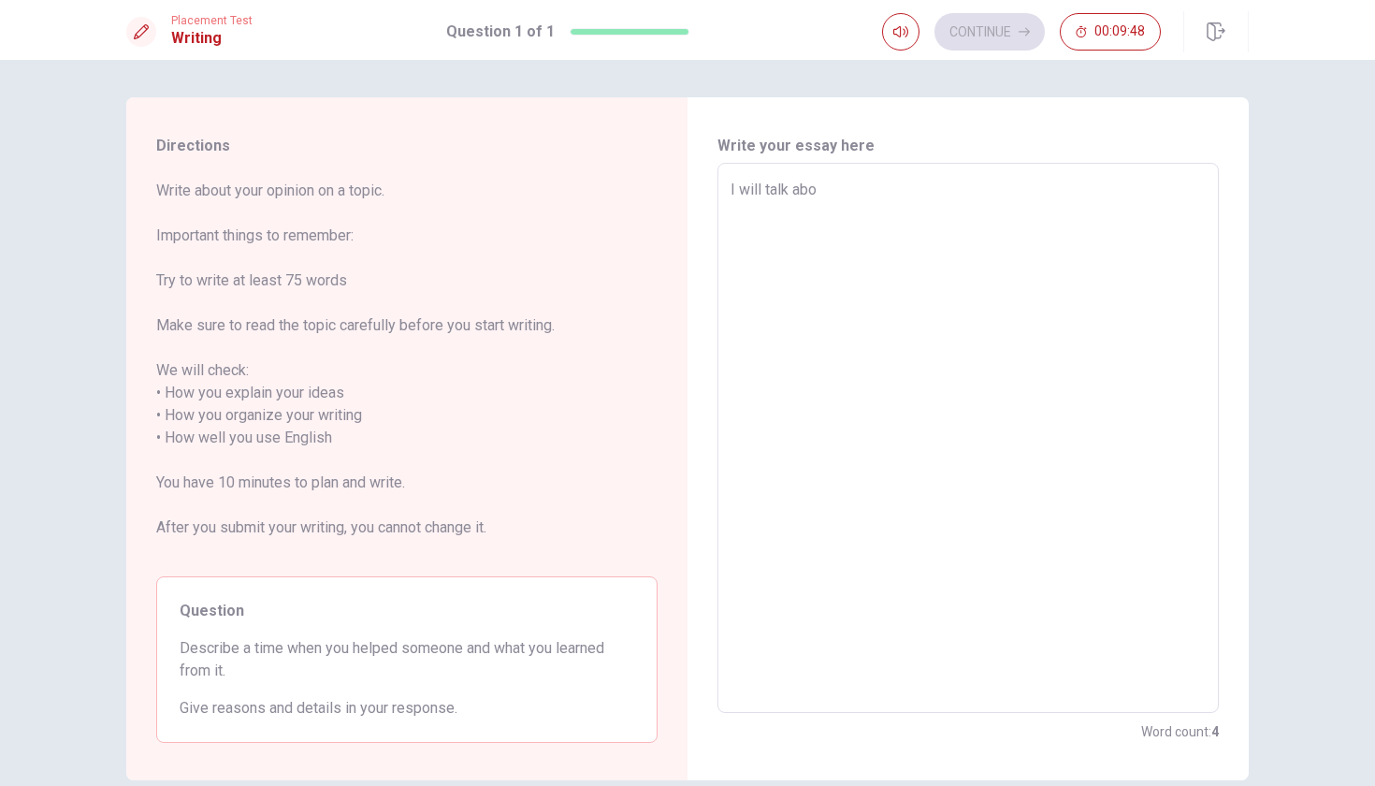
type textarea "x"
type textarea "I will talk abou"
type textarea "x"
type textarea "I will talk about"
type textarea "x"
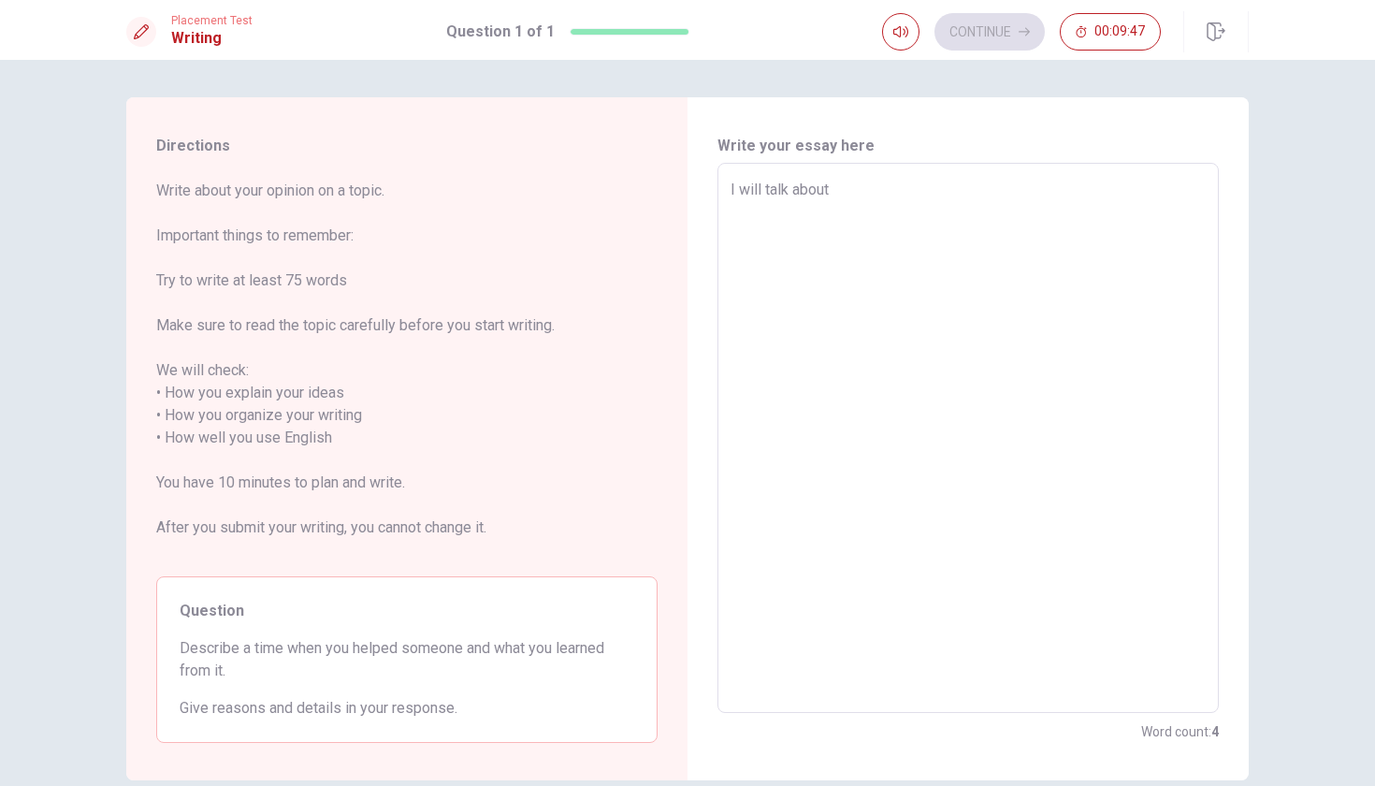
type textarea "I will talk about"
type textarea "x"
type textarea "I will talk about t"
type textarea "x"
type textarea "I will talk about tr"
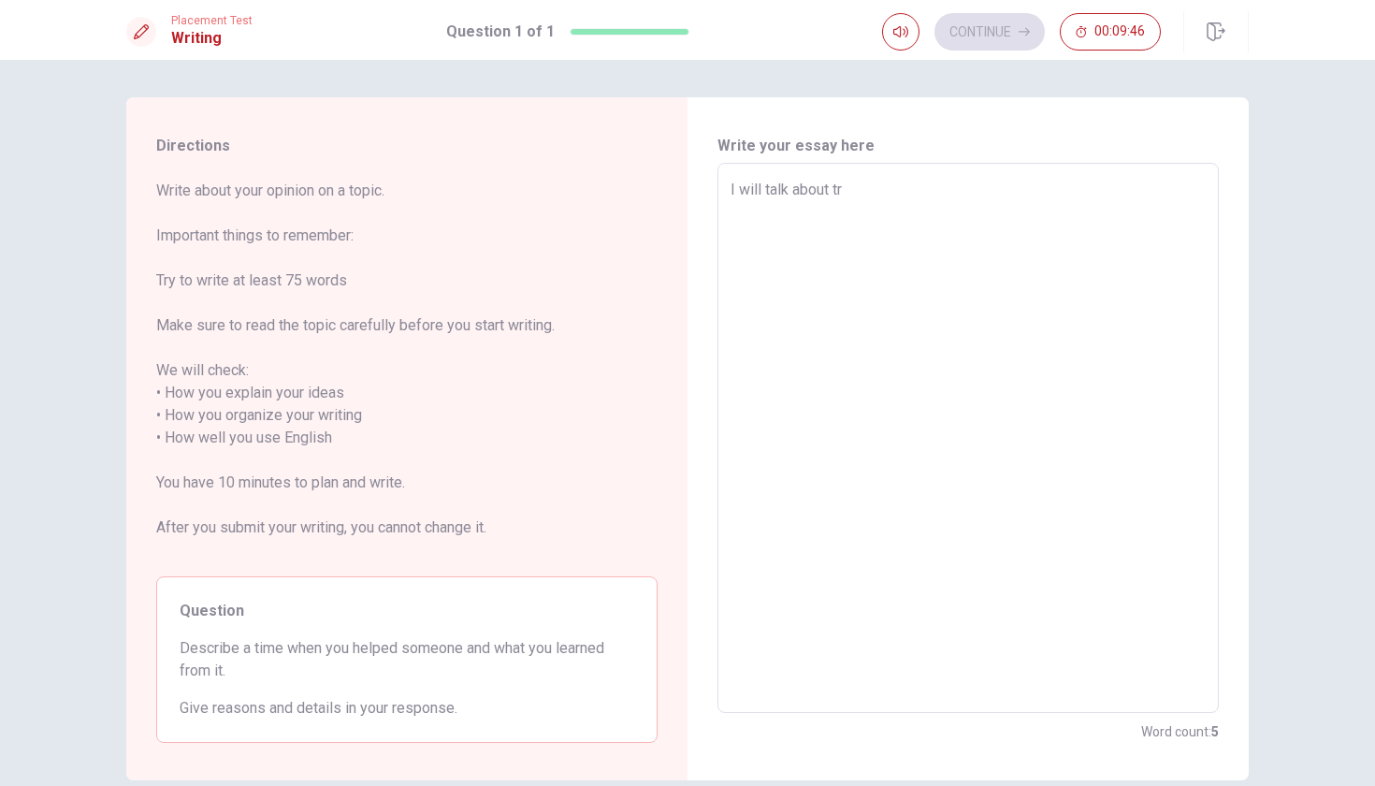
type textarea "x"
type textarea "I will talk about tra"
type textarea "x"
type textarea "I will talk about trav"
type textarea "x"
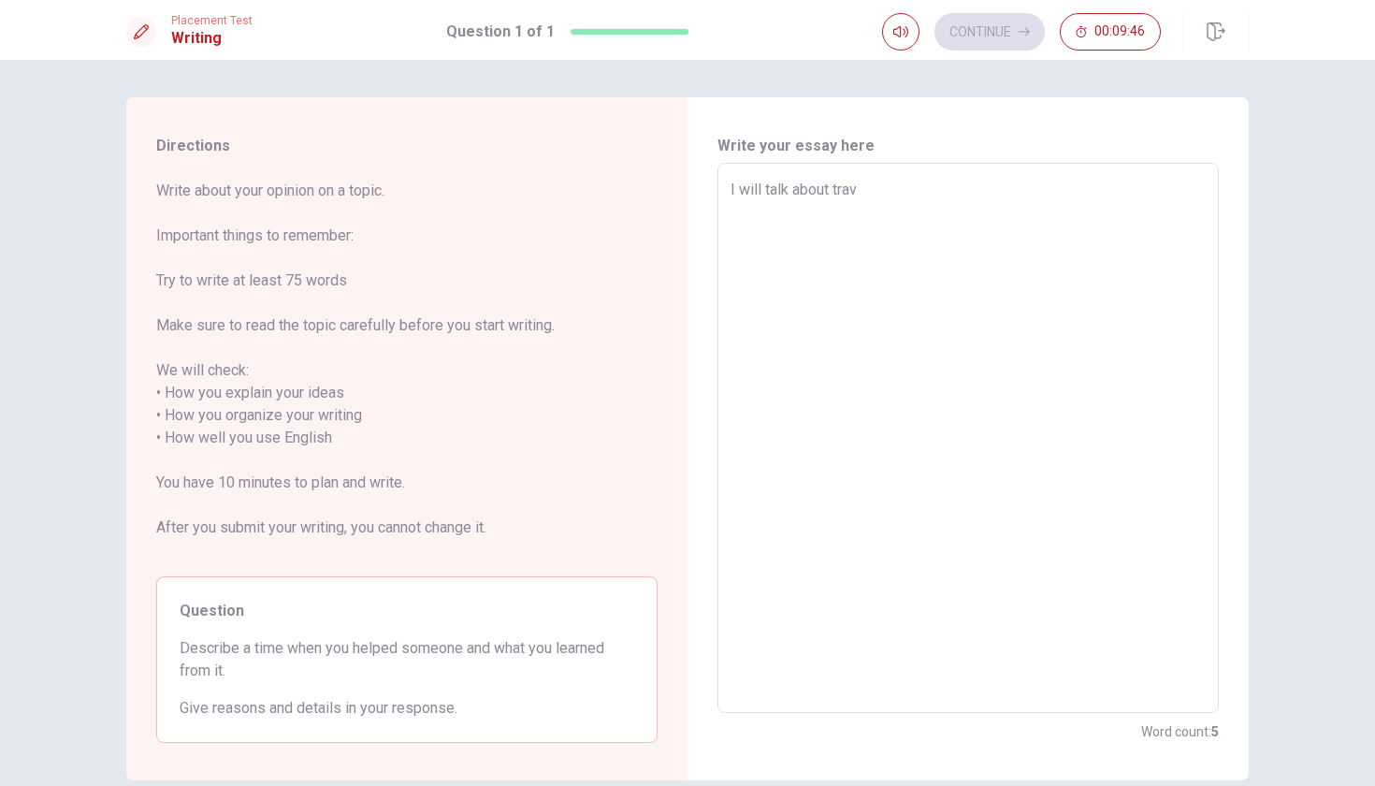
type textarea "I will talk about trave"
type textarea "x"
type textarea "I will talk about travel"
type textarea "x"
type textarea "I will talk about travell"
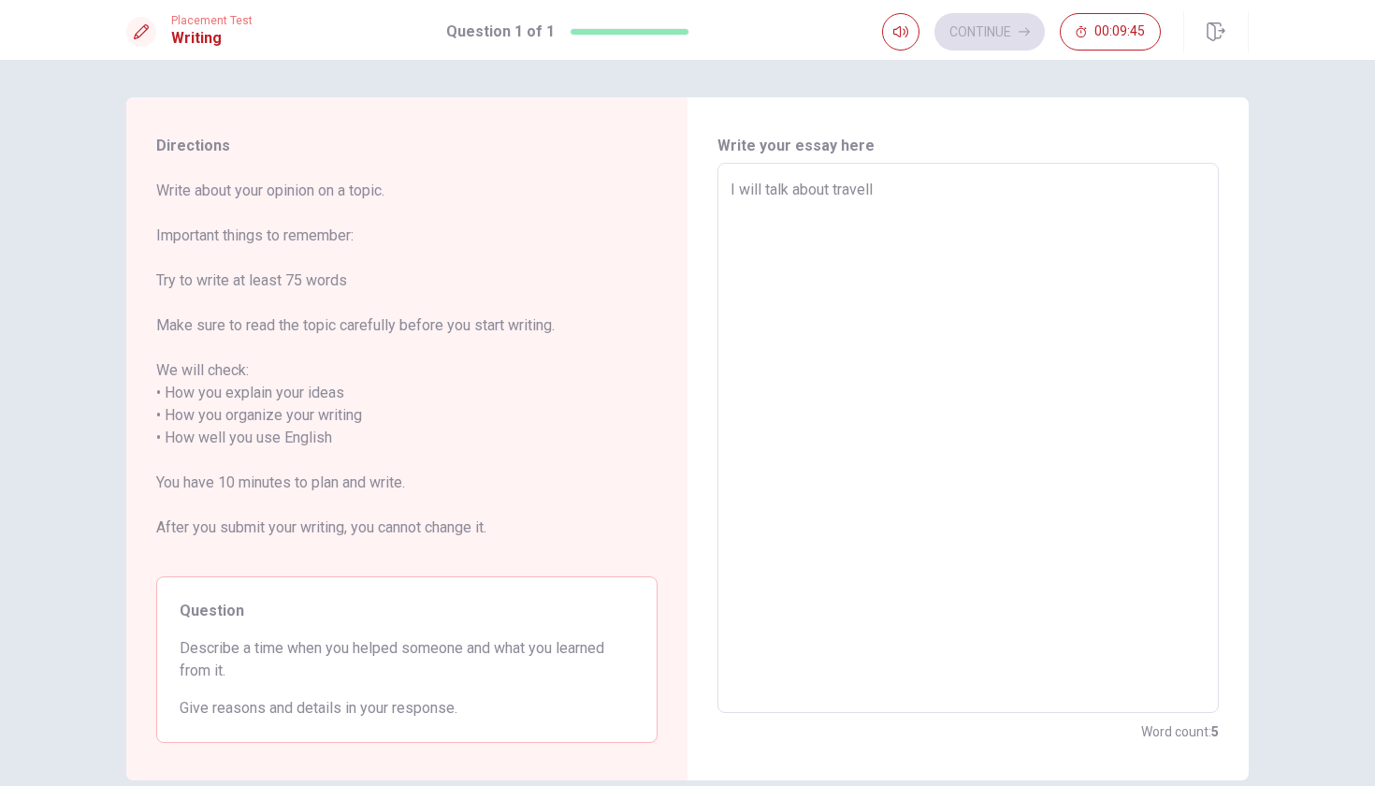
type textarea "x"
type textarea "I will talk about travelli"
type textarea "x"
type textarea "I will talk about travellin"
type textarea "x"
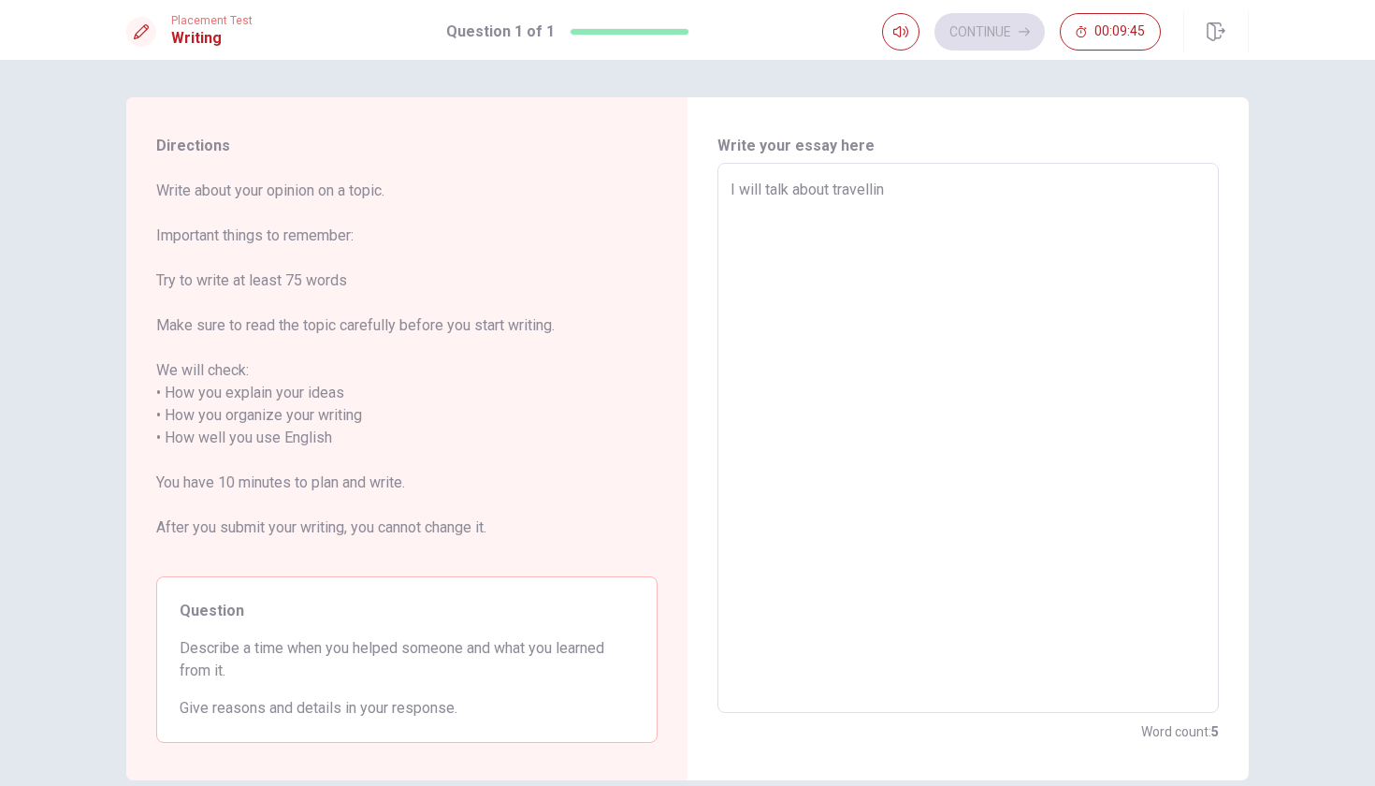
type textarea "I will talk about travelling"
type textarea "x"
type textarea "I will talk about travelling"
type textarea "x"
type textarea "I will talk about travelling b"
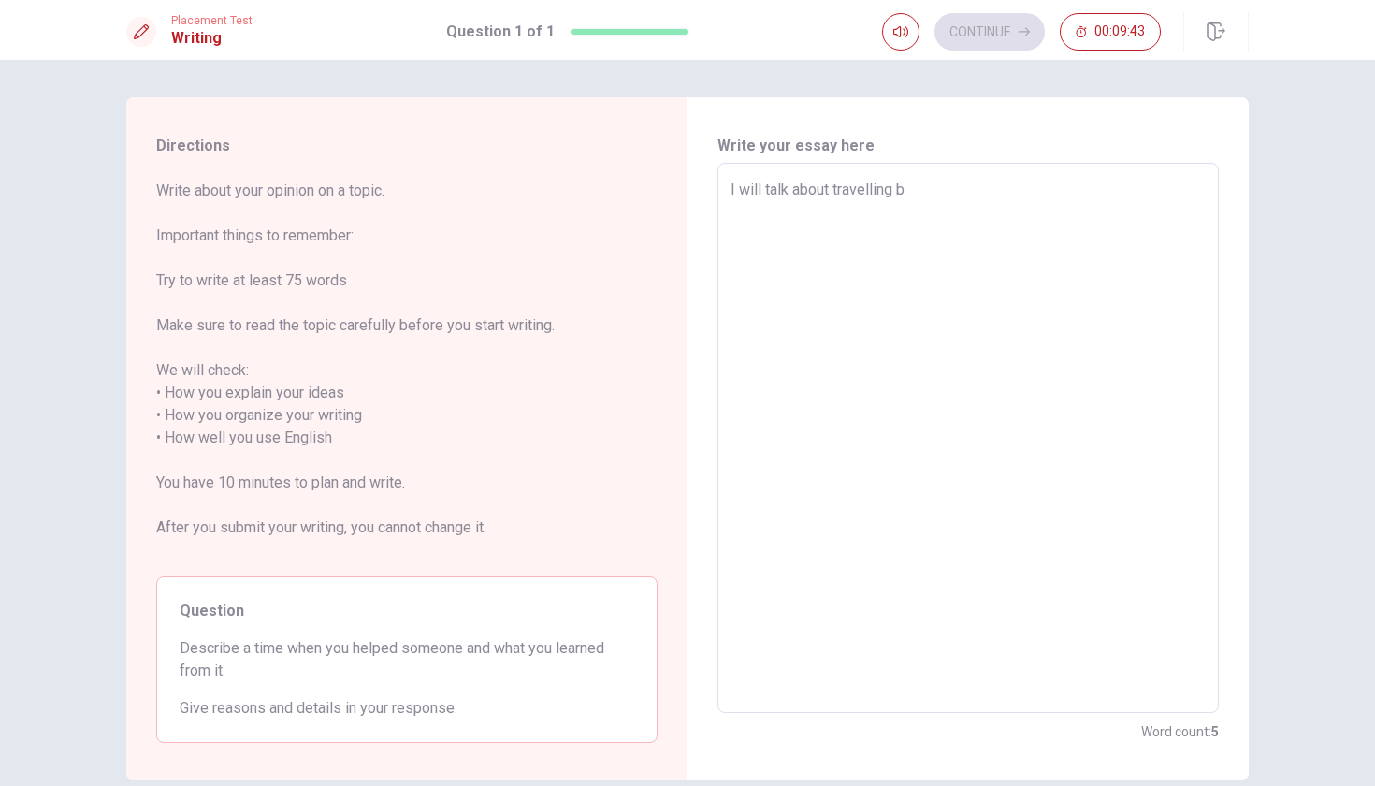
type textarea "x"
type textarea "I will talk about travelling be"
type textarea "x"
type textarea "I will talk about travelling bec"
type textarea "x"
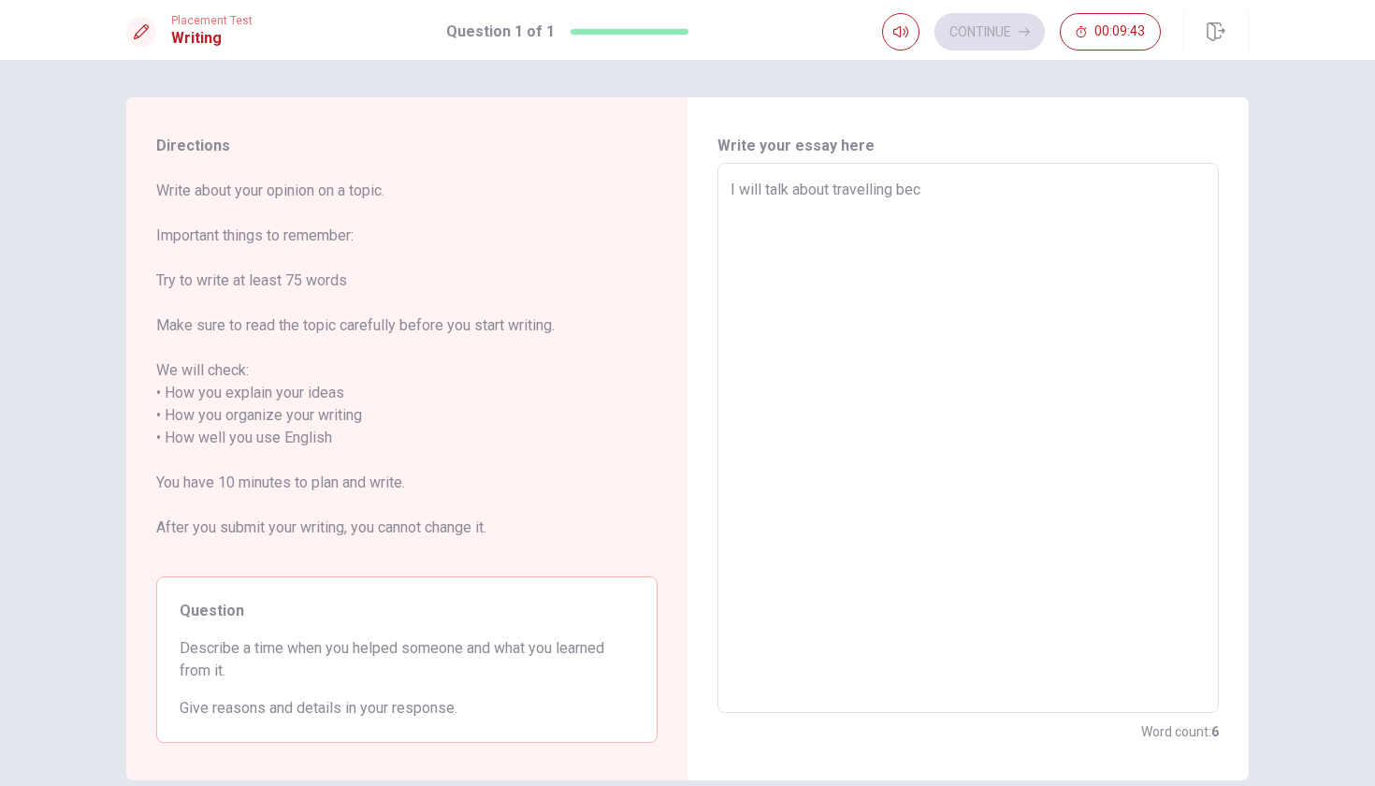
type textarea "I will talk about travelling beca"
type textarea "x"
type textarea "I will talk about travelling becau"
type textarea "x"
type textarea "I will talk about travelling becaus"
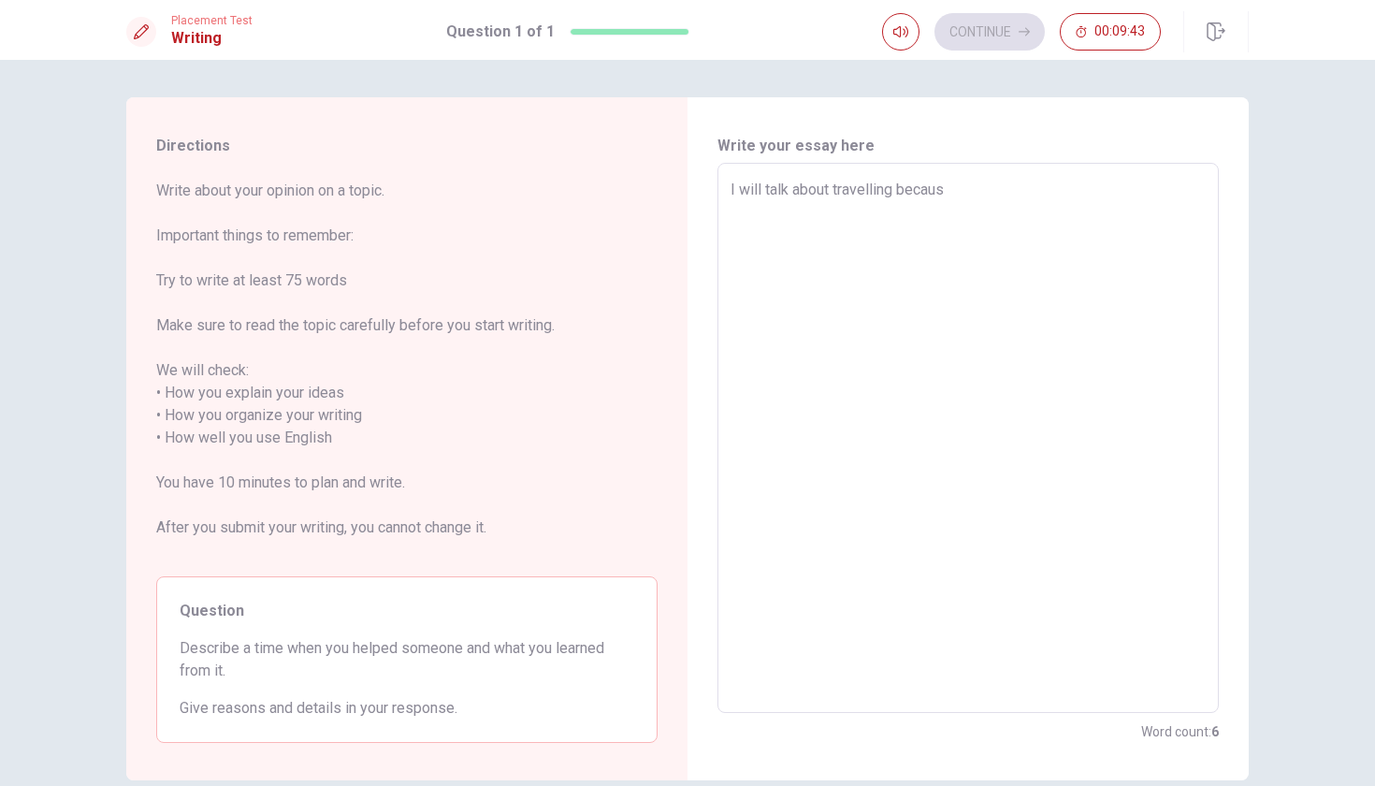
type textarea "x"
type textarea "I will talk about travelling because"
type textarea "x"
type textarea "I will talk about travelling because"
type textarea "x"
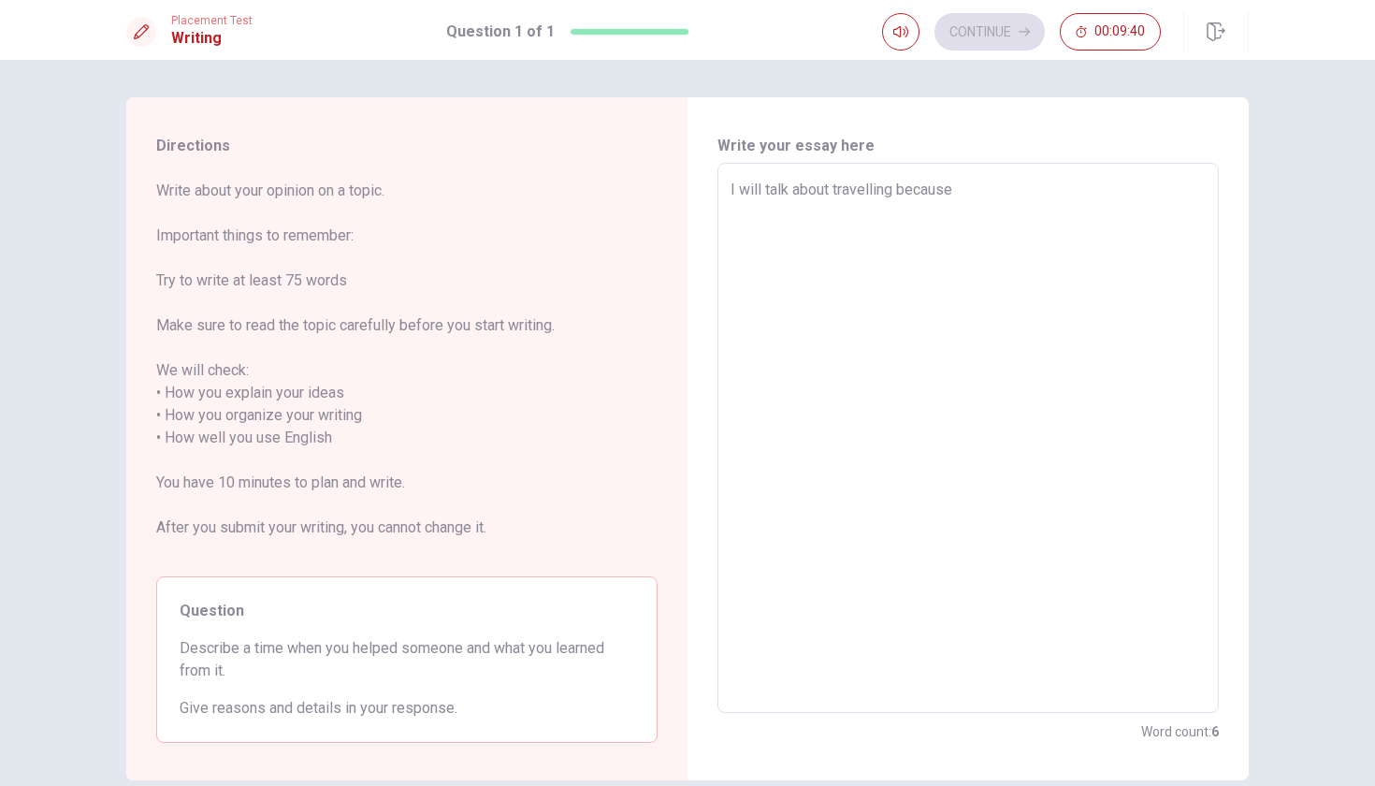
type textarea "I will talk about travelling because I"
type textarea "x"
type textarea "I will talk about travelling because I"
type textarea "x"
type textarea "I will talk about travelling because I t"
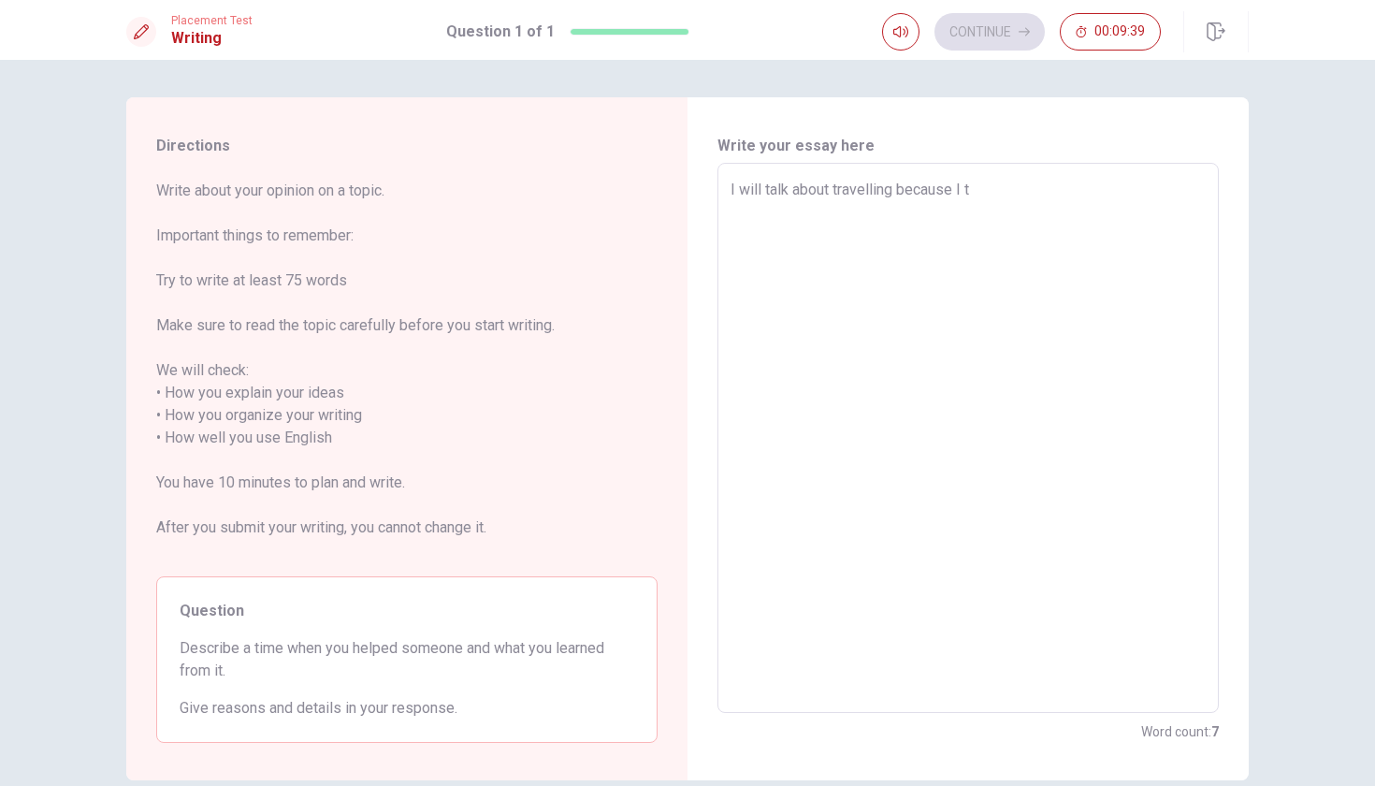
type textarea "x"
type textarea "I will talk about travelling because I th"
type textarea "x"
type textarea "I will talk about travelling because I thi"
type textarea "x"
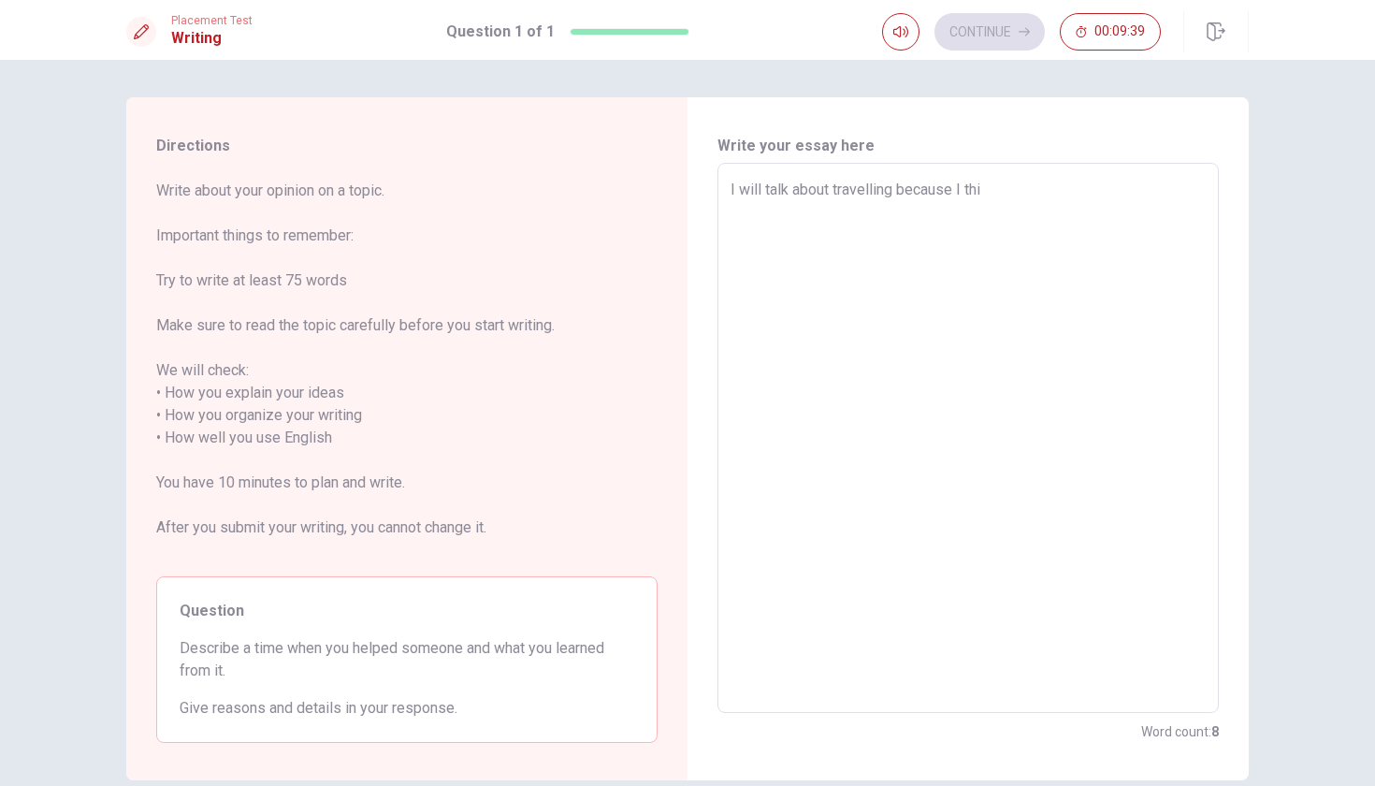
type textarea "I will talk about travelling because I thin"
type textarea "x"
type textarea "I will talk about travelling because I think"
type textarea "x"
type textarea "I will talk about travelling because I think"
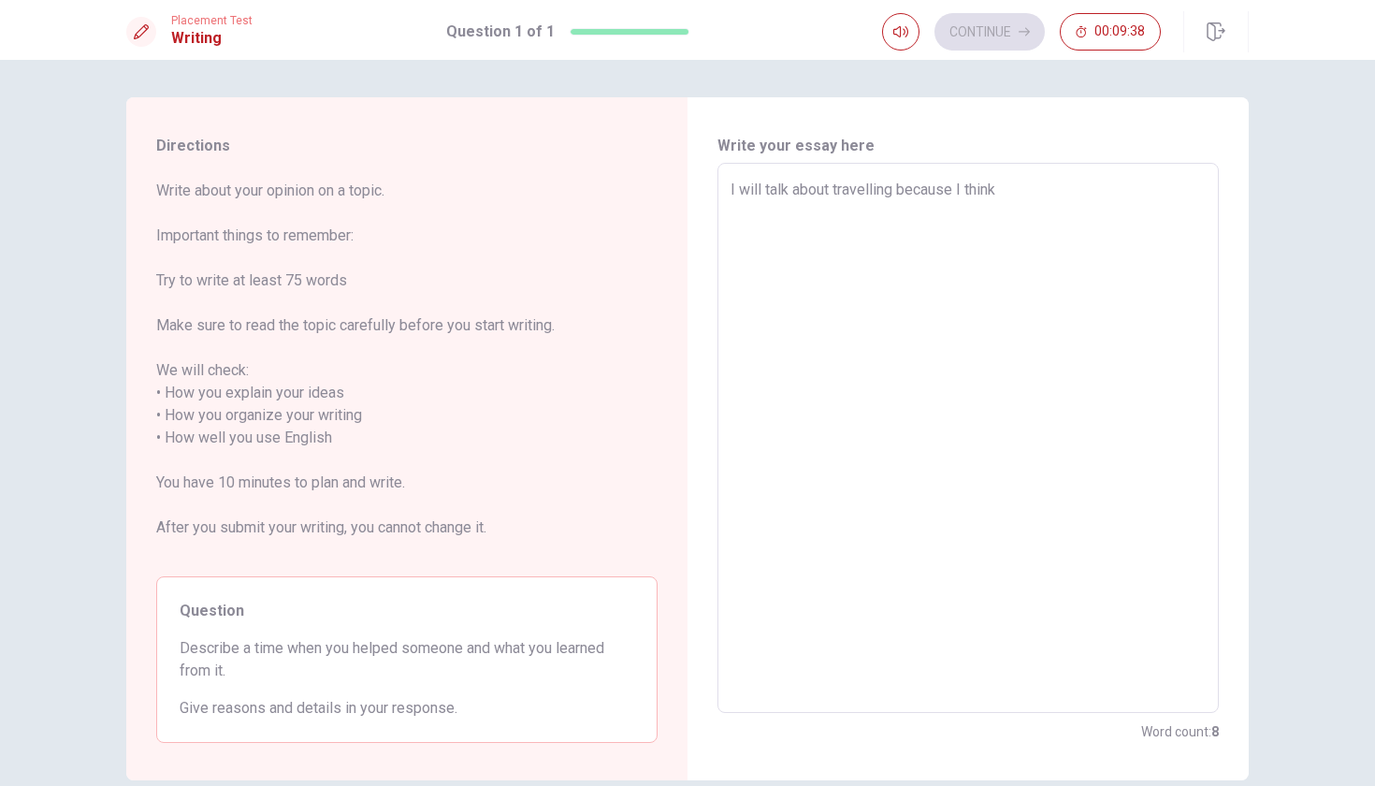
type textarea "x"
type textarea "I will talk about travelling because I think t"
type textarea "x"
type textarea "I will talk about travelling because I think th"
type textarea "x"
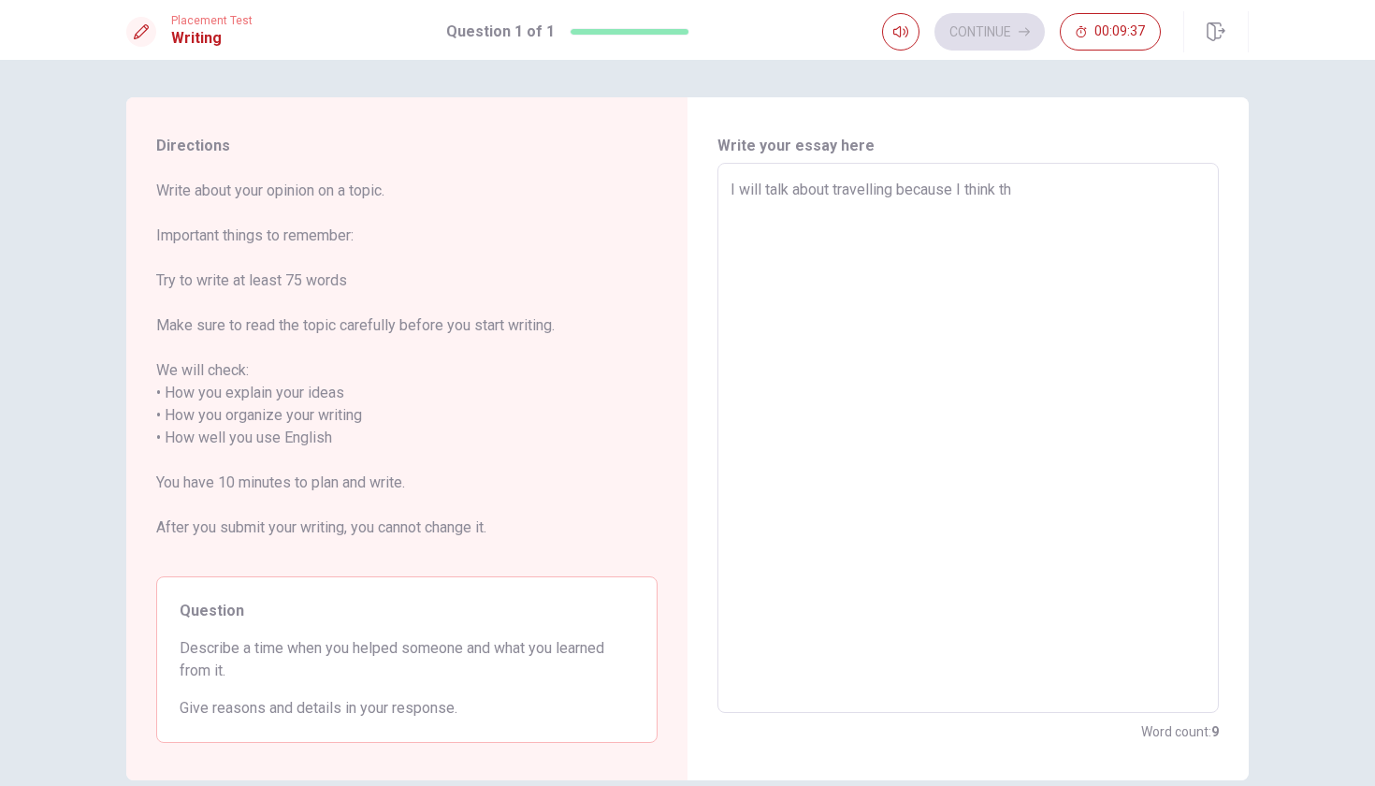
type textarea "I will talk about travelling because I think tha"
type textarea "x"
type textarea "I will talk about travelling because I think that"
type textarea "x"
type textarea "I will talk about travelling because I think that"
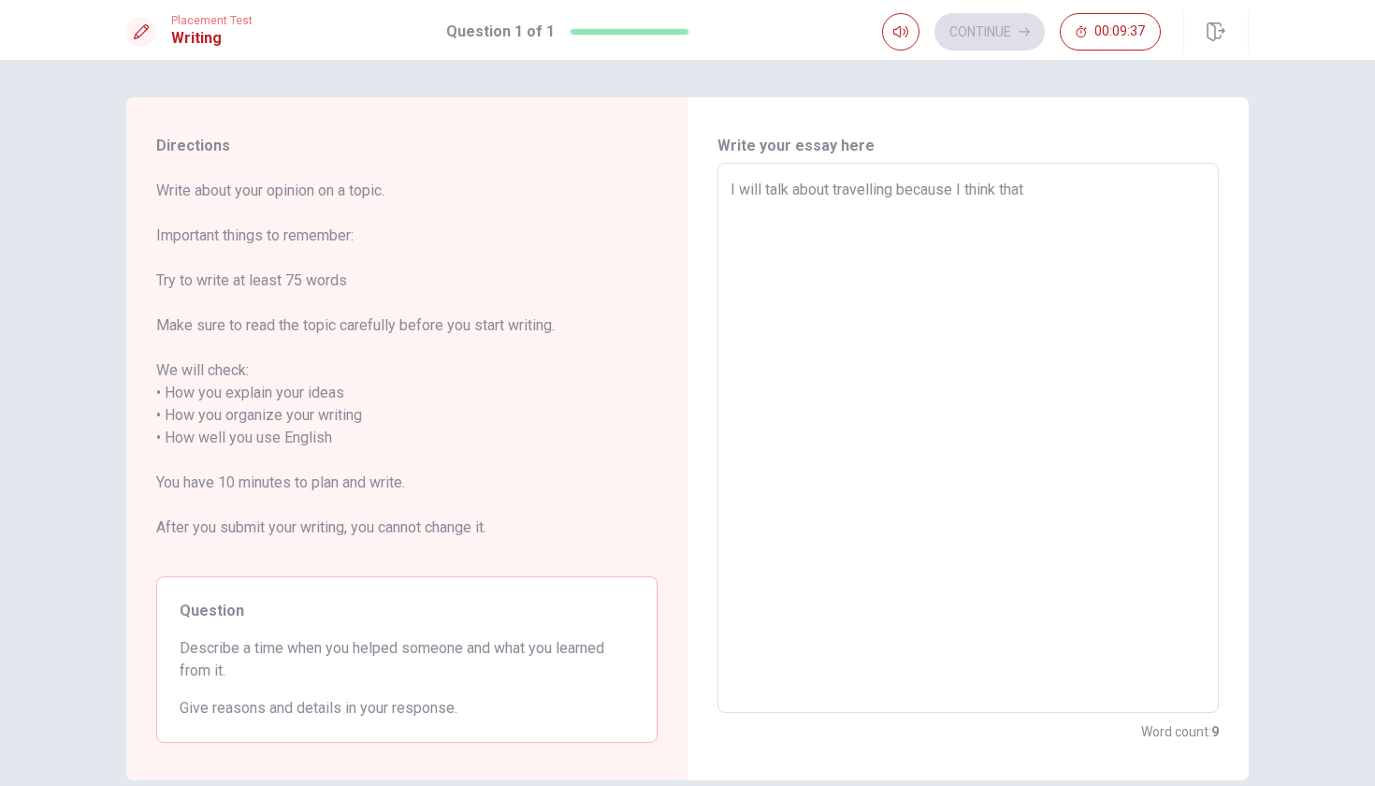
type textarea "x"
type textarea "I will talk about travelling because I think that i"
type textarea "x"
type textarea "I will talk about travelling because I think that it"
type textarea "x"
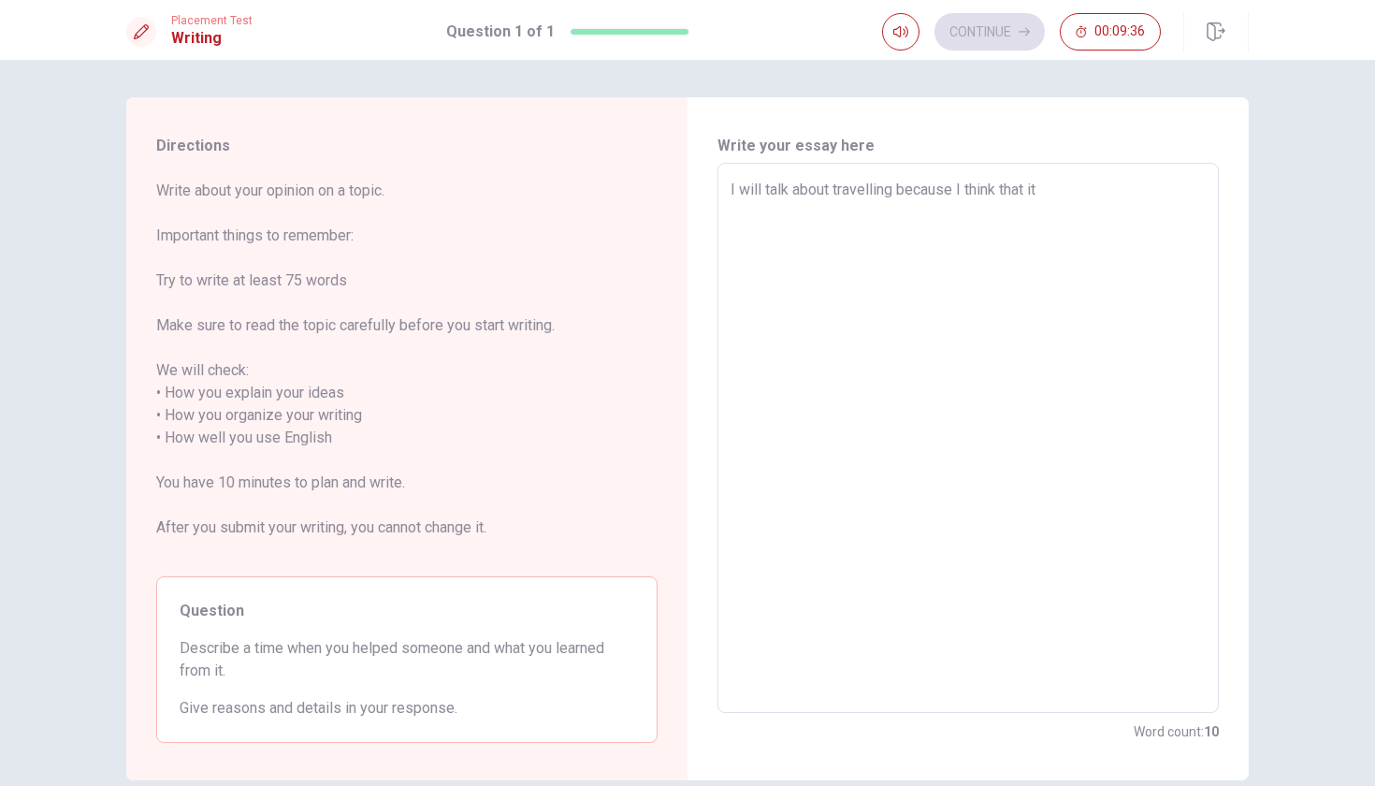
type textarea "I will talk about travelling because I think that it"
type textarea "x"
type textarea "I will talk about travelling because I think that it i"
type textarea "x"
type textarea "I will talk about travelling because I think that it is"
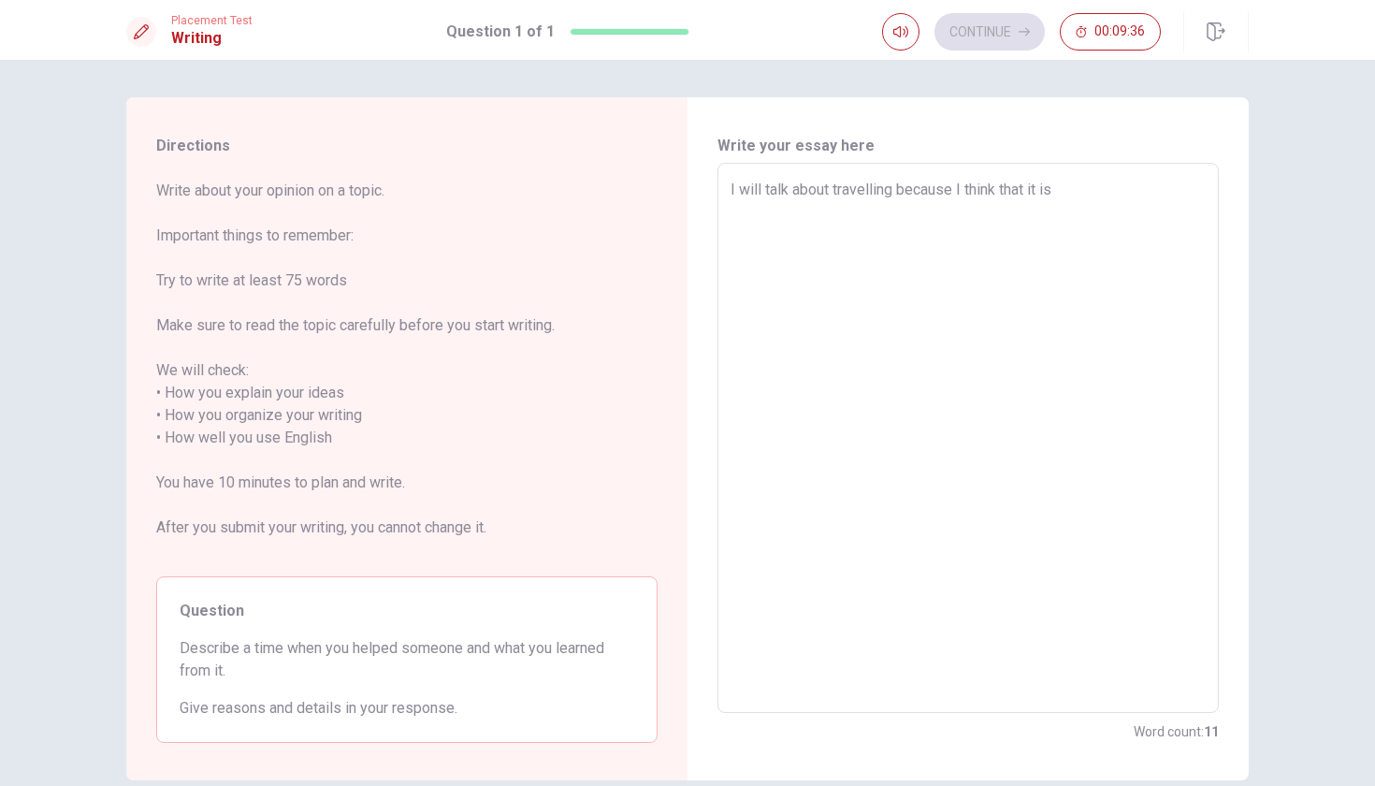
type textarea "x"
type textarea "I will talk about travelling because I think that it is"
type textarea "x"
type textarea "I will talk about travelling because I think that it is a"
type textarea "x"
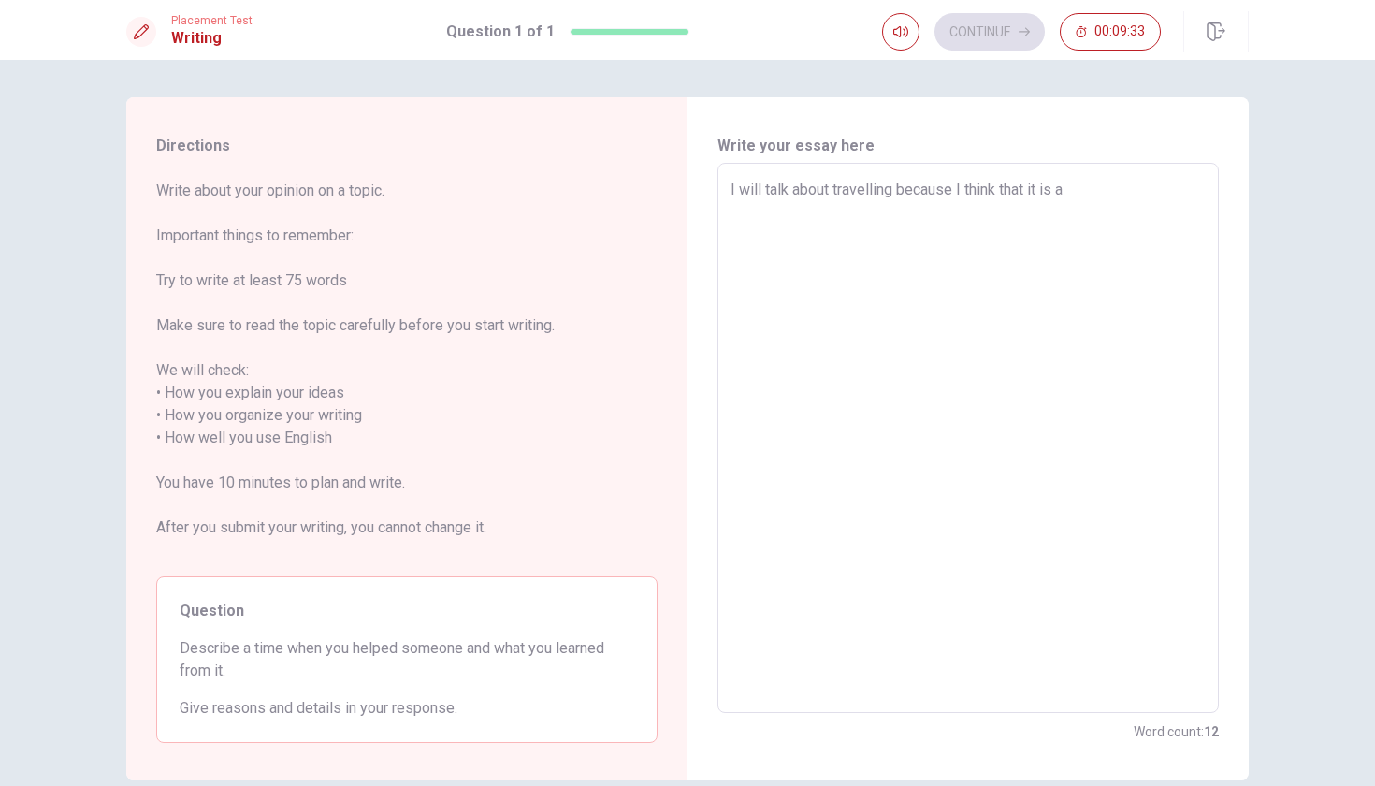
type textarea "I will talk about travelling because I think that it is a"
type textarea "x"
type textarea "I will talk about travelling because I think that it is a t"
type textarea "x"
type textarea "I will talk about travelling because I think that it is a to"
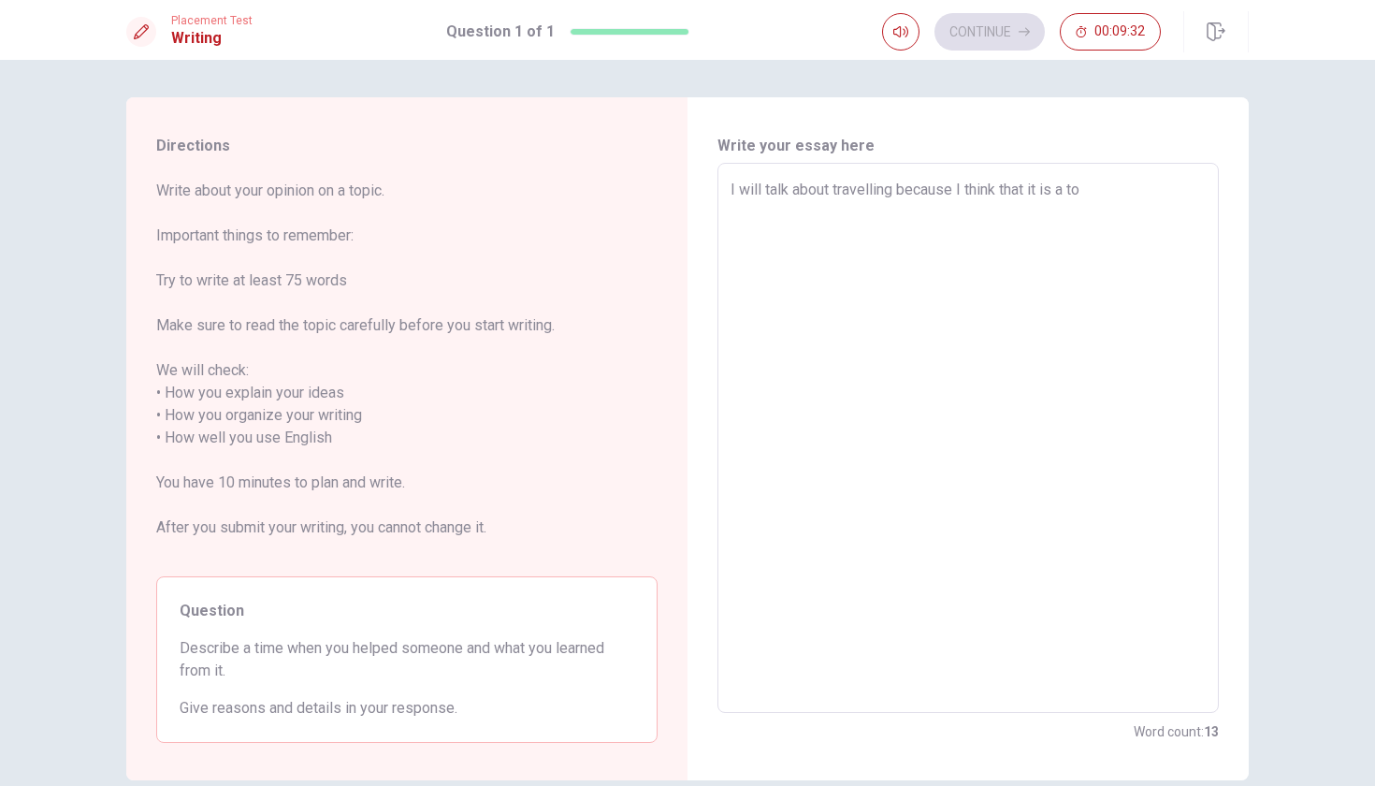
type textarea "x"
type textarea "I will talk about travelling because I think that it is a top"
type textarea "x"
type textarea "I will talk about travelling because I think that it is a topi"
type textarea "x"
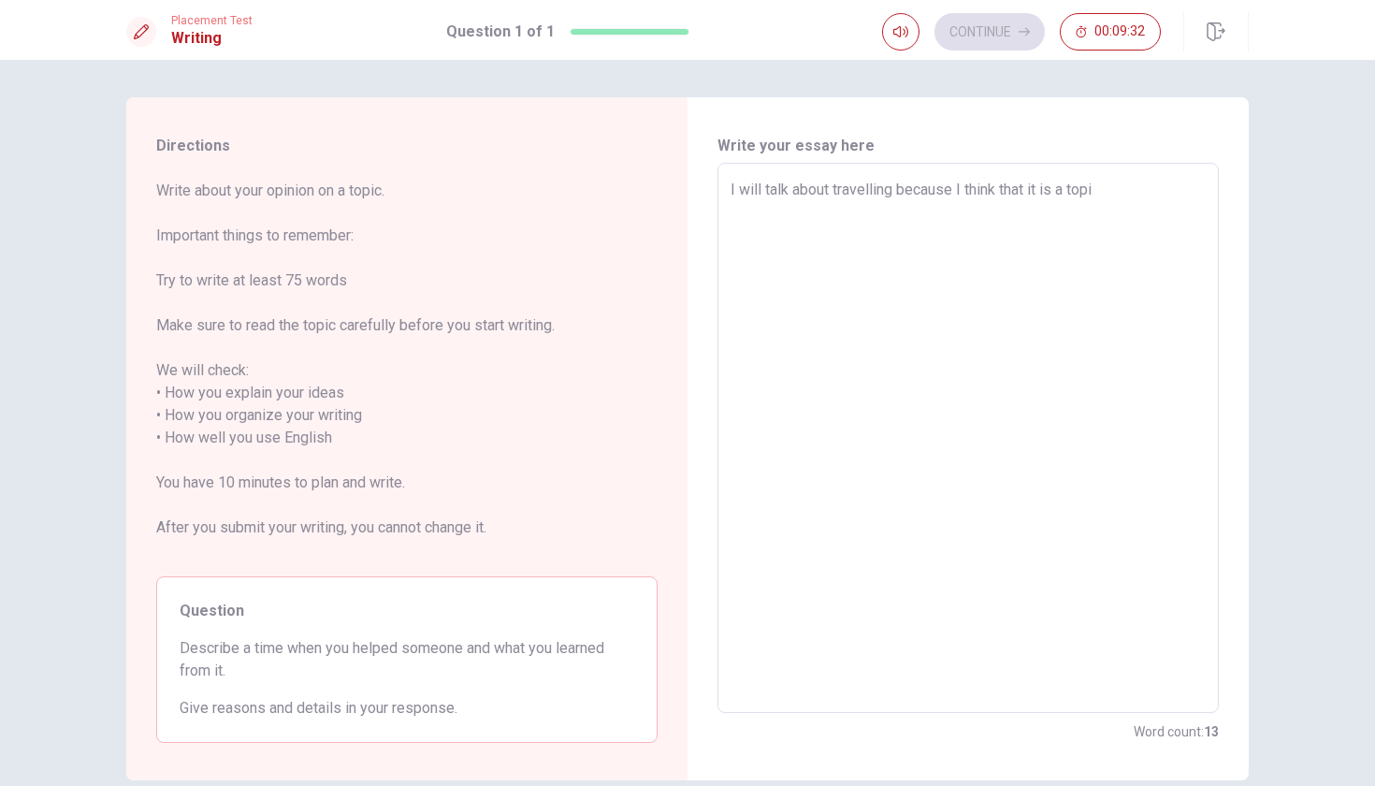
type textarea "I will talk about travelling because I think that it is a topic"
type textarea "x"
type textarea "I will talk about travelling because I think that it is a topic"
type textarea "x"
type textarea "I will talk about travelling because I think that it is a topic w"
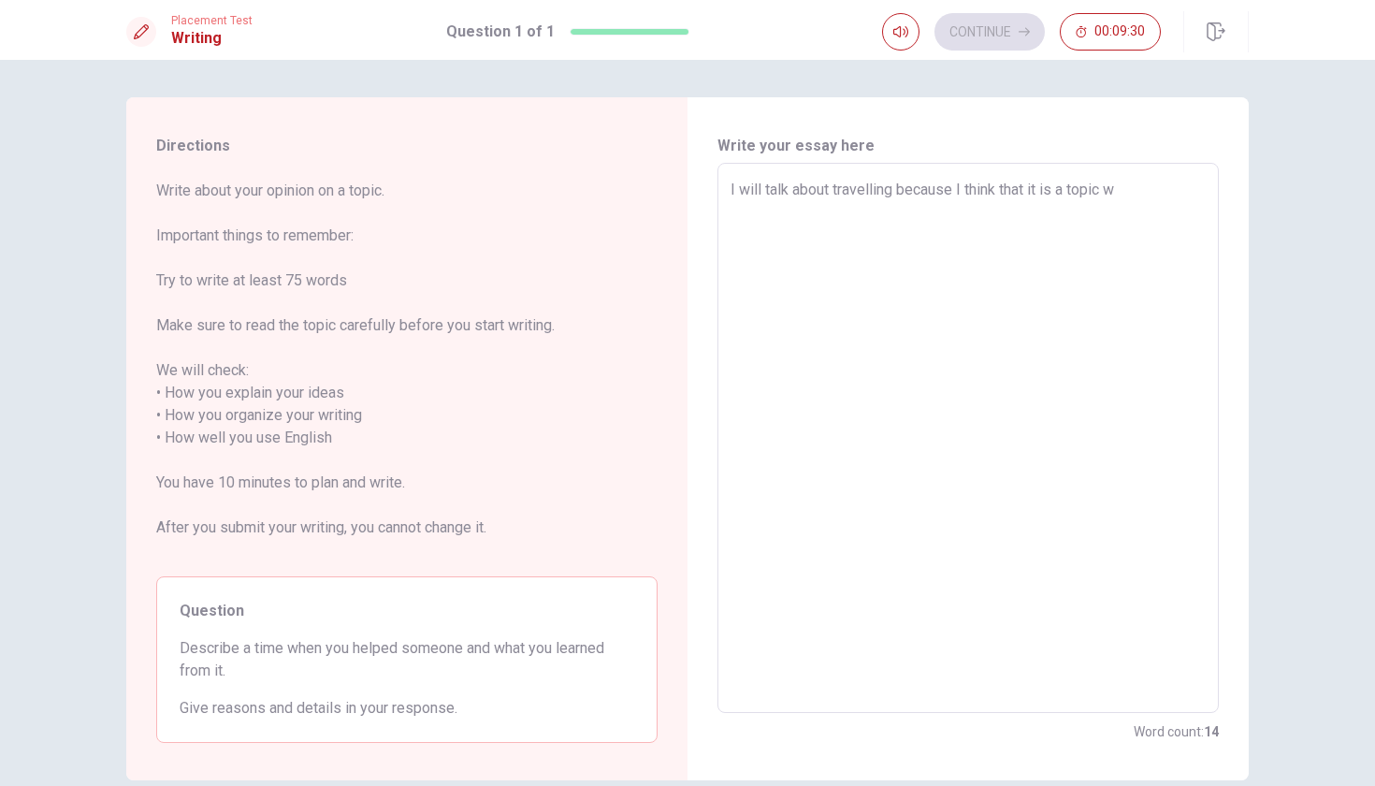
type textarea "x"
type textarea "I will talk about travelling because I think that it is a topic wi"
type textarea "x"
type textarea "I will talk about travelling because I think that it is a topic wit"
type textarea "x"
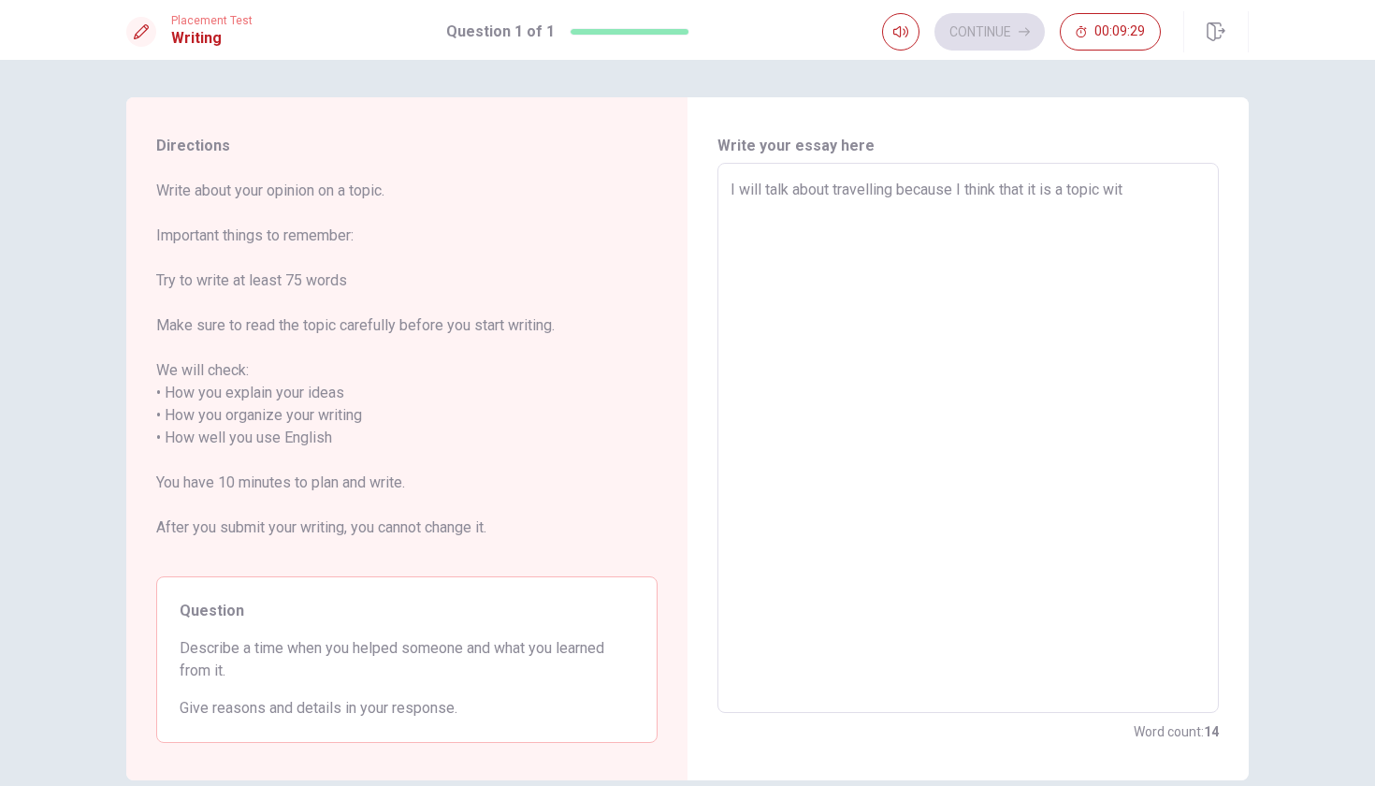
type textarea "I will talk about travelling because I think that it is a topic with"
type textarea "x"
type textarea "I will talk about travelling because I think that it is a topic with"
type textarea "x"
type textarea "I will talk about travelling because I think that it is a topic with a"
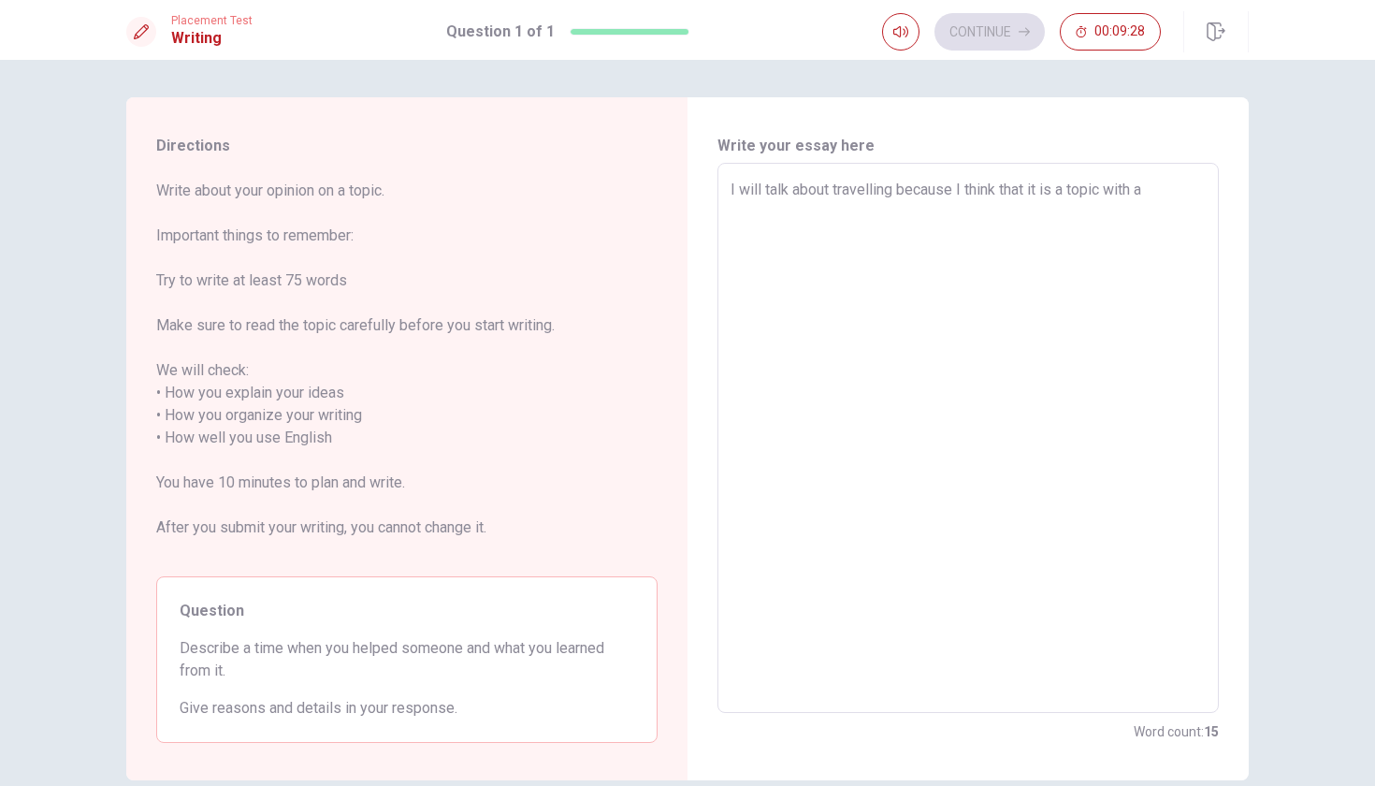
type textarea "x"
type textarea "I will talk about travelling because I think that it is a topic with a"
type textarea "x"
type textarea "I will talk about travelling because I think that it is a topic with a l"
type textarea "x"
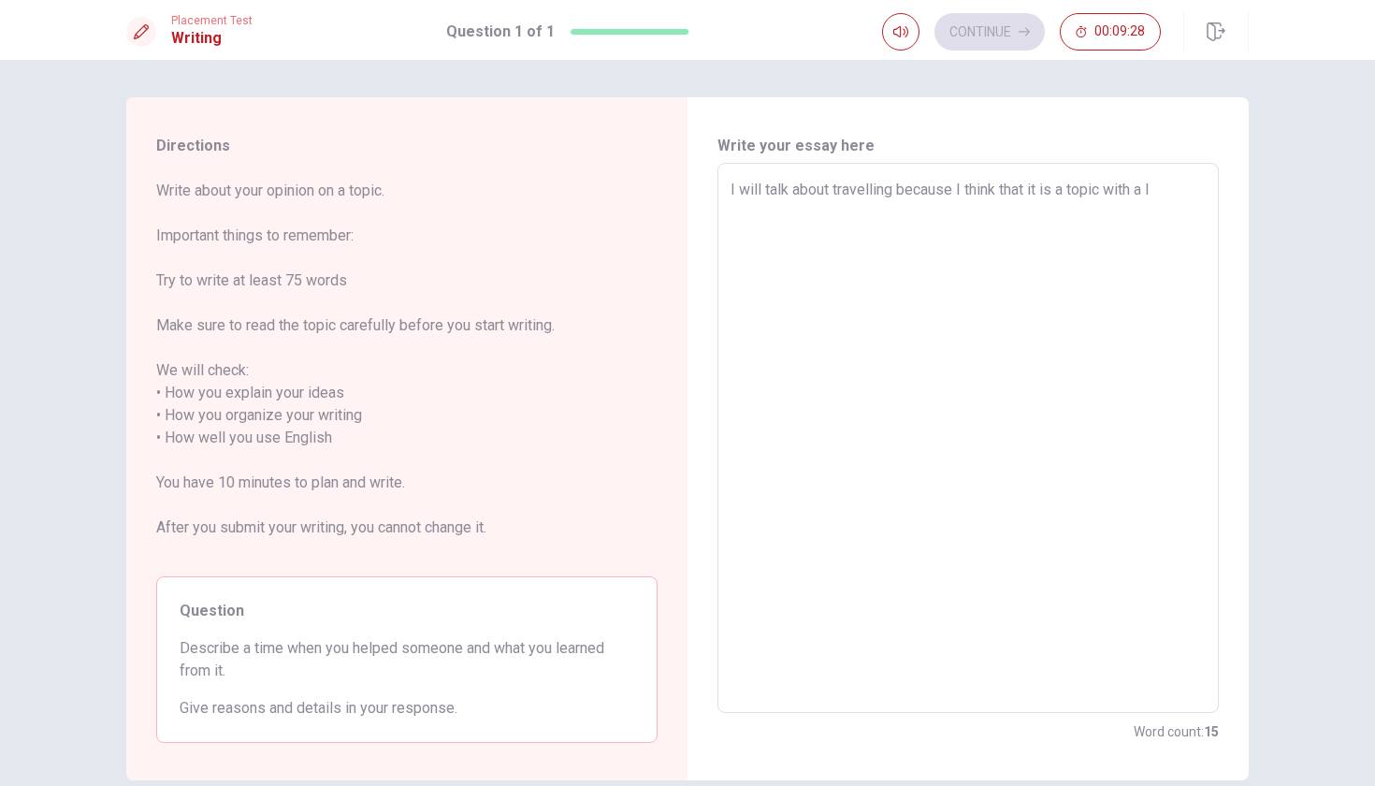
type textarea "I will talk about travelling because I think that it is a topic with a lo"
type textarea "x"
type textarea "I will talk about travelling because I think that it is a topic with a lot"
type textarea "x"
type textarea "I will talk about travelling because I think that it is a topic with a lot"
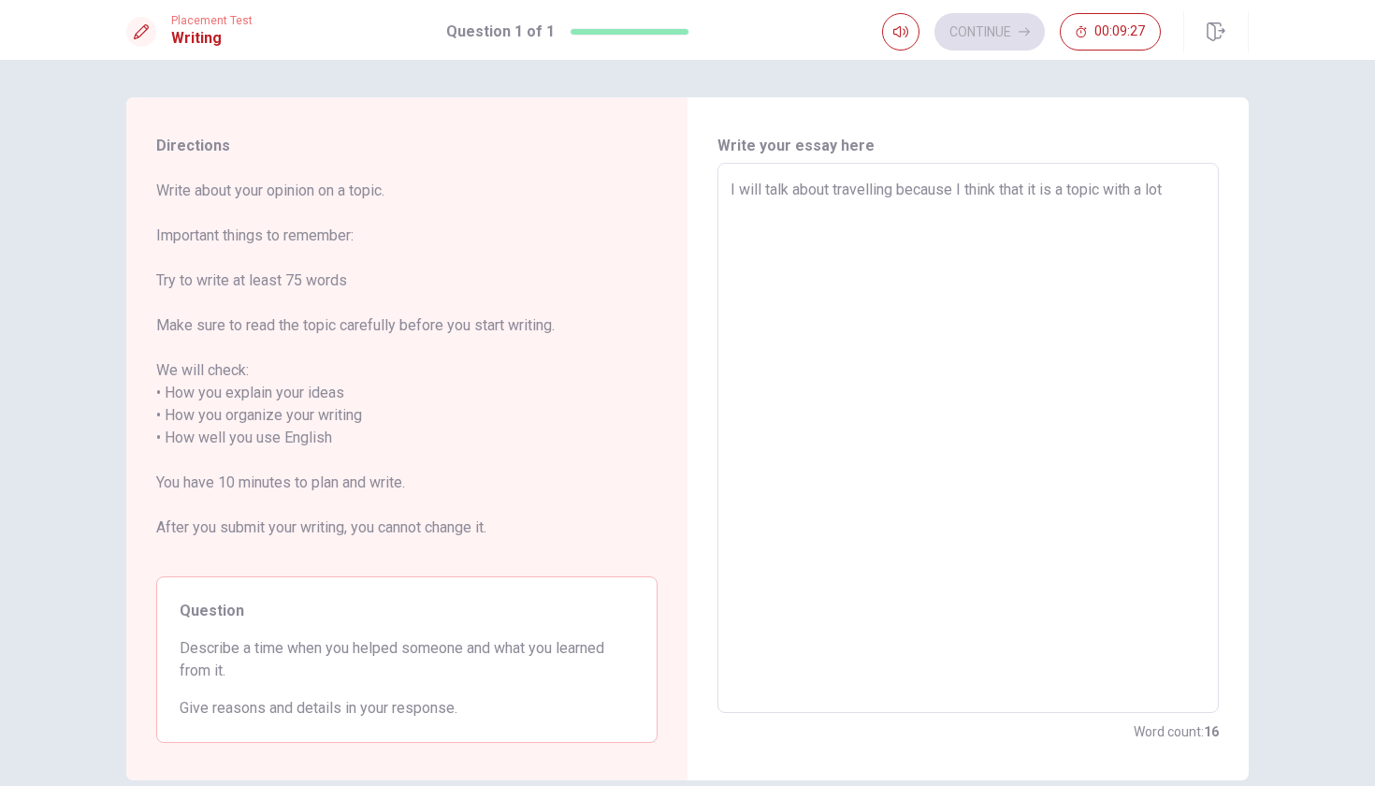
type textarea "x"
type textarea "I will talk about travelling because I think that it is a topic with a lot o"
type textarea "x"
type textarea "I will talk about travelling because I think that it is a topic with a lot of"
type textarea "x"
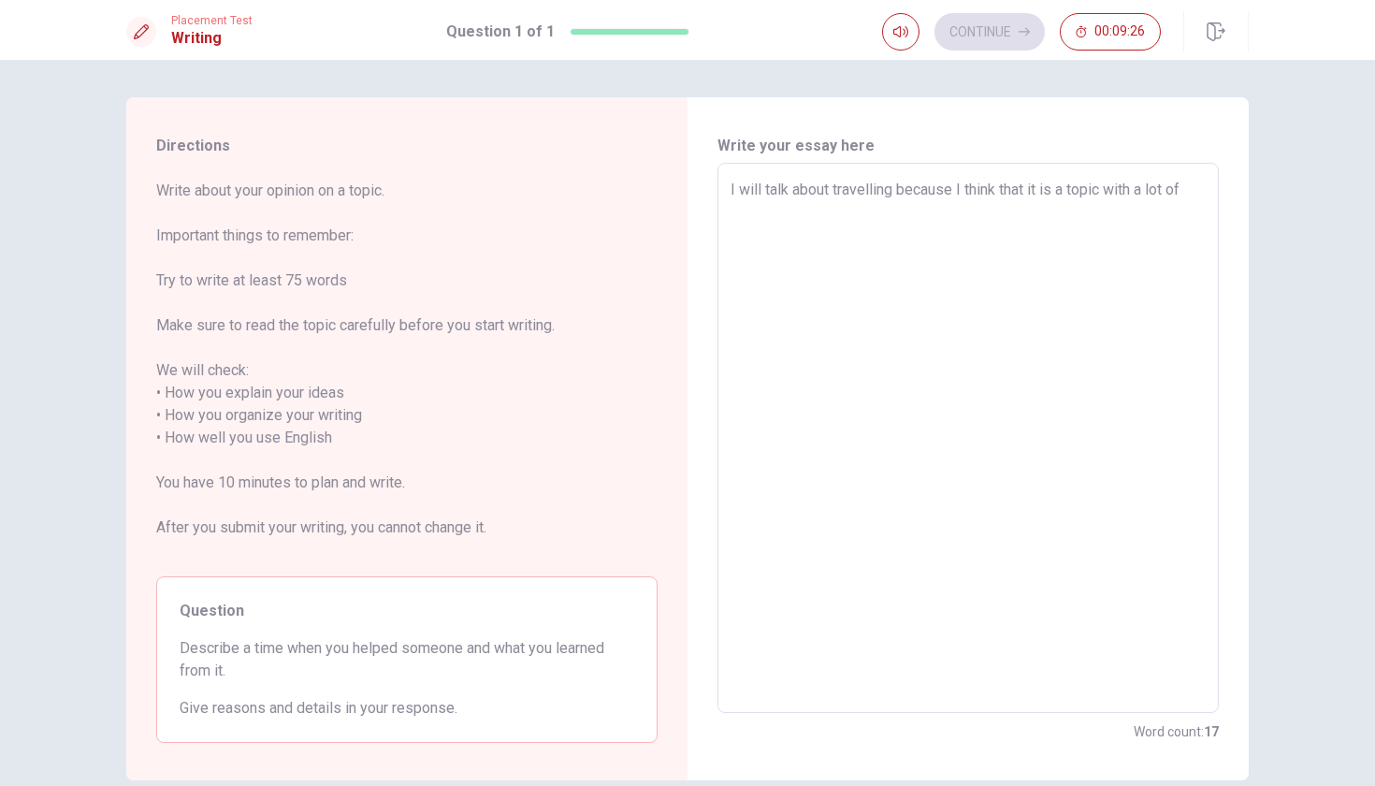
type textarea "I will talk about travelling because I think that it is a topic with a lot of"
type textarea "x"
type textarea "I will talk about travelling because I think that it is a topic with a lot of c"
type textarea "x"
type textarea "I will talk about travelling because I think that it is a topic with a lot of co"
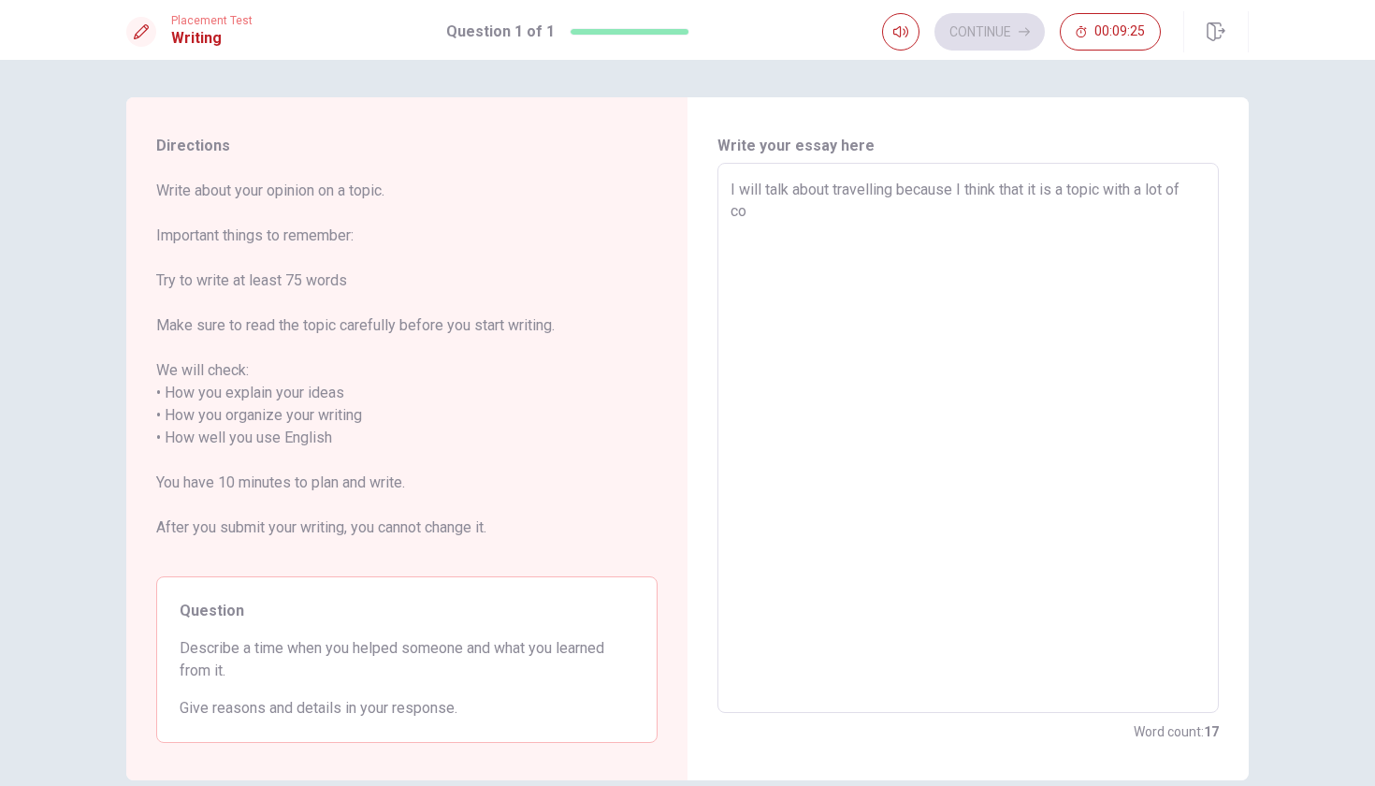
type textarea "x"
type textarea "I will talk about travelling because I think that it is a topic with a lot of c…"
type textarea "x"
type textarea "I will talk about travelling because I think that it is a topic with a lot of c…"
type textarea "x"
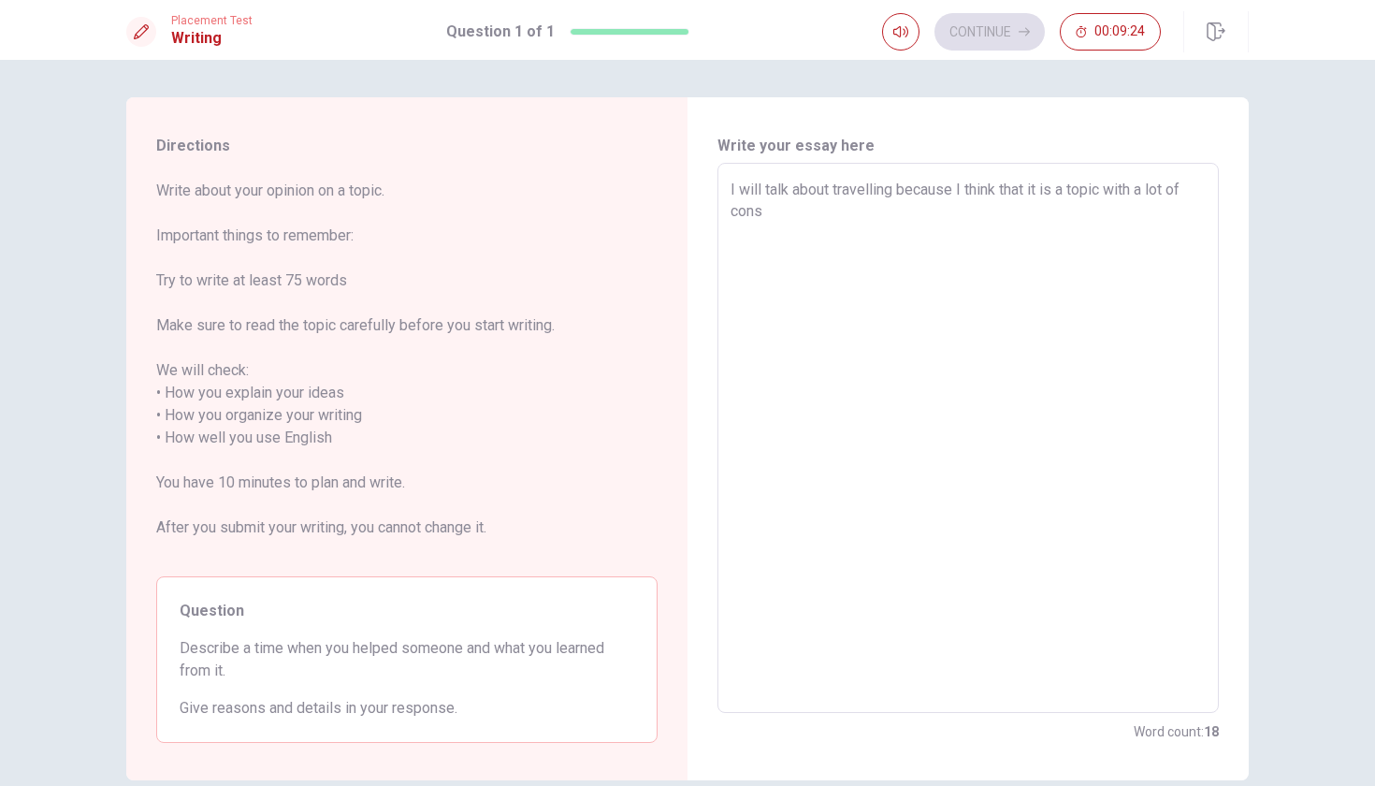
type textarea "I will talk about travelling because I think that it is a topic with a lot of c…"
type textarea "x"
type textarea "I will talk about travelling because I think that it is a topic with a lot of c…"
type textarea "x"
type textarea "I will talk about travelling because I think that it is a topic with a lot of c…"
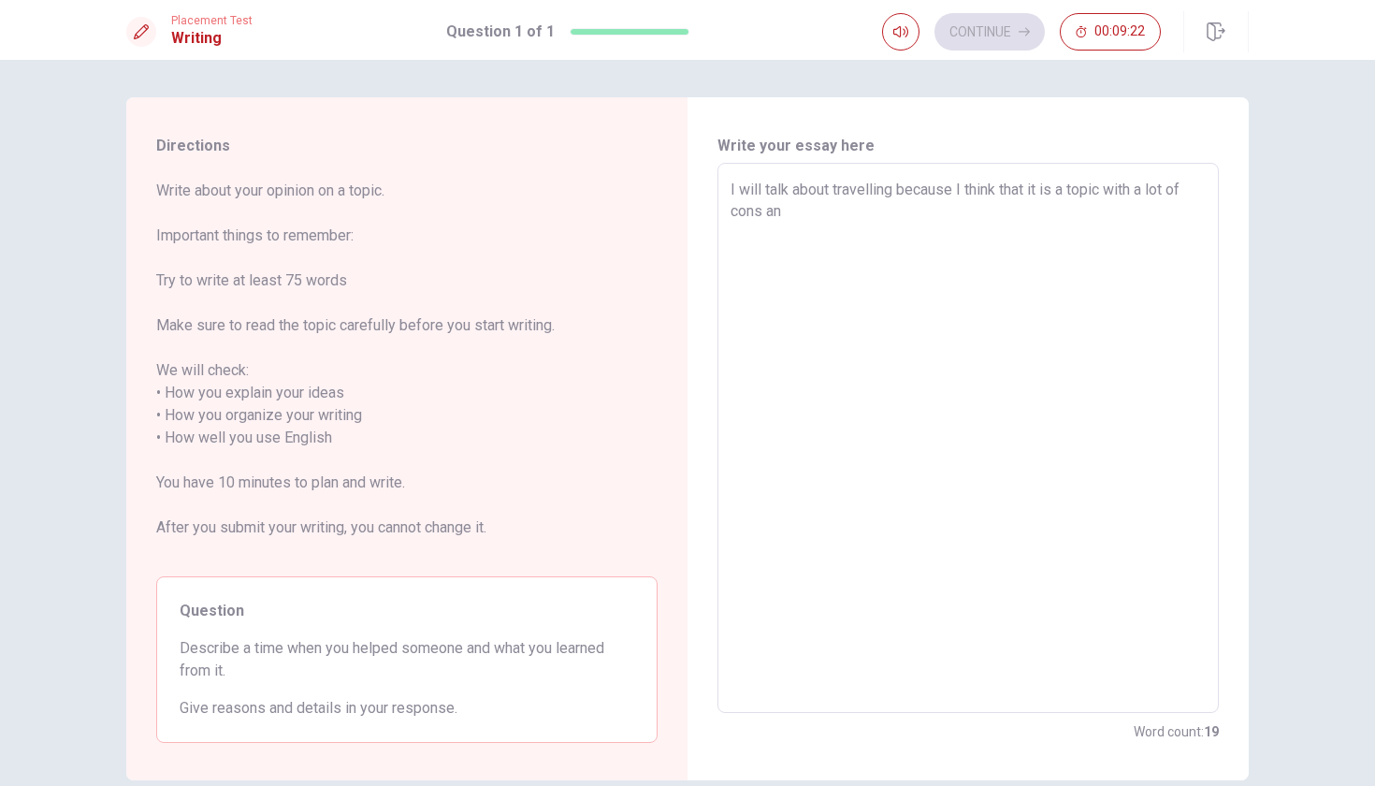
type textarea "x"
type textarea "I will talk about travelling because I think that it is a topic with a lot of c…"
type textarea "x"
type textarea "I will talk about travelling because I think that it is a topic with a lot of c…"
type textarea "x"
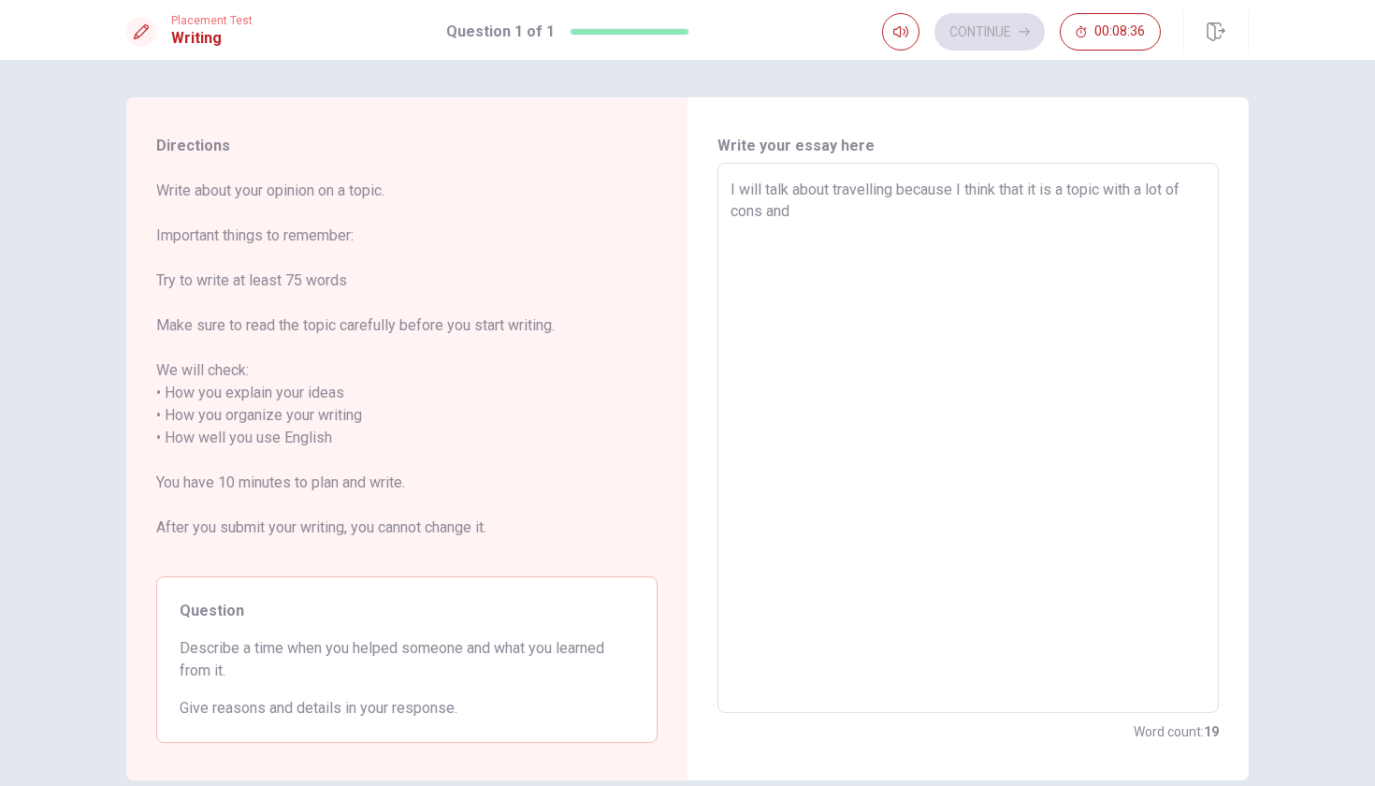
type textarea "I will talk about travelling because I think that it is a topic with a lot of c…"
type textarea "x"
type textarea "I will talk about travelling because I think that it is a topic with a lot of c…"
type textarea "x"
type textarea "I will talk about travelling because I think that it is a topic with a lot of c…"
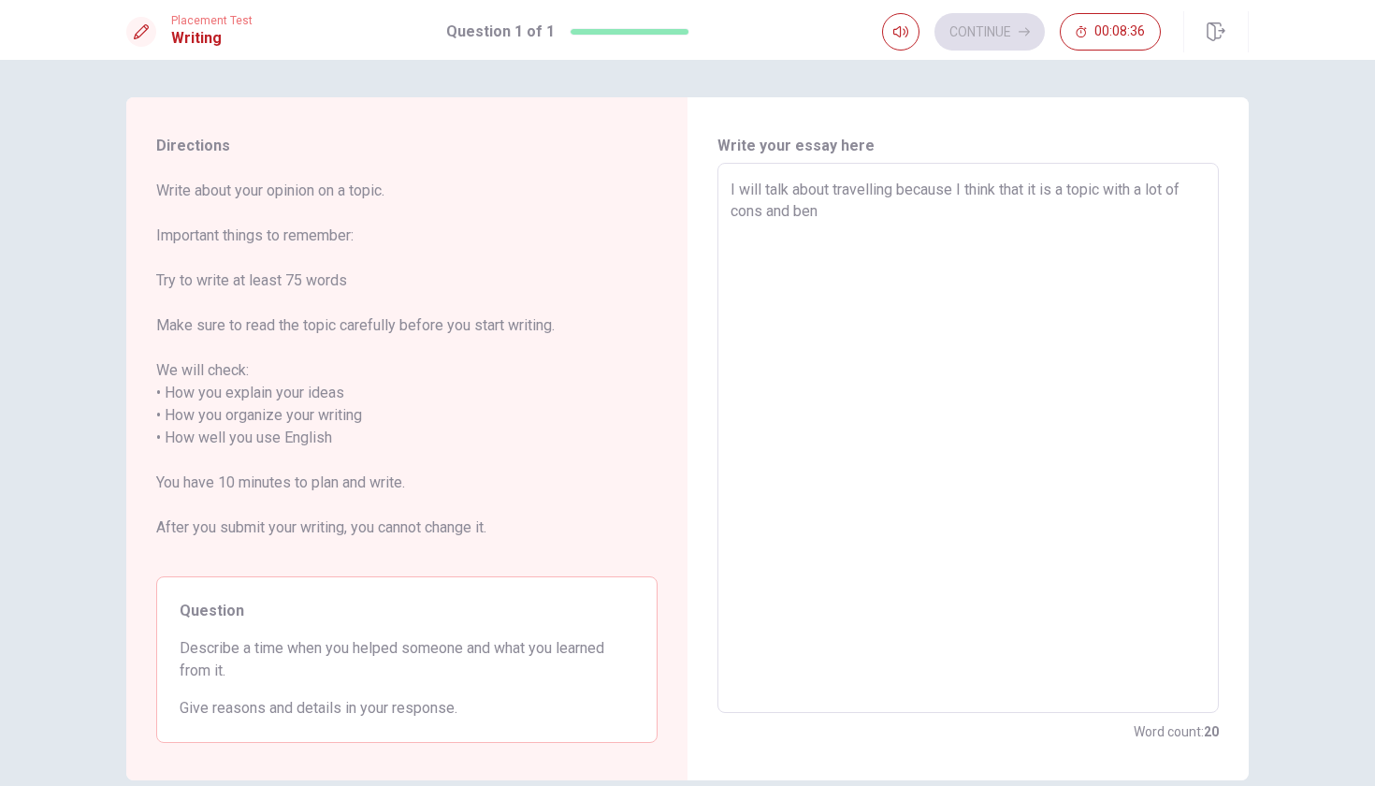
type textarea "x"
type textarea "I will talk about travelling because I think that it is a topic with a lot of c…"
type textarea "x"
type textarea "I will talk about travelling because I think that it is a topic with a lot of c…"
type textarea "x"
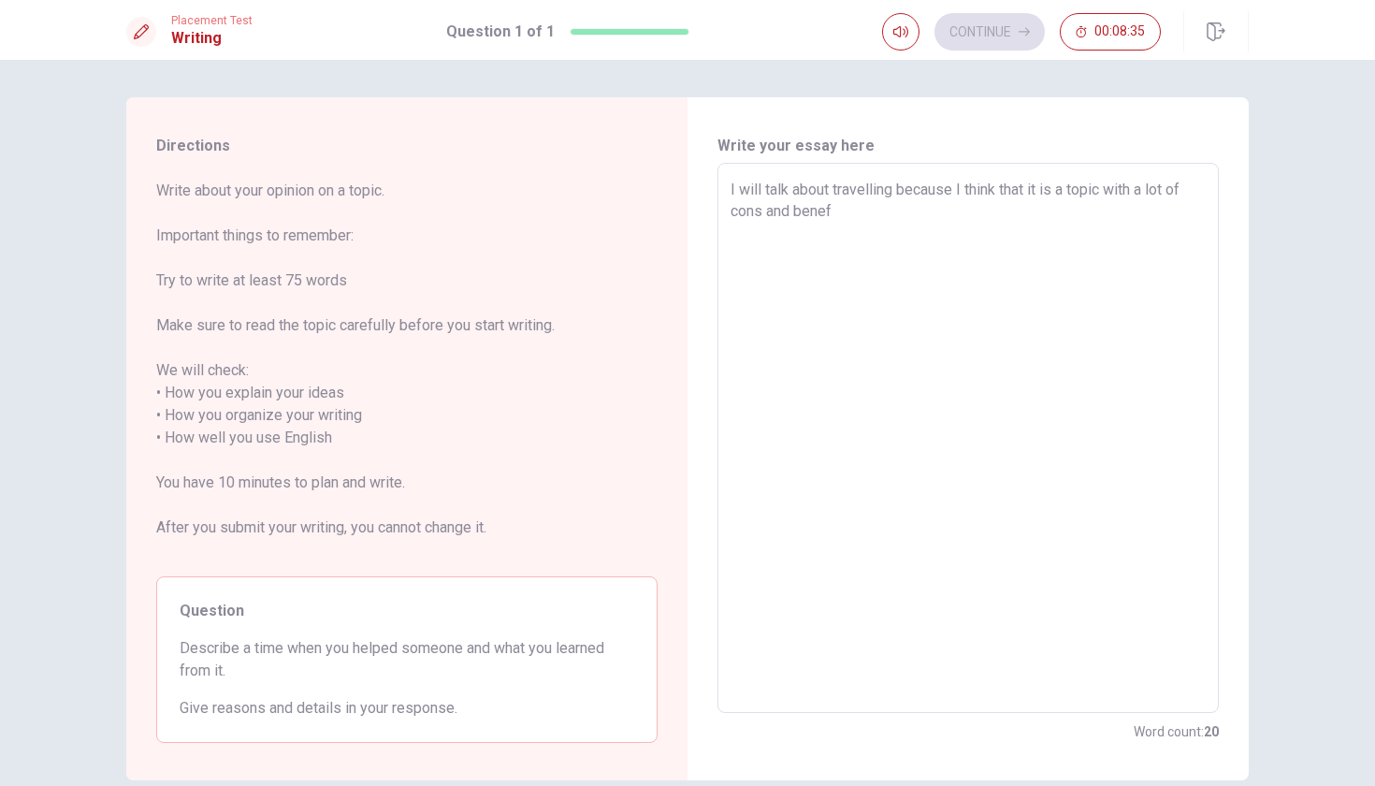
type textarea "I will talk about travelling because I think that it is a topic with a lot of c…"
type textarea "x"
type textarea "I will talk about travelling because I think that it is a topic with a lot of c…"
type textarea "x"
type textarea "I will talk about travelling because I think that it is a topic with a lot of c…"
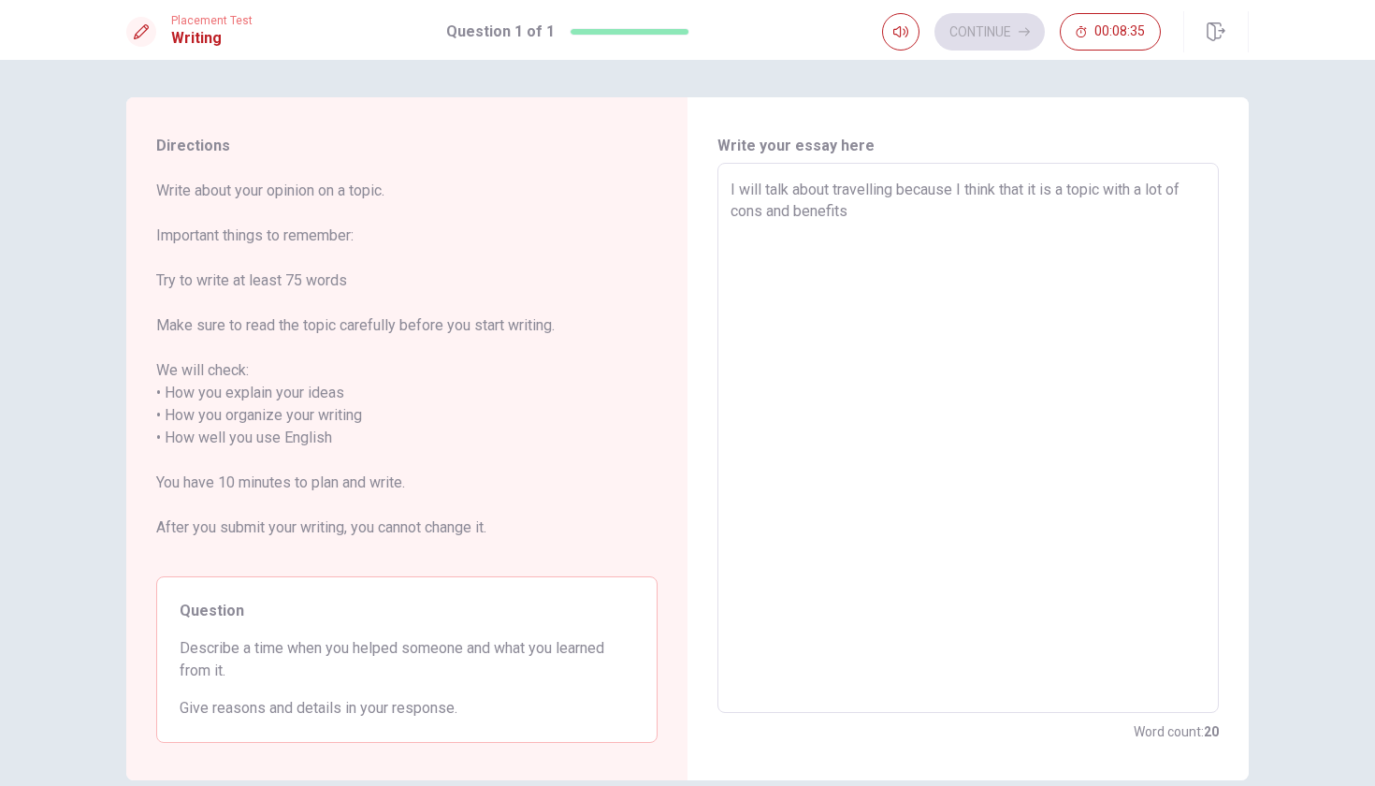
type textarea "x"
type textarea "I will talk about travelling because I think that it is a topic with a lot of c…"
type textarea "x"
type textarea "I will talk about travelling because I think that it is a topic with a lot of c…"
type textarea "x"
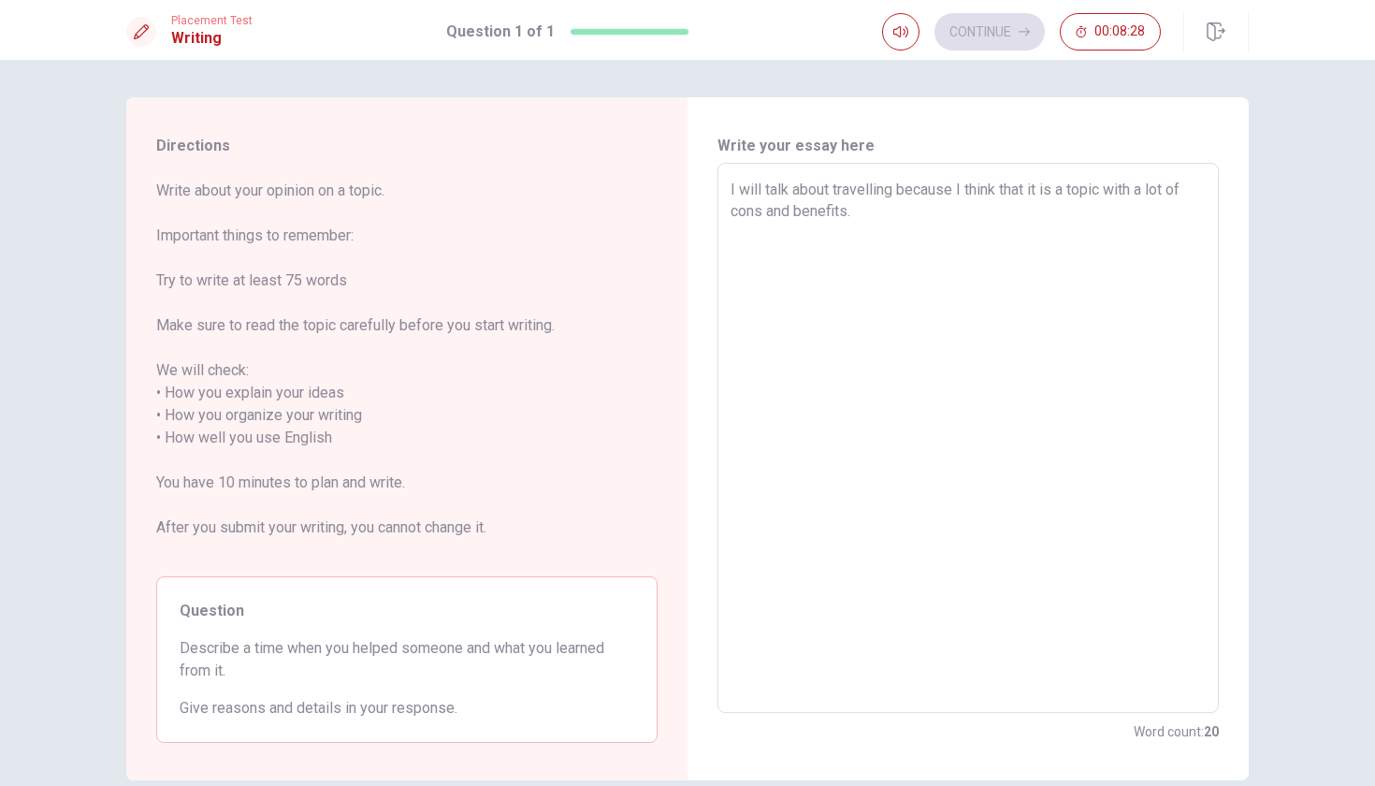
type textarea "I will talk about travelling because I think that it is a topic with a lot of c…"
type textarea "x"
type textarea "I will talk about travelling because I think that it is a topic with a lot of c…"
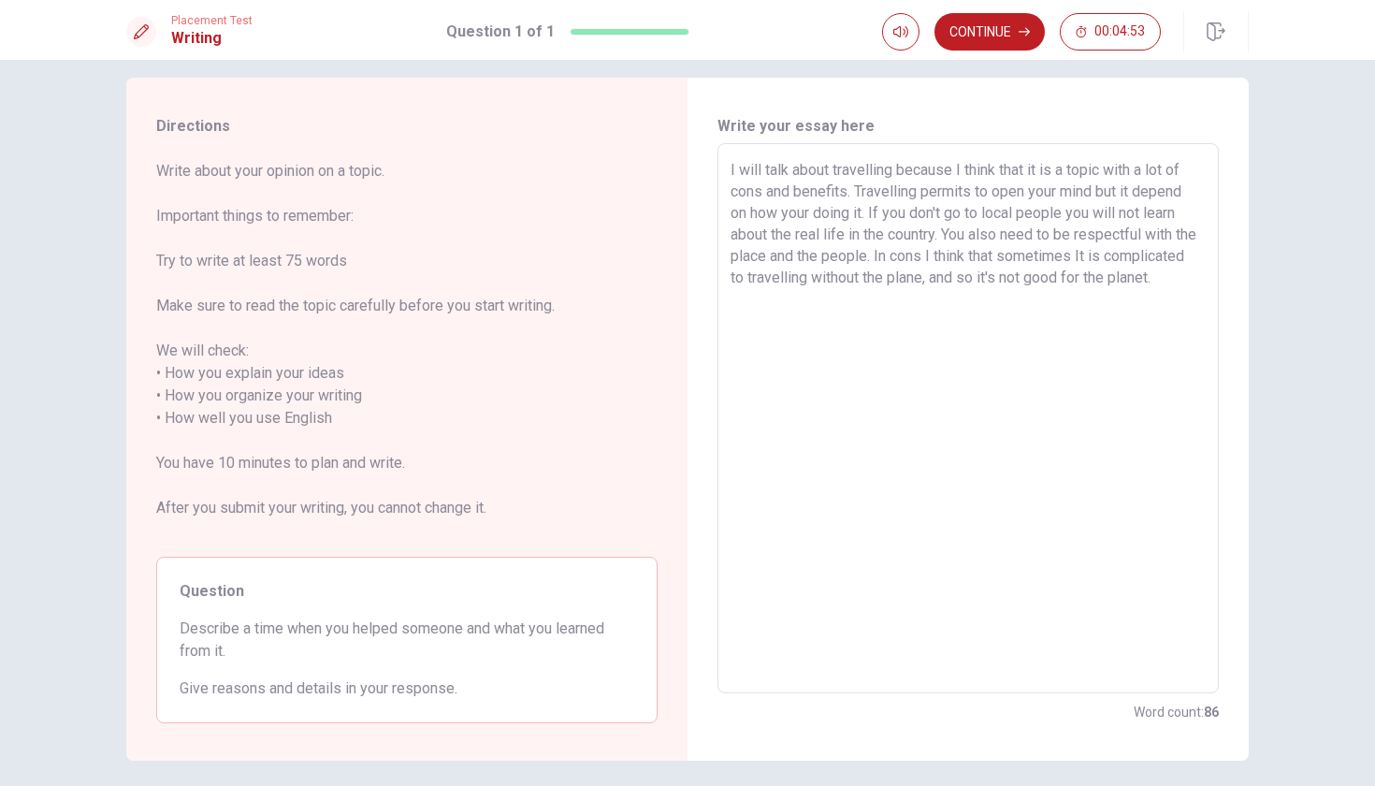
scroll to position [9, 0]
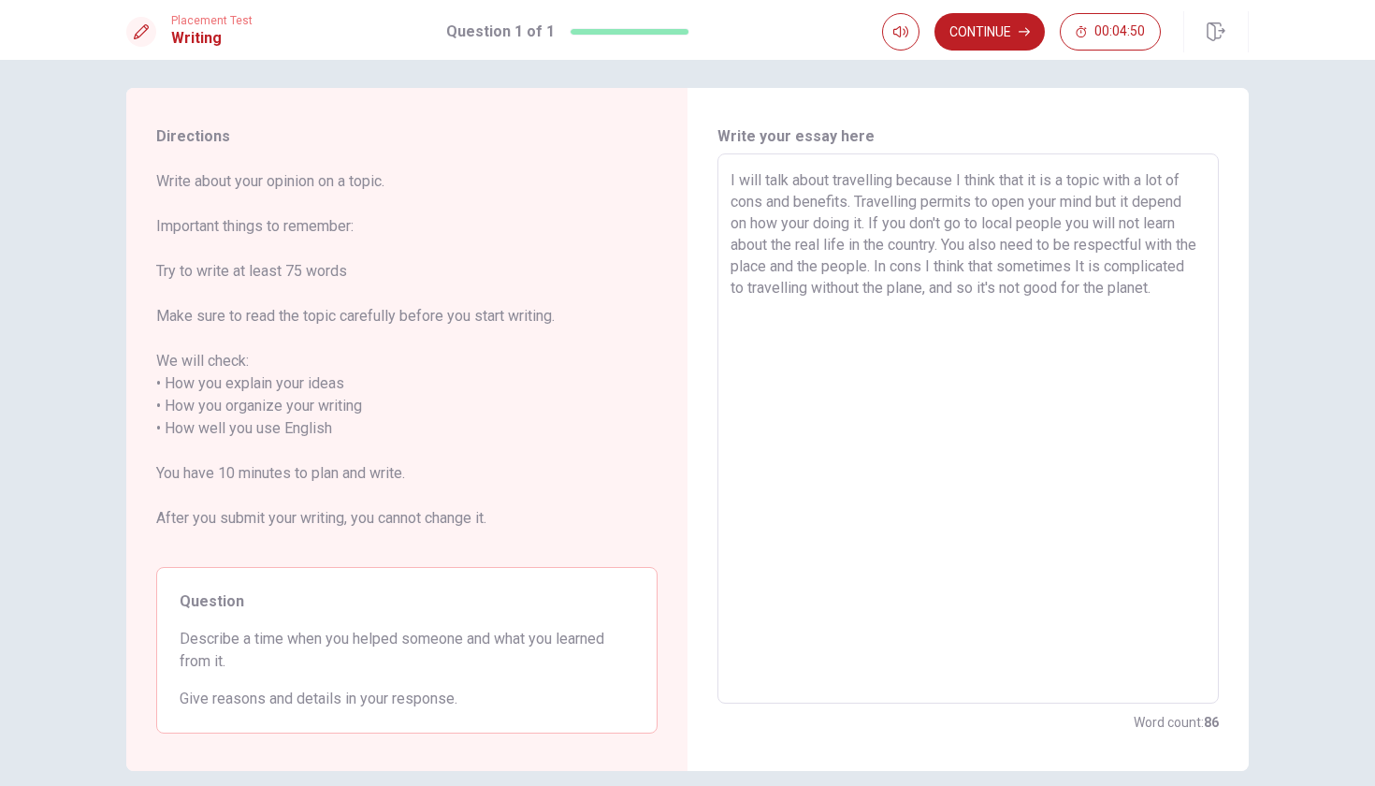
drag, startPoint x: 778, startPoint y: 318, endPoint x: 726, endPoint y: 184, distance: 143.6
click at [726, 184] on div "I will talk about travelling because I think that it is a topic with a lot of c…" at bounding box center [967, 428] width 501 height 550
click at [986, 38] on button "Continue" at bounding box center [989, 31] width 110 height 37
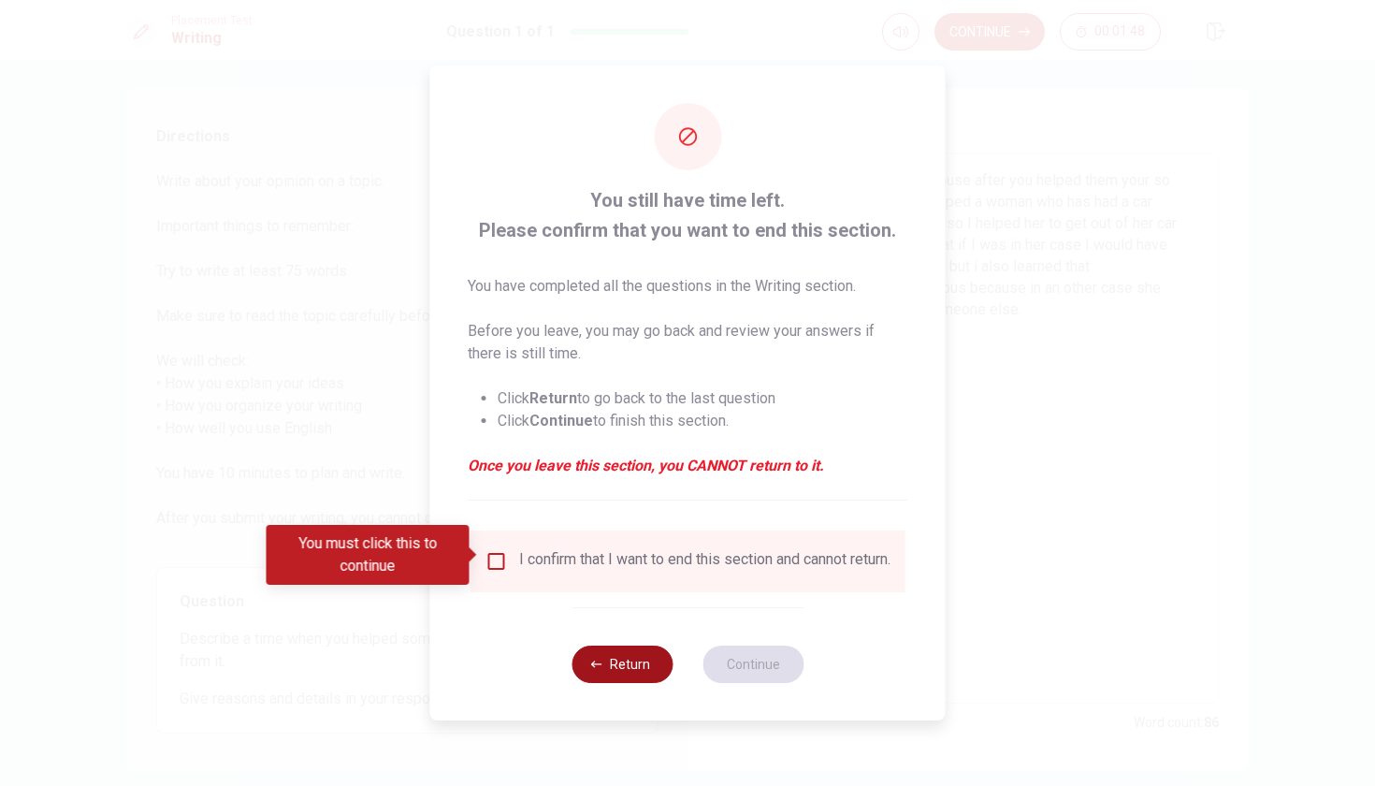
click at [613, 661] on button "Return" at bounding box center [621, 663] width 101 height 37
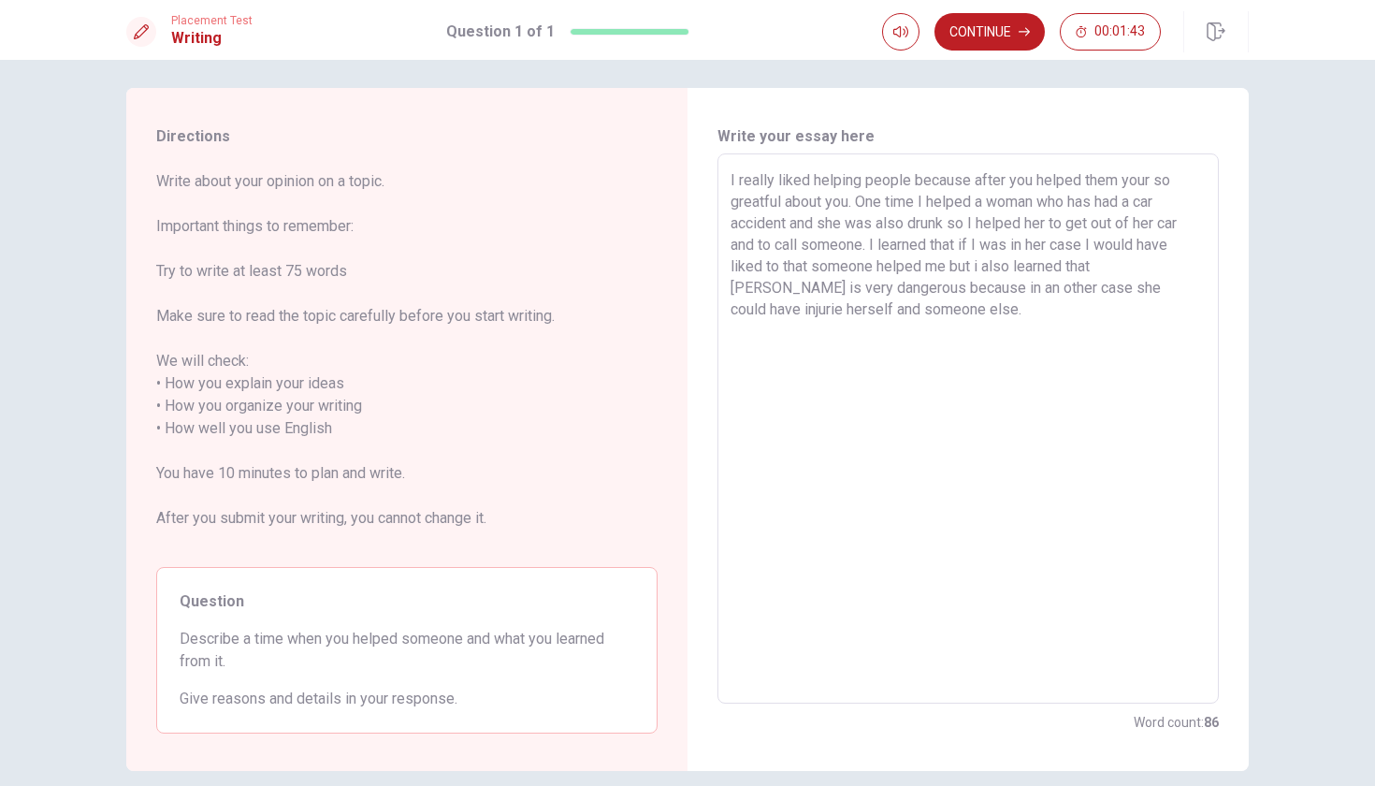
click at [806, 178] on textarea "I really liked helping people because after you helped them your so greatful ab…" at bounding box center [967, 428] width 475 height 519
click at [958, 225] on textarea "I really like helping people because after you helped them your so greatful abo…" at bounding box center [967, 428] width 475 height 519
click at [775, 265] on textarea "I really like helping people because after you helped them your so greatful abo…" at bounding box center [967, 428] width 475 height 519
click at [1015, 39] on button "Continue" at bounding box center [989, 31] width 110 height 37
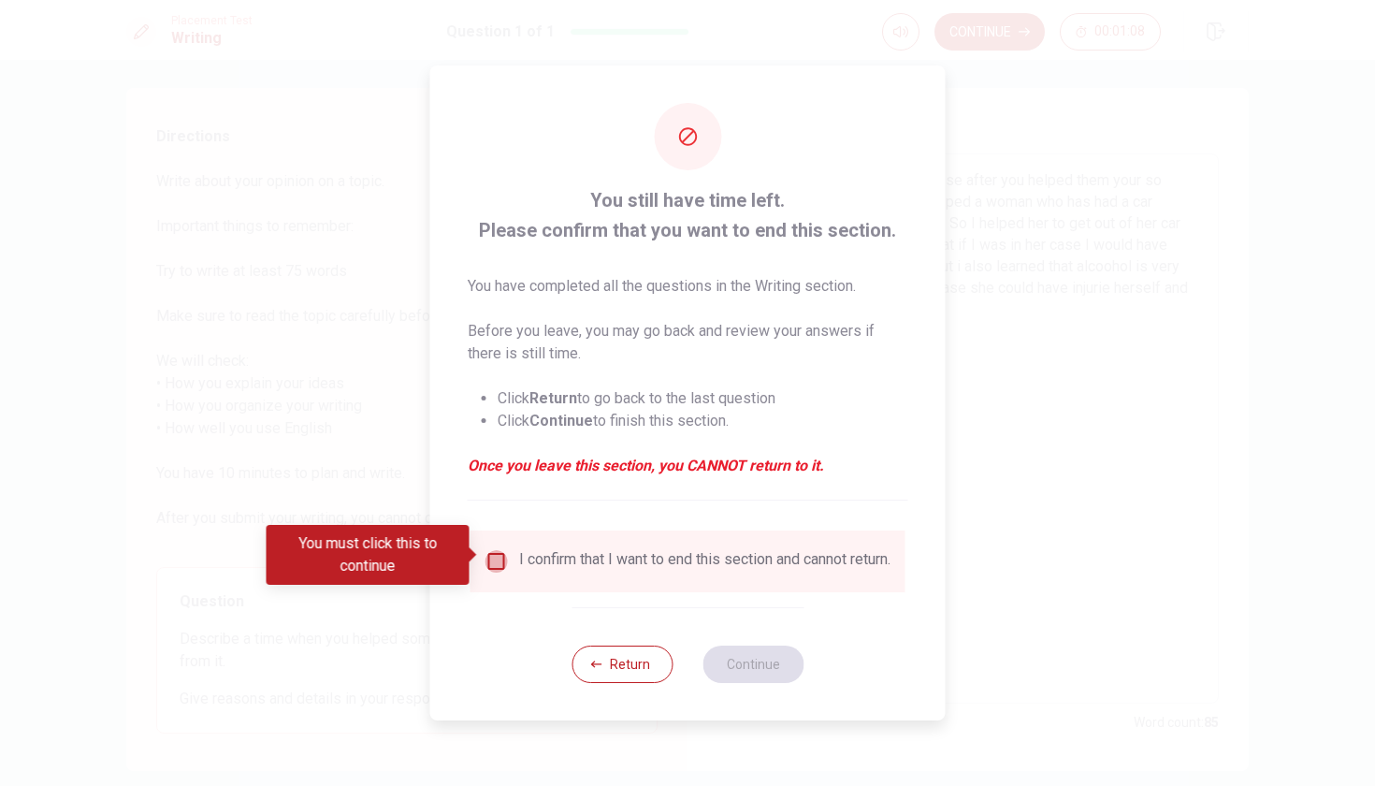
click at [499, 564] on input "You must click this to continue" at bounding box center [496, 561] width 22 height 22
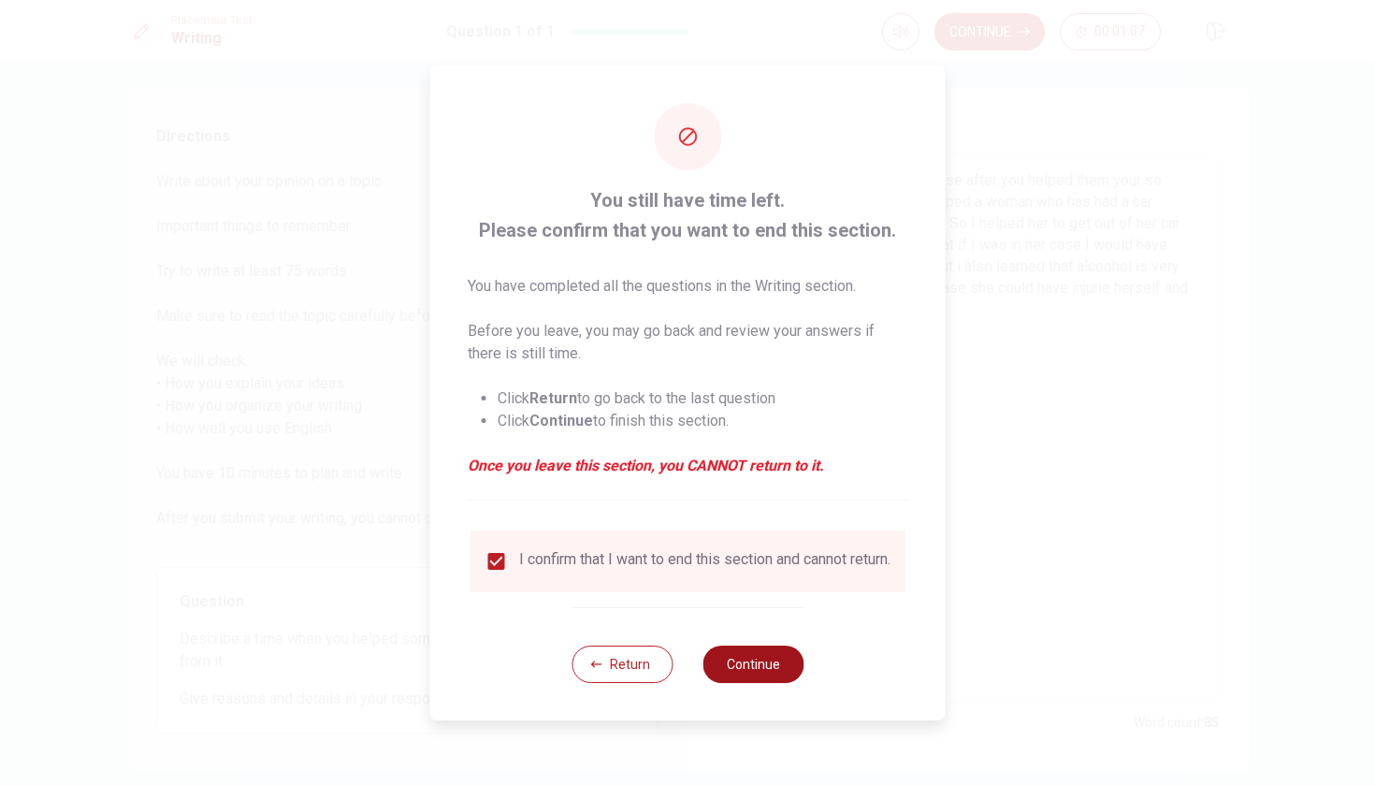
click at [785, 679] on button "Continue" at bounding box center [752, 663] width 101 height 37
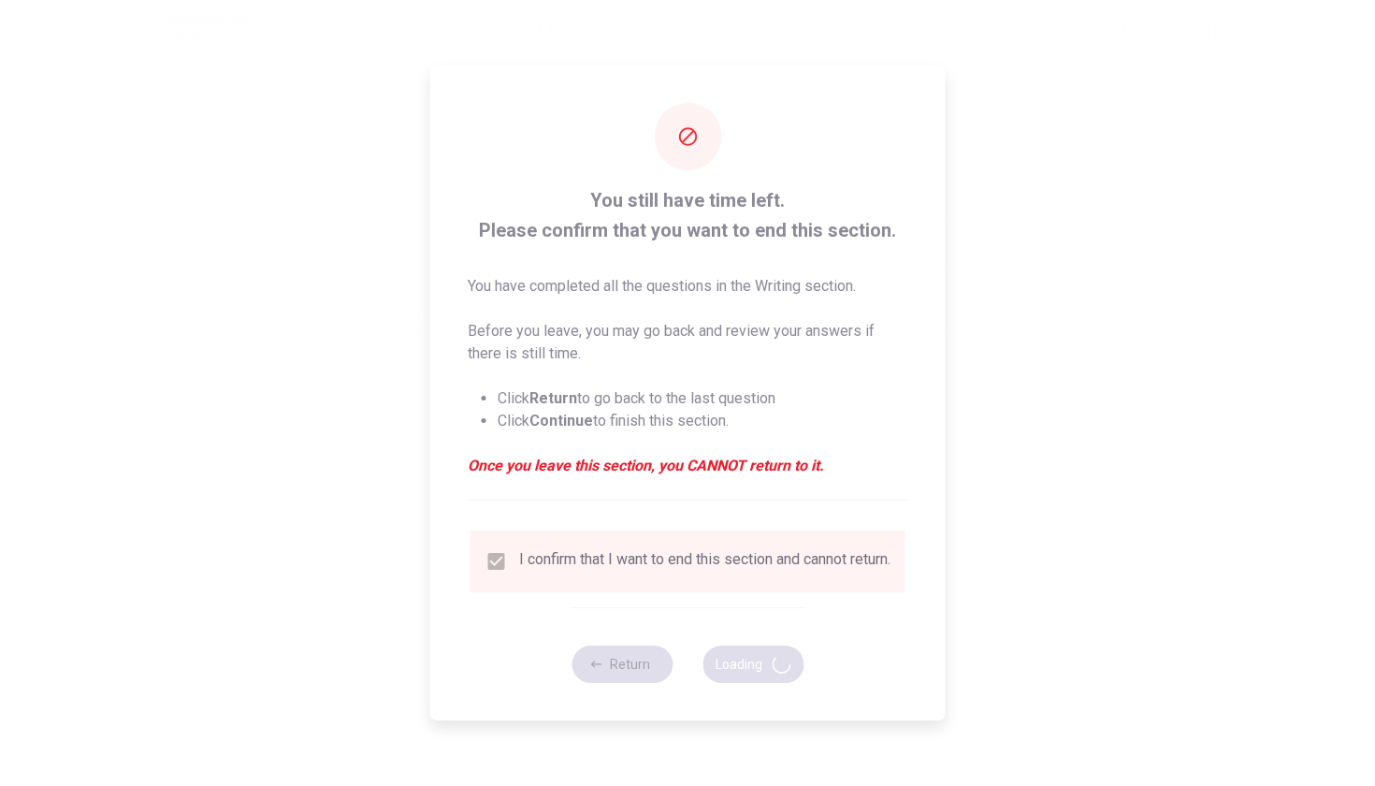
scroll to position [0, 0]
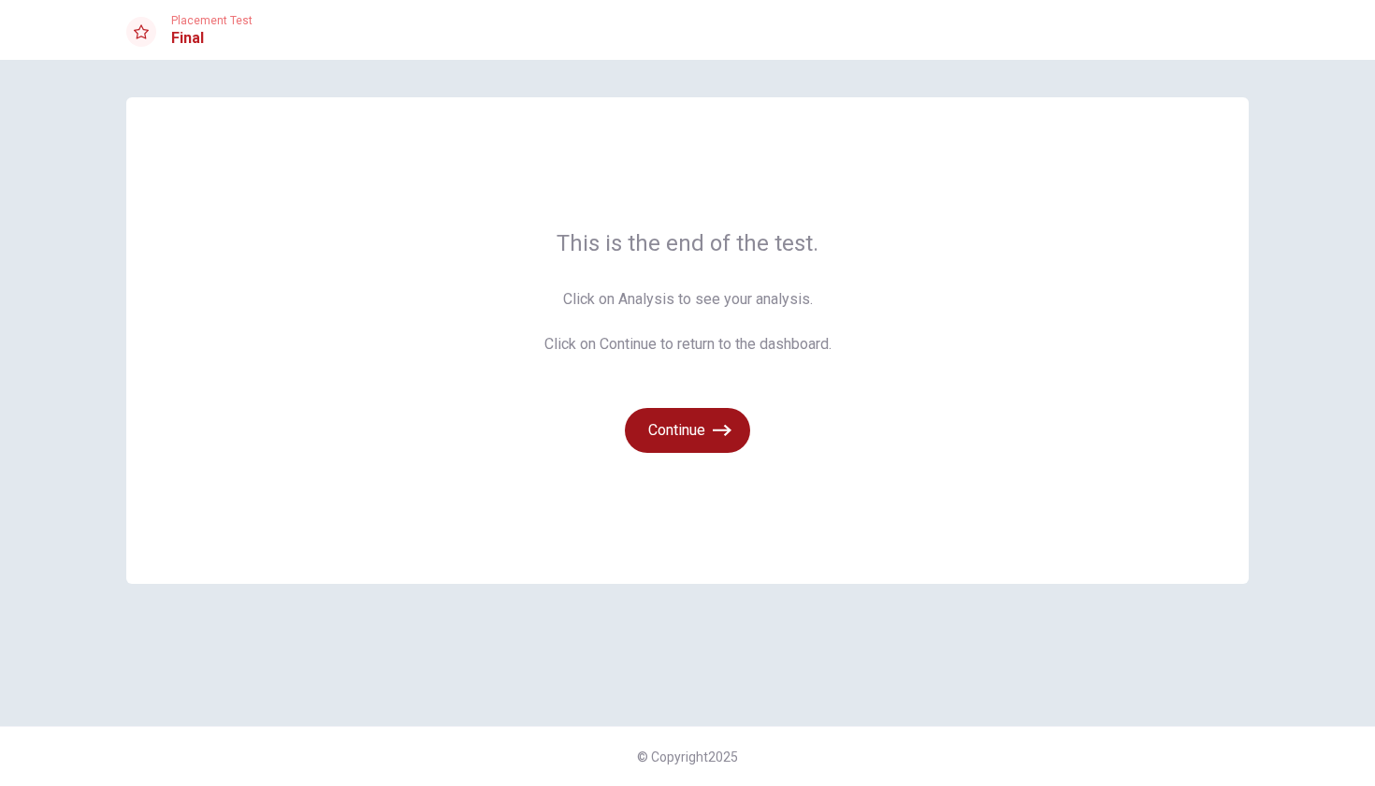
click at [709, 430] on button "Continue" at bounding box center [687, 430] width 125 height 45
